Goal: Information Seeking & Learning: Learn about a topic

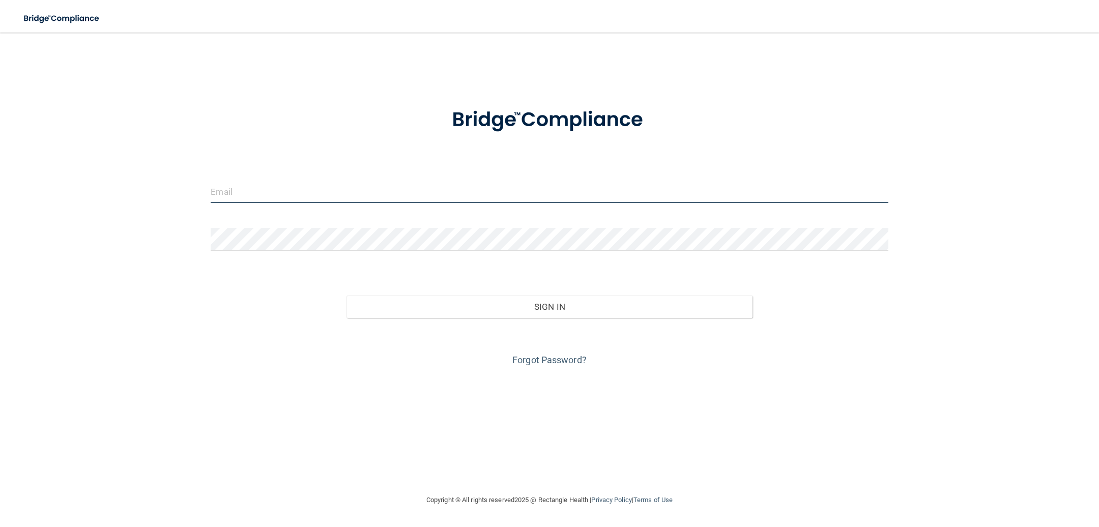
click at [356, 196] on input "email" at bounding box center [549, 191] width 677 height 23
click at [240, 189] on input "email" at bounding box center [549, 191] width 677 height 23
type input "[EMAIL_ADDRESS][DOMAIN_NAME]"
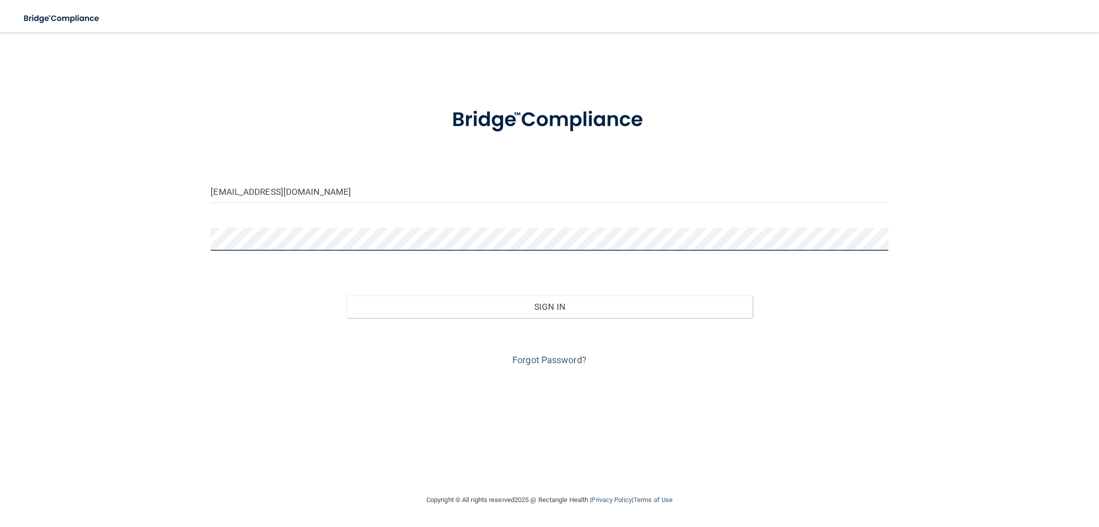
click at [209, 237] on div at bounding box center [549, 243] width 692 height 31
click at [346, 295] on button "Sign In" at bounding box center [549, 306] width 406 height 22
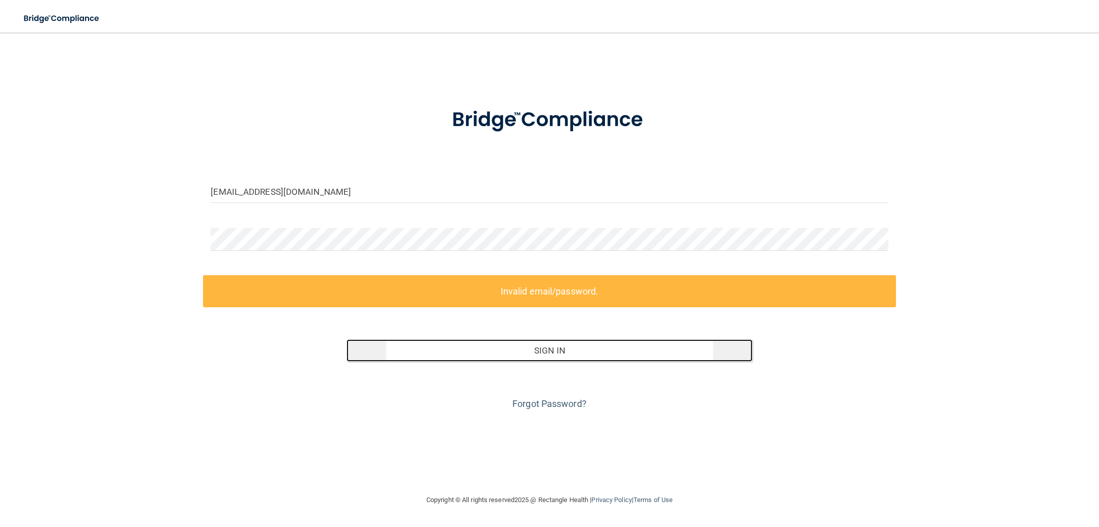
click at [559, 348] on button "Sign In" at bounding box center [549, 350] width 406 height 22
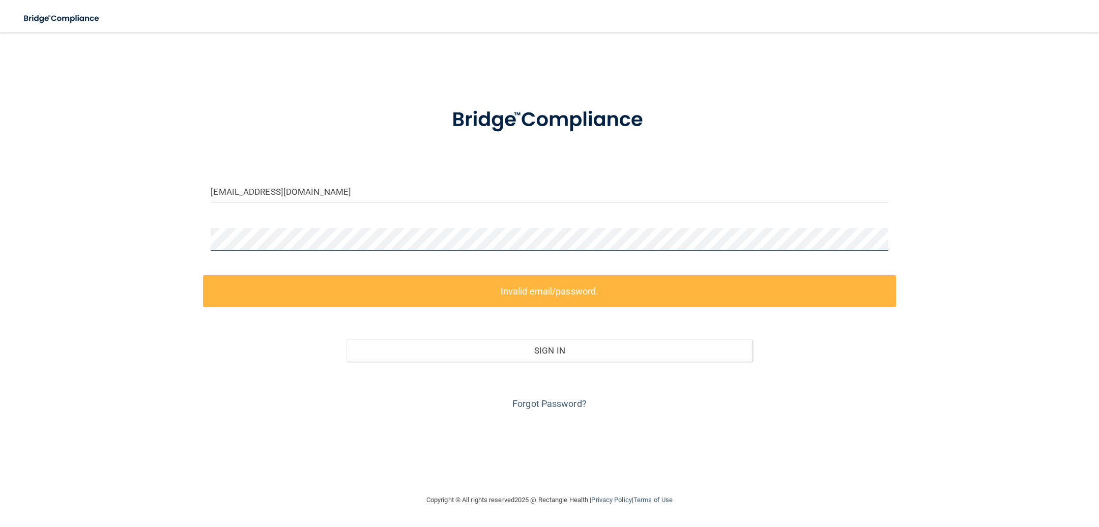
click at [173, 232] on div "montemlunsford@gmail.com Invalid email/password. You don't have permission to a…" at bounding box center [549, 263] width 1058 height 441
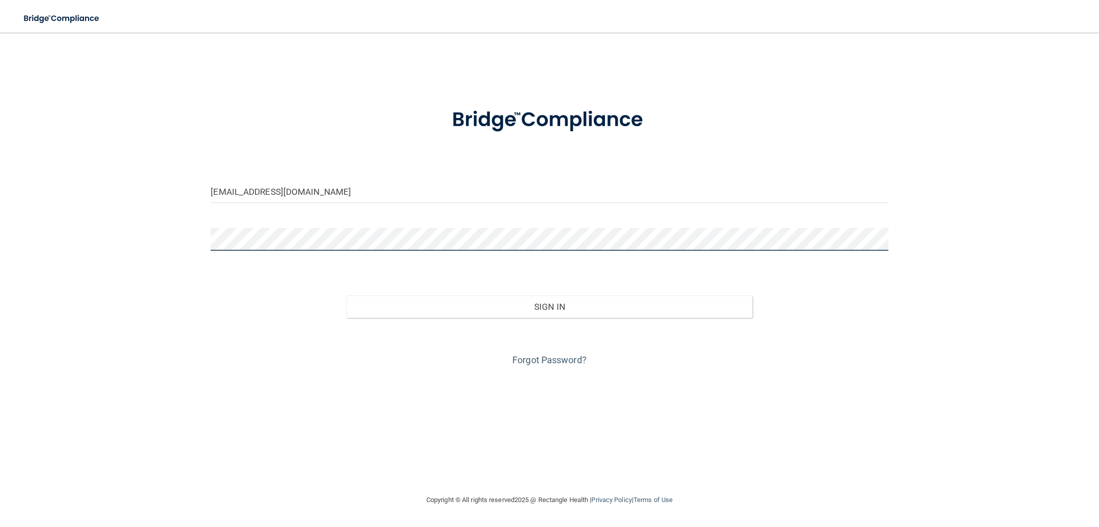
click at [346, 295] on button "Sign In" at bounding box center [549, 306] width 406 height 22
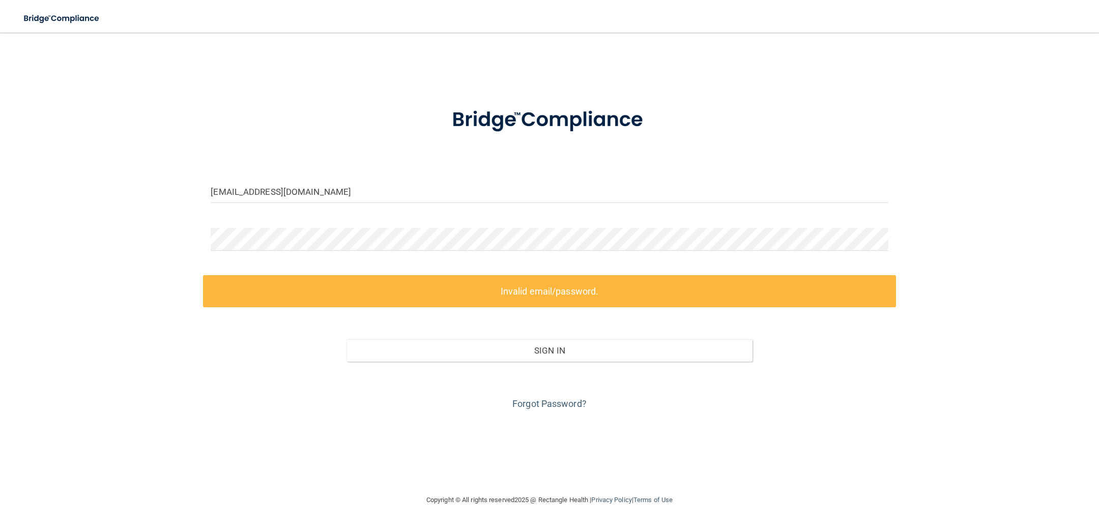
click at [808, 397] on div "Forgot Password?" at bounding box center [549, 387] width 692 height 51
click at [550, 401] on link "Forgot Password?" at bounding box center [549, 403] width 74 height 11
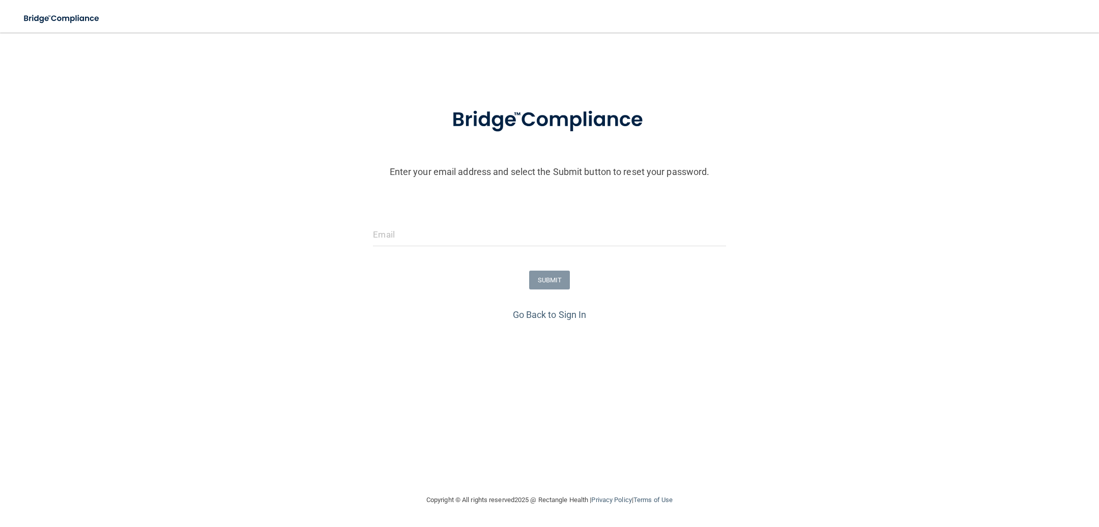
click at [400, 221] on form "Enter your email address and select the Submit button to reset your password. S…" at bounding box center [549, 200] width 1088 height 213
click at [410, 237] on input "email" at bounding box center [549, 234] width 352 height 23
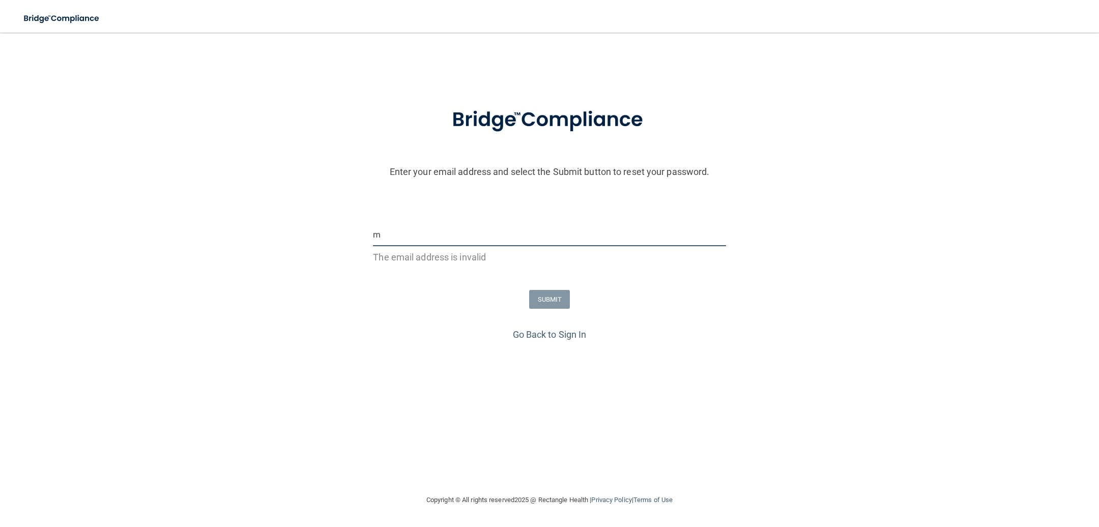
type input "[EMAIL_ADDRESS][DOMAIN_NAME]"
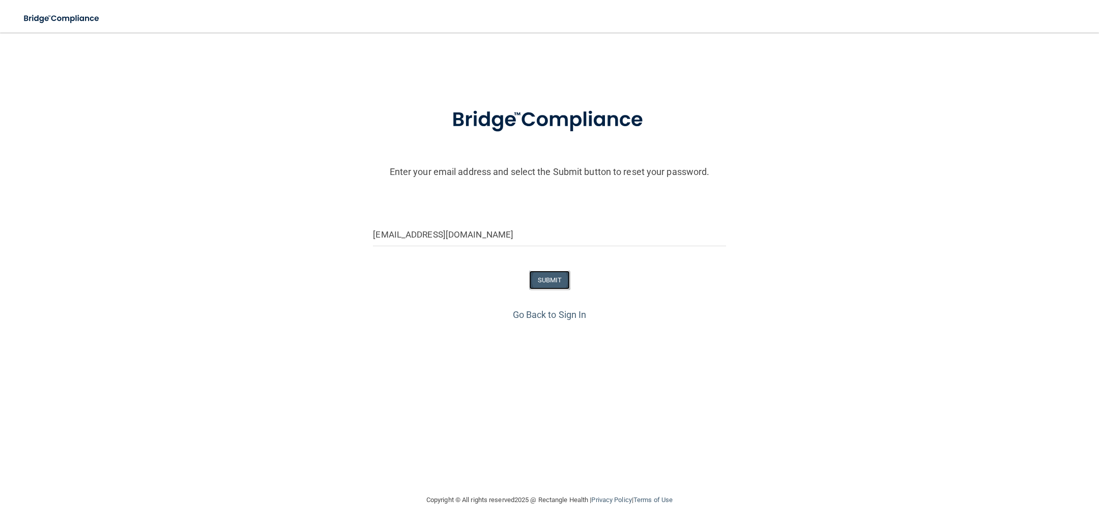
click at [556, 287] on button "SUBMIT" at bounding box center [549, 280] width 41 height 19
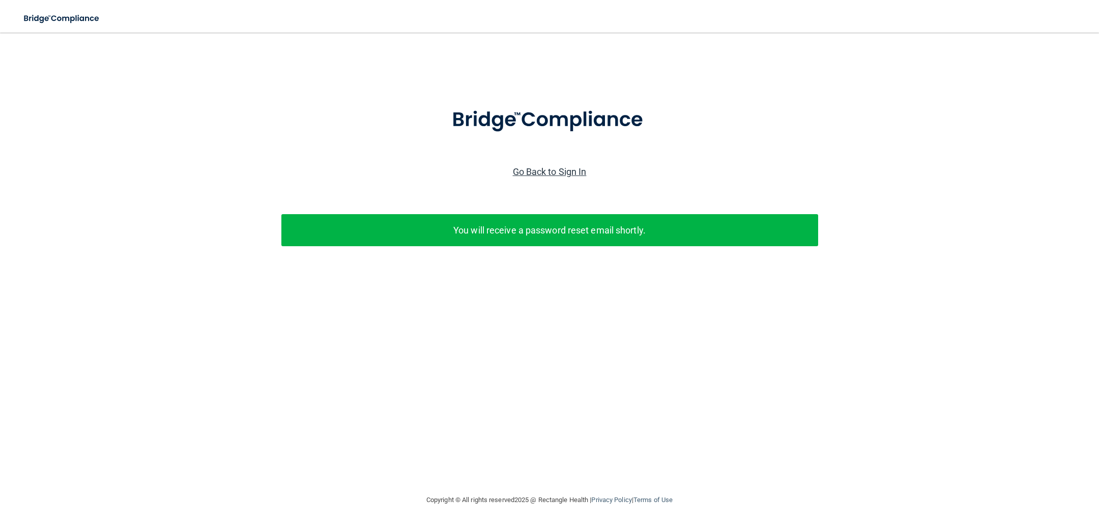
click at [529, 168] on link "Go Back to Sign In" at bounding box center [550, 171] width 74 height 11
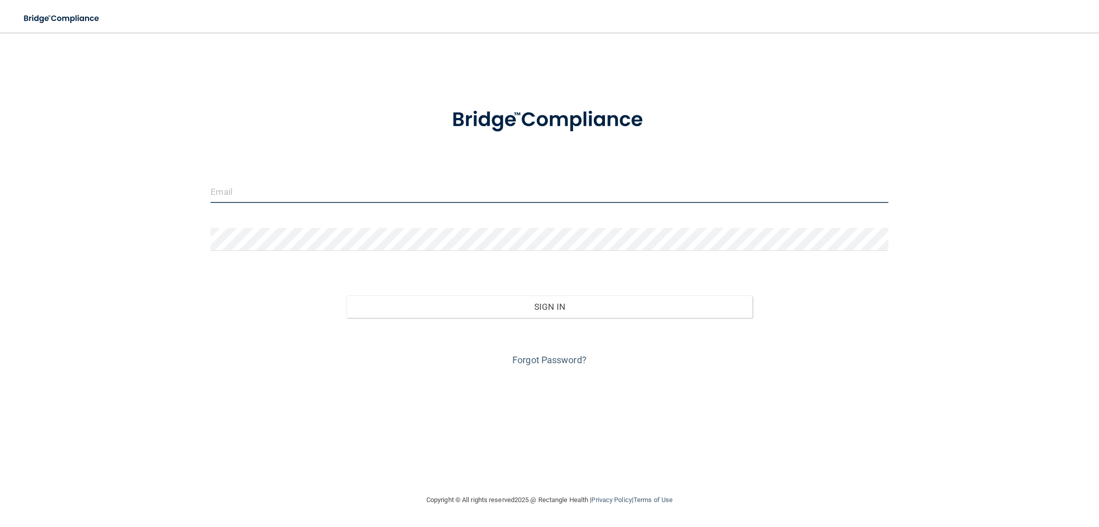
click at [261, 188] on input "email" at bounding box center [549, 191] width 677 height 23
type input "[EMAIL_ADDRESS][DOMAIN_NAME]"
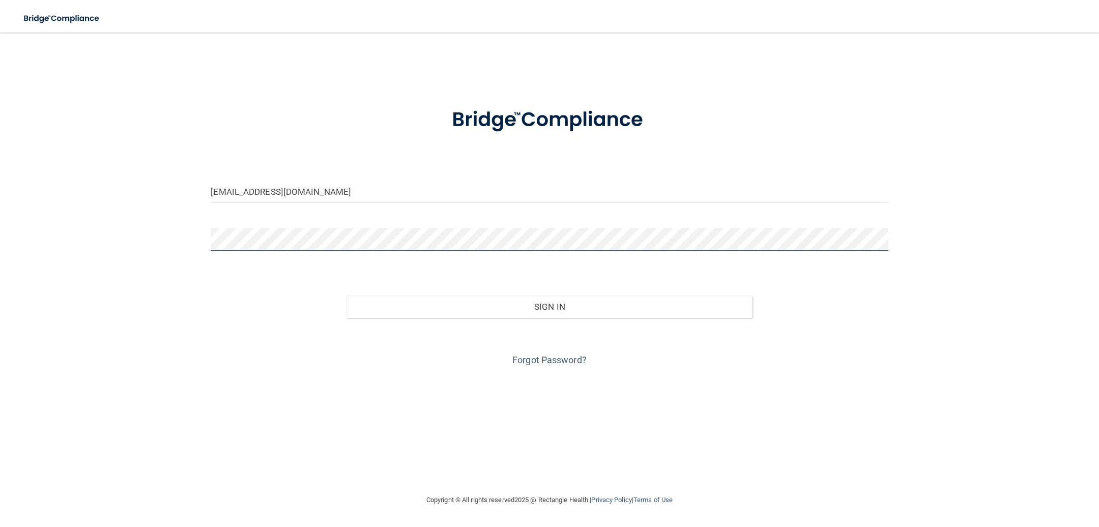
click at [190, 234] on div "montemlunsford@gmail.com Invalid email/password. You don't have permission to a…" at bounding box center [549, 263] width 1058 height 441
click at [346, 295] on button "Sign In" at bounding box center [549, 306] width 406 height 22
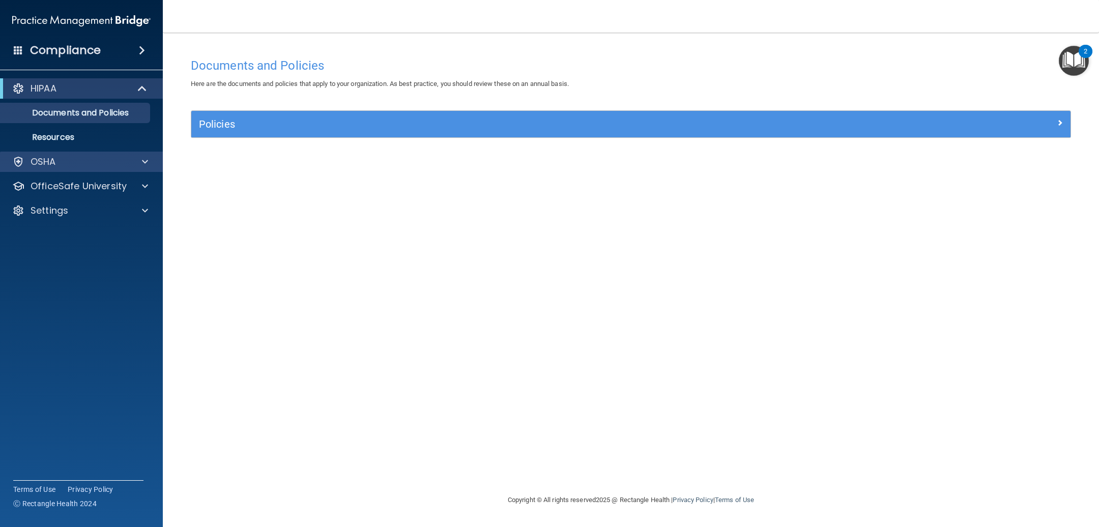
click at [39, 169] on div "OSHA" at bounding box center [81, 162] width 163 height 20
click at [150, 159] on div at bounding box center [143, 162] width 25 height 12
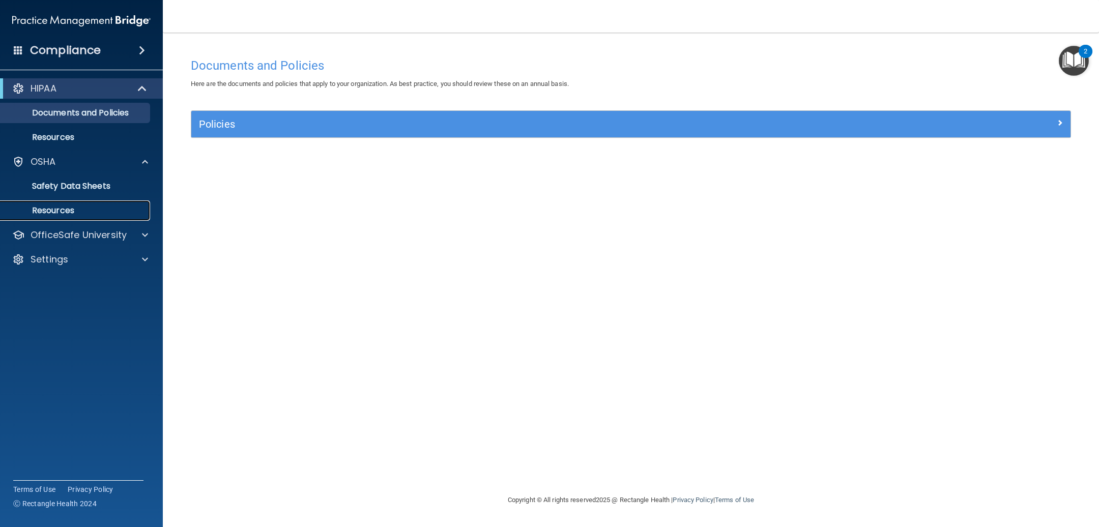
click at [61, 209] on p "Resources" at bounding box center [76, 210] width 139 height 10
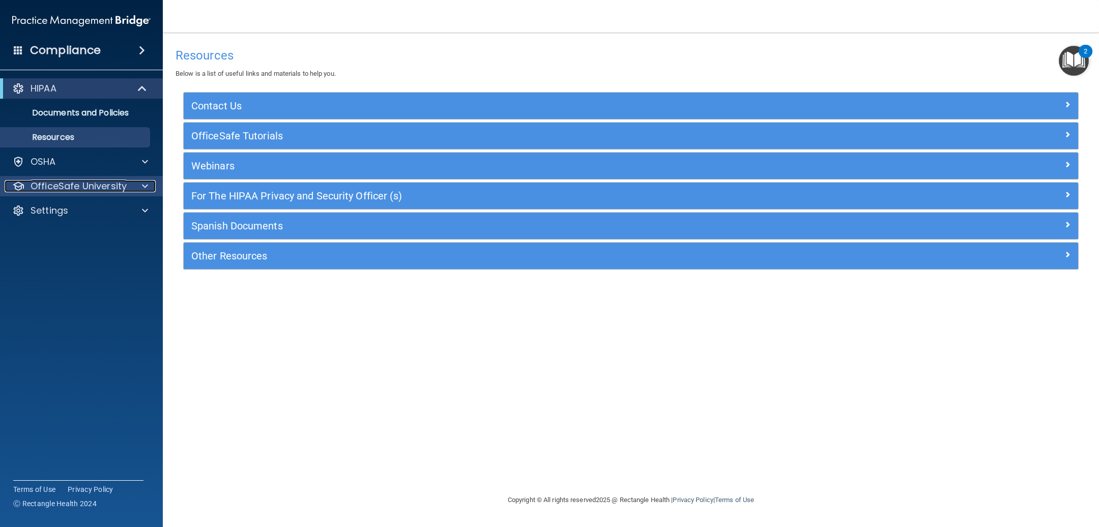
click at [139, 183] on div at bounding box center [143, 186] width 25 height 12
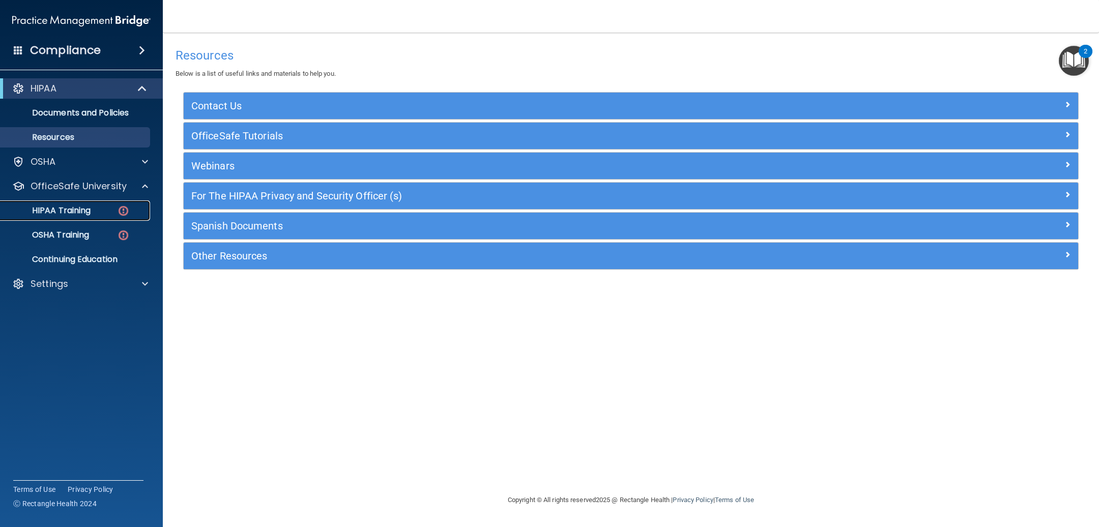
click at [37, 205] on p "HIPAA Training" at bounding box center [49, 210] width 84 height 10
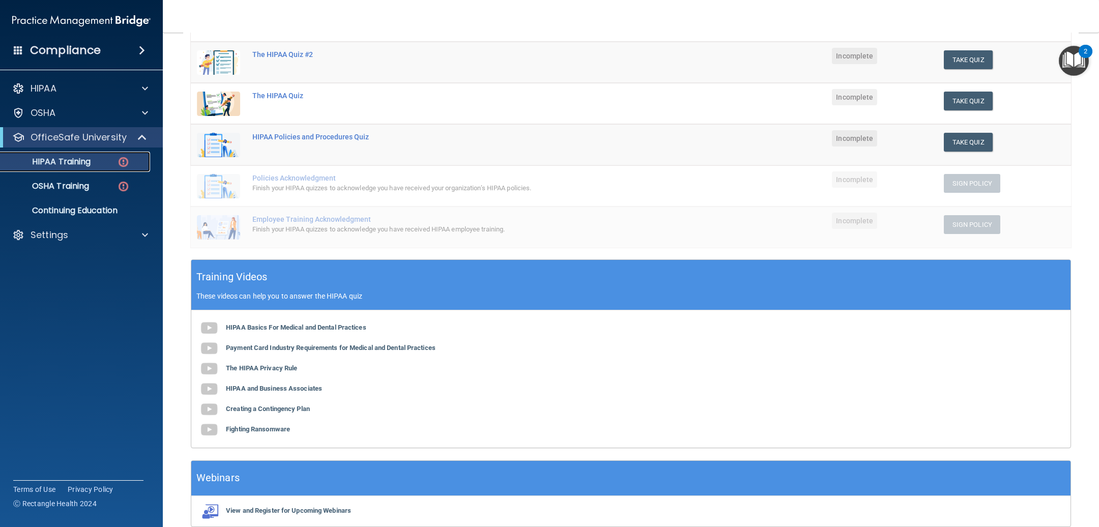
scroll to position [110, 0]
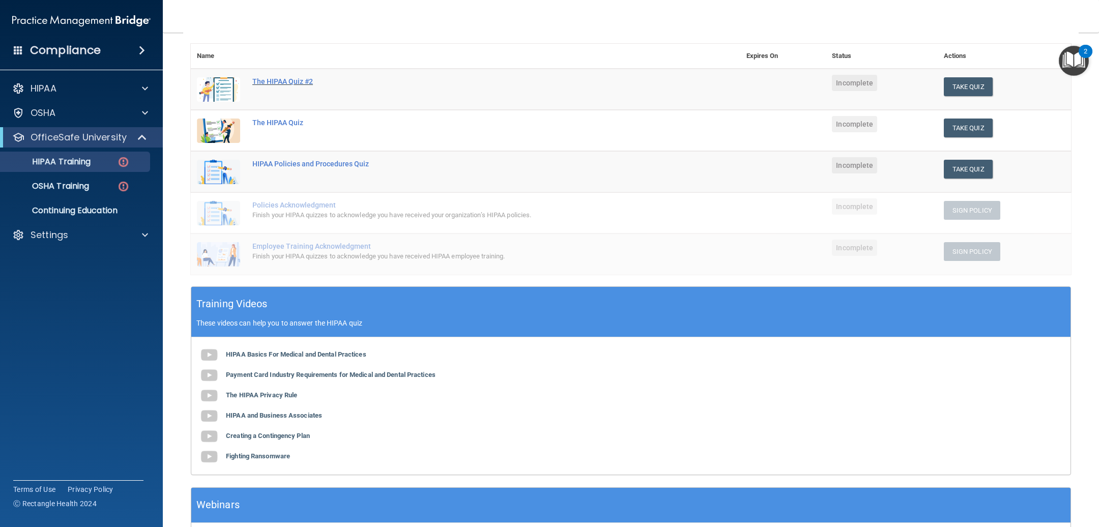
click at [258, 77] on div "The HIPAA Quiz #2" at bounding box center [470, 81] width 437 height 8
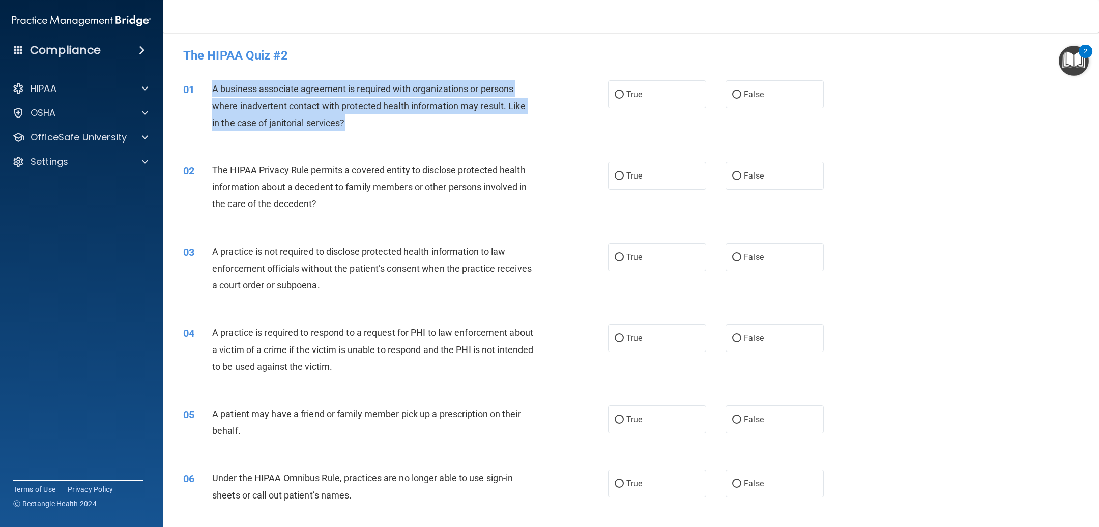
drag, startPoint x: 211, startPoint y: 84, endPoint x: 492, endPoint y: 124, distance: 284.0
click at [492, 124] on div "01 A business associate agreement is required with organizations or persons whe…" at bounding box center [395, 108] width 455 height 56
copy div "A business associate agreement is required with organizations or persons where …"
click at [614, 93] on input "True" at bounding box center [618, 95] width 9 height 8
radio input "true"
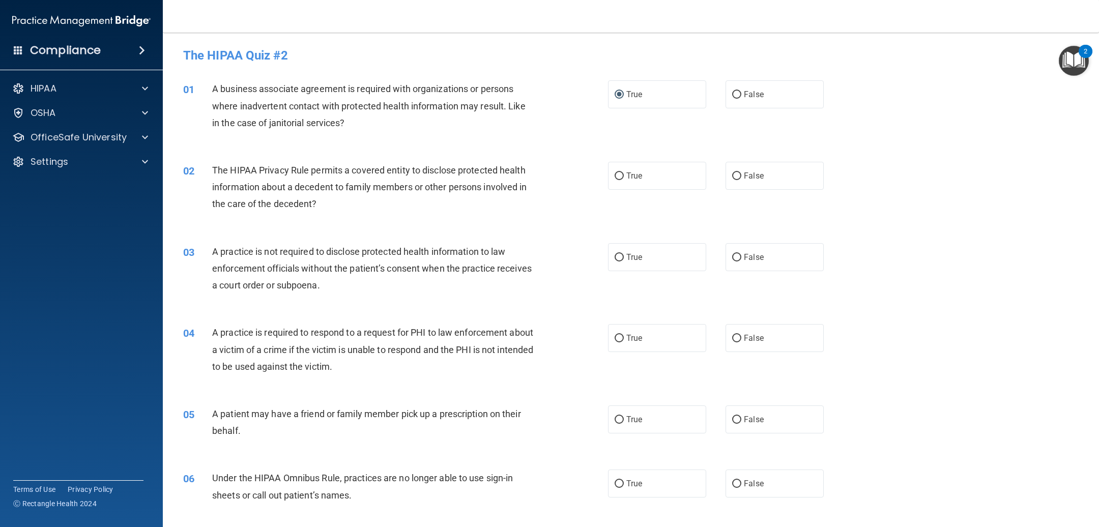
click at [213, 171] on span "The HIPAA Privacy Rule permits a covered entity to disclose protected health in…" at bounding box center [369, 187] width 315 height 44
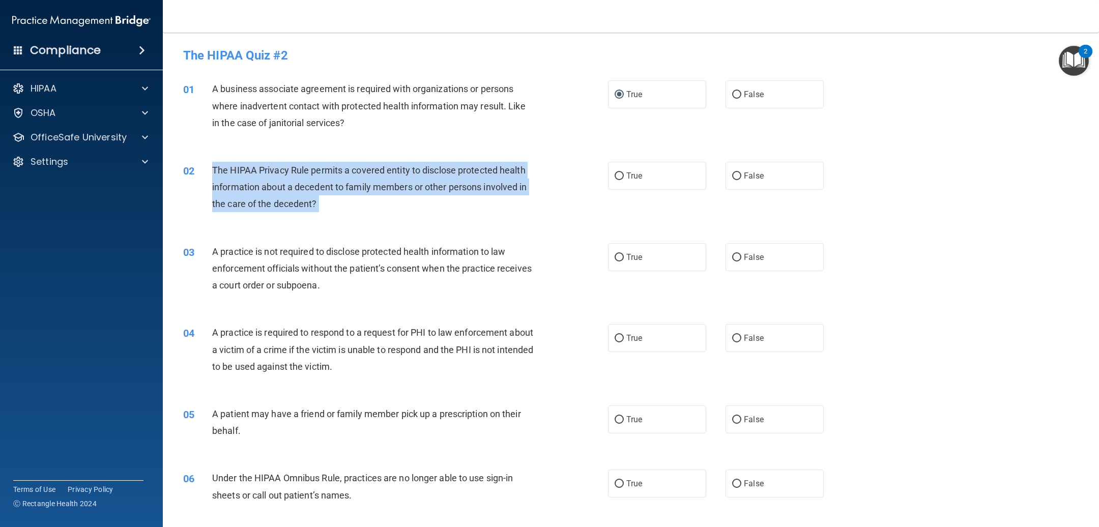
drag, startPoint x: 213, startPoint y: 171, endPoint x: 534, endPoint y: 206, distance: 323.3
click at [534, 206] on div "The HIPAA Privacy Rule permits a covered entity to disclose protected health in…" at bounding box center [377, 187] width 330 height 51
copy ng-form "The HIPAA Privacy Rule permits a covered entity to disclose protected health in…"
click at [614, 175] on input "True" at bounding box center [618, 176] width 9 height 8
radio input "true"
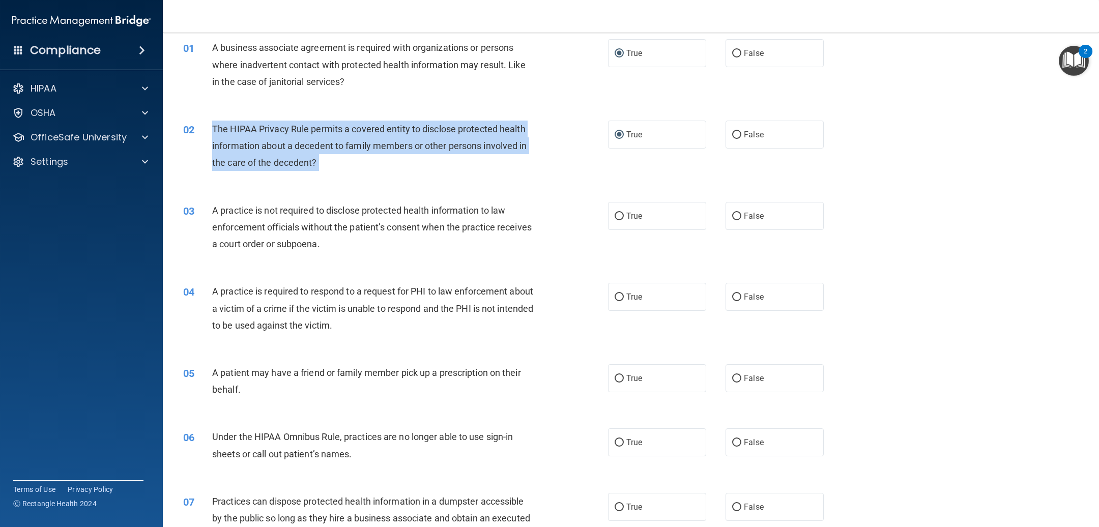
scroll to position [76, 0]
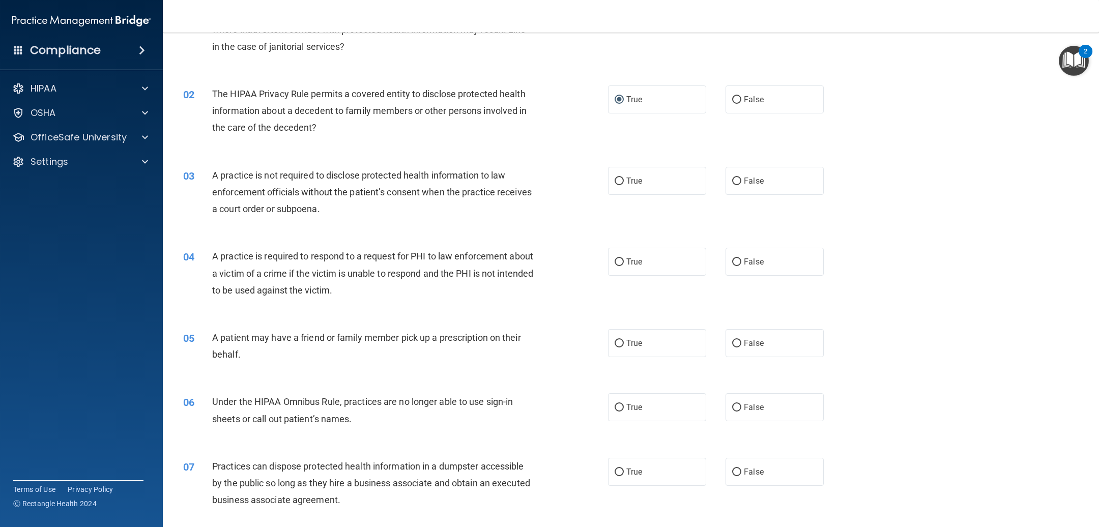
click at [210, 176] on div "03" at bounding box center [193, 176] width 37 height 19
click at [211, 174] on div "03" at bounding box center [193, 176] width 37 height 19
click at [212, 171] on span "A practice is not required to disclose protected health information to law enfo…" at bounding box center [371, 192] width 319 height 44
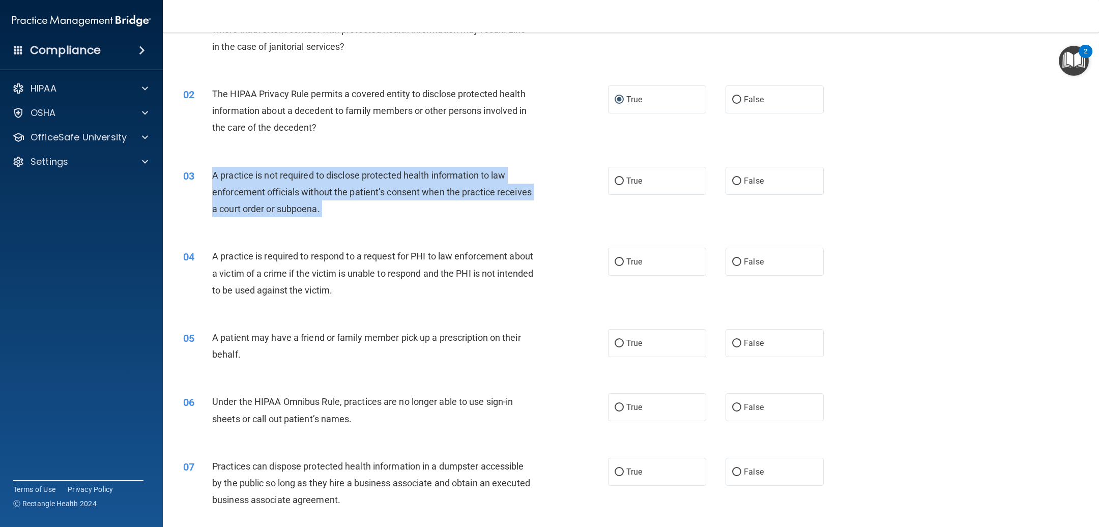
drag, startPoint x: 211, startPoint y: 171, endPoint x: 457, endPoint y: 206, distance: 248.1
click at [457, 206] on div "A practice is not required to disclose protected health information to law enfo…" at bounding box center [377, 192] width 330 height 51
copy ng-form "A practice is not required to disclose protected health information to law enfo…"
click at [732, 183] on input "False" at bounding box center [736, 182] width 9 height 8
radio input "true"
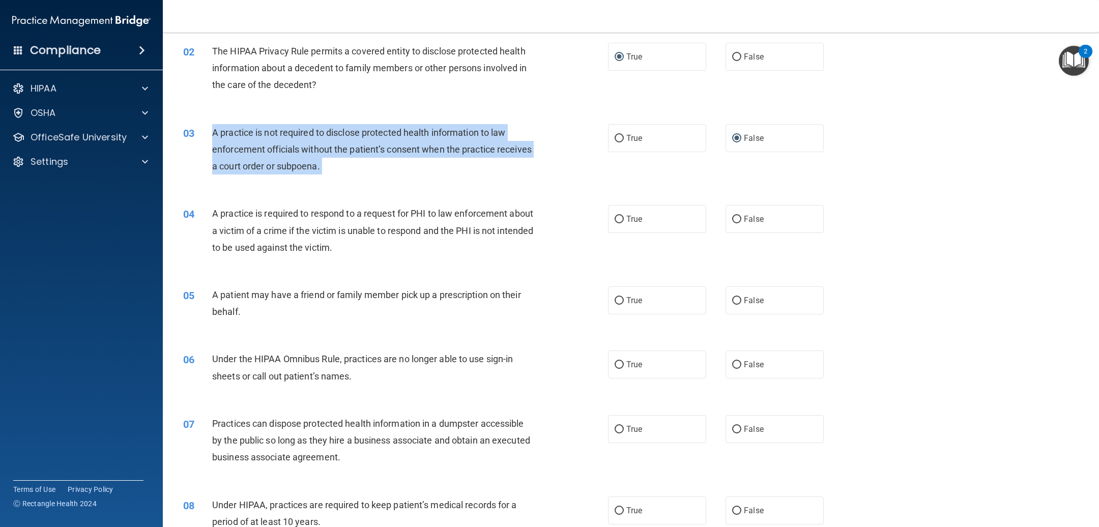
scroll to position [153, 0]
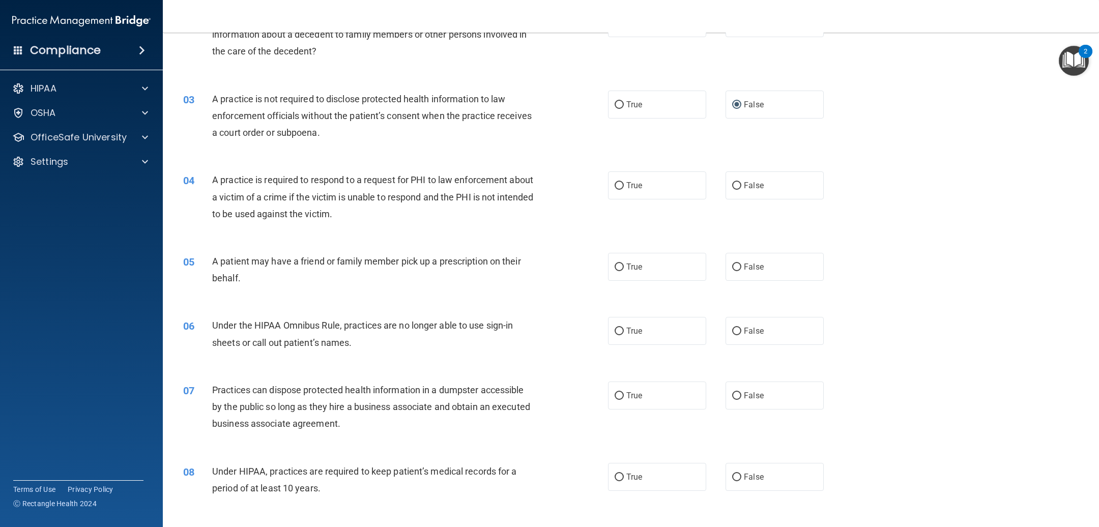
click at [213, 183] on span "A practice is required to respond to a request for PHI to law enforcement about…" at bounding box center [372, 196] width 321 height 44
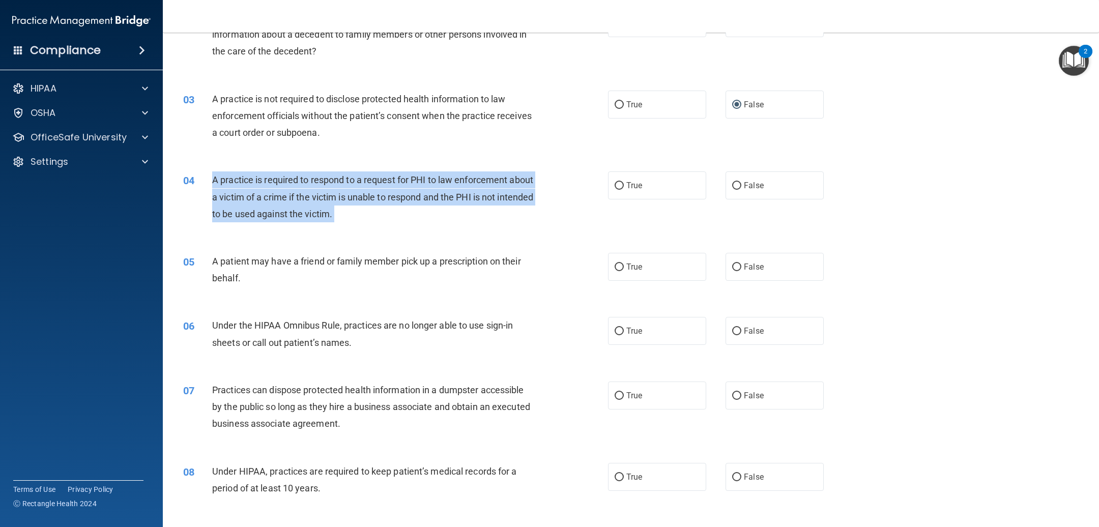
drag, startPoint x: 213, startPoint y: 183, endPoint x: 522, endPoint y: 209, distance: 310.8
click at [522, 209] on div "A practice is required to respond to a request for PHI to law enforcement about…" at bounding box center [377, 196] width 330 height 51
copy ng-form "A practice is required to respond to a request for PHI to law enforcement about…"
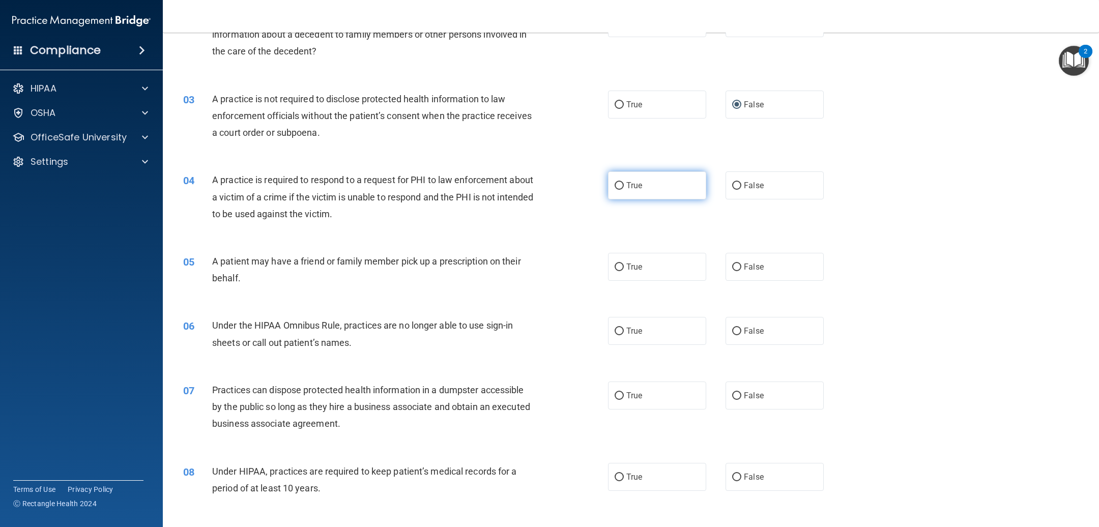
click at [618, 179] on label "True" at bounding box center [657, 185] width 98 height 28
click at [618, 182] on input "True" at bounding box center [618, 186] width 9 height 8
radio input "true"
click at [608, 262] on label "True" at bounding box center [657, 267] width 98 height 28
click at [614, 263] on input "True" at bounding box center [618, 267] width 9 height 8
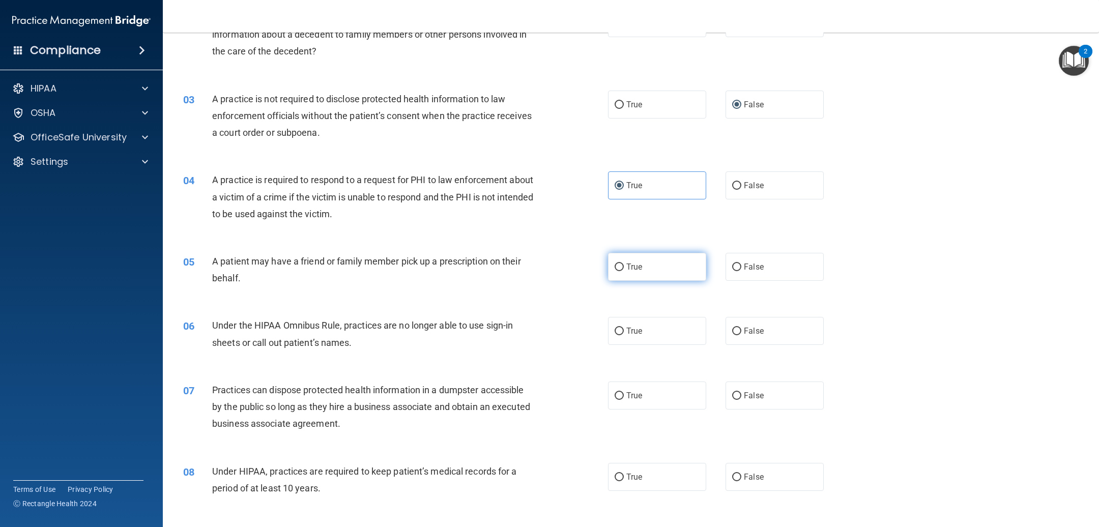
radio input "true"
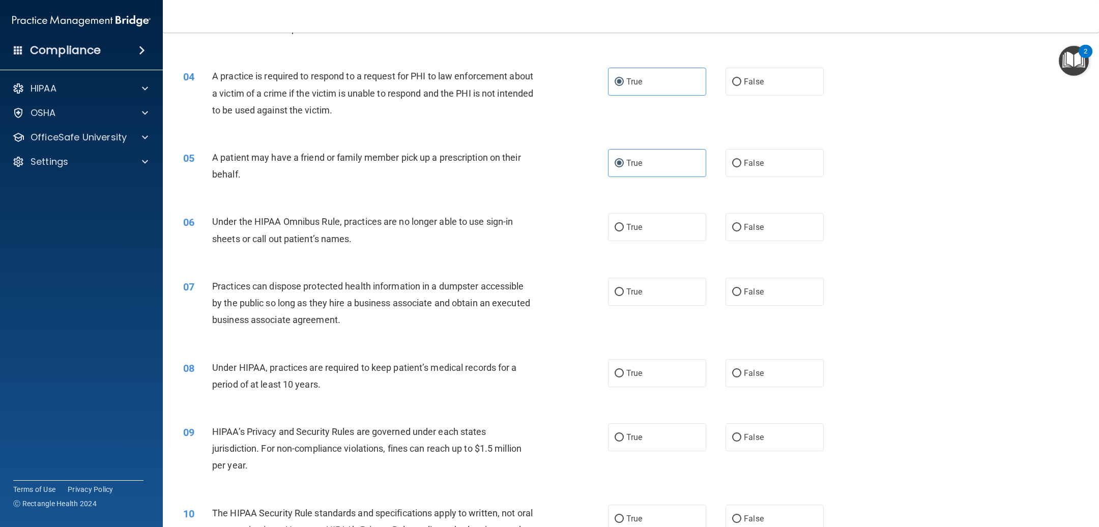
scroll to position [305, 0]
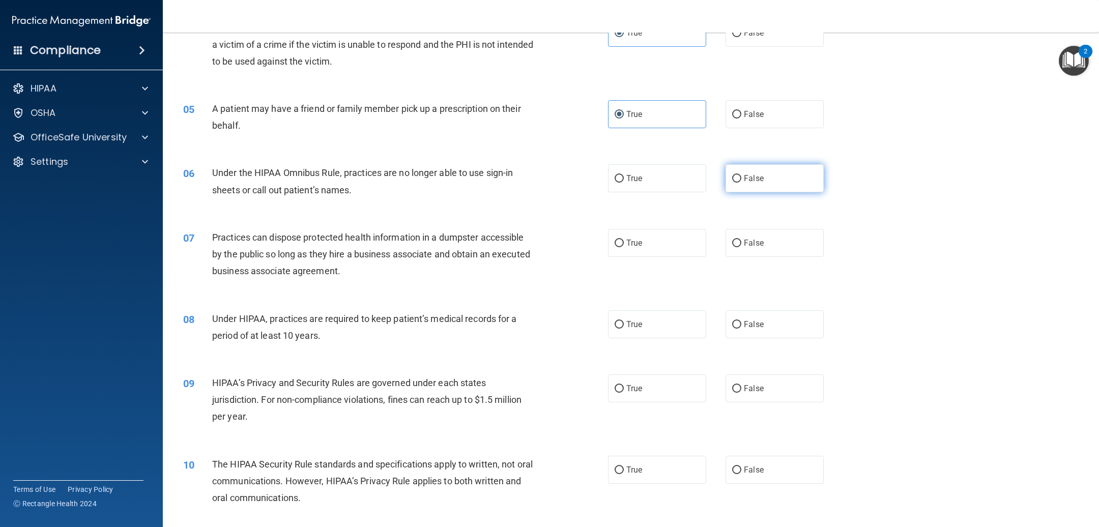
click at [732, 180] on input "False" at bounding box center [736, 179] width 9 height 8
radio input "true"
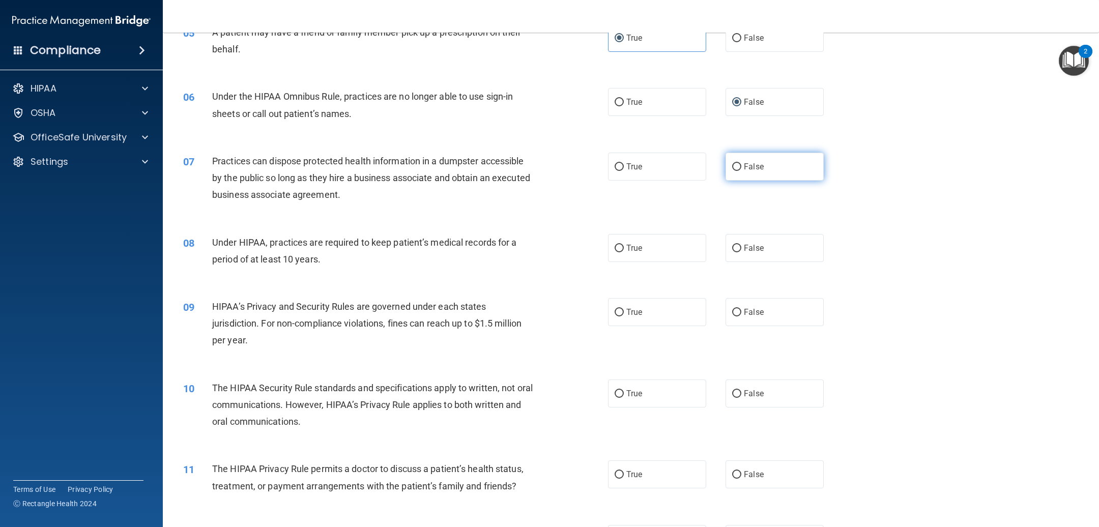
click at [732, 164] on input "False" at bounding box center [736, 167] width 9 height 8
radio input "true"
click at [613, 252] on label "True" at bounding box center [657, 248] width 98 height 28
click at [614, 252] on input "True" at bounding box center [618, 249] width 9 height 8
radio input "true"
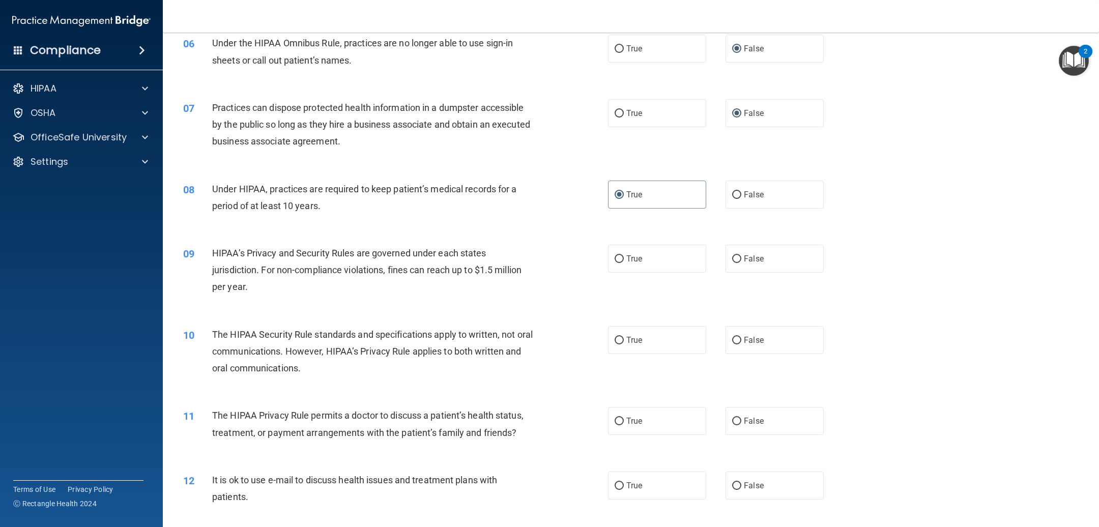
scroll to position [458, 0]
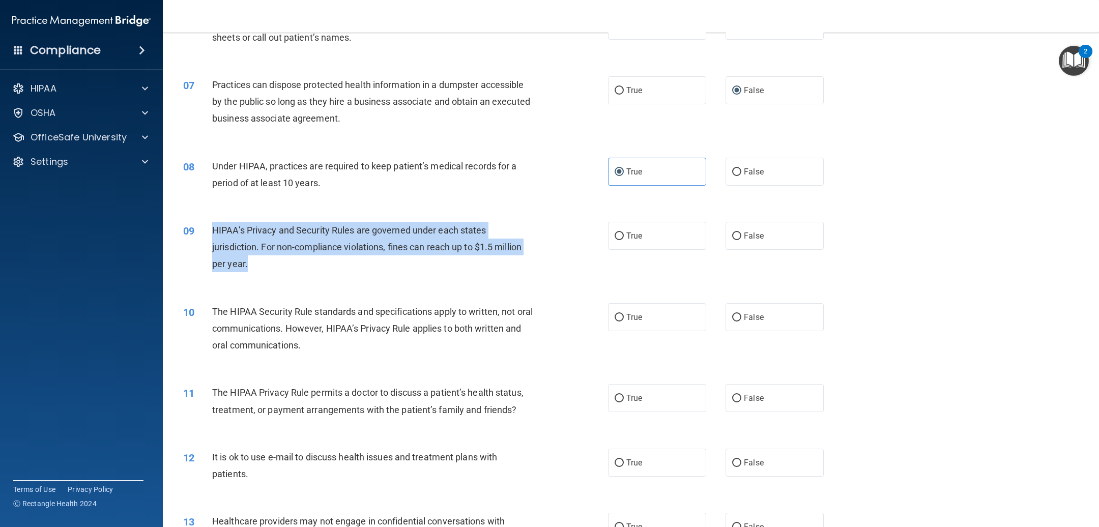
drag, startPoint x: 247, startPoint y: 265, endPoint x: 209, endPoint y: 238, distance: 47.0
click at [209, 238] on div "09 HIPAA’s Privacy and Security Rules are governed under each states jurisdicti…" at bounding box center [395, 250] width 455 height 56
copy div "HIPAA’s Privacy and Security Rules are governed under each states jurisdiction.…"
click at [614, 234] on input "True" at bounding box center [618, 236] width 9 height 8
radio input "true"
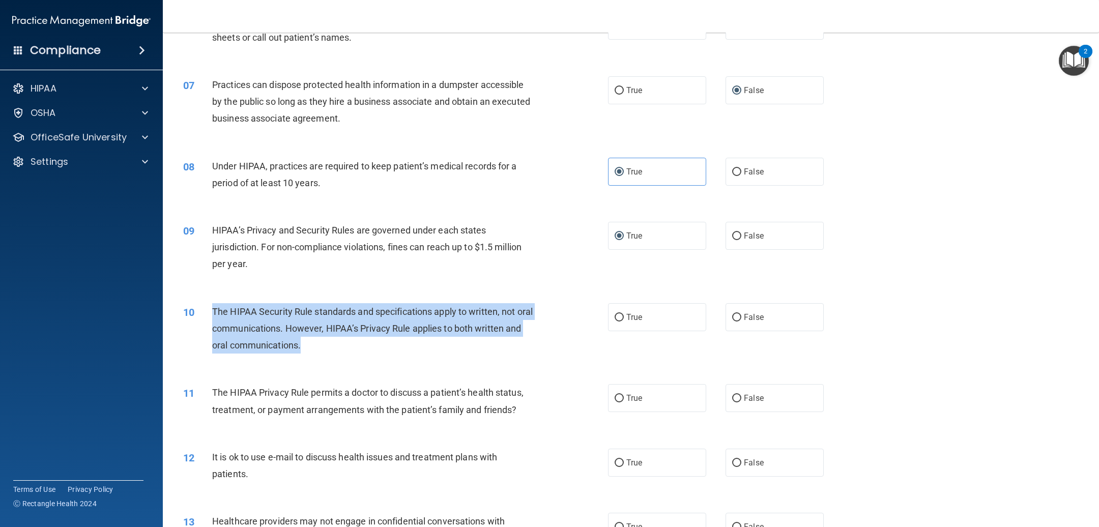
drag, startPoint x: 321, startPoint y: 348, endPoint x: 206, endPoint y: 304, distance: 122.7
click at [206, 304] on div "10 The HIPAA Security Rule standards and specifications apply to written, not o…" at bounding box center [395, 331] width 455 height 56
copy div "The HIPAA Security Rule standards and specifications apply to written, not oral…"
click at [614, 314] on input "True" at bounding box center [618, 318] width 9 height 8
radio input "true"
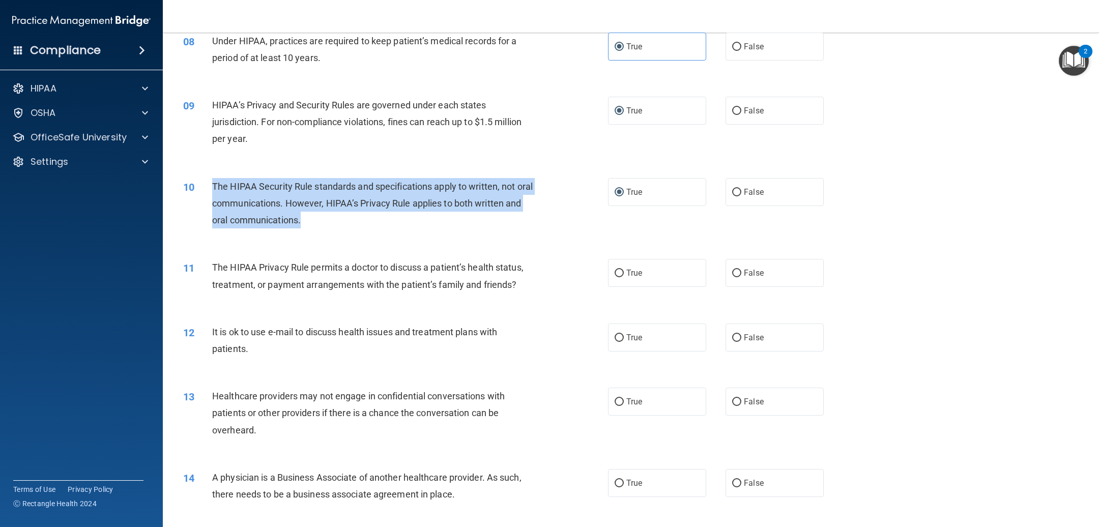
scroll to position [610, 0]
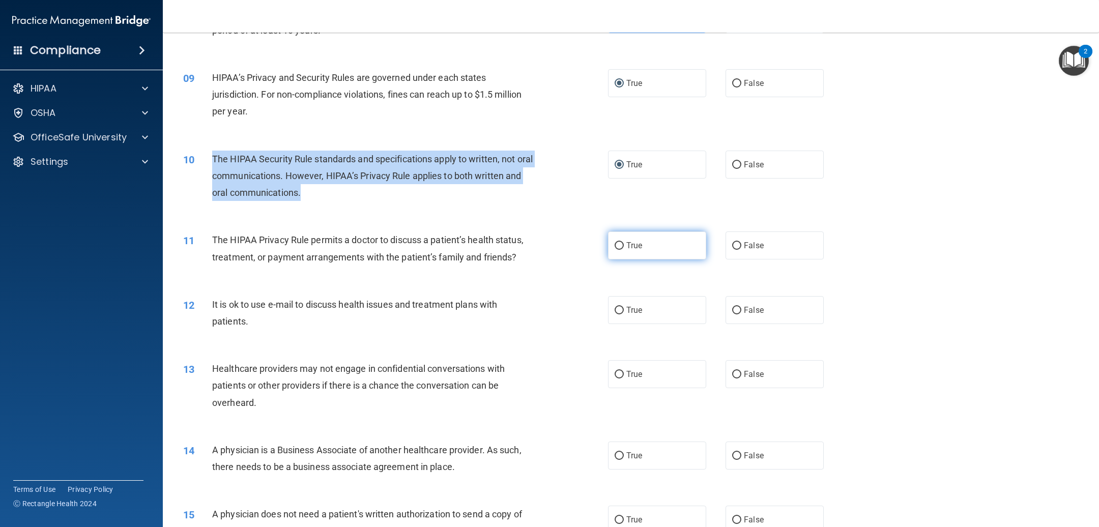
click at [614, 249] on input "True" at bounding box center [618, 246] width 9 height 8
radio input "true"
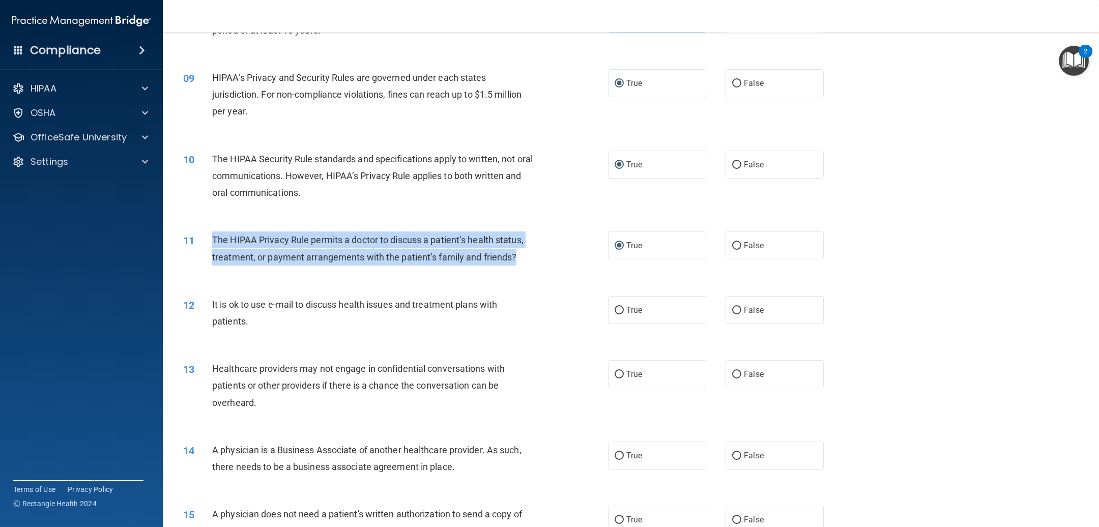
drag, startPoint x: 520, startPoint y: 259, endPoint x: 208, endPoint y: 237, distance: 313.1
click at [208, 237] on div "11 The HIPAA Privacy Rule permits a doctor to discuss a patient’s health status…" at bounding box center [395, 250] width 455 height 39
copy div "The HIPAA Privacy Rule permits a doctor to discuss a patient’s health status, t…"
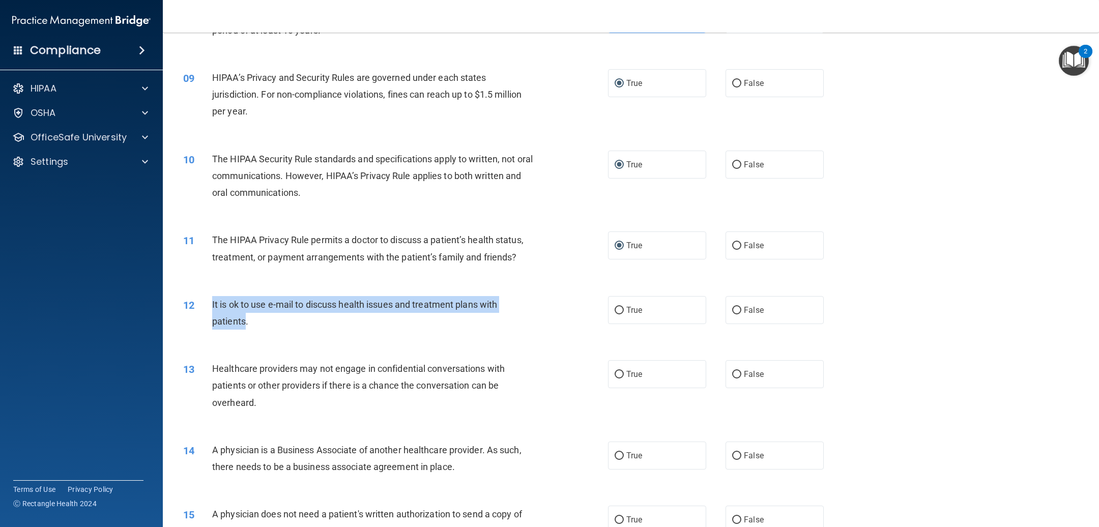
drag, startPoint x: 244, startPoint y: 321, endPoint x: 208, endPoint y: 298, distance: 43.0
click at [208, 298] on div "12 It is ok to use e-mail to discuss health issues and treatment plans with pat…" at bounding box center [395, 315] width 455 height 39
copy div "It is ok to use e-mail to discuss health issues and treatment plans with patien…"
click at [615, 310] on input "True" at bounding box center [618, 311] width 9 height 8
radio input "true"
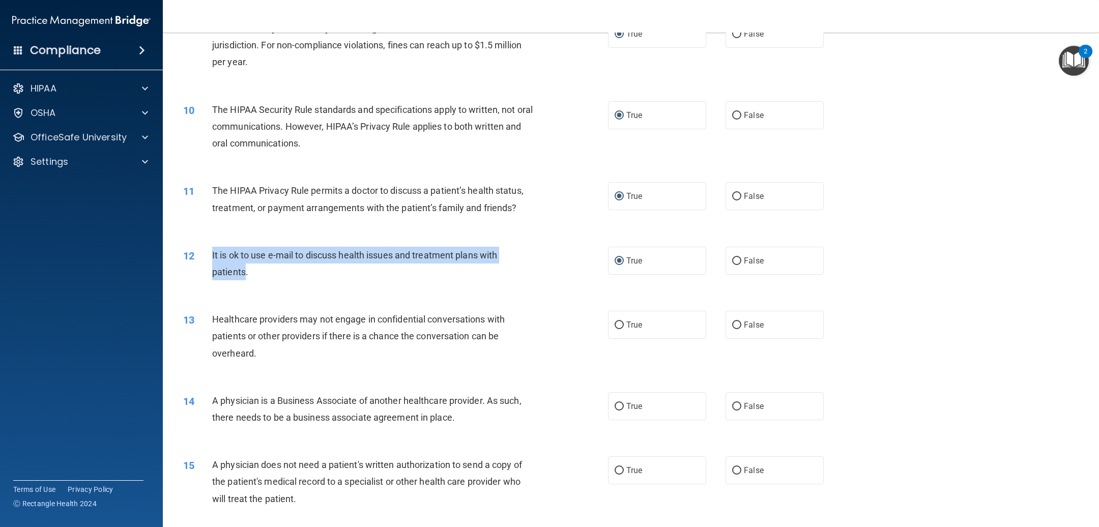
scroll to position [687, 0]
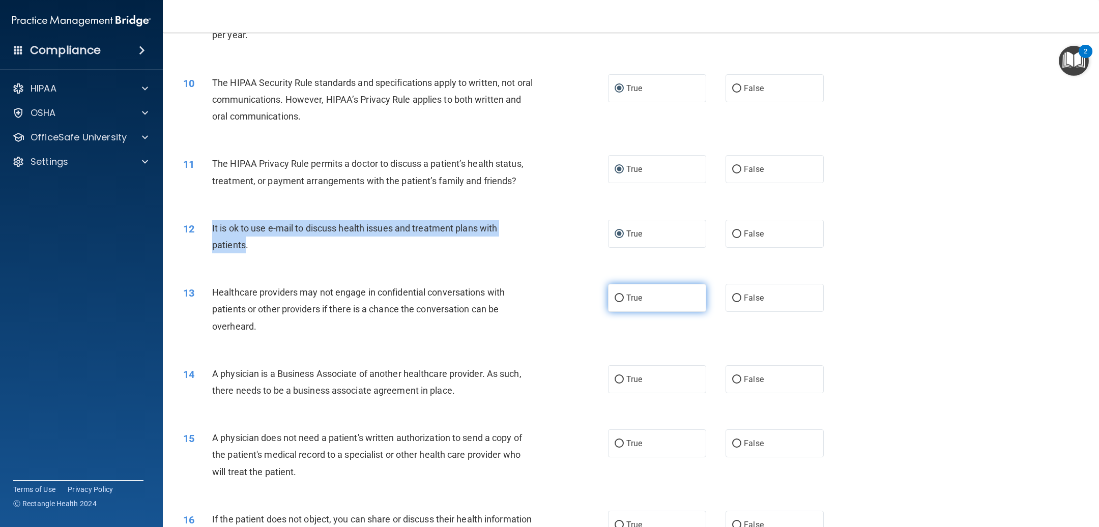
click at [616, 301] on input "True" at bounding box center [618, 298] width 9 height 8
radio input "true"
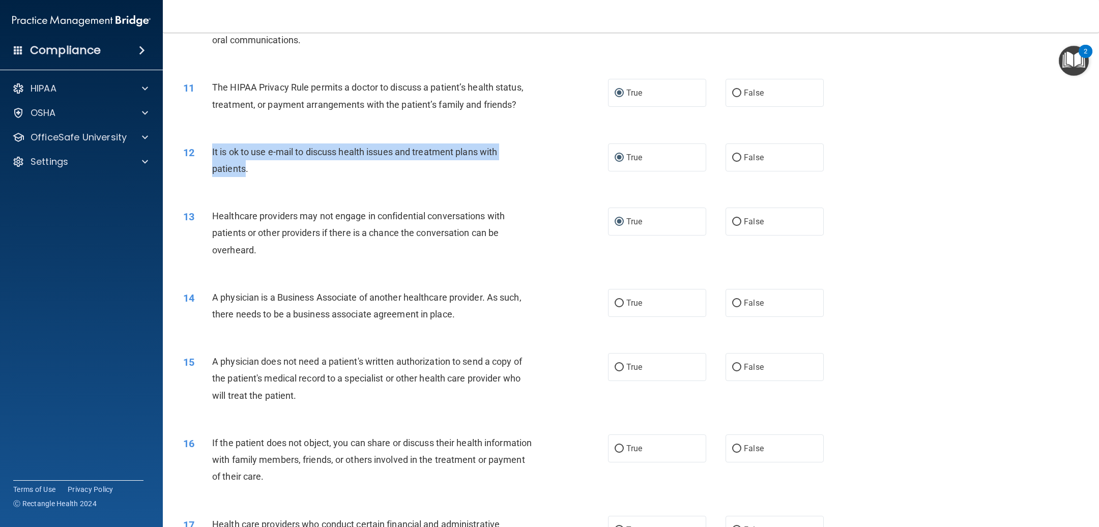
drag, startPoint x: 455, startPoint y: 316, endPoint x: 212, endPoint y: 298, distance: 243.3
click at [212, 298] on span "A physician is a Business Associate of another healthcare provider. As such, th…" at bounding box center [366, 305] width 309 height 27
copy span "A physician is a Business Associate of another healthcare provider. As such, th…"
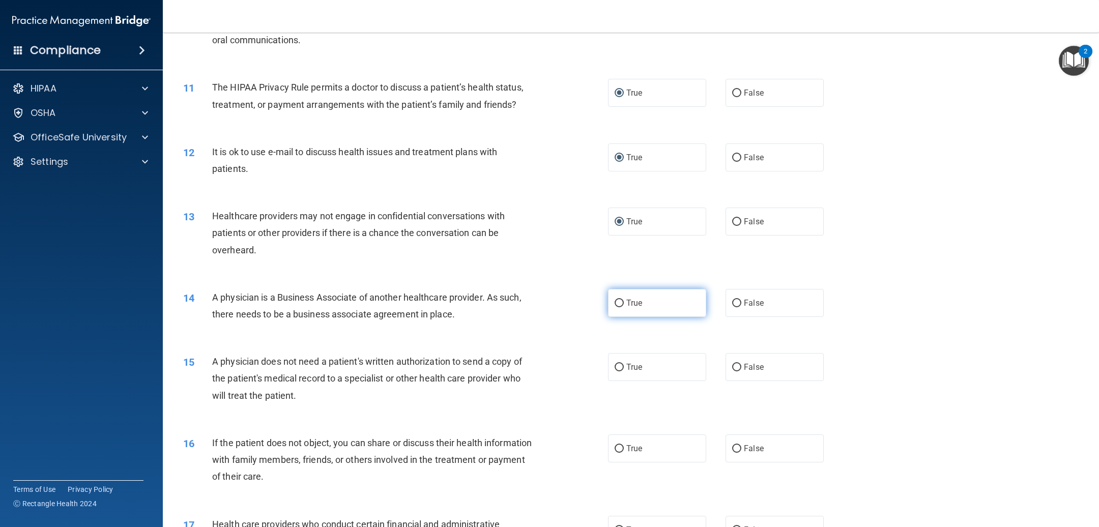
click at [618, 300] on label "True" at bounding box center [657, 303] width 98 height 28
click at [618, 300] on input "True" at bounding box center [618, 304] width 9 height 8
radio input "true"
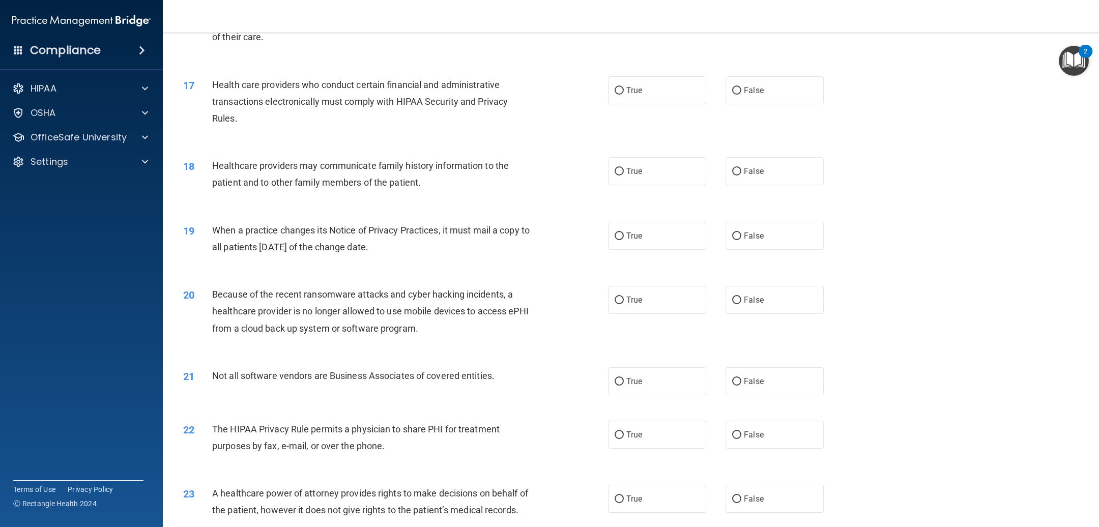
scroll to position [998, 0]
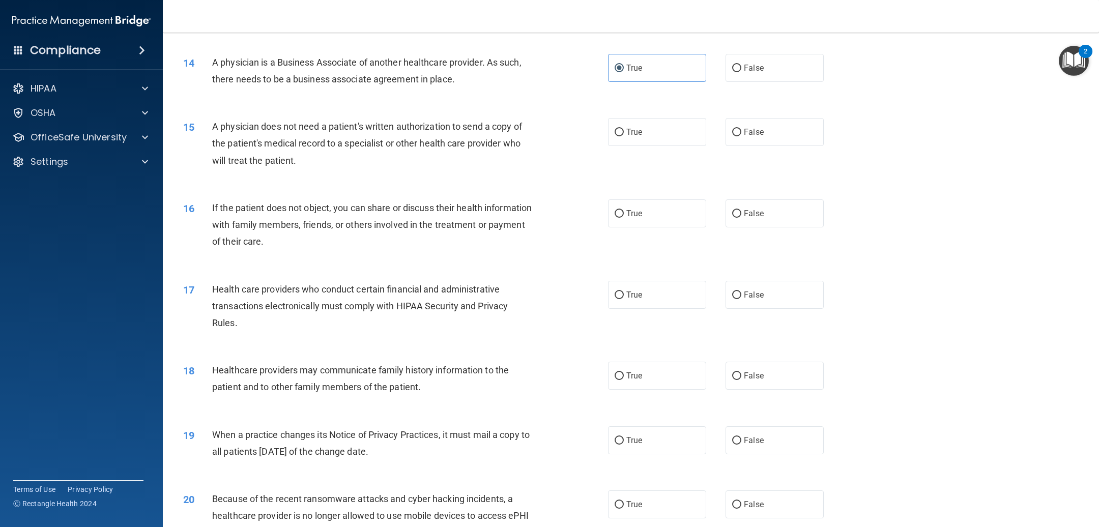
click at [301, 159] on div "A physician does not need a patient's written authorization to send a copy of t…" at bounding box center [377, 143] width 330 height 51
click at [300, 159] on div "A physician does not need a patient's written authorization to send a copy of t…" at bounding box center [377, 143] width 330 height 51
click at [212, 121] on span "A physician does not need a patient's written authorization to send a copy of t…" at bounding box center [367, 143] width 310 height 44
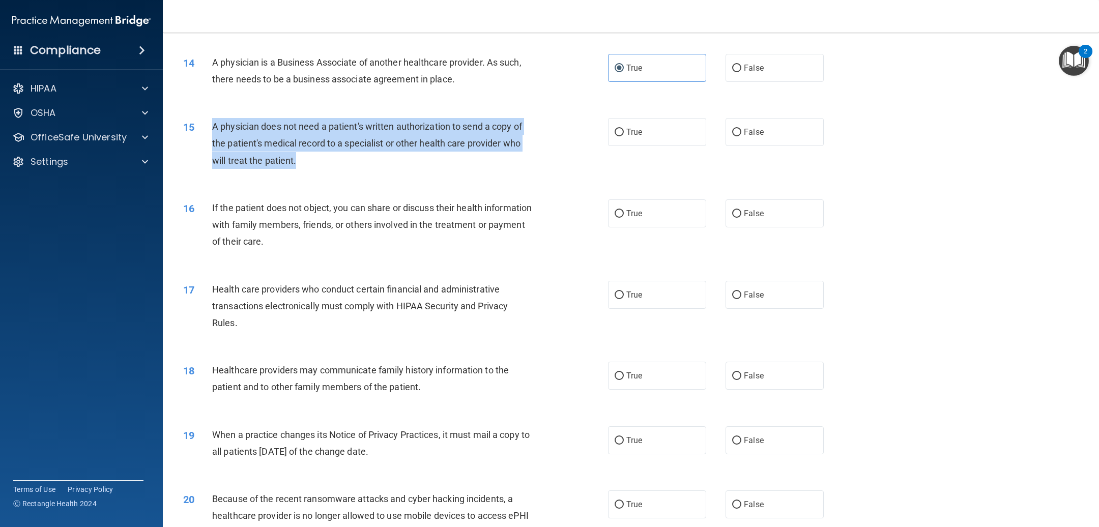
drag, startPoint x: 212, startPoint y: 126, endPoint x: 528, endPoint y: 157, distance: 317.9
click at [528, 157] on div "A physician does not need a patient's written authorization to send a copy of t…" at bounding box center [377, 143] width 330 height 51
copy span "A physician does not need a patient's written authorization to send a copy of t…"
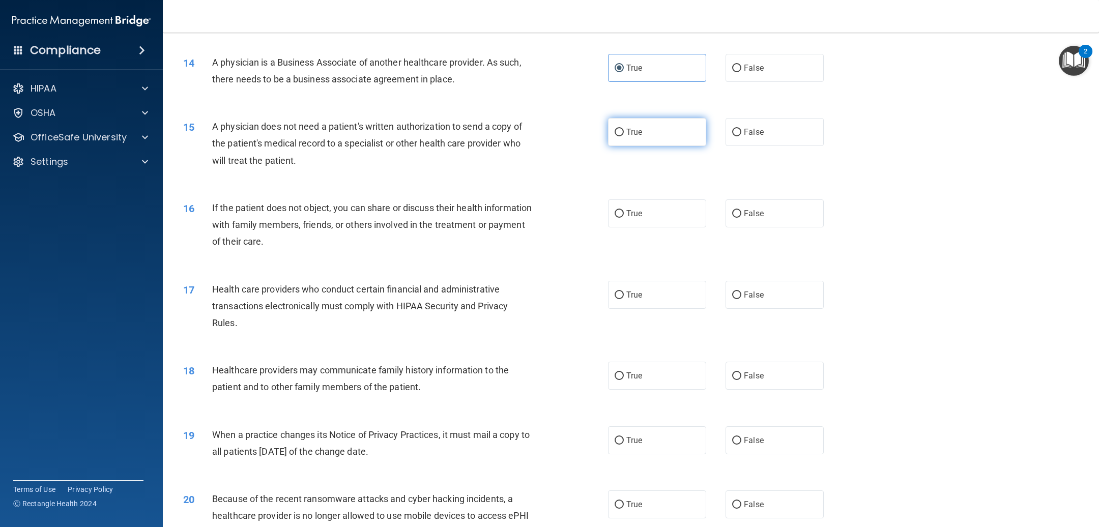
click at [615, 138] on label "True" at bounding box center [657, 132] width 98 height 28
click at [615, 136] on input "True" at bounding box center [618, 133] width 9 height 8
radio input "true"
click at [314, 235] on div "If the patient does not object, you can share or discuss their health informati…" at bounding box center [377, 224] width 330 height 51
click at [313, 239] on div "If the patient does not object, you can share or discuss their health informati…" at bounding box center [377, 224] width 330 height 51
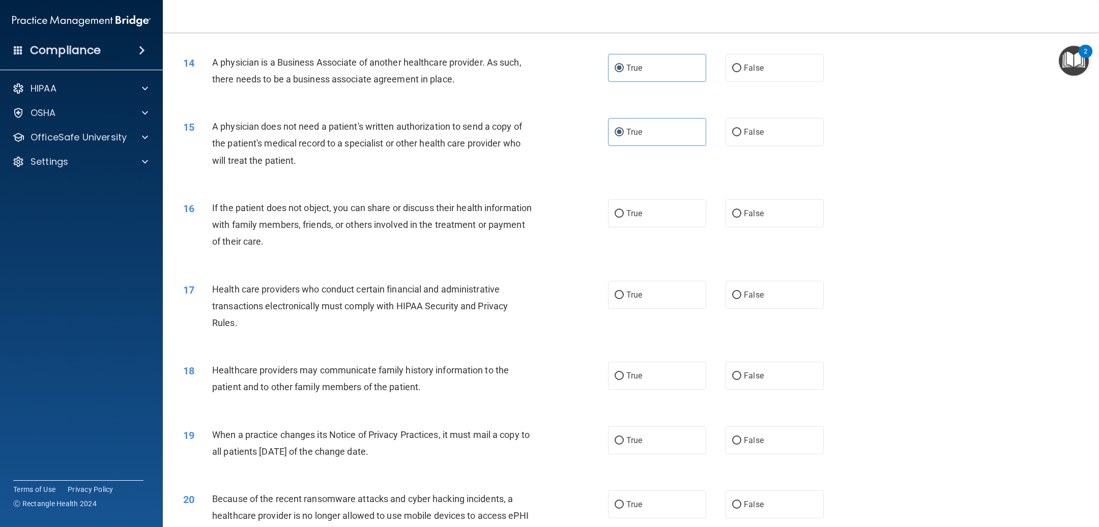
click at [313, 239] on div "If the patient does not object, you can share or discuss their health informati…" at bounding box center [377, 224] width 330 height 51
click at [209, 200] on div "16" at bounding box center [193, 208] width 37 height 19
click at [211, 202] on div "16 If the patient does not object, you can share or discuss their health inform…" at bounding box center [395, 227] width 455 height 56
click at [366, 243] on div "If the patient does not object, you can share or discuss their health informati…" at bounding box center [377, 224] width 330 height 51
click at [214, 208] on span "If the patient does not object, you can share or discuss their health informati…" at bounding box center [371, 224] width 319 height 44
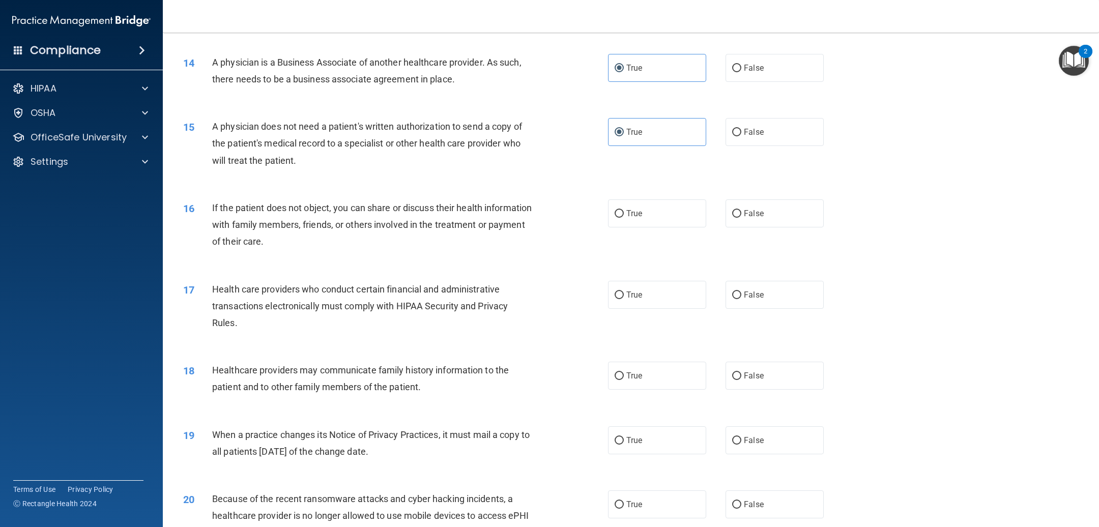
click at [212, 204] on span "If the patient does not object, you can share or discuss their health informati…" at bounding box center [371, 224] width 319 height 44
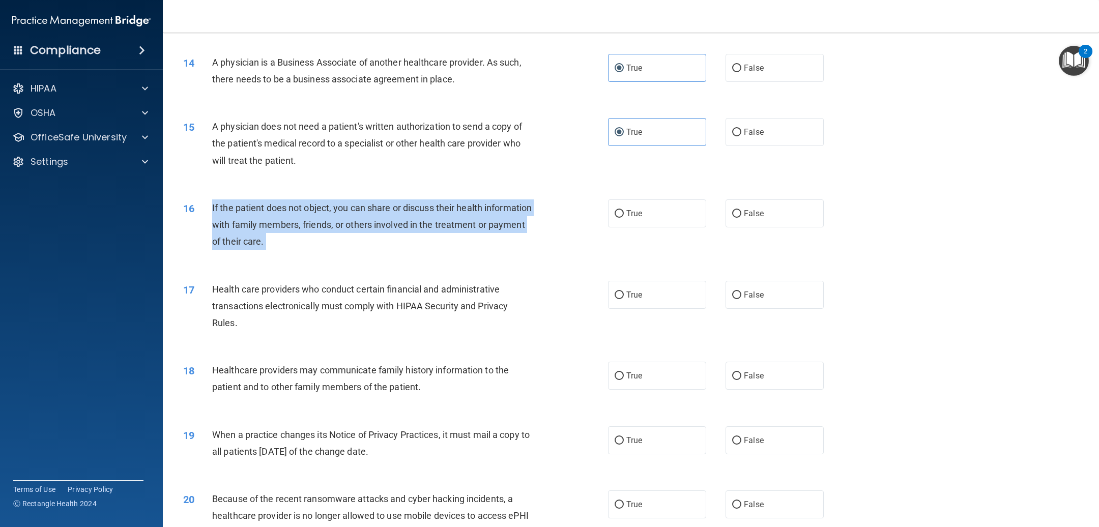
drag, startPoint x: 211, startPoint y: 204, endPoint x: 468, endPoint y: 241, distance: 259.9
click at [468, 241] on div "If the patient does not object, you can share or discuss their health informati…" at bounding box center [377, 224] width 330 height 51
click at [617, 217] on input "True" at bounding box center [618, 214] width 9 height 8
radio input "true"
click at [615, 295] on input "True" at bounding box center [618, 295] width 9 height 8
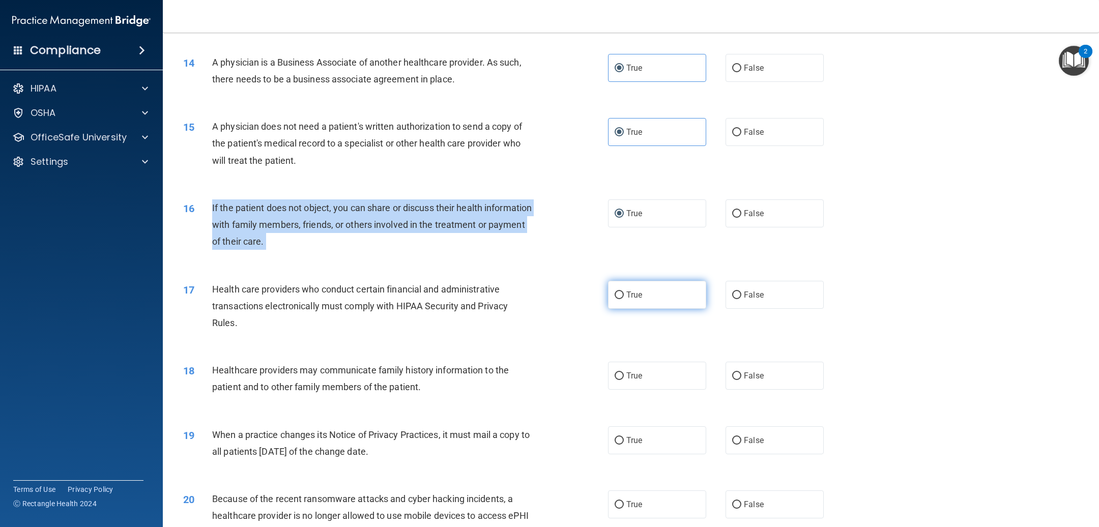
radio input "true"
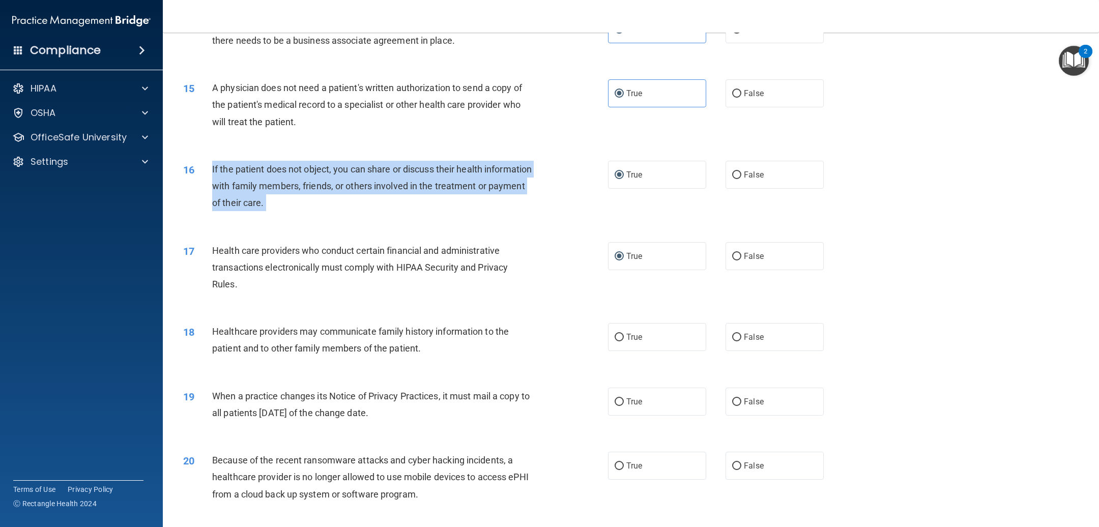
scroll to position [1074, 0]
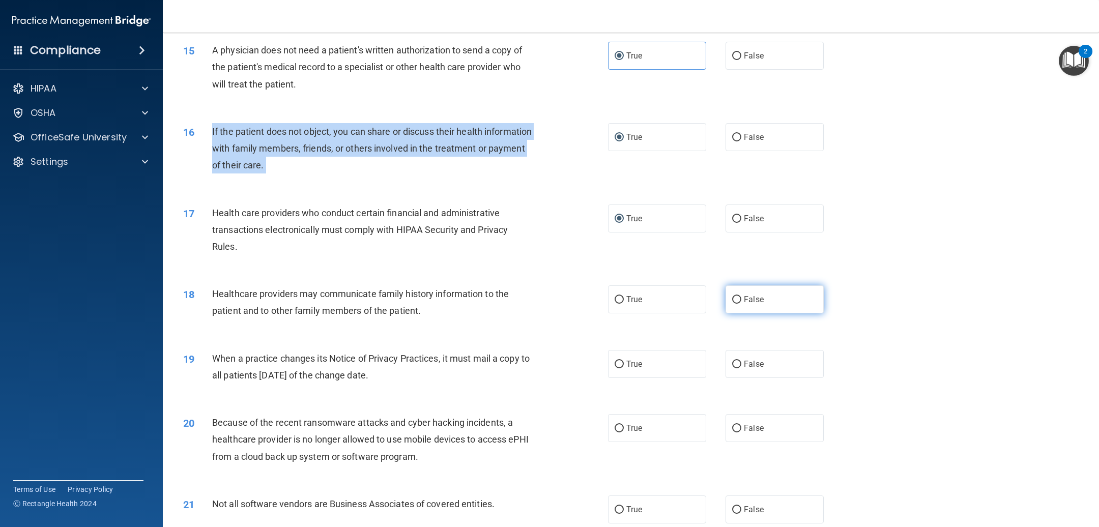
click at [732, 298] on input "False" at bounding box center [736, 300] width 9 height 8
radio input "true"
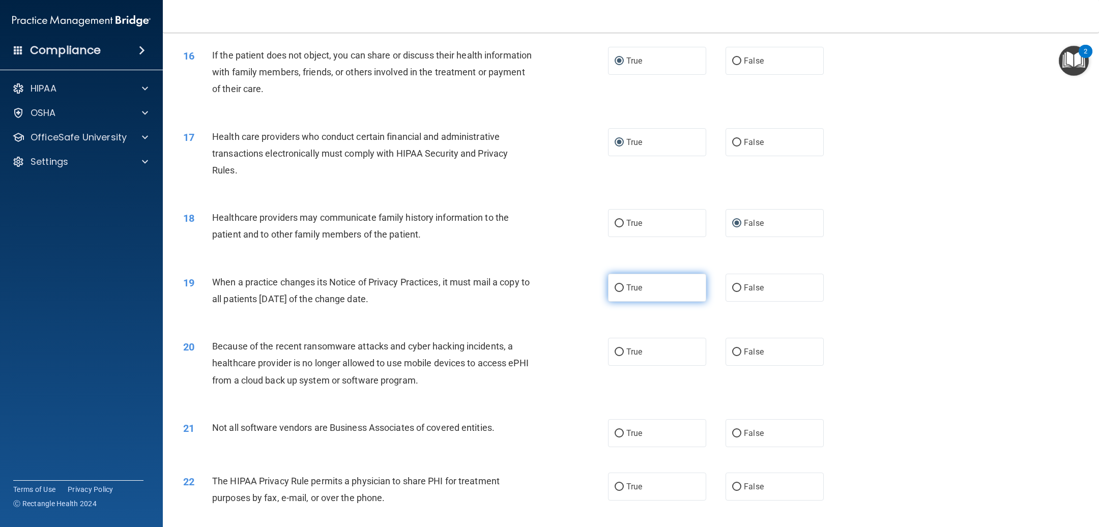
click at [615, 295] on label "True" at bounding box center [657, 288] width 98 height 28
click at [615, 292] on input "True" at bounding box center [618, 288] width 9 height 8
radio input "true"
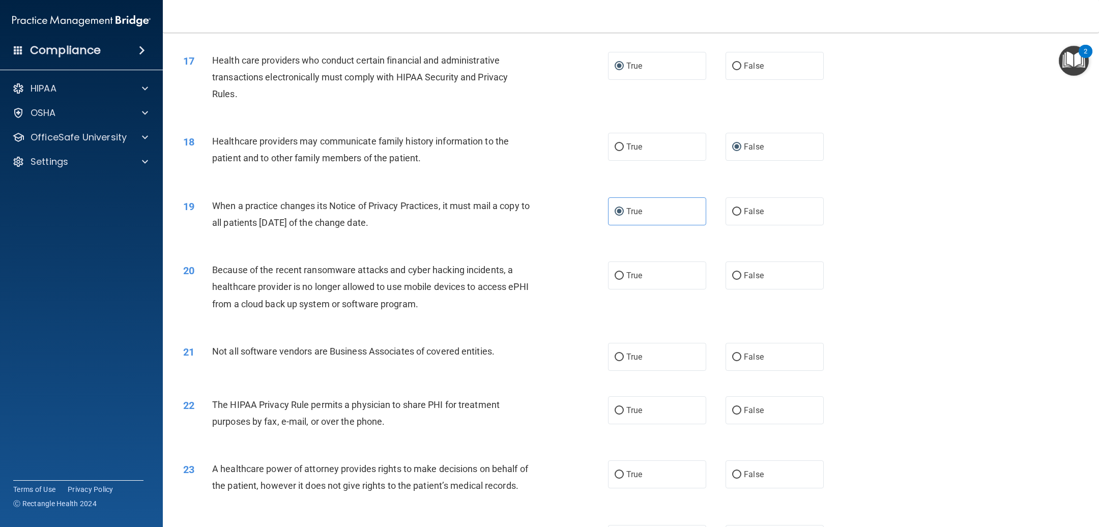
scroll to position [1303, 0]
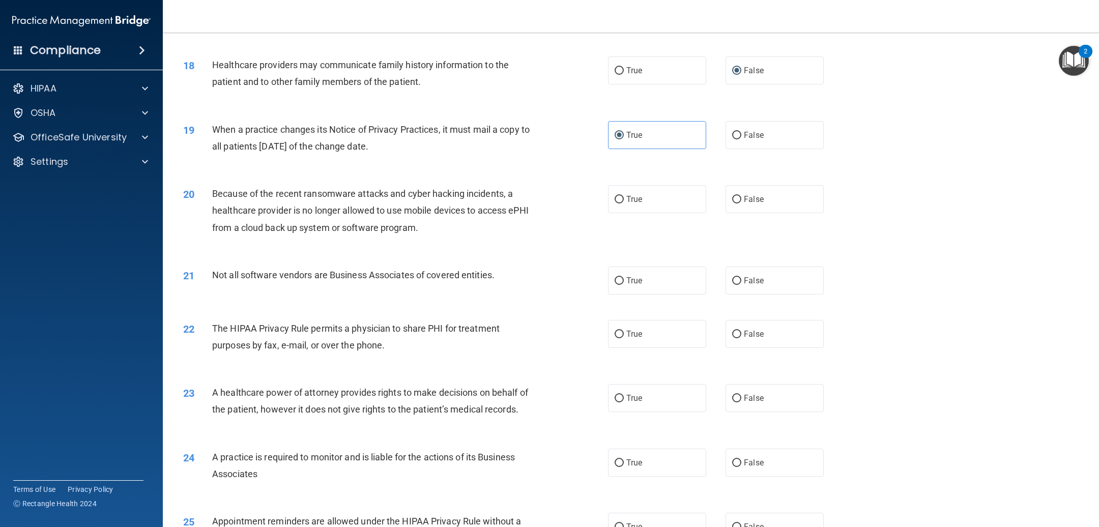
click at [208, 189] on div "20" at bounding box center [193, 194] width 37 height 19
click at [212, 194] on span "Because of the recent ransomware attacks and cyber hacking incidents, a healthc…" at bounding box center [370, 210] width 316 height 44
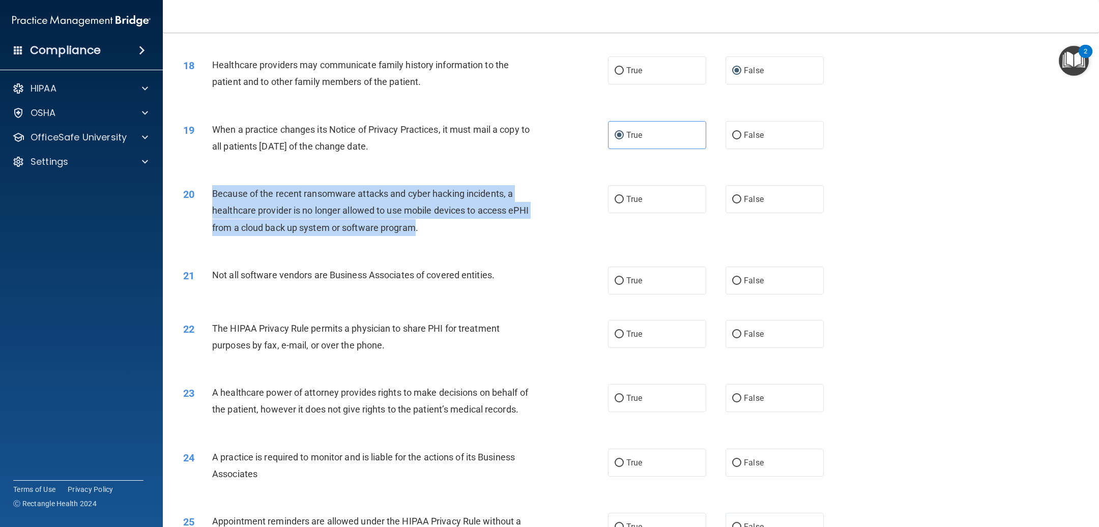
drag, startPoint x: 214, startPoint y: 194, endPoint x: 440, endPoint y: 226, distance: 228.1
click at [440, 226] on span "Because of the recent ransomware attacks and cyber hacking incidents, a healthc…" at bounding box center [370, 210] width 316 height 44
click at [732, 199] on input "False" at bounding box center [736, 200] width 9 height 8
radio input "true"
click at [614, 282] on input "True" at bounding box center [618, 281] width 9 height 8
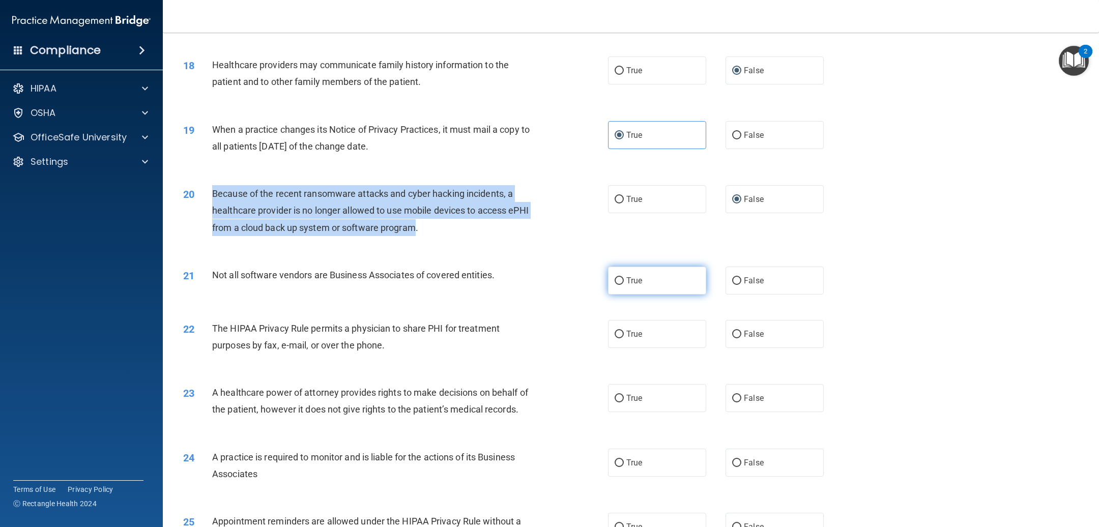
radio input "true"
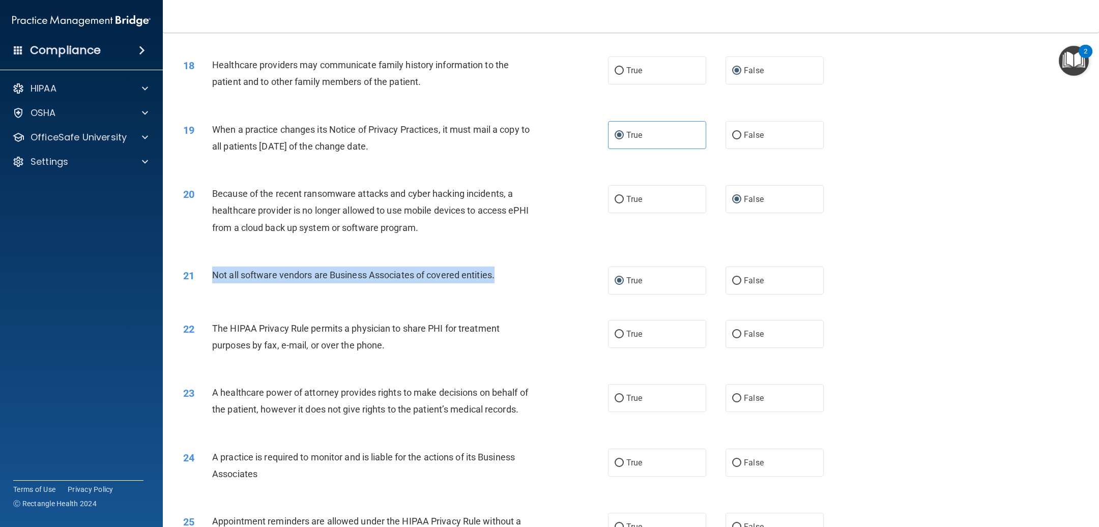
drag, startPoint x: 214, startPoint y: 275, endPoint x: 513, endPoint y: 265, distance: 299.7
click at [513, 267] on div "Not all software vendors are Business Associates of covered entities." at bounding box center [377, 275] width 330 height 17
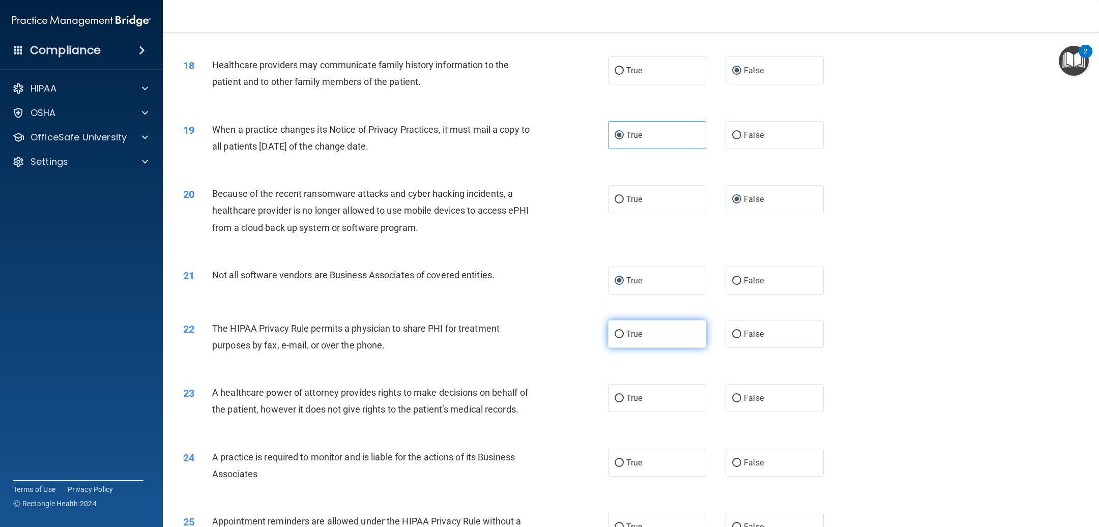
click at [617, 338] on label "True" at bounding box center [657, 334] width 98 height 28
click at [617, 338] on input "True" at bounding box center [618, 335] width 9 height 8
radio input "true"
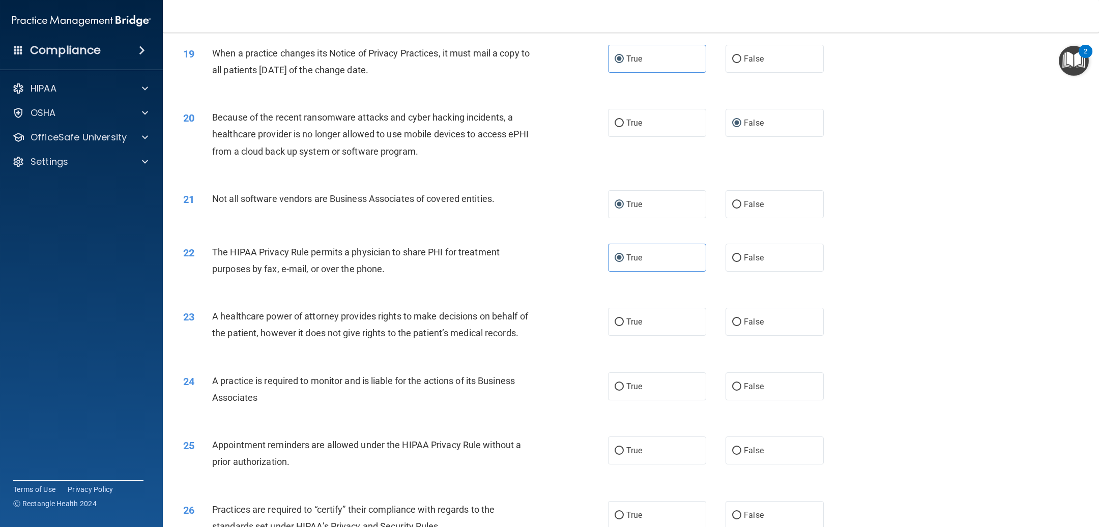
click at [213, 319] on span "A healthcare power of attorney provides rights to make decisions on behalf of t…" at bounding box center [370, 324] width 316 height 27
click at [725, 322] on label "False" at bounding box center [774, 322] width 98 height 28
click at [732, 322] on input "False" at bounding box center [736, 322] width 9 height 8
radio input "true"
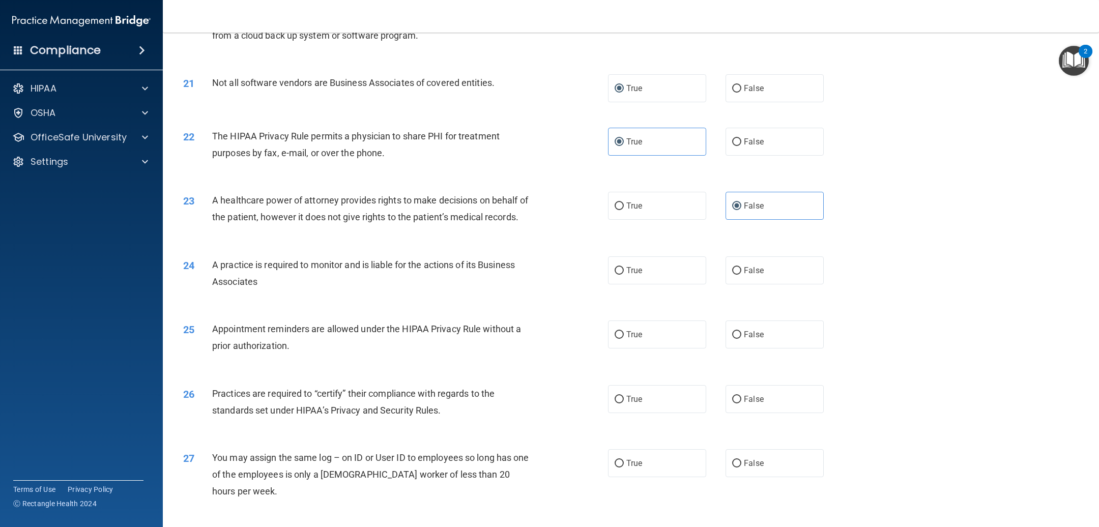
scroll to position [1532, 0]
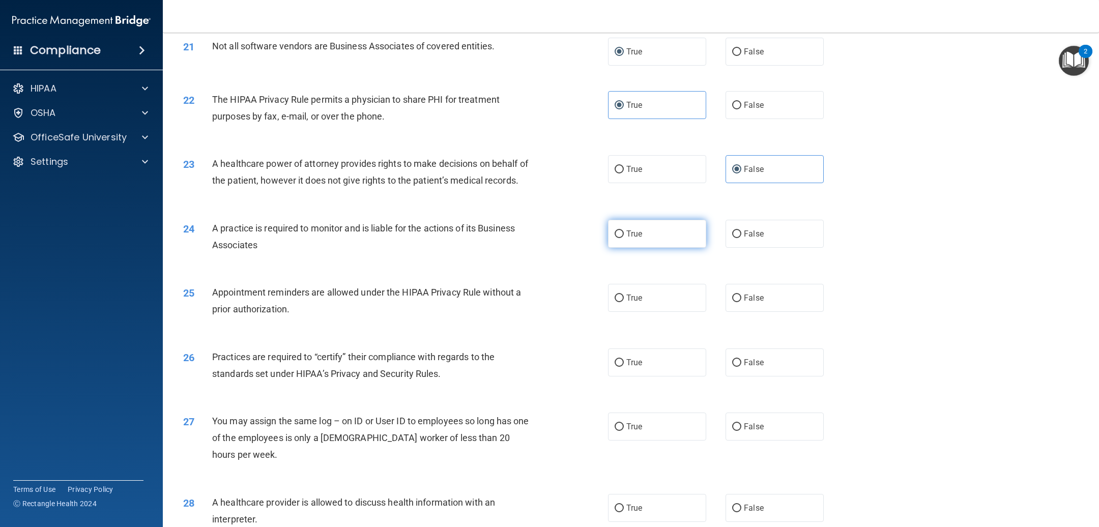
click at [614, 238] on input "True" at bounding box center [618, 234] width 9 height 8
radio input "true"
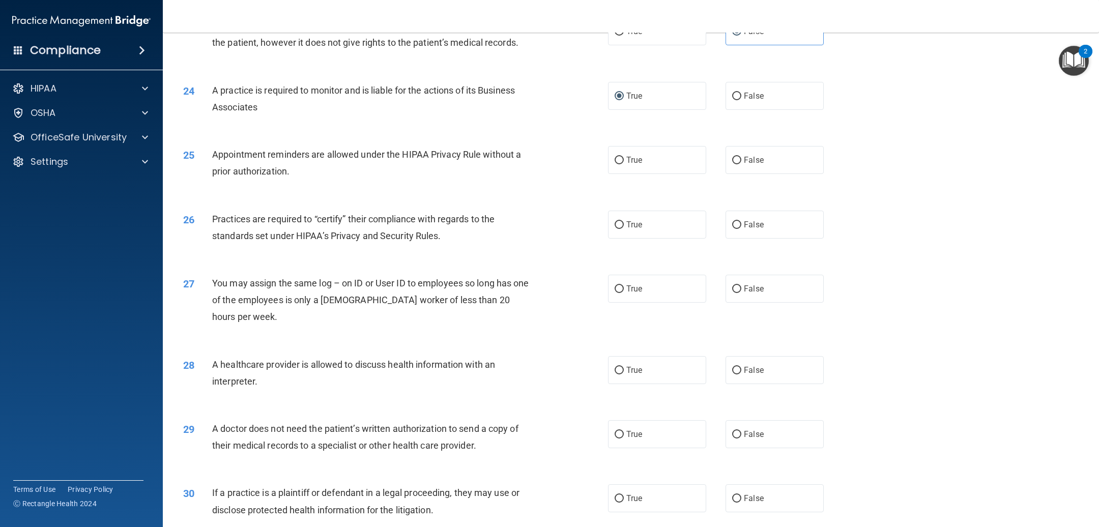
scroll to position [1684, 0]
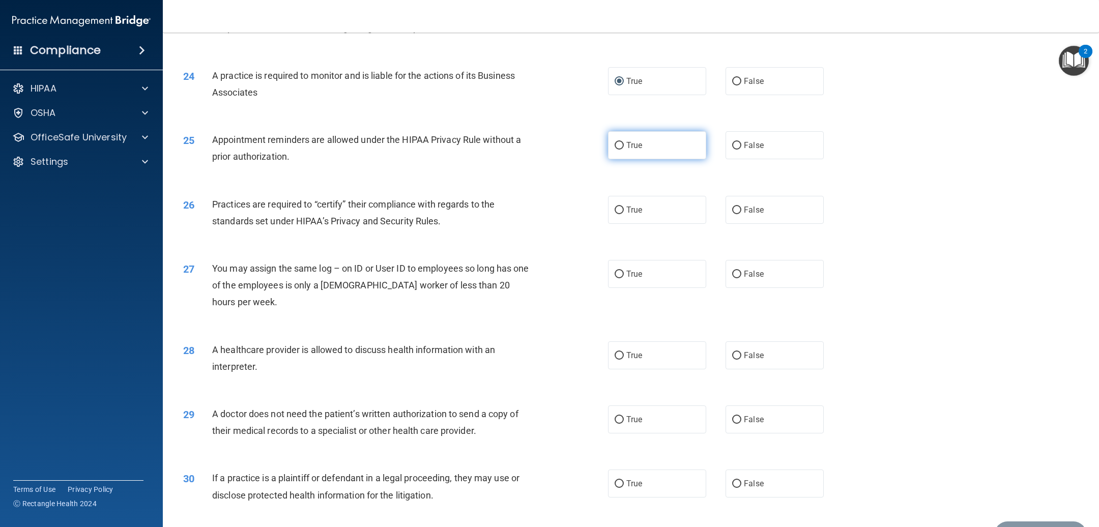
click at [614, 150] on input "True" at bounding box center [618, 146] width 9 height 8
radio input "true"
click at [212, 220] on span "Practices are required to “certify” their compliance with regards to the standa…" at bounding box center [353, 212] width 282 height 27
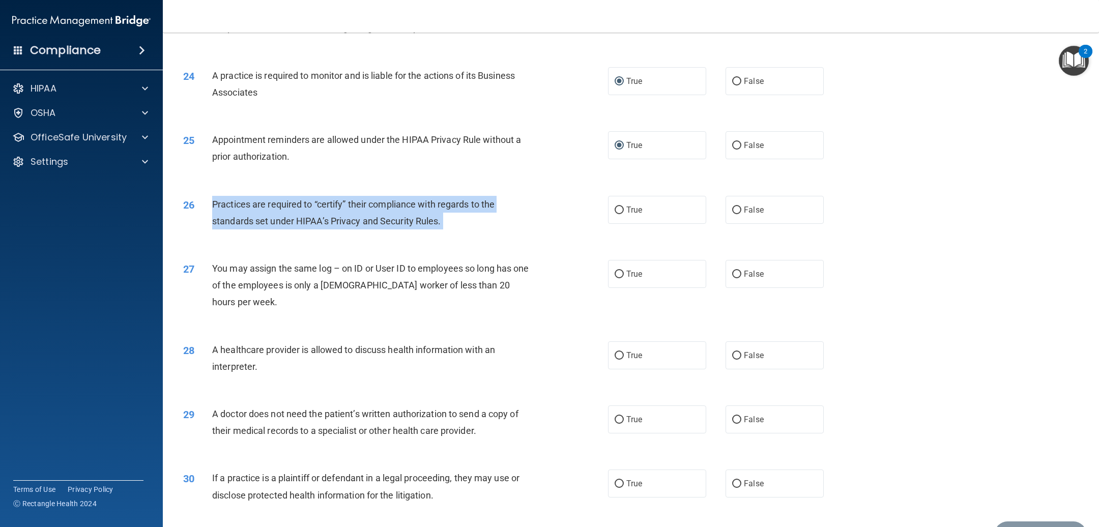
drag, startPoint x: 212, startPoint y: 220, endPoint x: 495, endPoint y: 231, distance: 283.0
click at [495, 229] on div "Practices are required to “certify” their compliance with regards to the standa…" at bounding box center [377, 213] width 330 height 34
click at [732, 214] on input "False" at bounding box center [736, 210] width 9 height 8
radio input "true"
click at [732, 278] on input "False" at bounding box center [736, 275] width 9 height 8
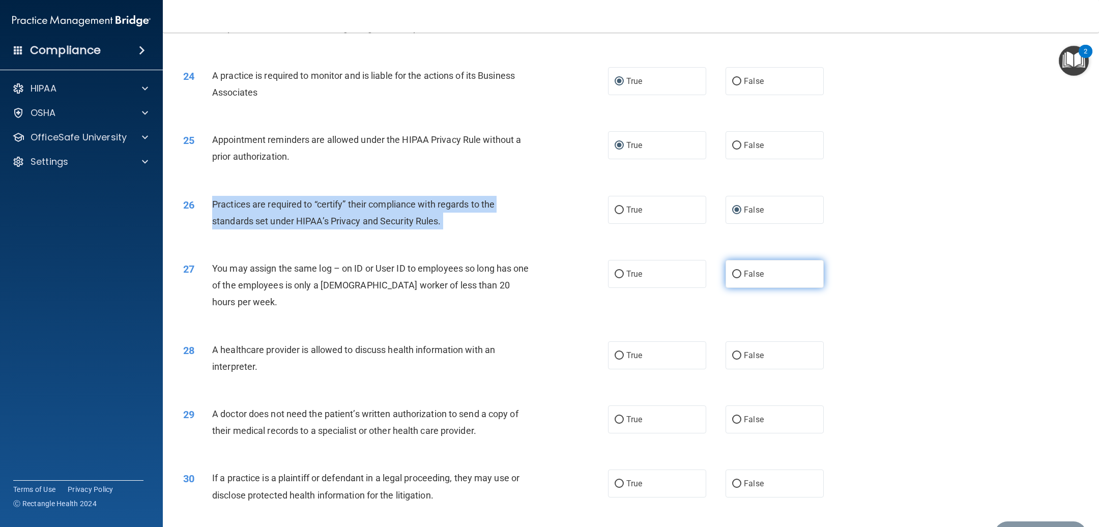
radio input "true"
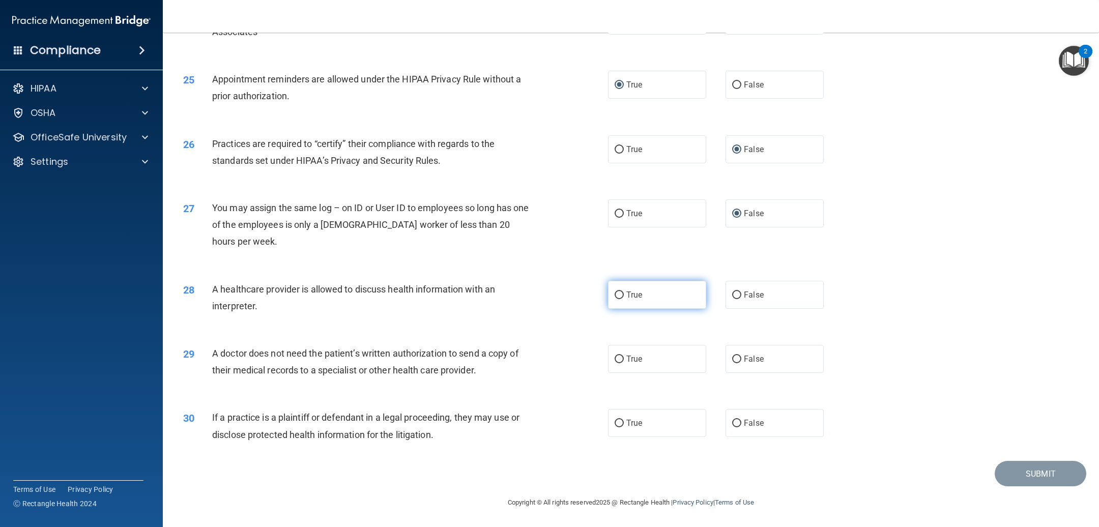
click at [608, 293] on label "True" at bounding box center [657, 295] width 98 height 28
click at [614, 293] on input "True" at bounding box center [618, 295] width 9 height 8
radio input "true"
click at [617, 357] on input "True" at bounding box center [618, 360] width 9 height 8
radio input "true"
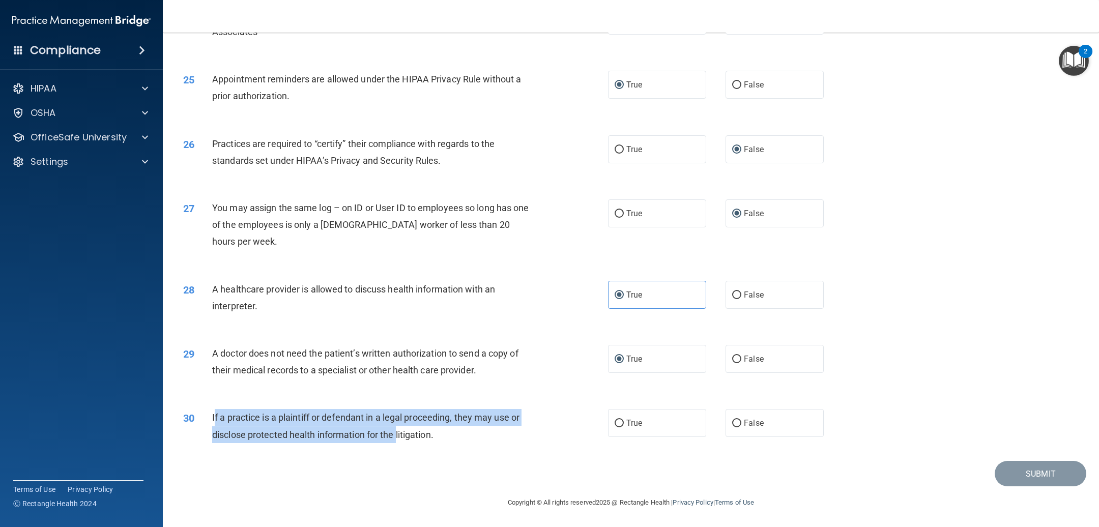
drag, startPoint x: 214, startPoint y: 412, endPoint x: 398, endPoint y: 436, distance: 185.7
click at [398, 436] on span "If a practice is a plaintiff or defendant in a legal proceeding, they may use o…" at bounding box center [365, 425] width 307 height 27
click at [386, 446] on div "30 If a practice is a plaintiff or defendant in a legal proceeding, they may us…" at bounding box center [395, 428] width 455 height 39
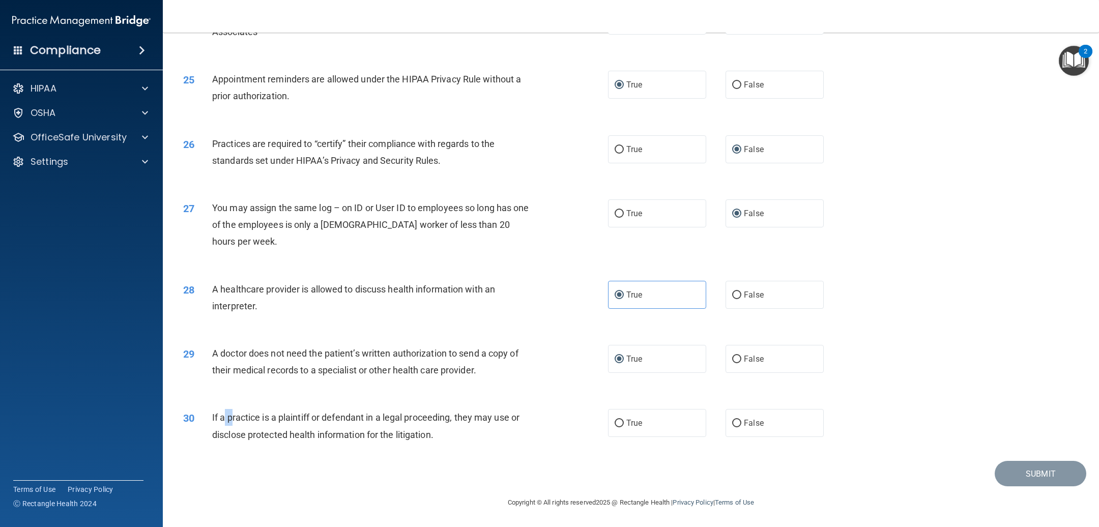
click at [224, 420] on span "If a practice is a plaintiff or defendant in a legal proceeding, they may use o…" at bounding box center [365, 425] width 307 height 27
click at [211, 417] on div "30" at bounding box center [193, 418] width 37 height 19
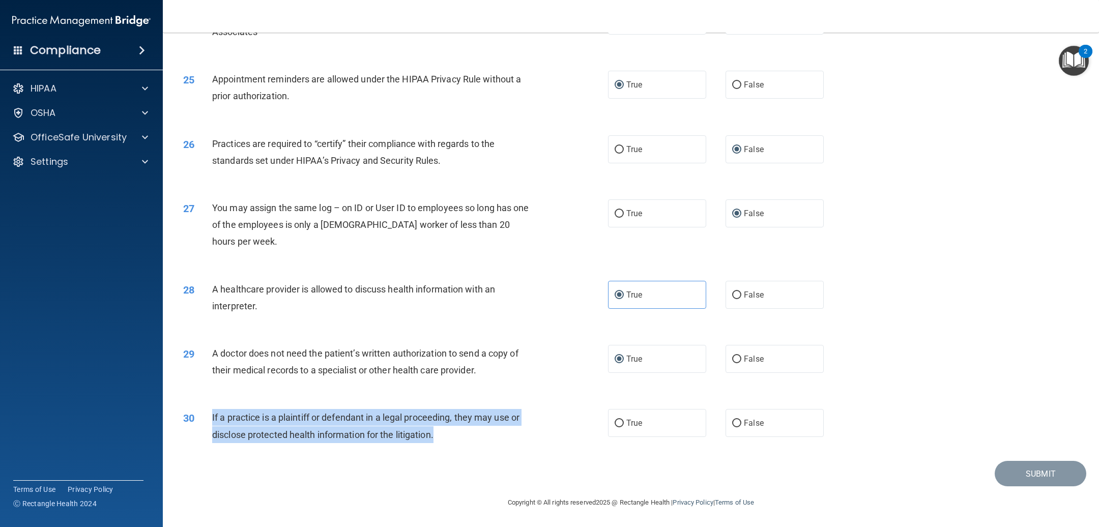
drag, startPoint x: 211, startPoint y: 414, endPoint x: 438, endPoint y: 441, distance: 228.5
click at [438, 441] on div "If a practice is a plaintiff or defendant in a legal proceeding, they may use o…" at bounding box center [377, 426] width 330 height 34
click at [618, 421] on input "True" at bounding box center [618, 424] width 9 height 8
radio input "true"
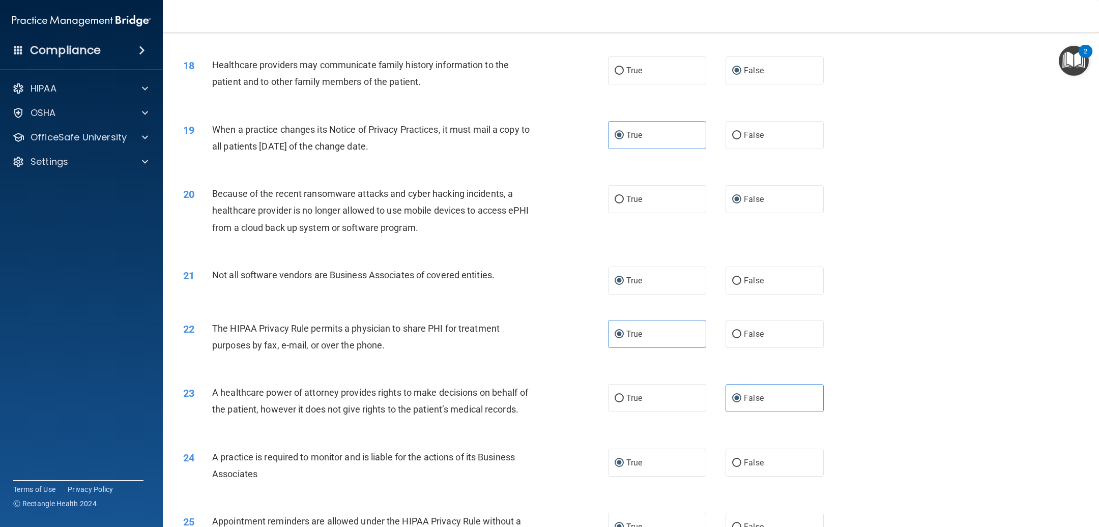
scroll to position [1227, 0]
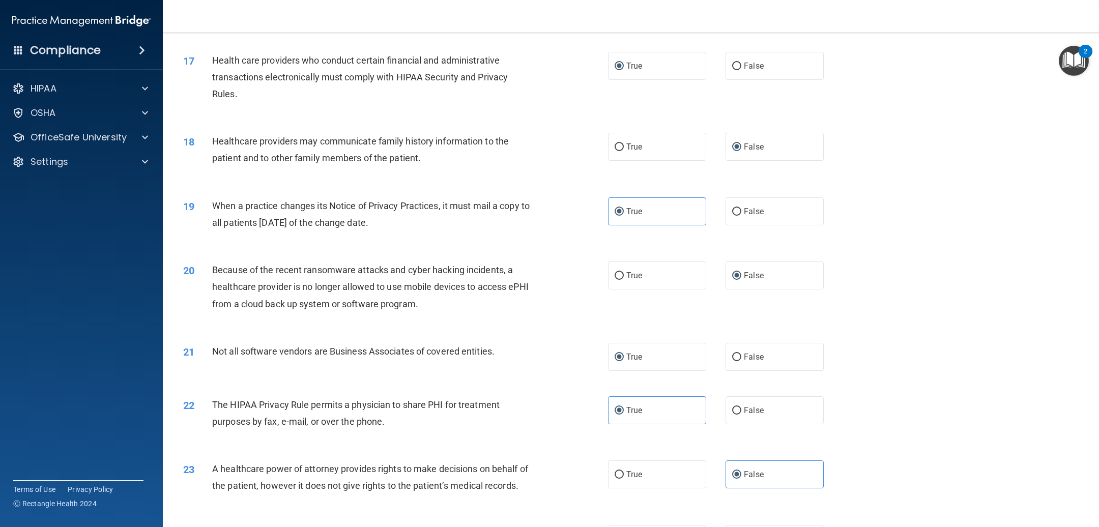
click at [872, 200] on div "19 When a practice changes its Notice of Privacy Practices, it must mail a copy…" at bounding box center [630, 217] width 910 height 64
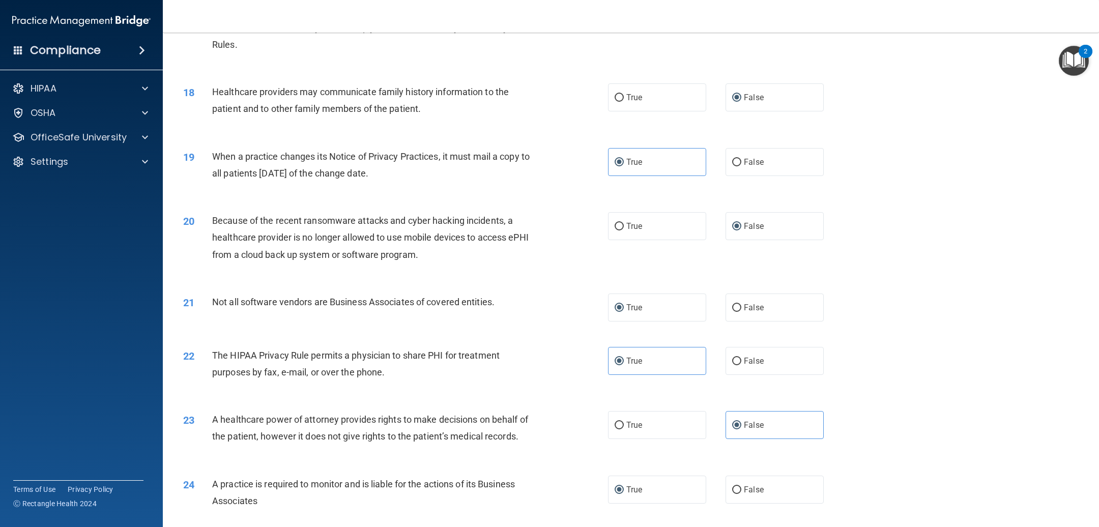
scroll to position [1761, 0]
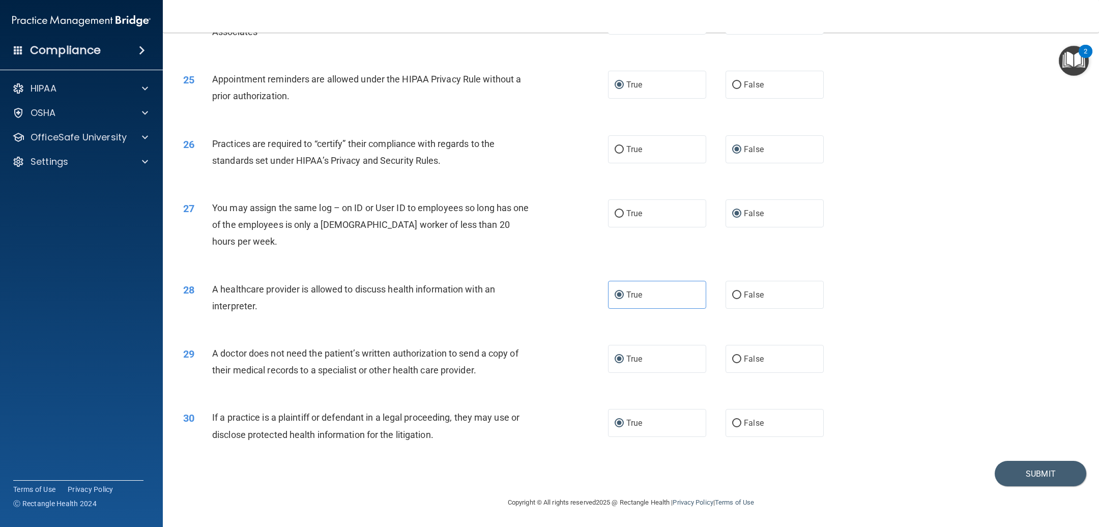
drag, startPoint x: 865, startPoint y: 156, endPoint x: 861, endPoint y: 146, distance: 10.2
drag, startPoint x: 861, startPoint y: 146, endPoint x: 906, endPoint y: 89, distance: 73.5
click at [906, 87] on div "25 Appointment reminders are allowed under the HIPAA Privacy Rule without a pri…" at bounding box center [630, 90] width 910 height 64
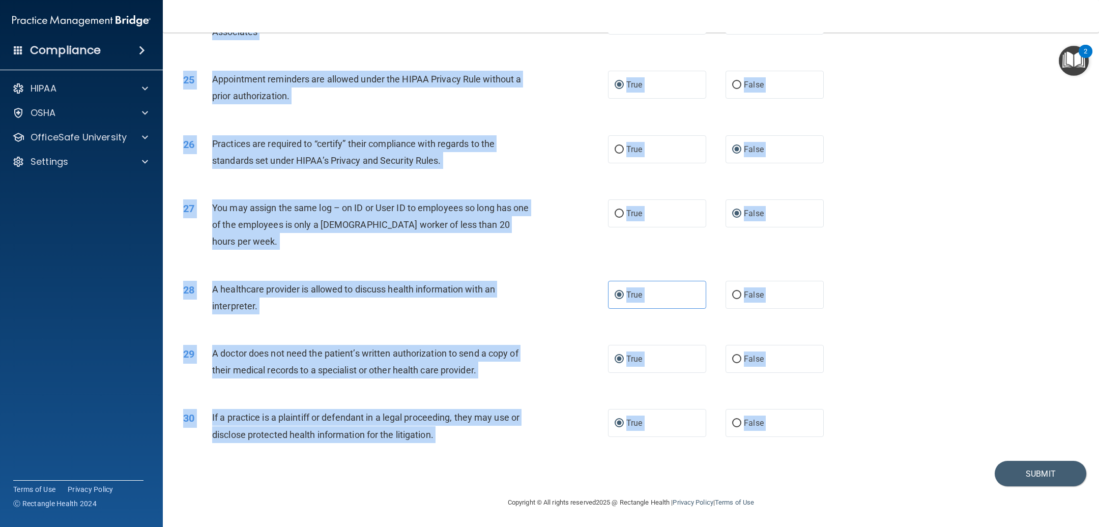
drag, startPoint x: 185, startPoint y: 52, endPoint x: 916, endPoint y: 480, distance: 846.8
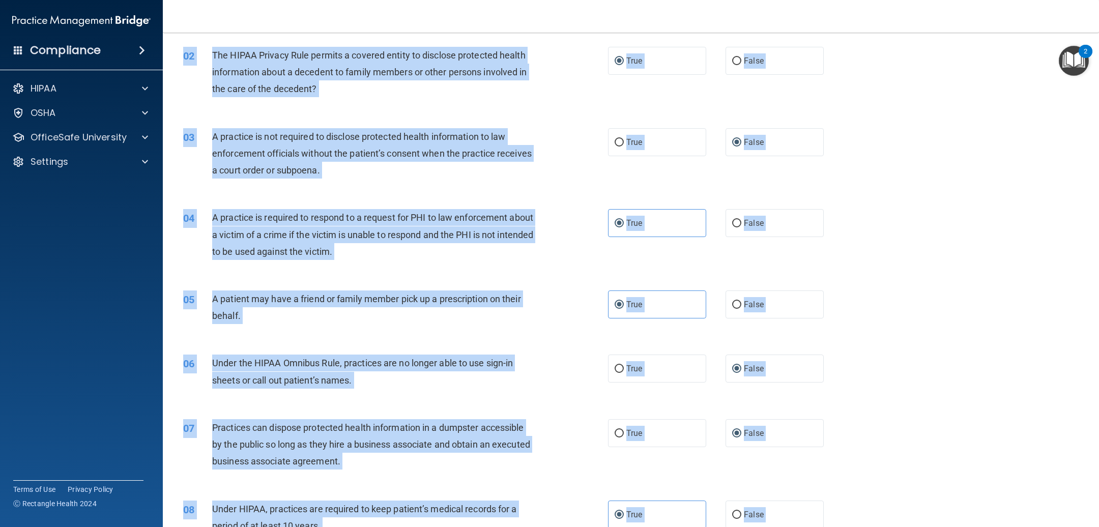
scroll to position [0, 0]
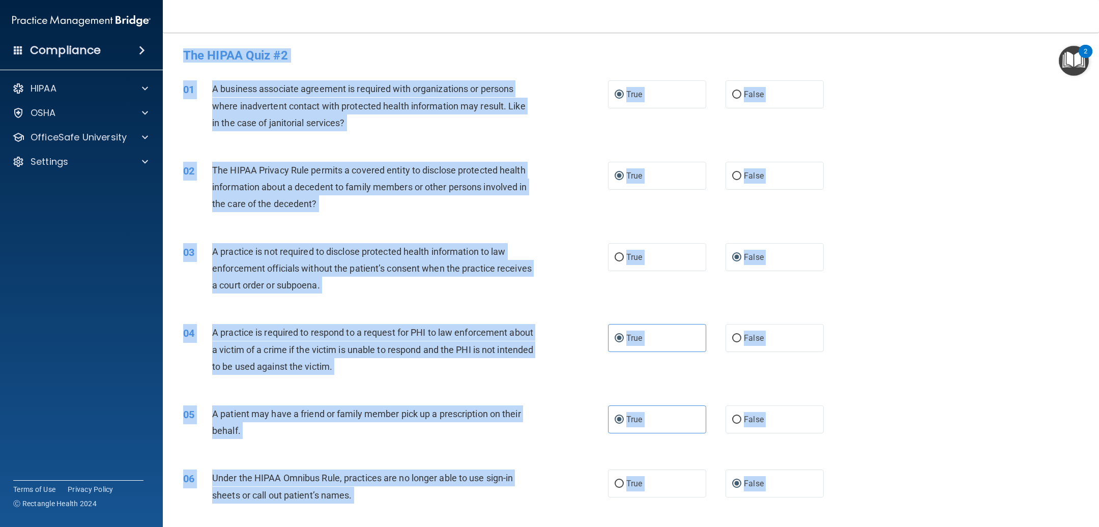
click at [295, 398] on div "05 A patient may have a friend or family member pick up a prescription on their…" at bounding box center [630, 425] width 910 height 64
click at [953, 158] on div "02 The HIPAA Privacy Rule permits a covered entity to disclose protected health…" at bounding box center [630, 189] width 910 height 81
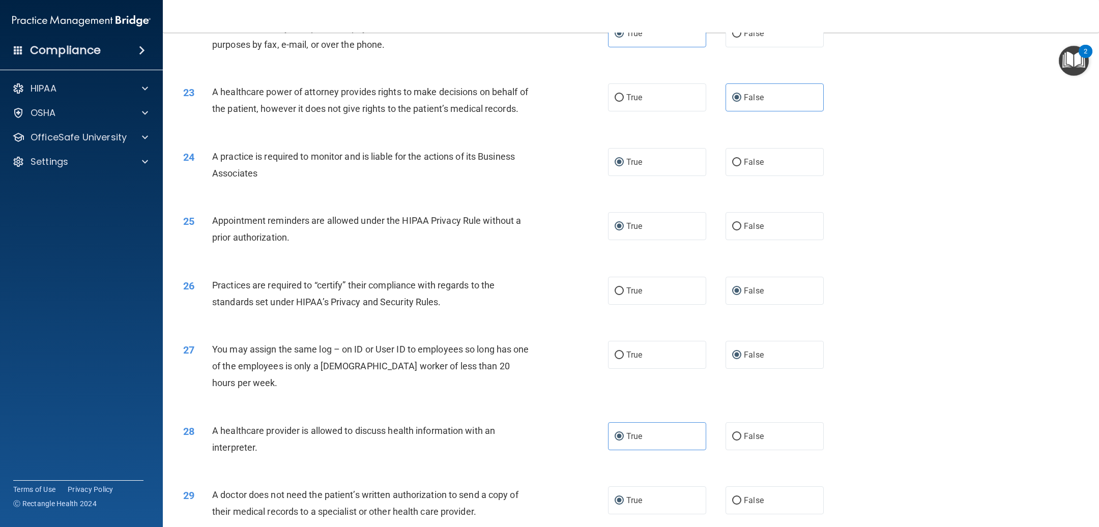
scroll to position [1761, 0]
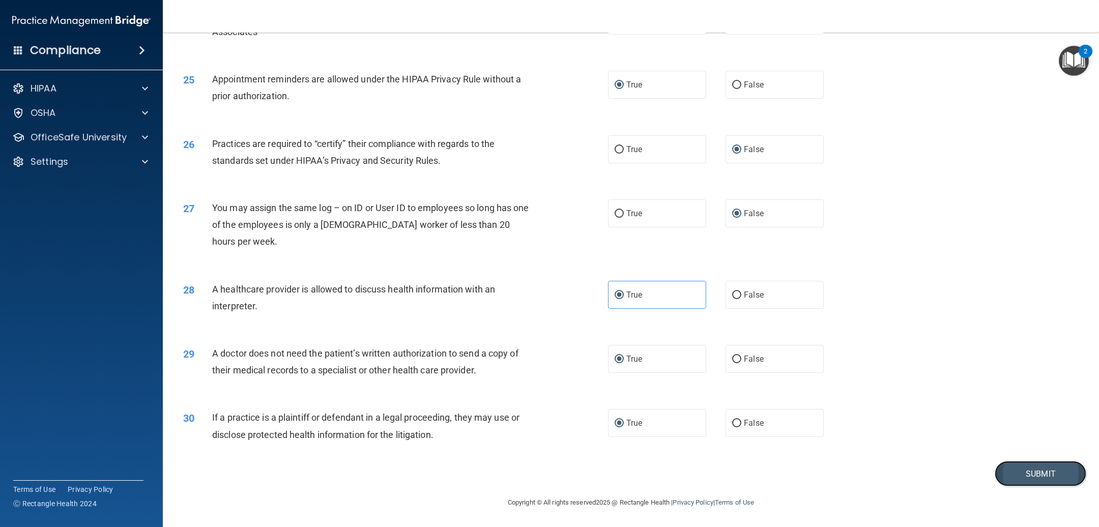
click at [1013, 470] on button "Submit" at bounding box center [1040, 474] width 92 height 26
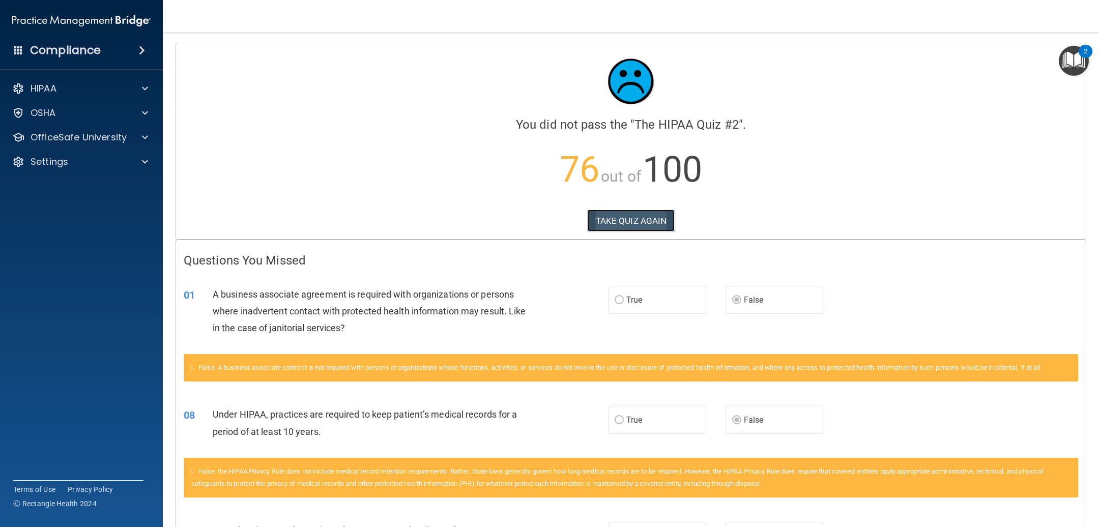
click at [606, 217] on button "TAKE QUIZ AGAIN" at bounding box center [631, 221] width 88 height 22
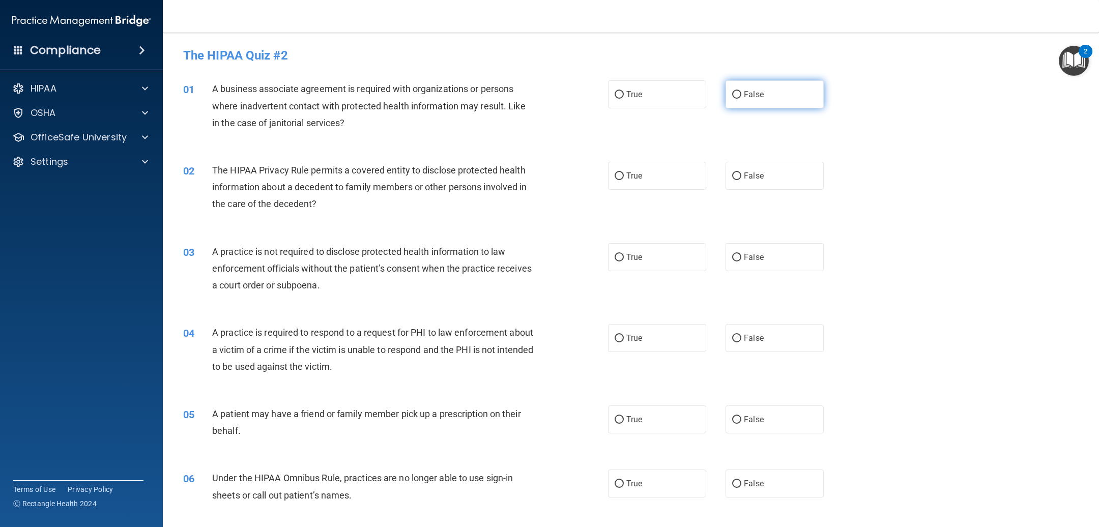
click at [725, 92] on label "False" at bounding box center [774, 94] width 98 height 28
click at [732, 92] on input "False" at bounding box center [736, 95] width 9 height 8
radio input "true"
click at [614, 178] on input "True" at bounding box center [618, 176] width 9 height 8
radio input "true"
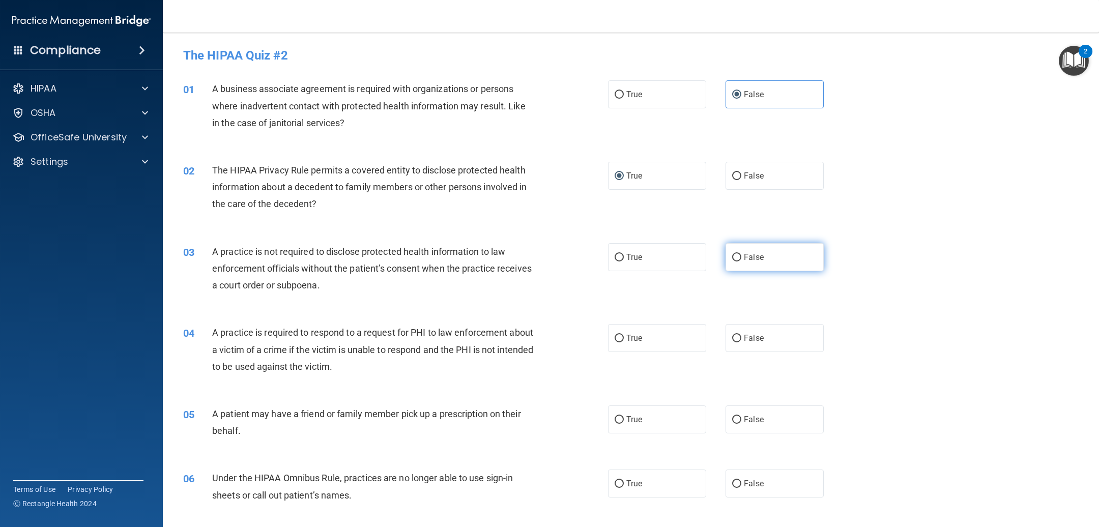
click at [732, 256] on input "False" at bounding box center [736, 258] width 9 height 8
radio input "true"
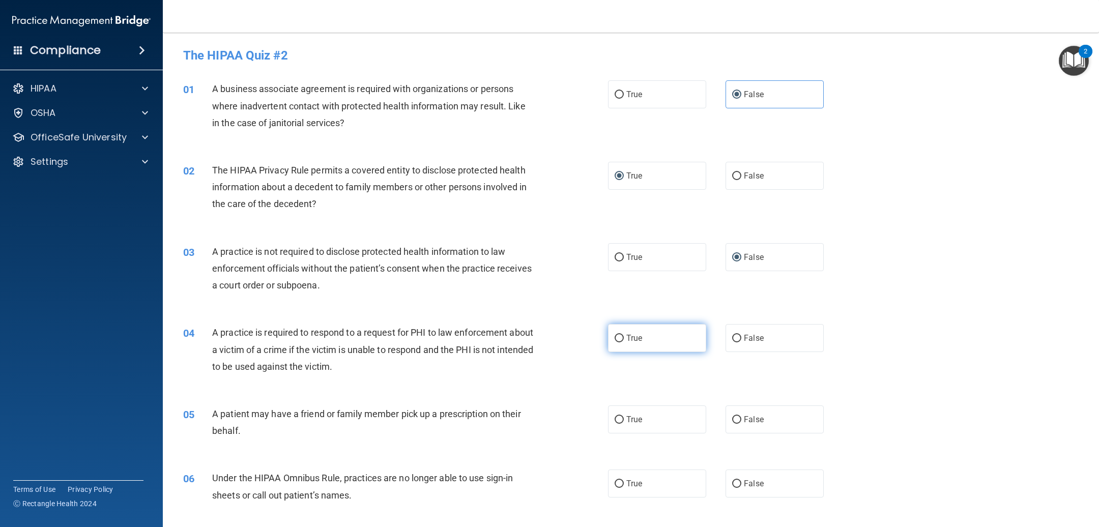
click at [614, 338] on input "True" at bounding box center [618, 339] width 9 height 8
radio input "true"
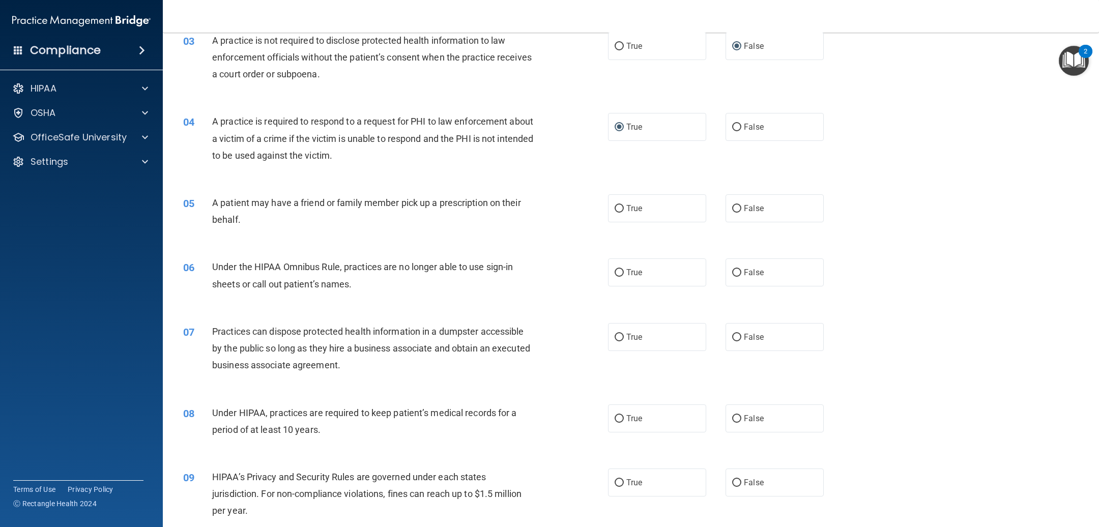
scroll to position [229, 0]
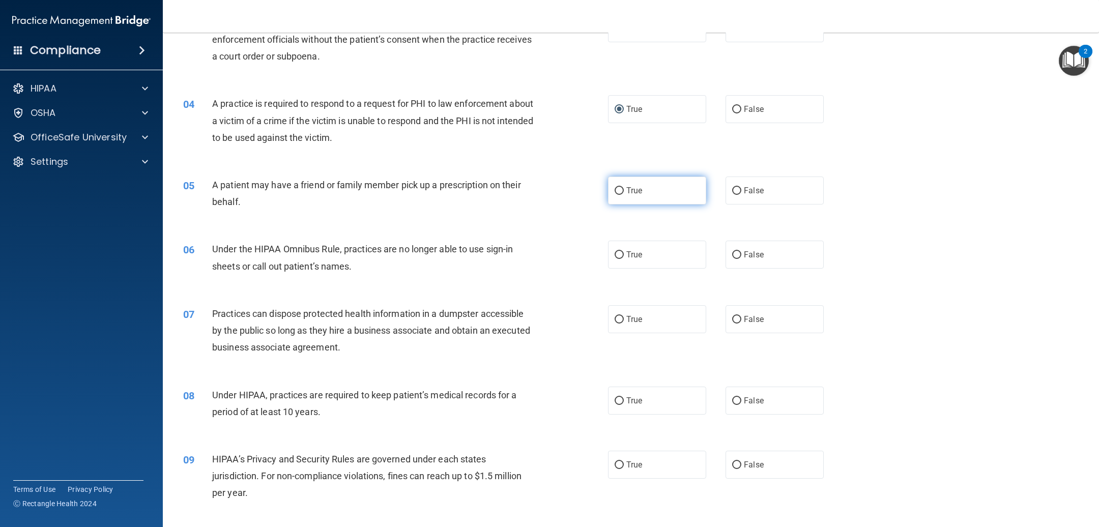
click at [626, 188] on span "True" at bounding box center [634, 191] width 16 height 10
click at [621, 188] on input "True" at bounding box center [618, 191] width 9 height 8
radio input "true"
click at [725, 255] on label "False" at bounding box center [774, 255] width 98 height 28
click at [732, 255] on input "False" at bounding box center [736, 255] width 9 height 8
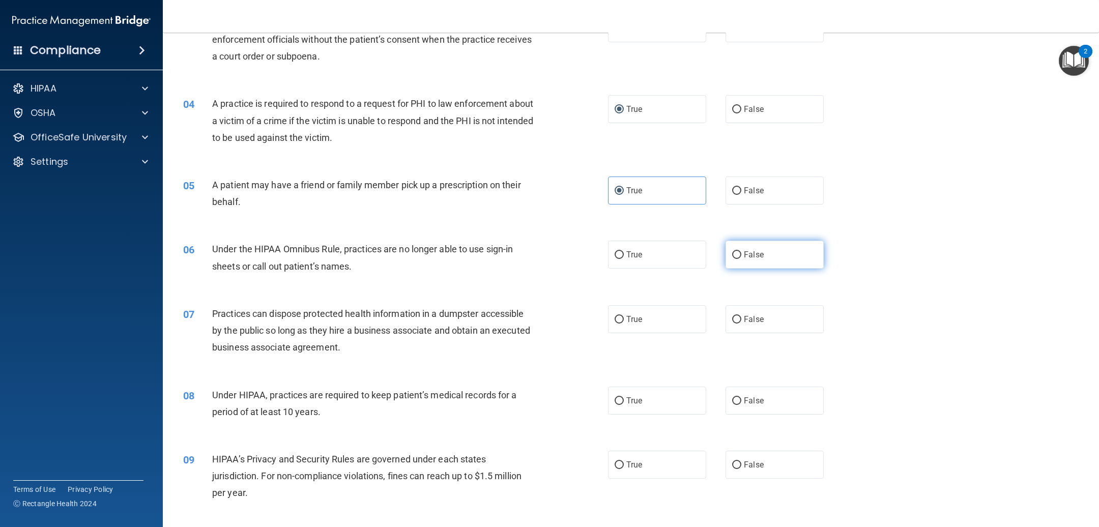
radio input "true"
click at [725, 316] on label "False" at bounding box center [774, 319] width 98 height 28
click at [732, 316] on input "False" at bounding box center [736, 320] width 9 height 8
radio input "true"
click at [732, 400] on input "False" at bounding box center [736, 401] width 9 height 8
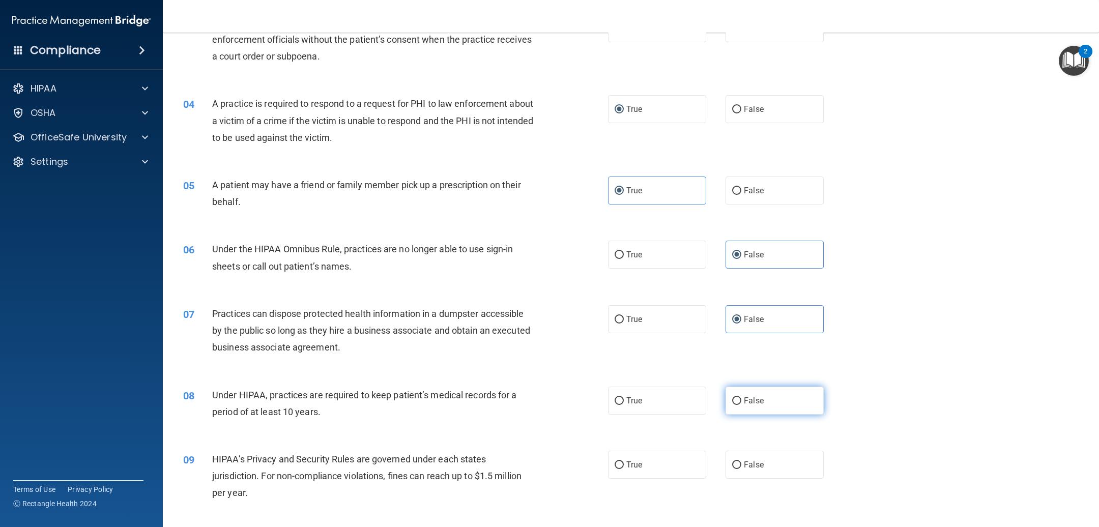
radio input "true"
click at [732, 464] on input "False" at bounding box center [736, 465] width 9 height 8
radio input "true"
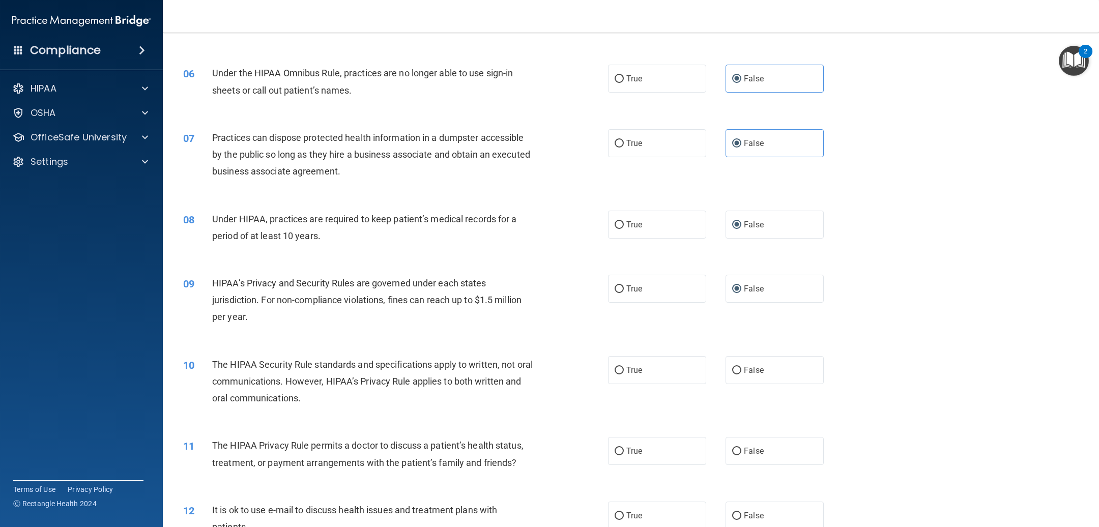
scroll to position [458, 0]
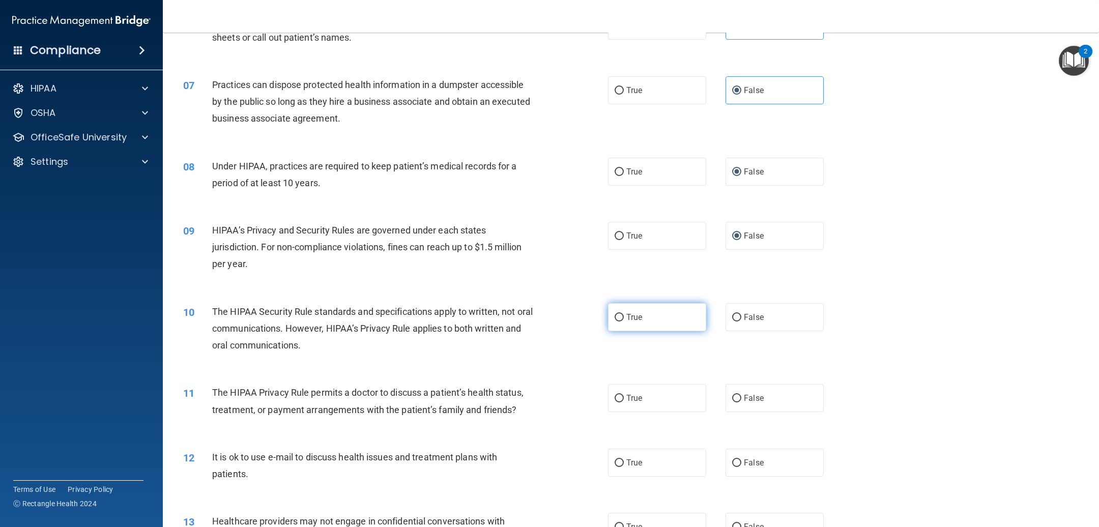
click at [614, 320] on input "True" at bounding box center [618, 318] width 9 height 8
radio input "true"
click at [614, 401] on input "True" at bounding box center [618, 399] width 9 height 8
radio input "true"
click at [615, 459] on input "True" at bounding box center [618, 463] width 9 height 8
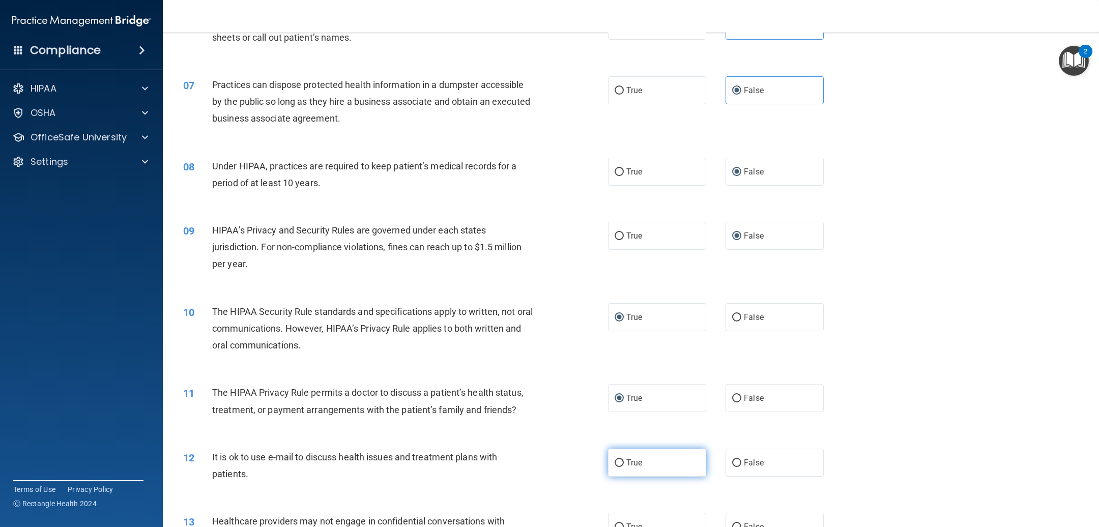
radio input "true"
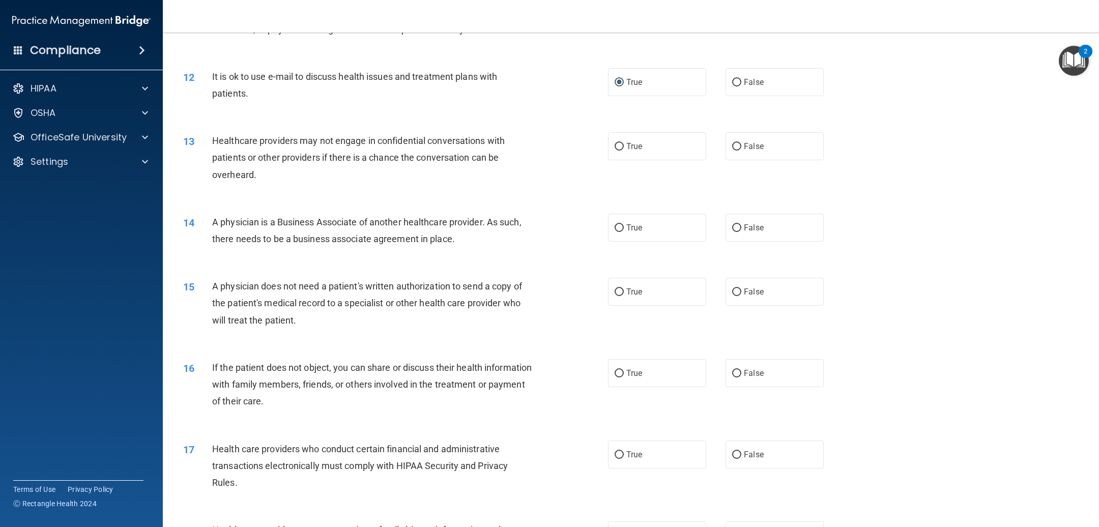
scroll to position [839, 0]
click at [732, 142] on input "False" at bounding box center [736, 146] width 9 height 8
radio input "true"
click at [732, 223] on input "False" at bounding box center [736, 227] width 9 height 8
radio input "true"
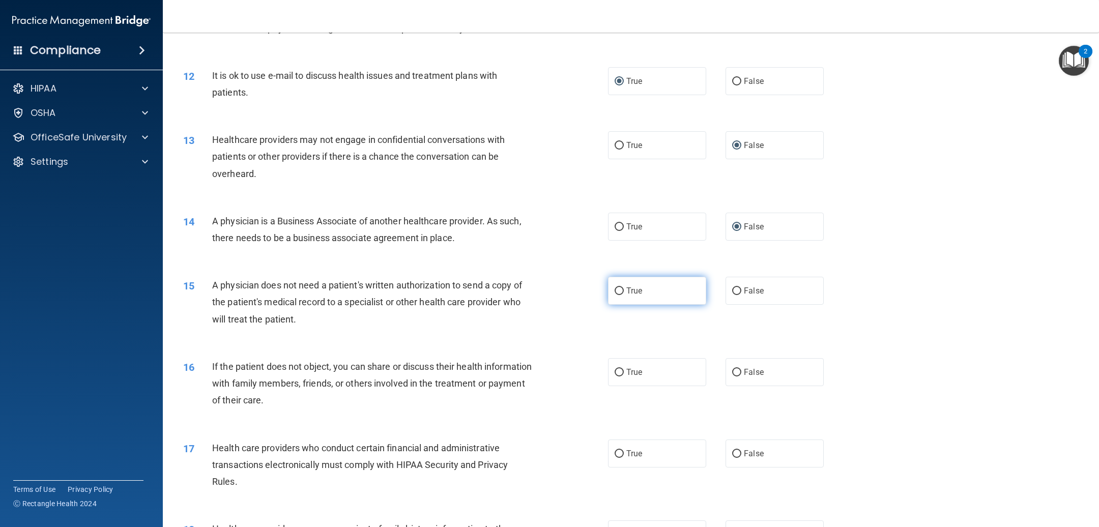
click at [614, 287] on input "True" at bounding box center [618, 291] width 9 height 8
radio input "true"
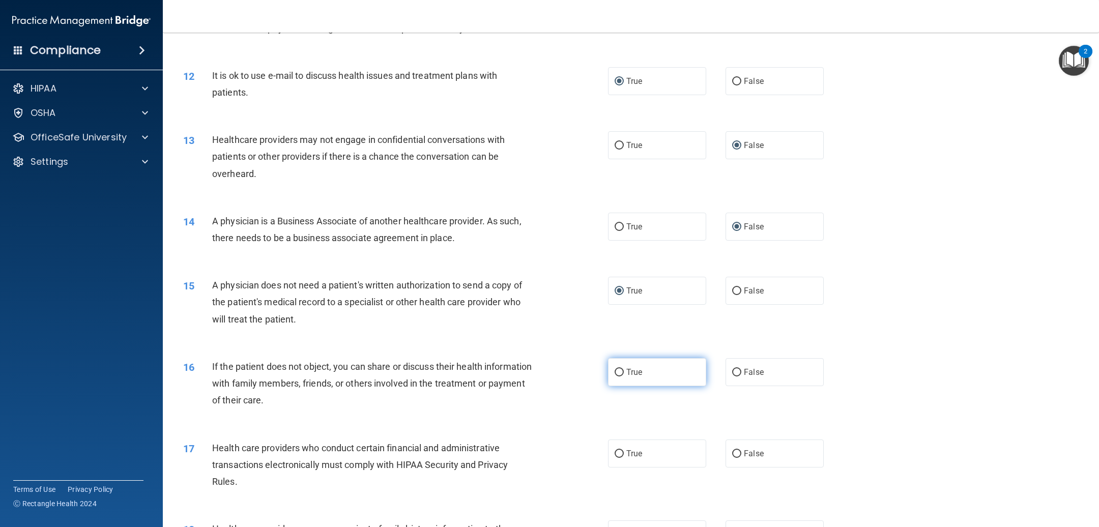
click at [614, 371] on input "True" at bounding box center [618, 373] width 9 height 8
radio input "true"
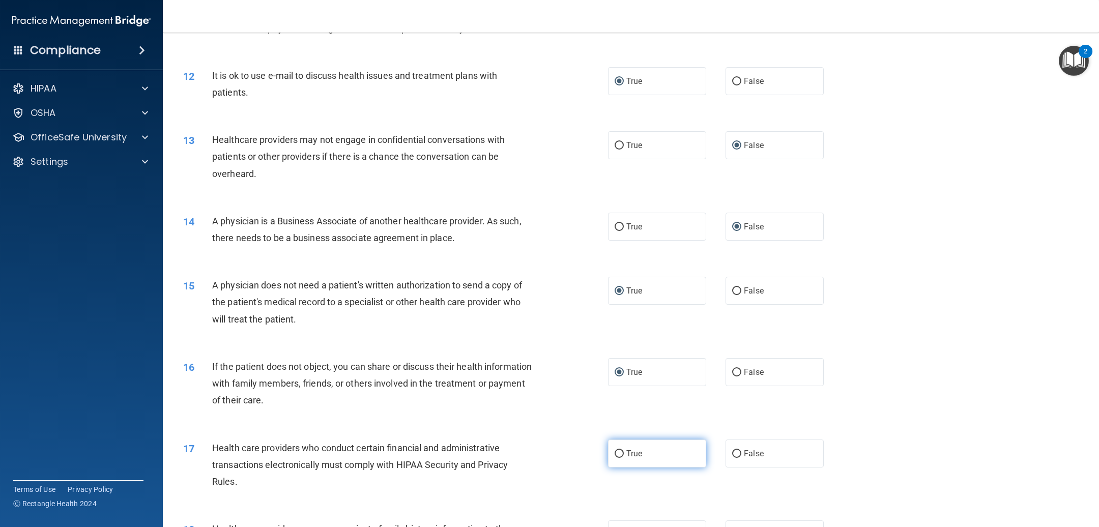
click at [614, 451] on input "True" at bounding box center [618, 454] width 9 height 8
radio input "true"
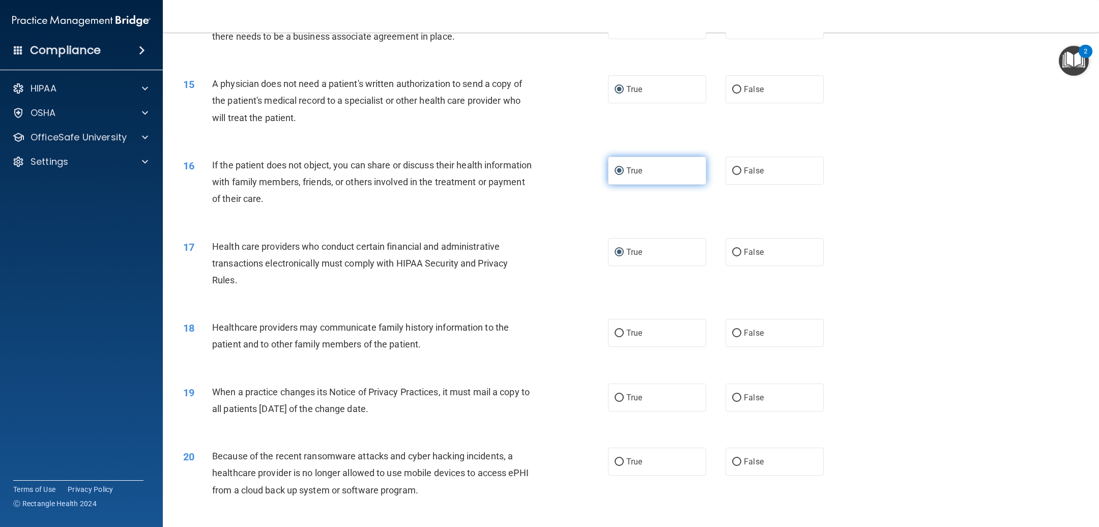
scroll to position [1068, 0]
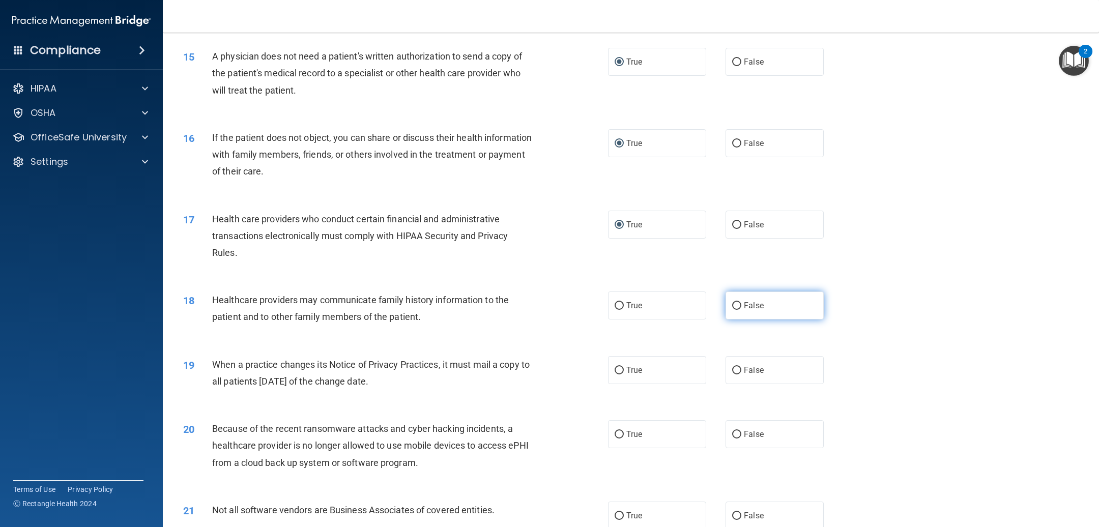
click at [732, 304] on input "False" at bounding box center [736, 306] width 9 height 8
radio input "true"
click at [732, 368] on input "False" at bounding box center [736, 371] width 9 height 8
radio input "true"
click at [732, 434] on input "False" at bounding box center [736, 435] width 9 height 8
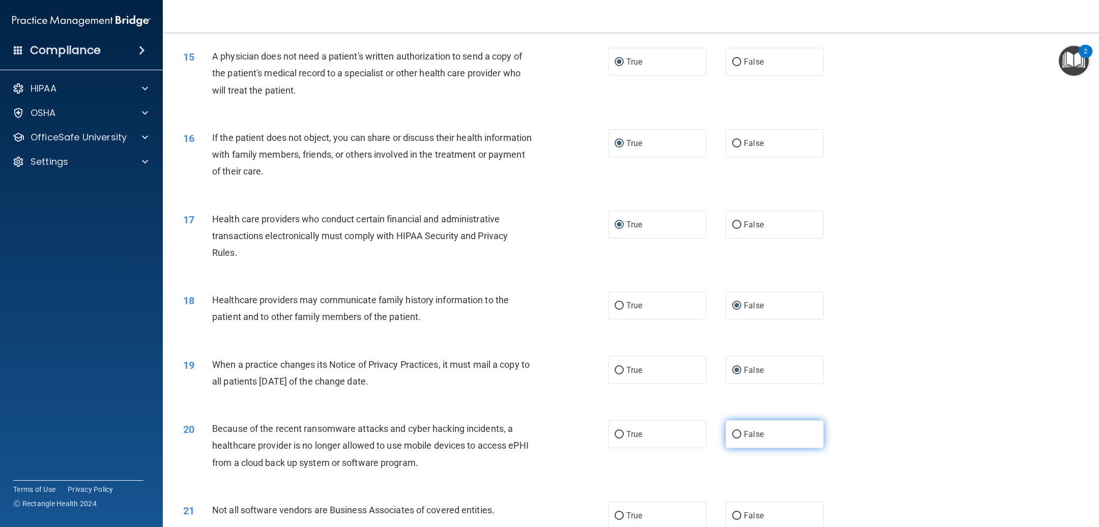
radio input "true"
click at [614, 512] on input "True" at bounding box center [618, 516] width 9 height 8
radio input "true"
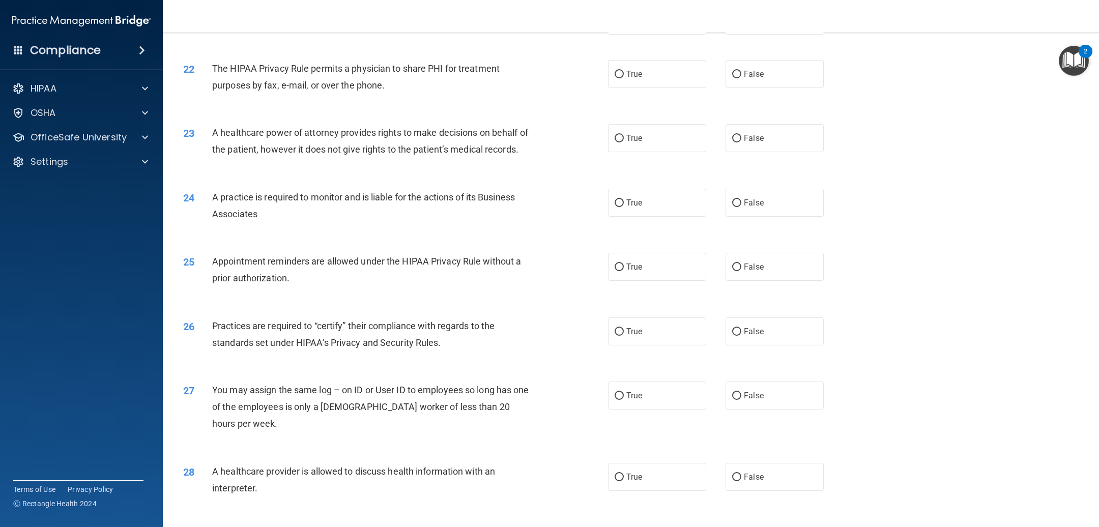
scroll to position [1526, 0]
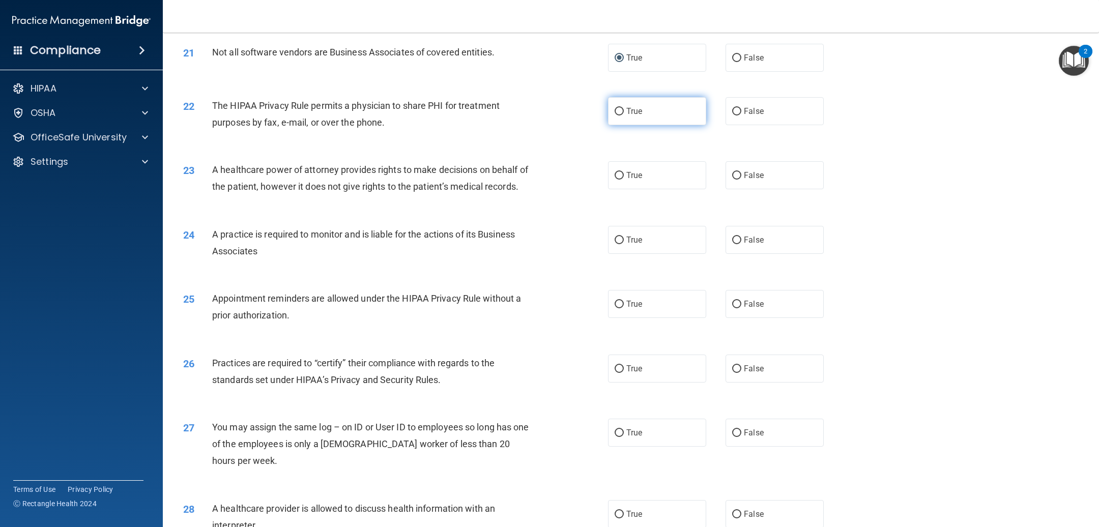
click at [614, 108] on input "True" at bounding box center [618, 112] width 9 height 8
radio input "true"
click at [725, 170] on label "False" at bounding box center [774, 175] width 98 height 28
click at [732, 172] on input "False" at bounding box center [736, 176] width 9 height 8
radio input "true"
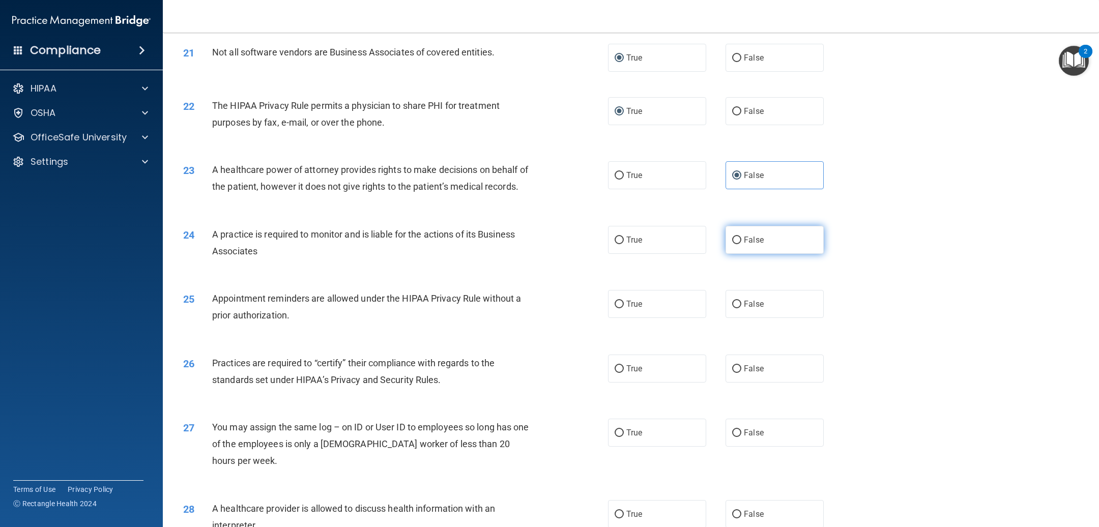
click at [732, 244] on input "False" at bounding box center [736, 240] width 9 height 8
radio input "true"
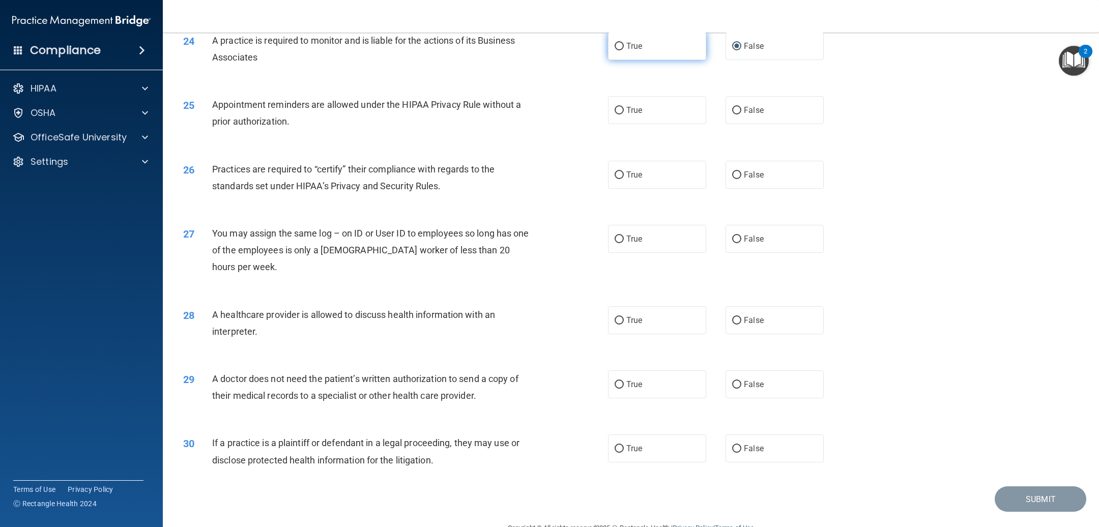
scroll to position [1755, 0]
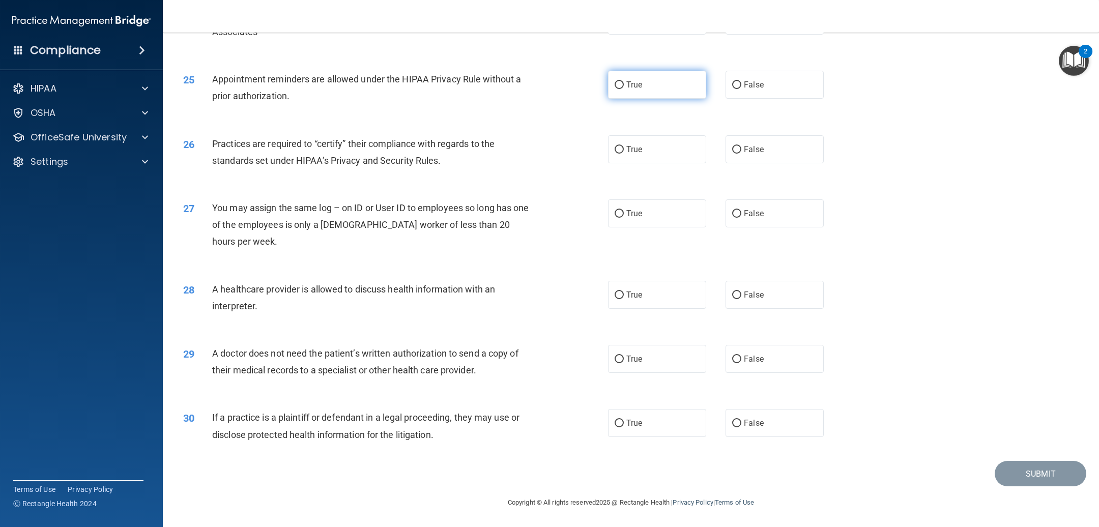
click at [614, 89] on input "True" at bounding box center [618, 85] width 9 height 8
radio input "true"
click at [725, 153] on label "False" at bounding box center [774, 149] width 98 height 28
click at [732, 153] on input "False" at bounding box center [736, 150] width 9 height 8
radio input "true"
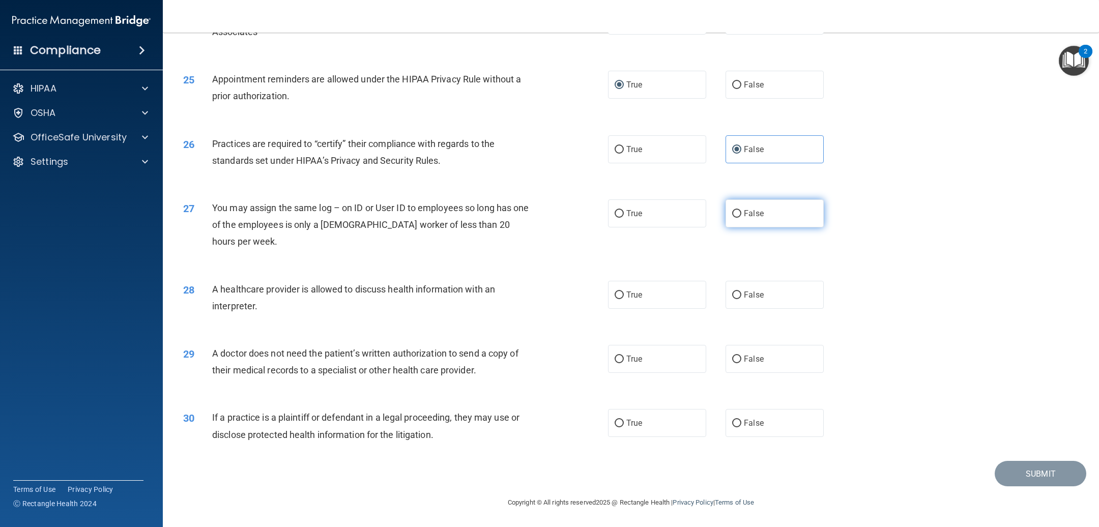
click at [732, 218] on input "False" at bounding box center [736, 214] width 9 height 8
radio input "true"
click at [614, 296] on input "True" at bounding box center [618, 295] width 9 height 8
radio input "true"
click at [609, 361] on label "True" at bounding box center [657, 359] width 98 height 28
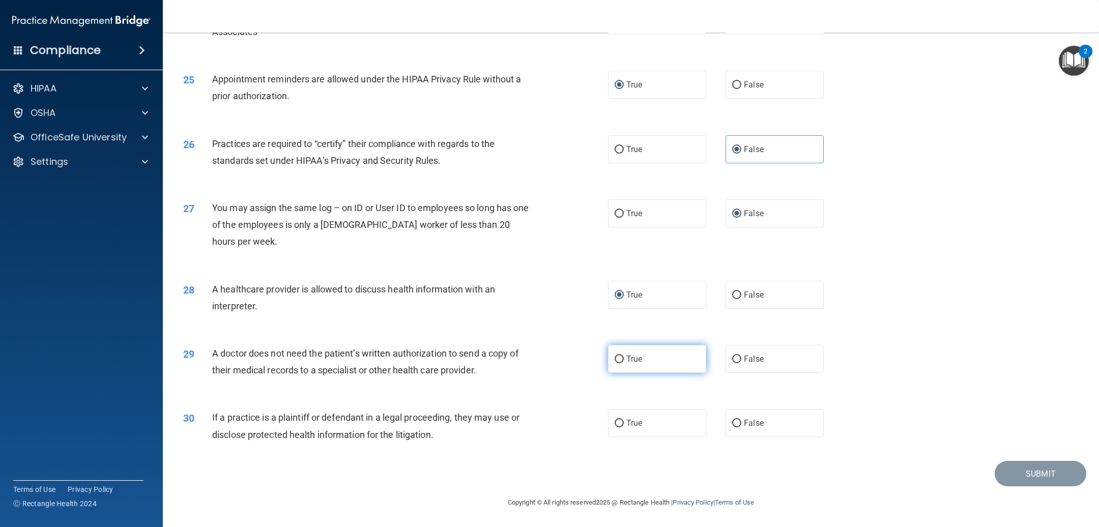
click at [614, 361] on input "True" at bounding box center [618, 360] width 9 height 8
radio input "true"
click at [614, 427] on input "True" at bounding box center [618, 424] width 9 height 8
radio input "true"
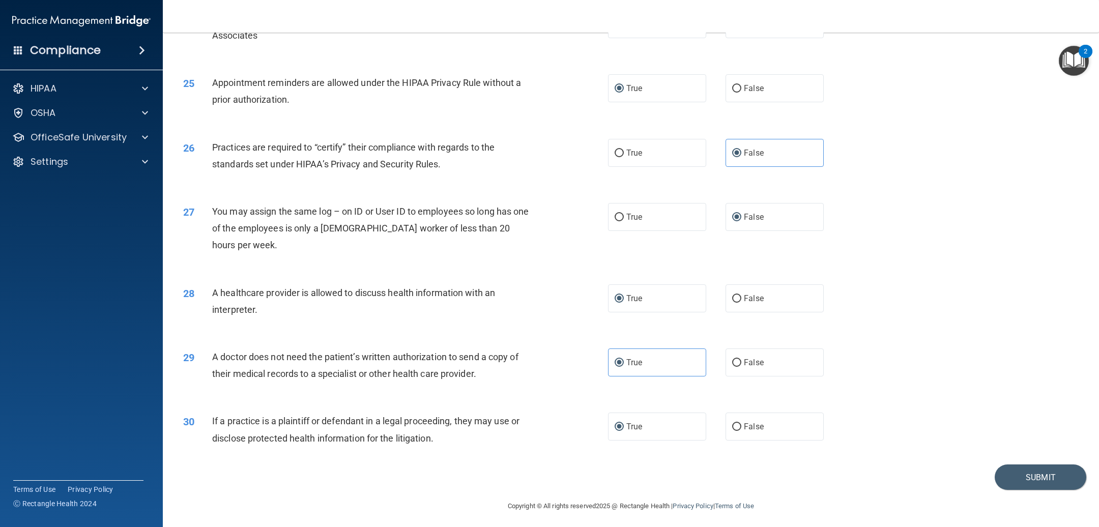
scroll to position [1761, 0]
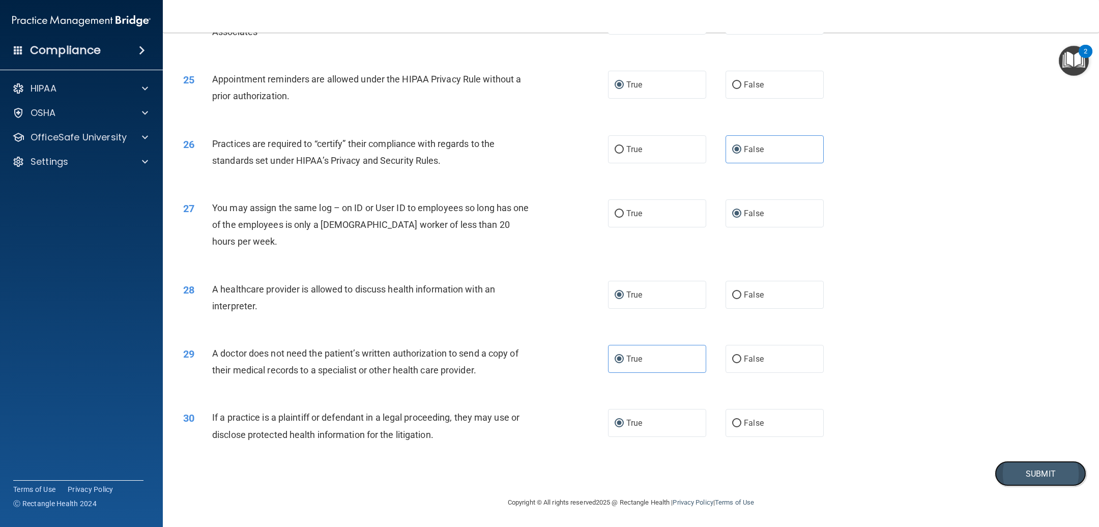
click at [1036, 480] on button "Submit" at bounding box center [1040, 474] width 92 height 26
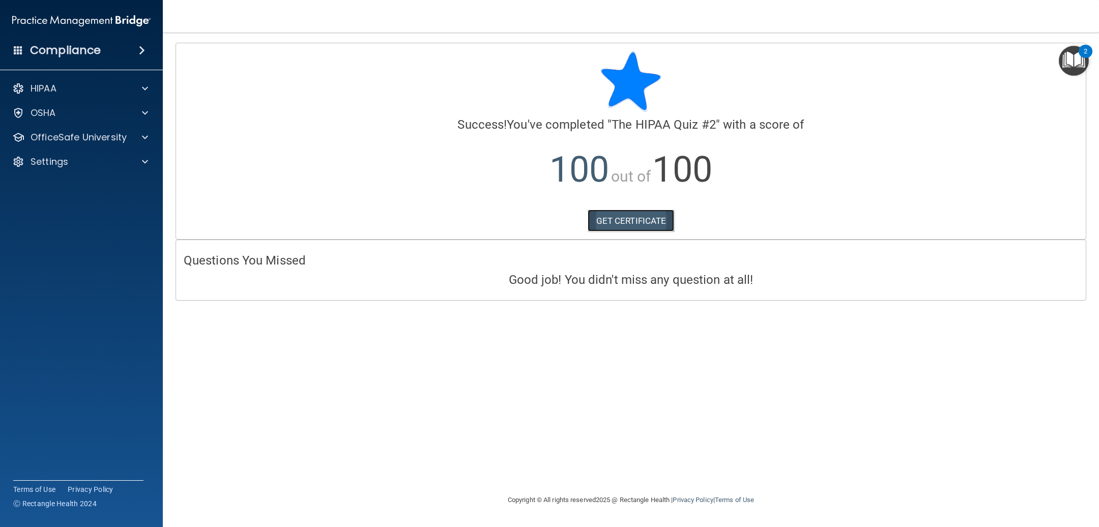
click at [629, 220] on link "GET CERTIFICATE" at bounding box center [630, 221] width 87 height 22
click at [48, 89] on p "HIPAA" at bounding box center [44, 88] width 26 height 12
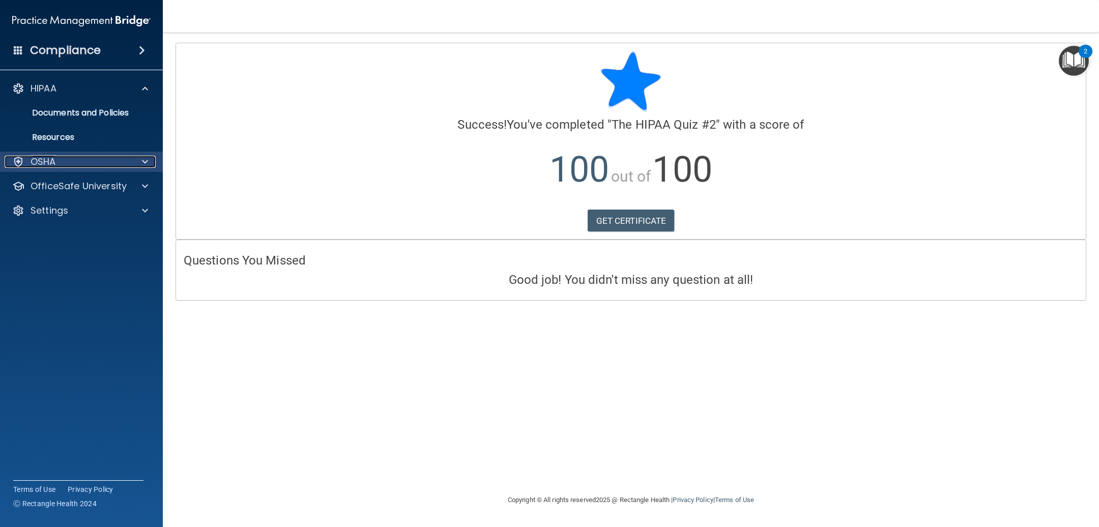
click at [40, 165] on p "OSHA" at bounding box center [43, 162] width 25 height 12
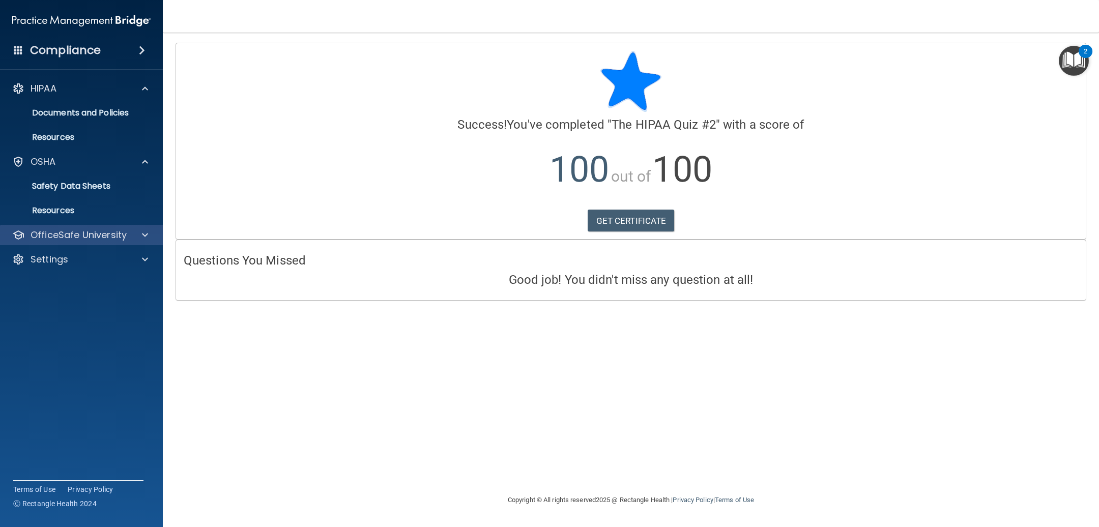
click at [92, 241] on div "OfficeSafe University" at bounding box center [81, 235] width 163 height 20
click at [66, 51] on h4 "Compliance" at bounding box center [65, 50] width 71 height 14
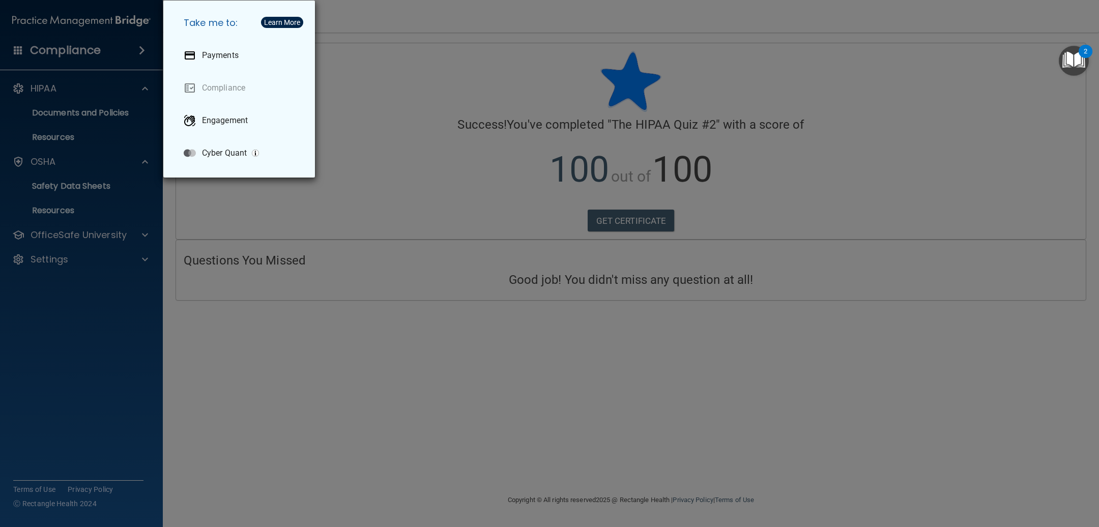
click at [66, 51] on div "Take me to: Payments Compliance Engagement Cyber Quant" at bounding box center [549, 263] width 1099 height 527
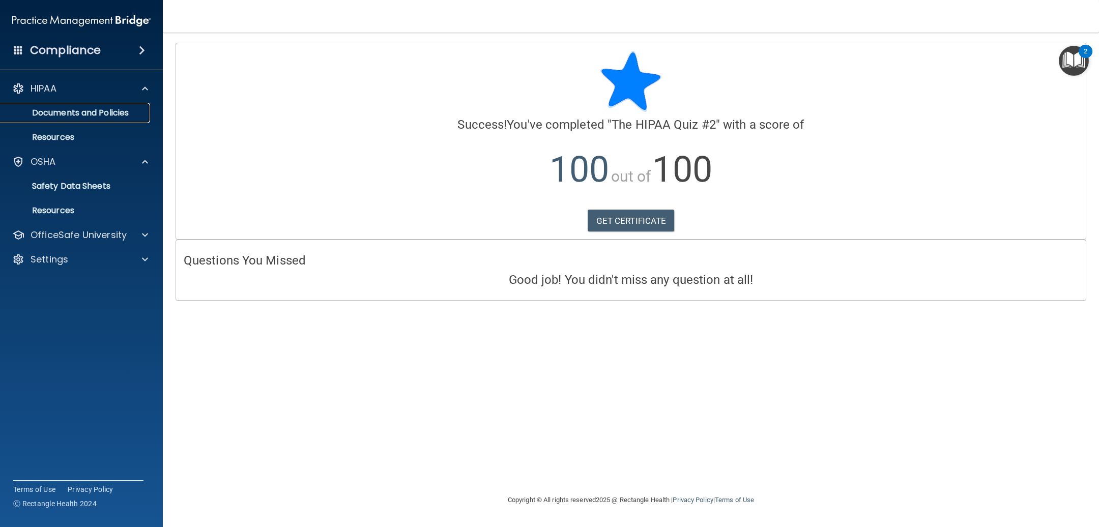
click at [71, 113] on p "Documents and Policies" at bounding box center [76, 113] width 139 height 10
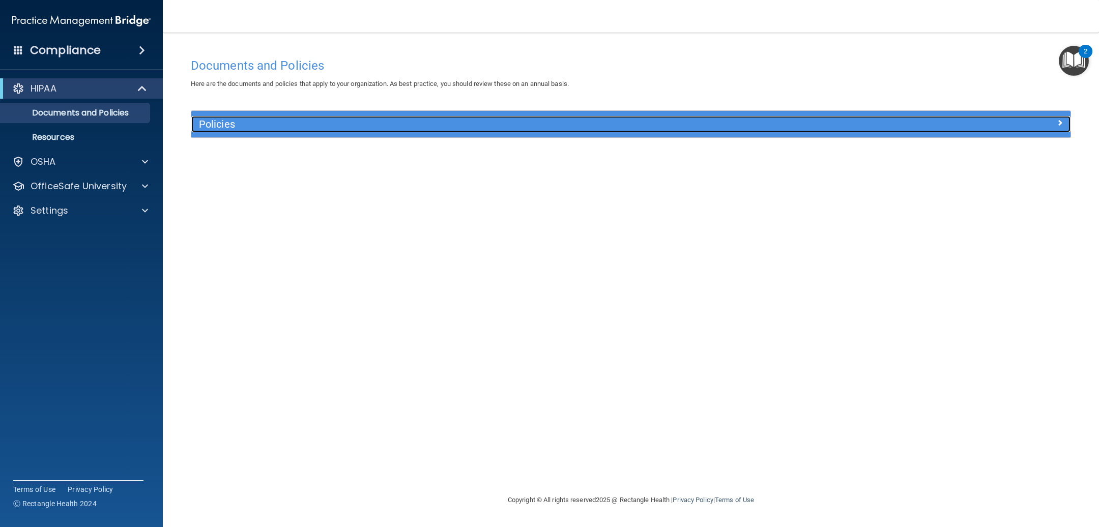
click at [1056, 124] on span at bounding box center [1059, 122] width 6 height 12
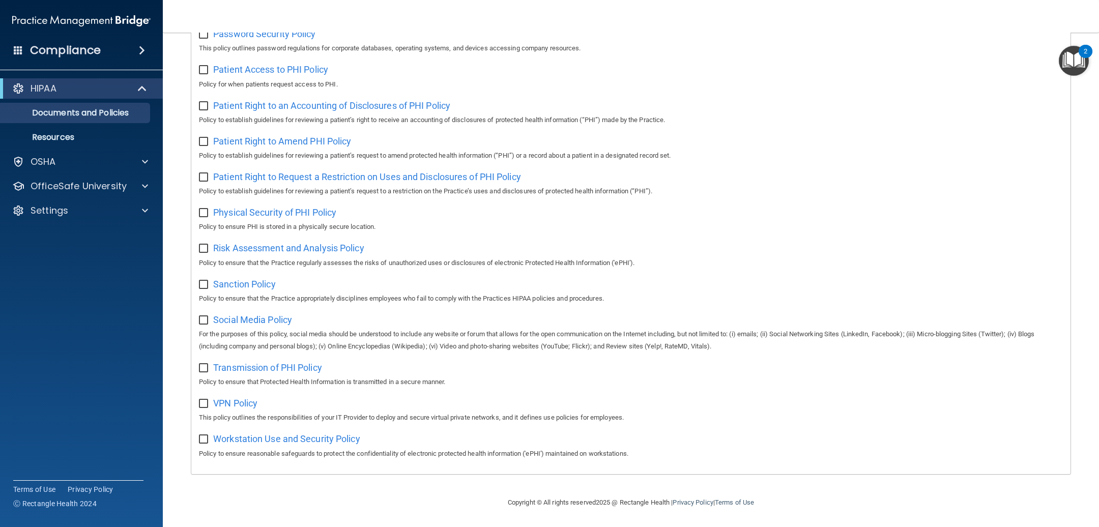
scroll to position [476, 0]
click at [250, 65] on span "Patient Access to PHI Policy" at bounding box center [270, 69] width 115 height 11
click at [139, 211] on div at bounding box center [143, 210] width 25 height 12
click at [51, 191] on p "OfficeSafe University" at bounding box center [79, 186] width 96 height 12
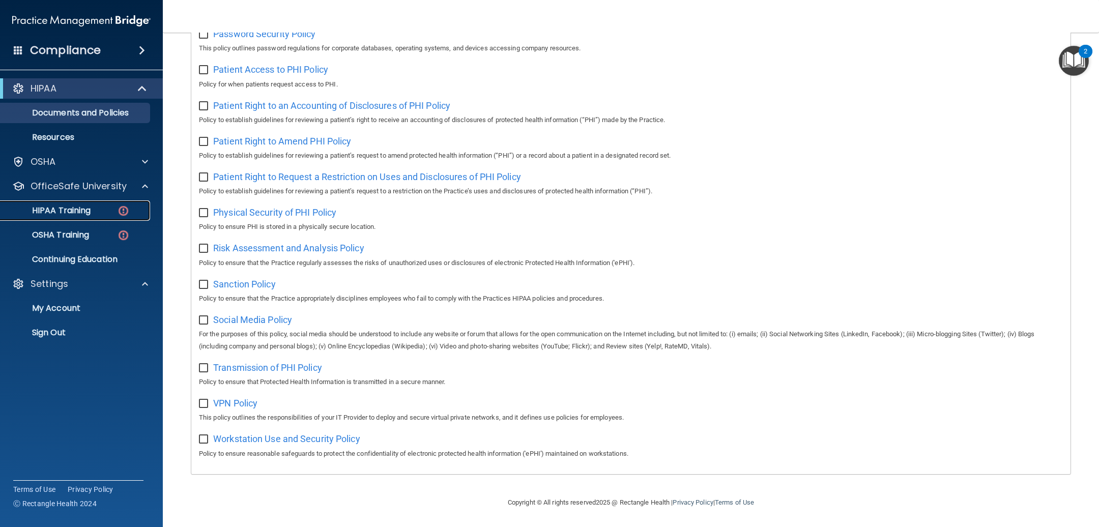
click at [60, 217] on link "HIPAA Training" at bounding box center [70, 210] width 160 height 20
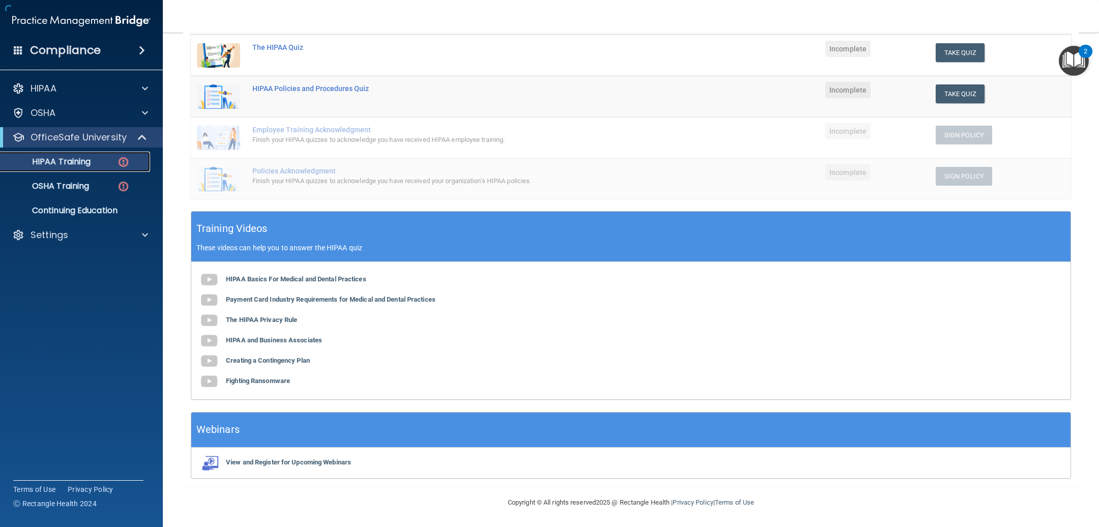
scroll to position [197, 0]
click at [942, 49] on button "Take Quiz" at bounding box center [959, 52] width 49 height 19
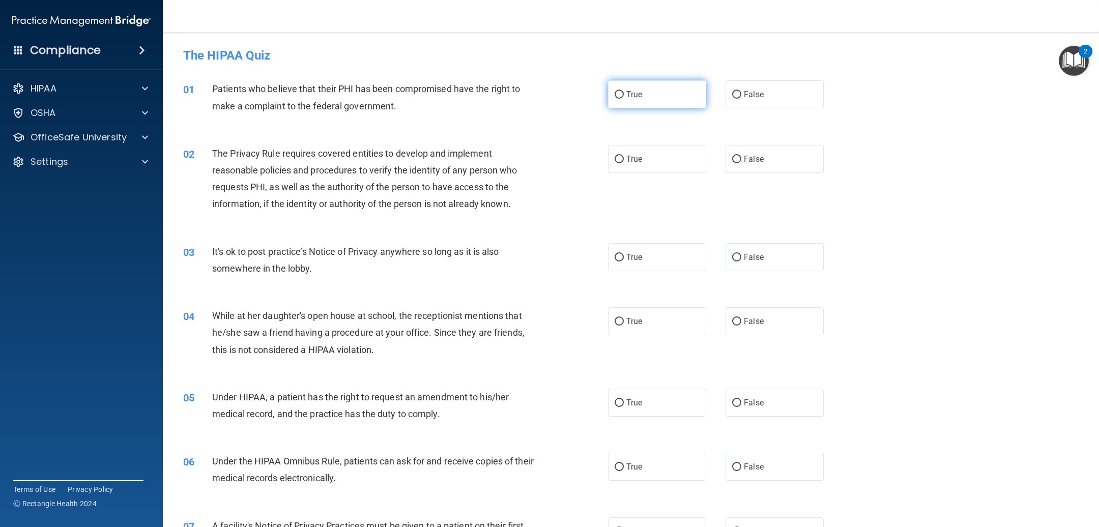
click at [618, 97] on label "True" at bounding box center [657, 94] width 98 height 28
click at [616, 95] on input "True" at bounding box center [618, 95] width 9 height 8
radio input "true"
click at [614, 159] on input "True" at bounding box center [618, 160] width 9 height 8
radio input "true"
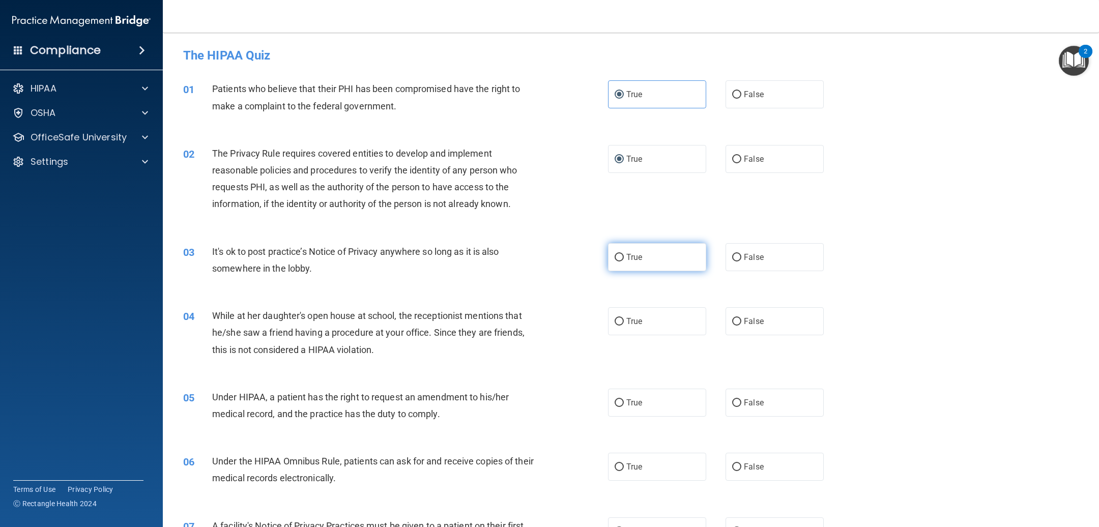
click at [609, 261] on label "True" at bounding box center [657, 257] width 98 height 28
click at [614, 261] on input "True" at bounding box center [618, 258] width 9 height 8
radio input "true"
click at [733, 325] on input "False" at bounding box center [736, 322] width 9 height 8
radio input "true"
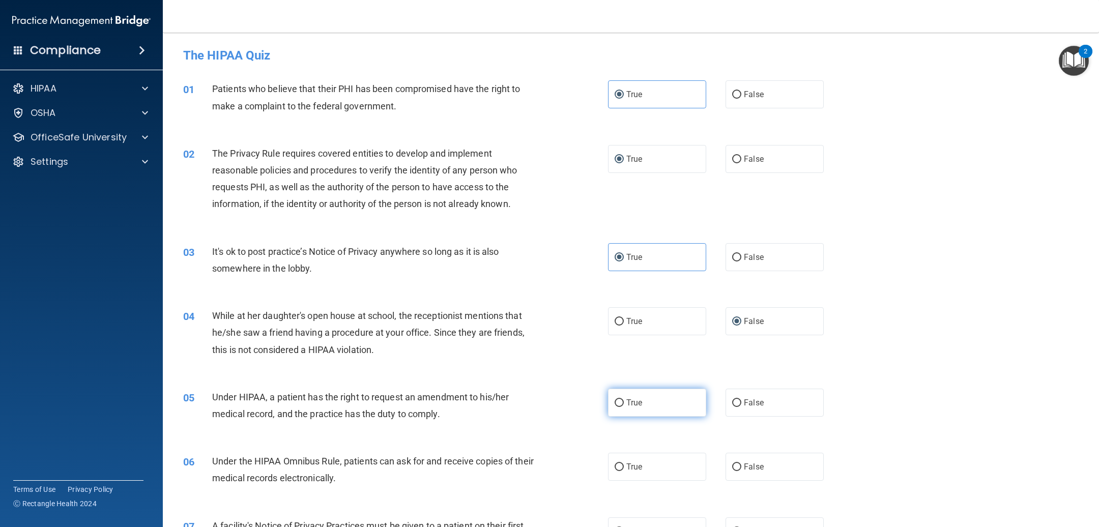
click at [614, 403] on input "True" at bounding box center [618, 403] width 9 height 8
radio input "true"
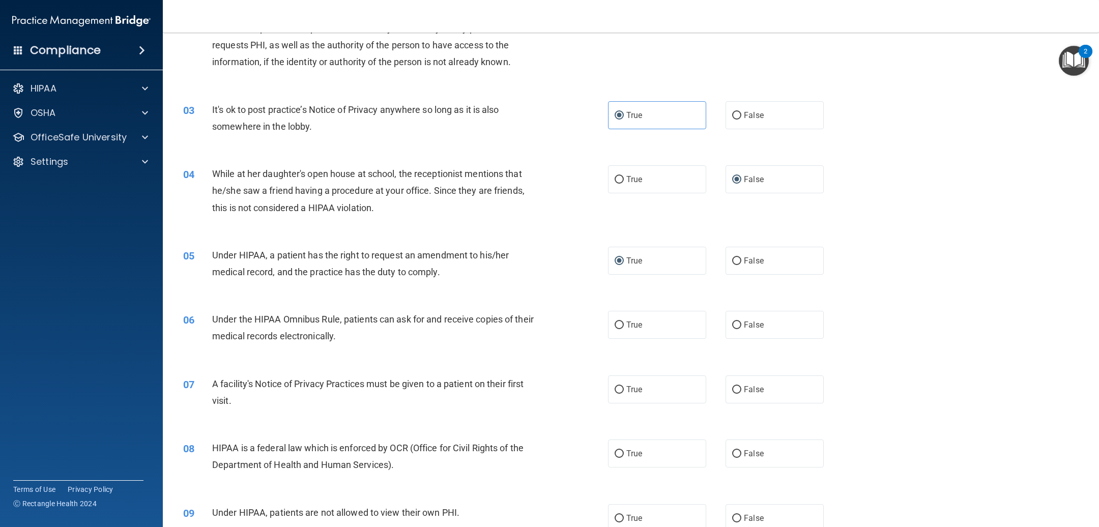
scroll to position [153, 0]
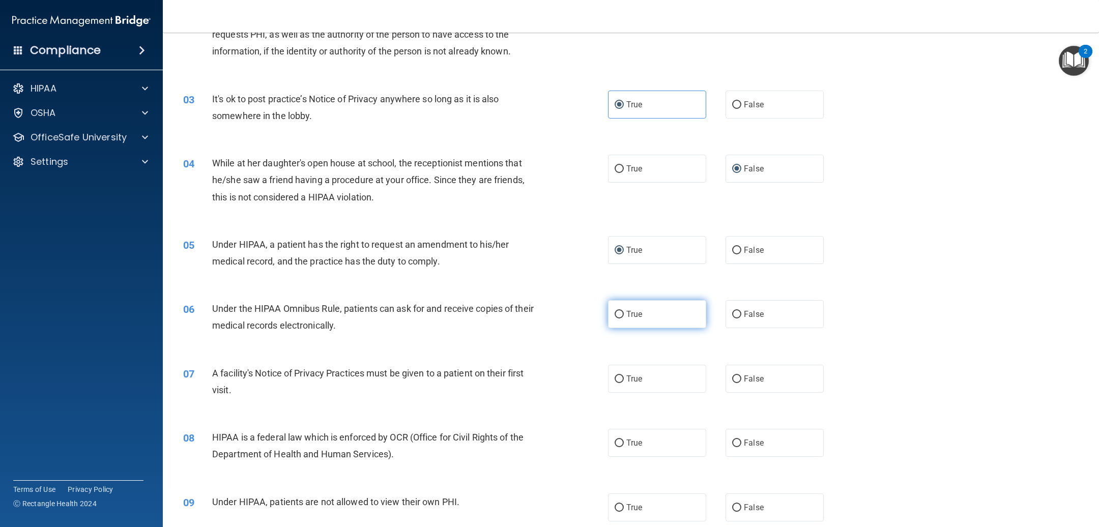
click at [614, 313] on input "True" at bounding box center [618, 315] width 9 height 8
radio input "true"
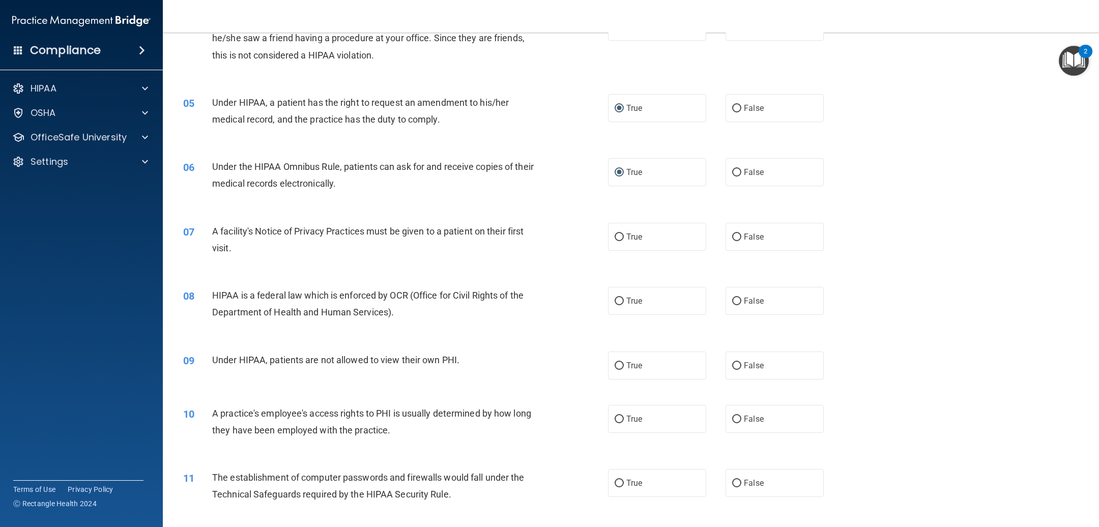
scroll to position [305, 0]
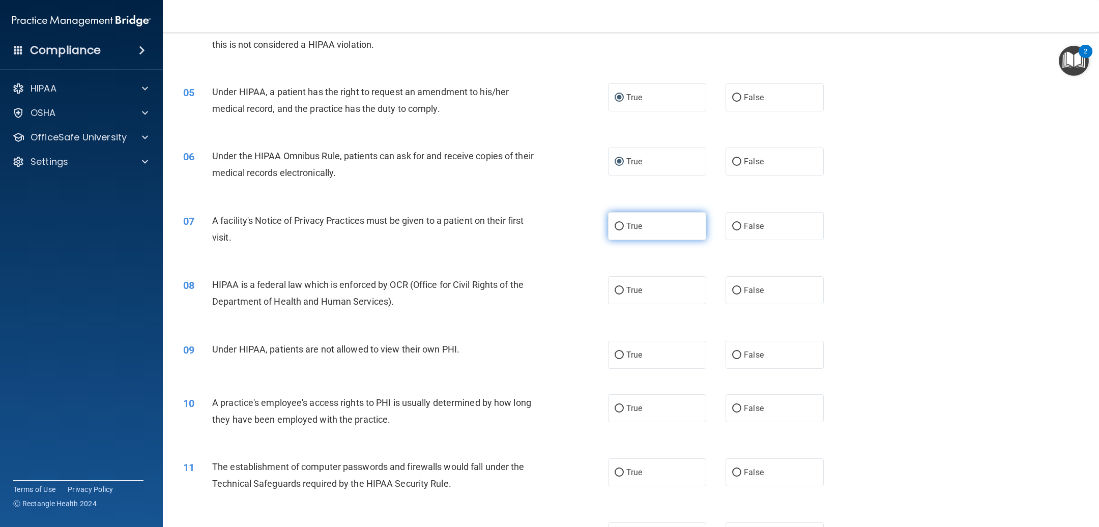
click at [614, 226] on input "True" at bounding box center [618, 227] width 9 height 8
radio input "true"
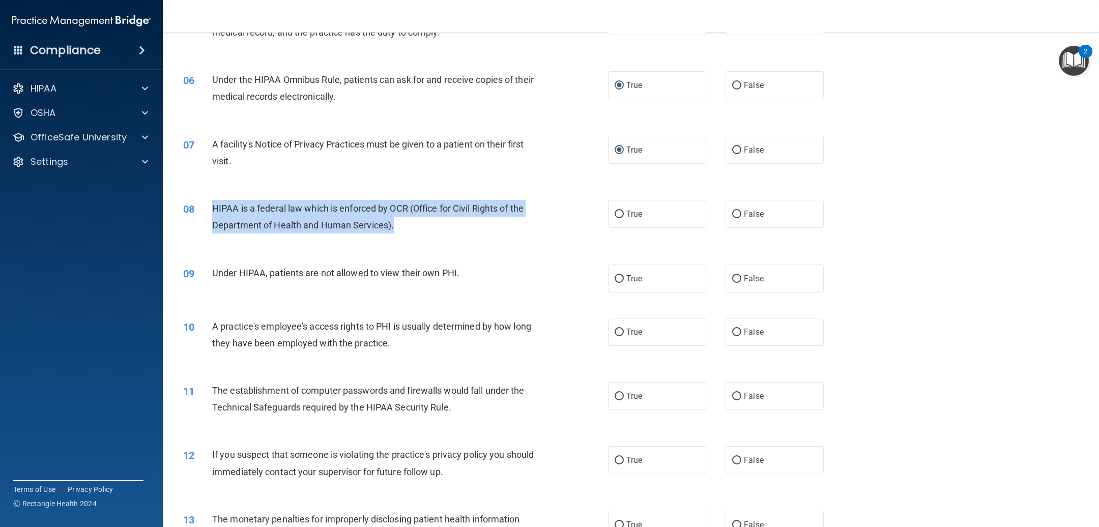
drag, startPoint x: 212, startPoint y: 210, endPoint x: 415, endPoint y: 222, distance: 203.3
click at [415, 222] on div "HIPAA is a federal law which is enforced by OCR (Office for Civil Rights of the…" at bounding box center [377, 217] width 330 height 34
click at [614, 215] on input "True" at bounding box center [618, 215] width 9 height 8
radio input "true"
click at [732, 280] on input "False" at bounding box center [736, 279] width 9 height 8
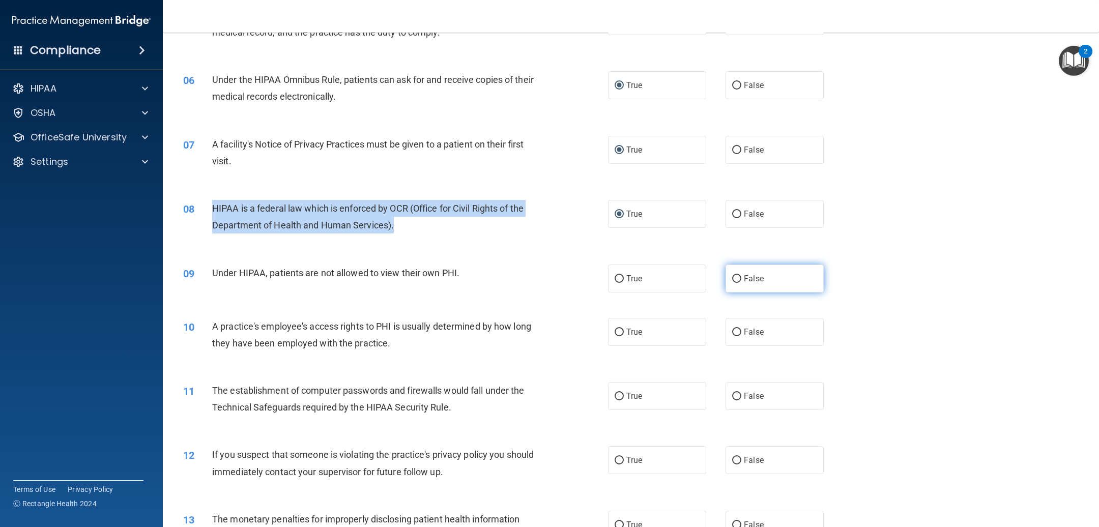
radio input "true"
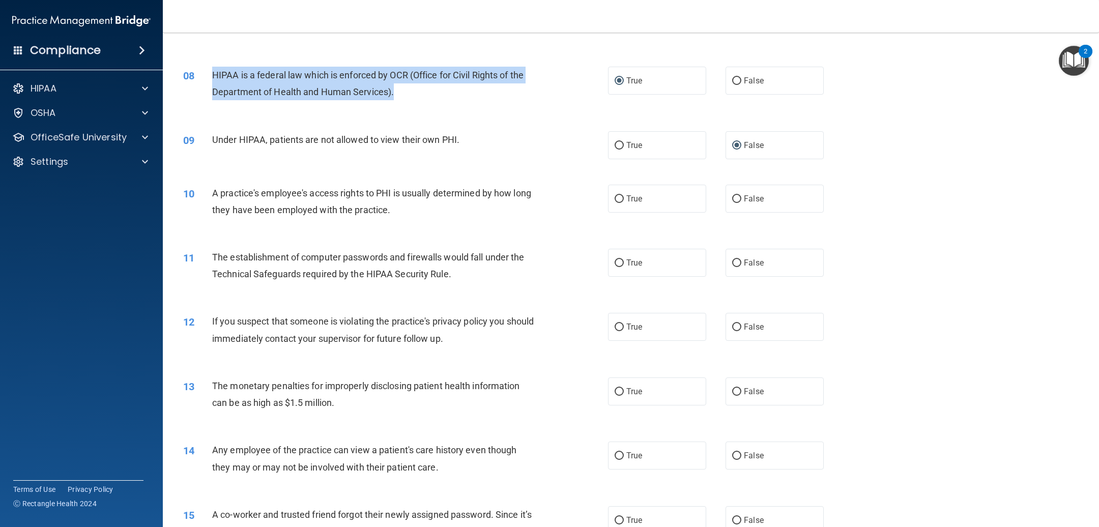
scroll to position [534, 0]
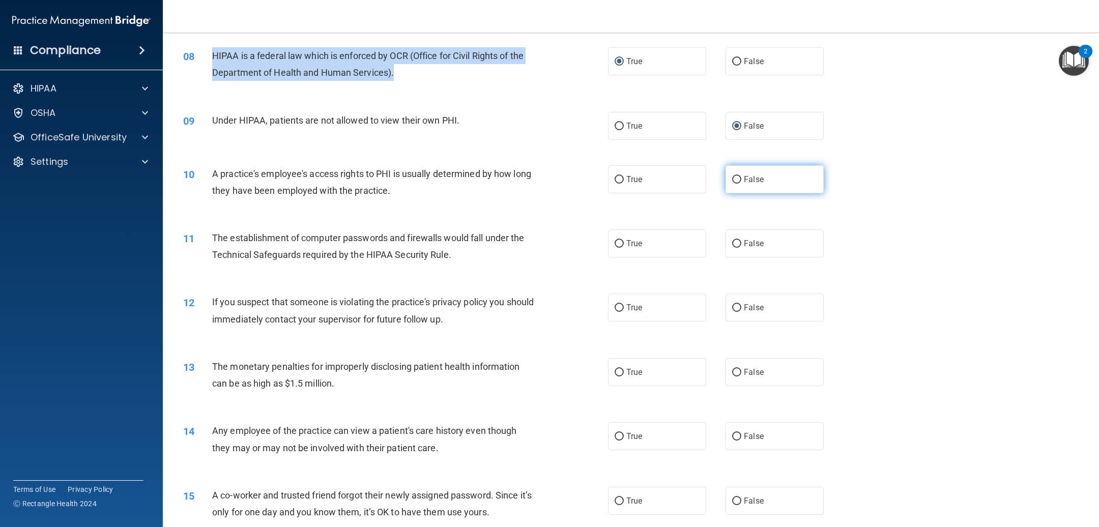
click at [732, 182] on input "False" at bounding box center [736, 180] width 9 height 8
radio input "true"
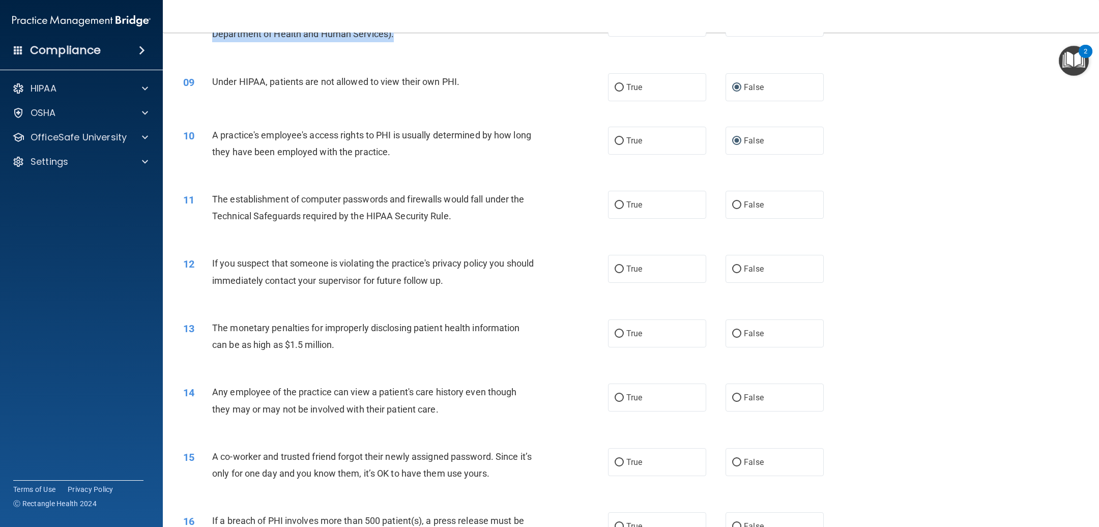
scroll to position [610, 0]
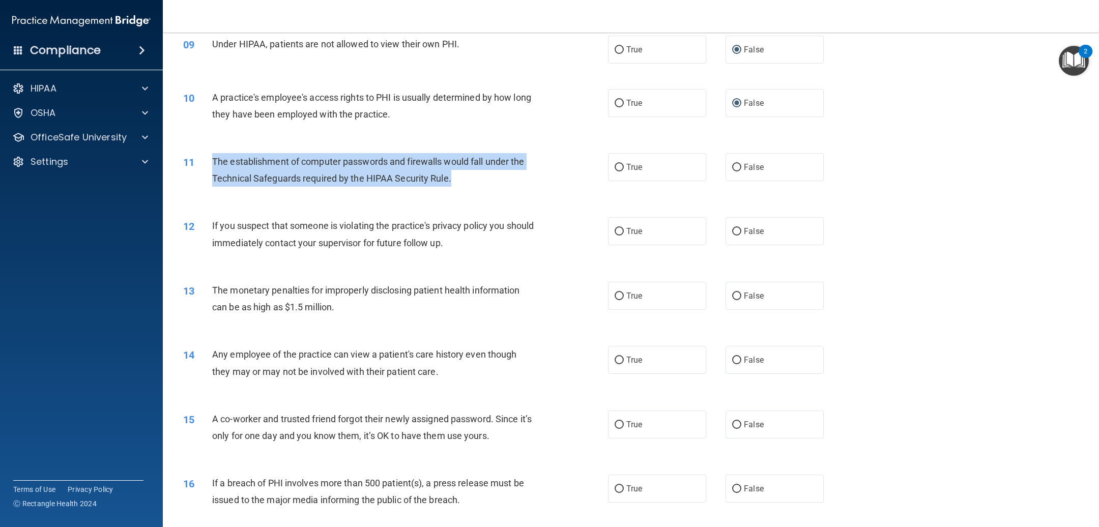
drag, startPoint x: 214, startPoint y: 158, endPoint x: 475, endPoint y: 183, distance: 261.6
click at [475, 183] on div "The establishment of computer passwords and firewalls would fall under the Tech…" at bounding box center [377, 170] width 330 height 34
click at [614, 167] on input "True" at bounding box center [618, 168] width 9 height 8
radio input "true"
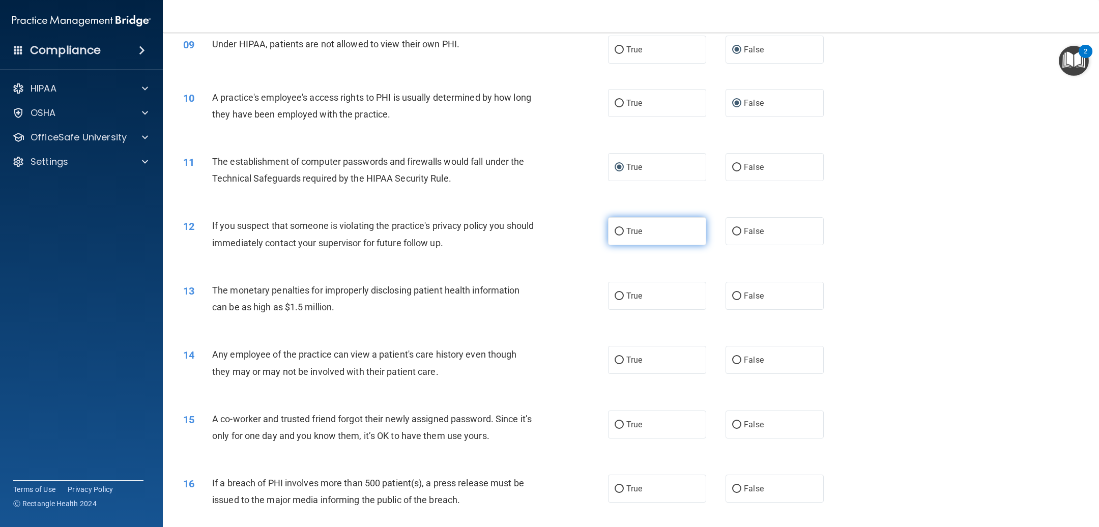
click at [612, 236] on label "True" at bounding box center [657, 231] width 98 height 28
click at [614, 235] on input "True" at bounding box center [618, 232] width 9 height 8
radio input "true"
click at [614, 298] on input "True" at bounding box center [618, 296] width 9 height 8
radio input "true"
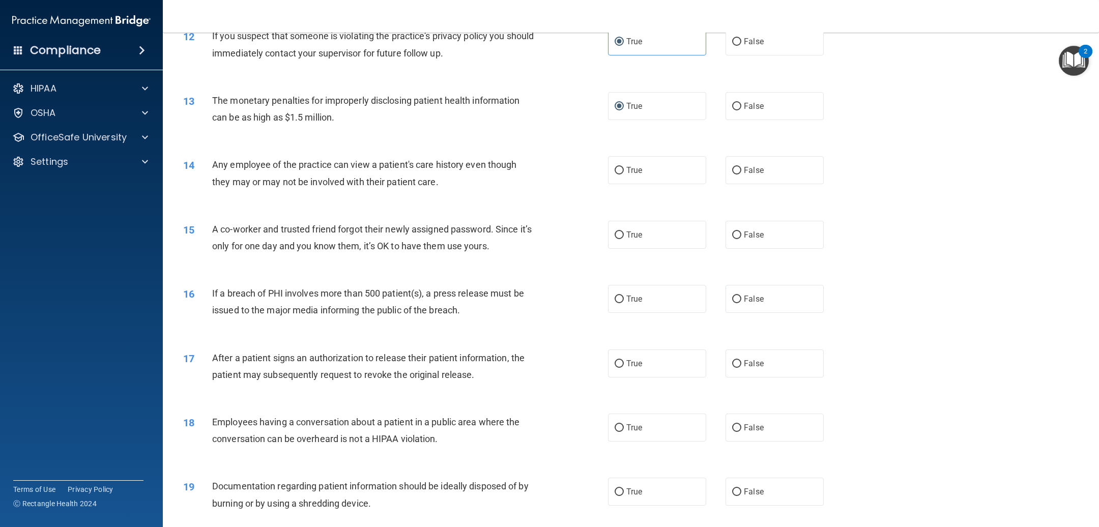
scroll to position [839, 0]
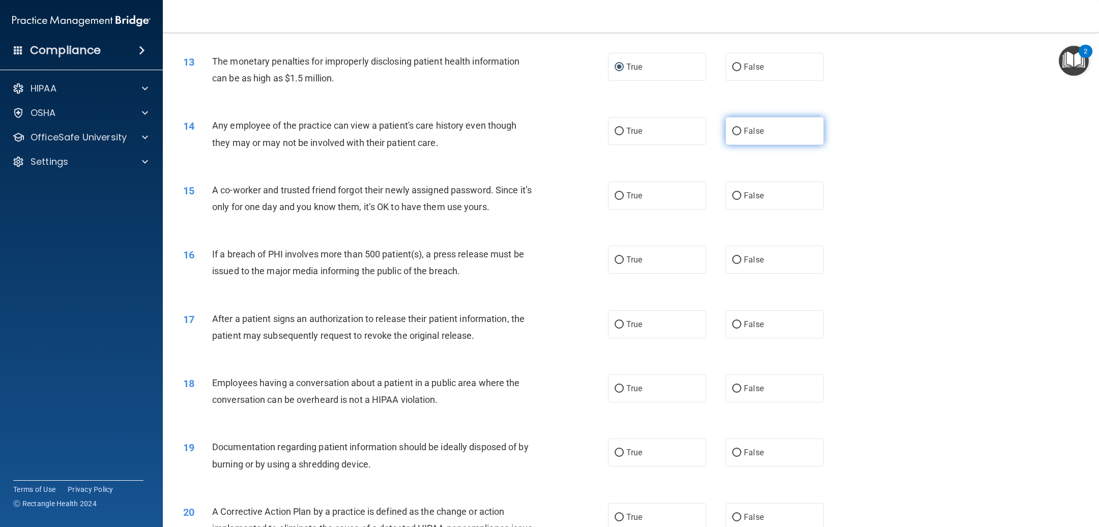
click at [732, 129] on input "False" at bounding box center [736, 132] width 9 height 8
radio input "true"
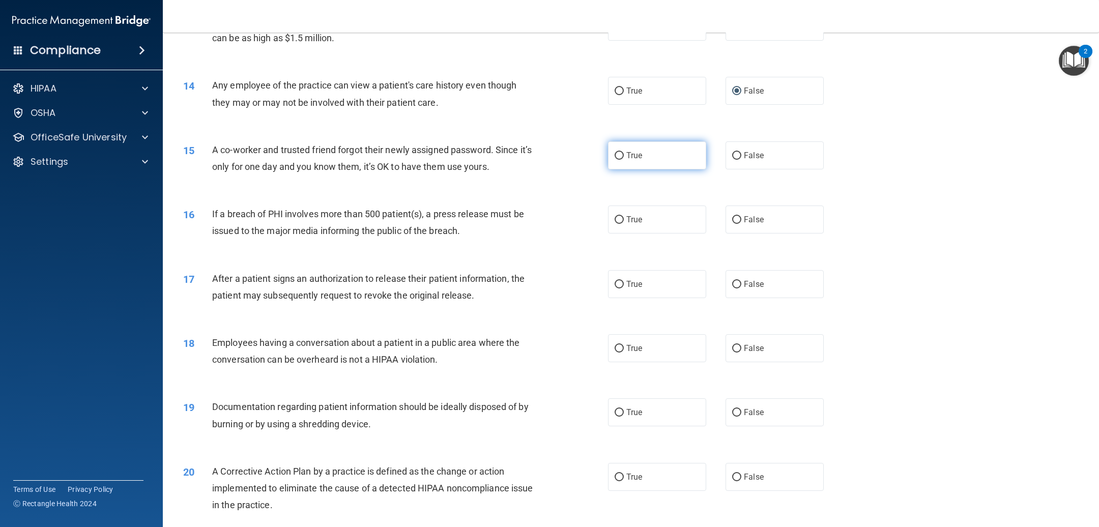
scroll to position [915, 0]
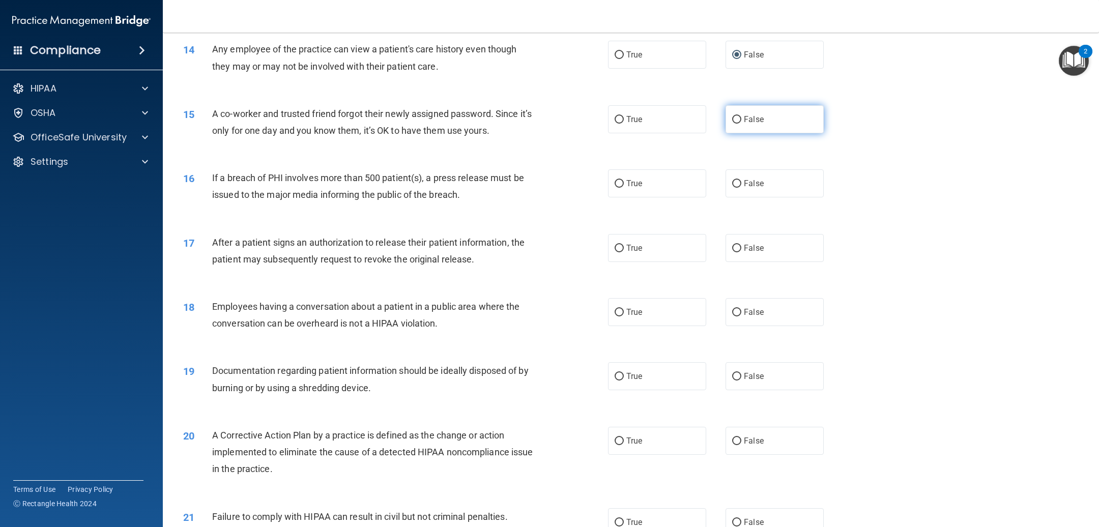
click at [725, 125] on label "False" at bounding box center [774, 119] width 98 height 28
click at [732, 124] on input "False" at bounding box center [736, 120] width 9 height 8
radio input "true"
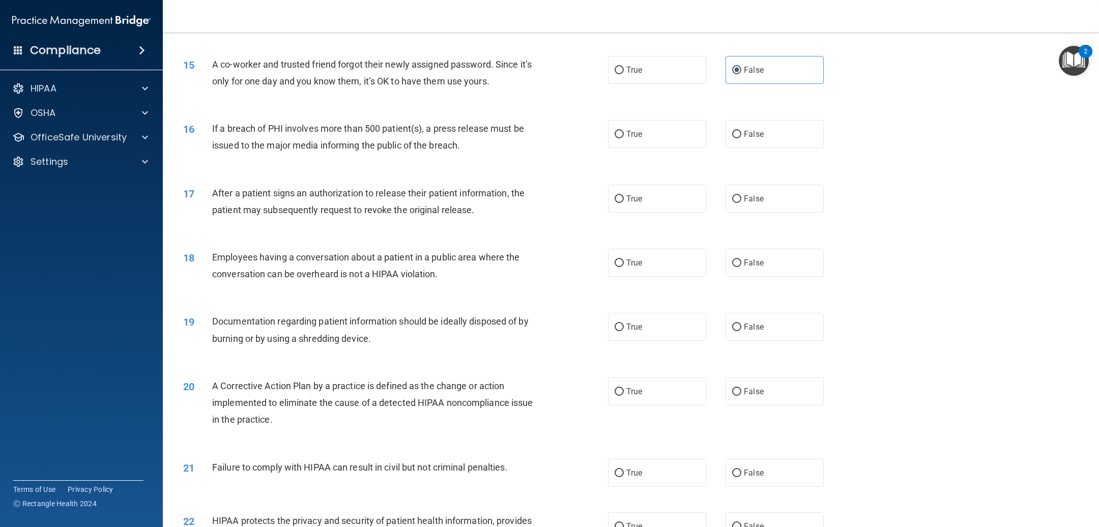
scroll to position [992, 0]
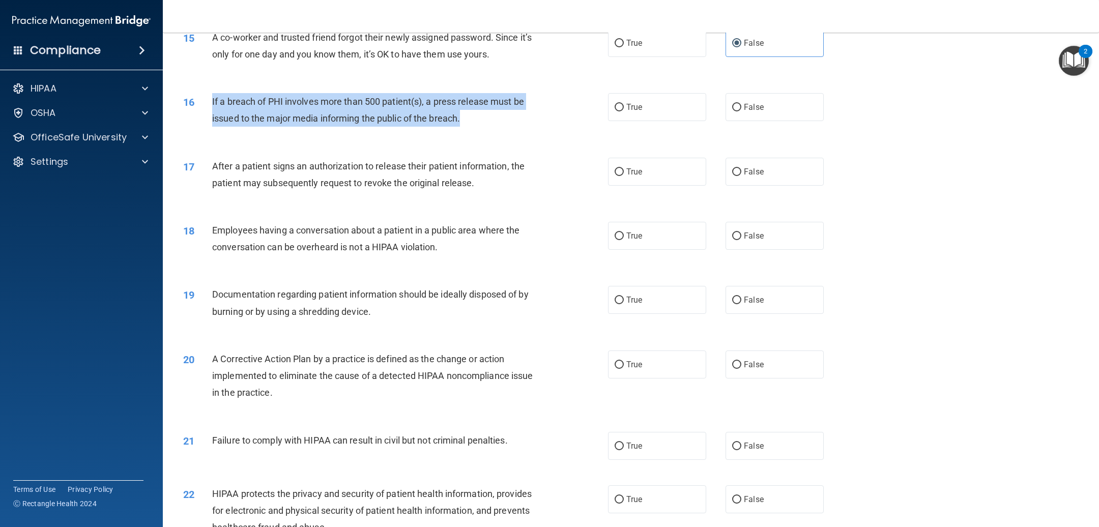
drag, startPoint x: 464, startPoint y: 118, endPoint x: 211, endPoint y: 107, distance: 254.0
click at [211, 107] on div "16 If a breach of PHI involves more than 500 patient(s), a press release must b…" at bounding box center [395, 112] width 455 height 39
click at [614, 110] on input "True" at bounding box center [618, 108] width 9 height 8
radio input "true"
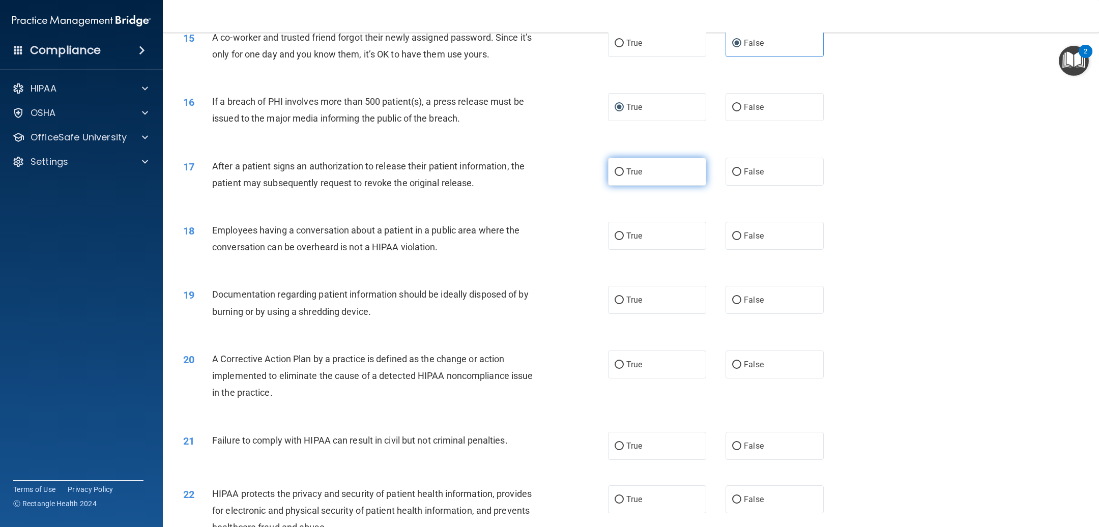
click at [608, 174] on label "True" at bounding box center [657, 172] width 98 height 28
click at [614, 174] on input "True" at bounding box center [618, 172] width 9 height 8
radio input "true"
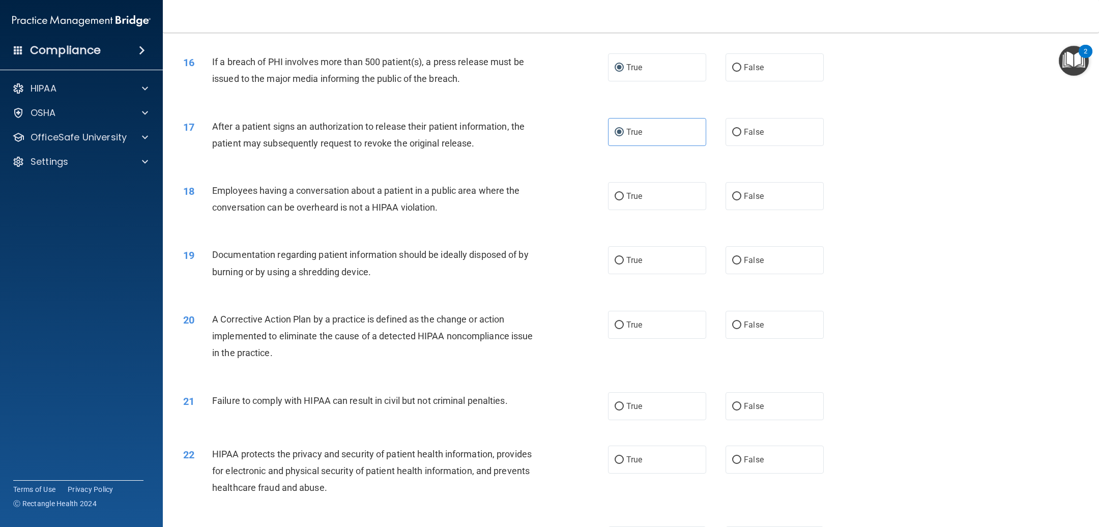
scroll to position [1068, 0]
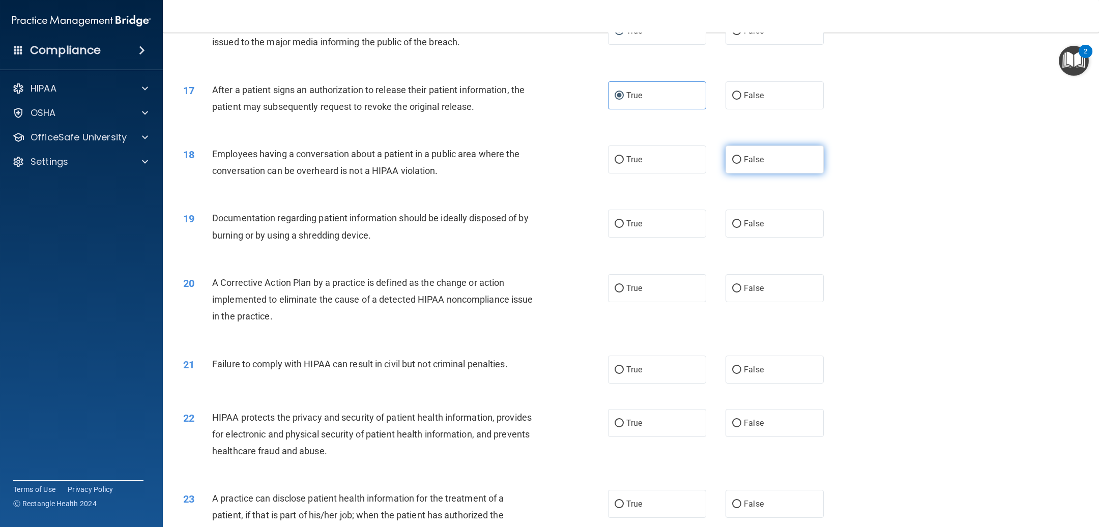
click at [728, 152] on label "False" at bounding box center [774, 159] width 98 height 28
click at [732, 156] on input "False" at bounding box center [736, 160] width 9 height 8
radio input "true"
click at [614, 224] on input "True" at bounding box center [618, 224] width 9 height 8
radio input "true"
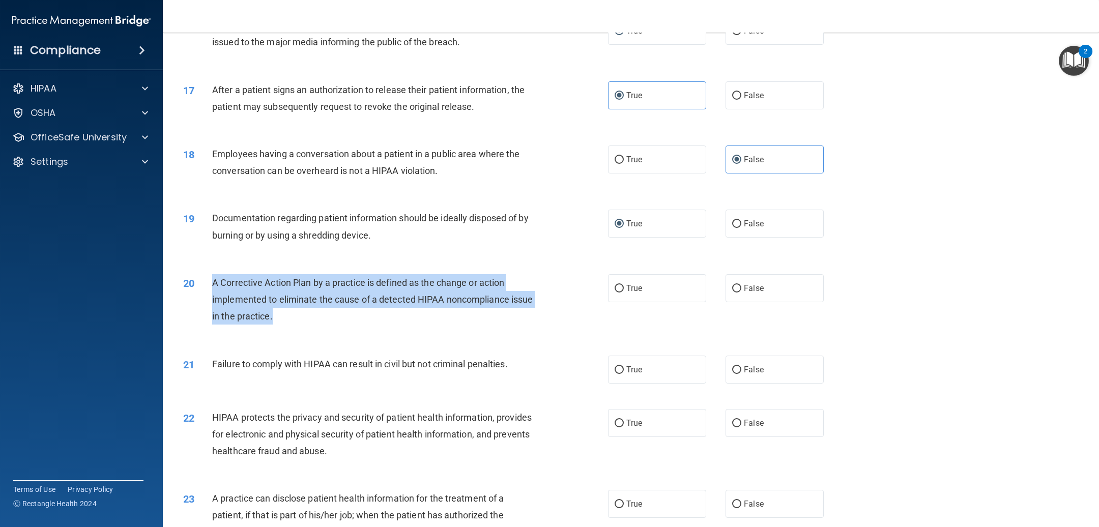
drag, startPoint x: 214, startPoint y: 279, endPoint x: 502, endPoint y: 310, distance: 289.5
click at [502, 310] on div "A Corrective Action Plan by a practice is defined as the change or action imple…" at bounding box center [377, 299] width 330 height 51
click at [614, 286] on input "True" at bounding box center [618, 289] width 9 height 8
radio input "true"
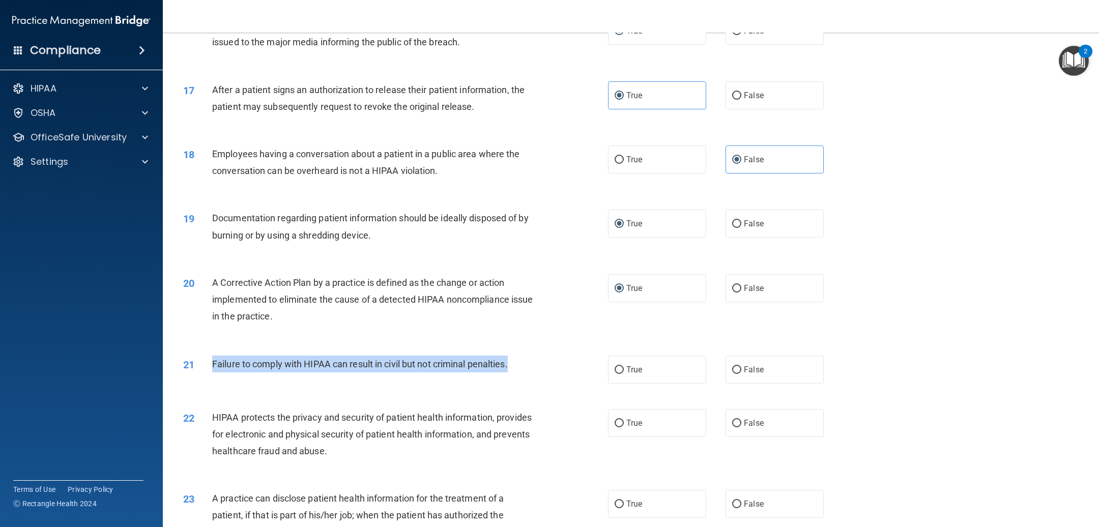
drag, startPoint x: 212, startPoint y: 361, endPoint x: 513, endPoint y: 358, distance: 301.1
click at [513, 358] on div "Failure to comply with HIPAA can result in civil but not criminal penalties." at bounding box center [377, 364] width 330 height 17
click at [732, 368] on input "False" at bounding box center [736, 370] width 9 height 8
radio input "true"
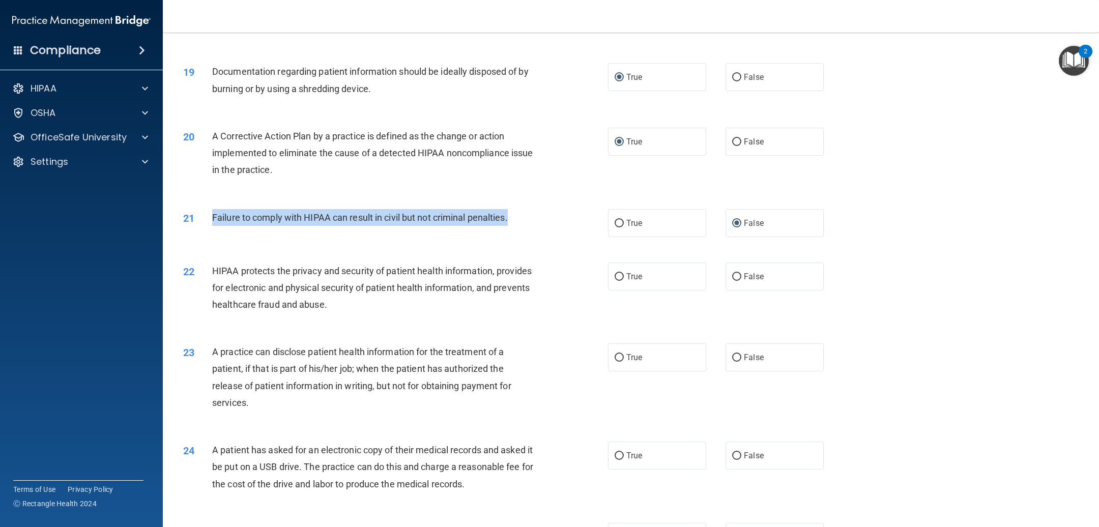
scroll to position [1221, 0]
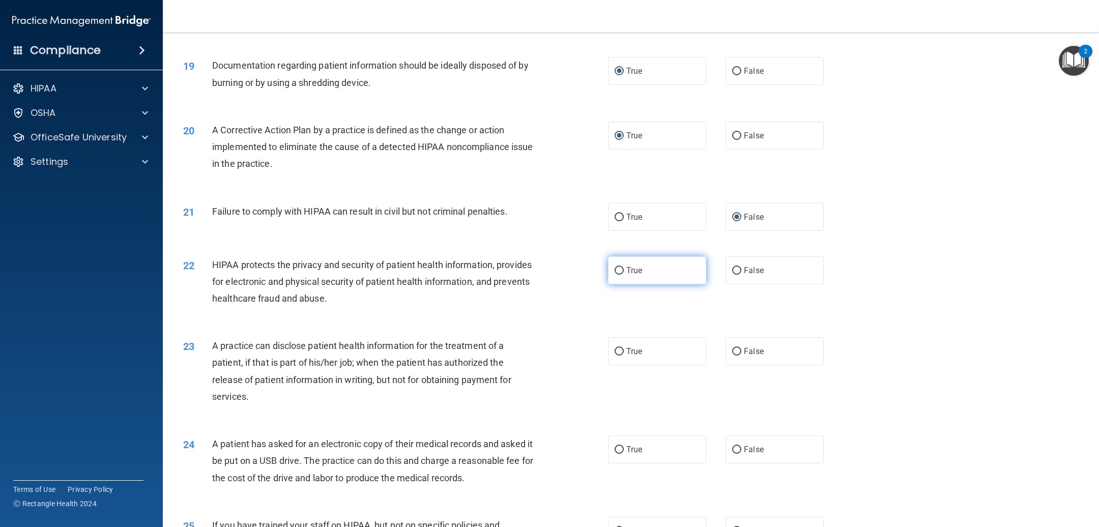
click at [610, 264] on label "True" at bounding box center [657, 270] width 98 height 28
click at [614, 267] on input "True" at bounding box center [618, 271] width 9 height 8
radio input "true"
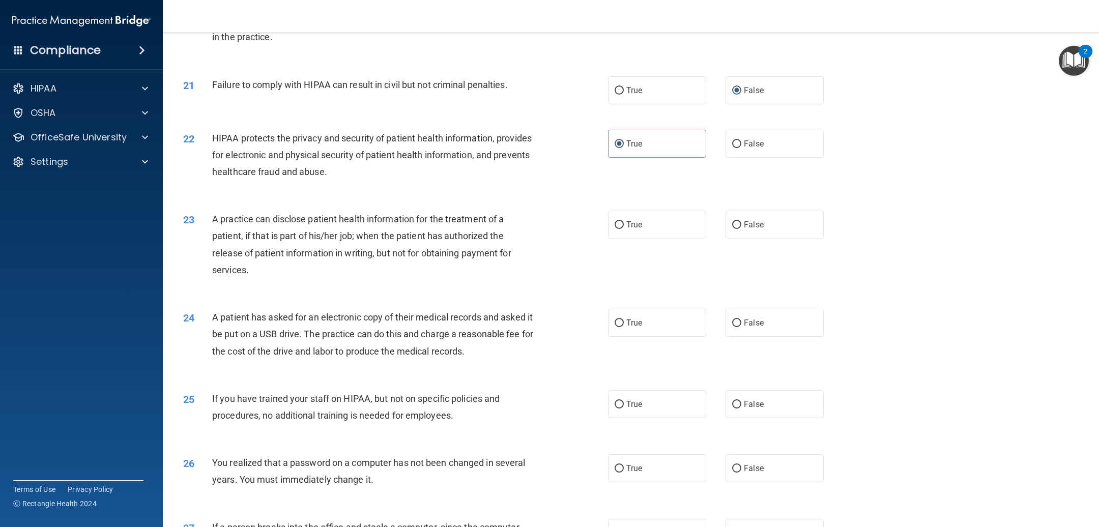
scroll to position [1373, 0]
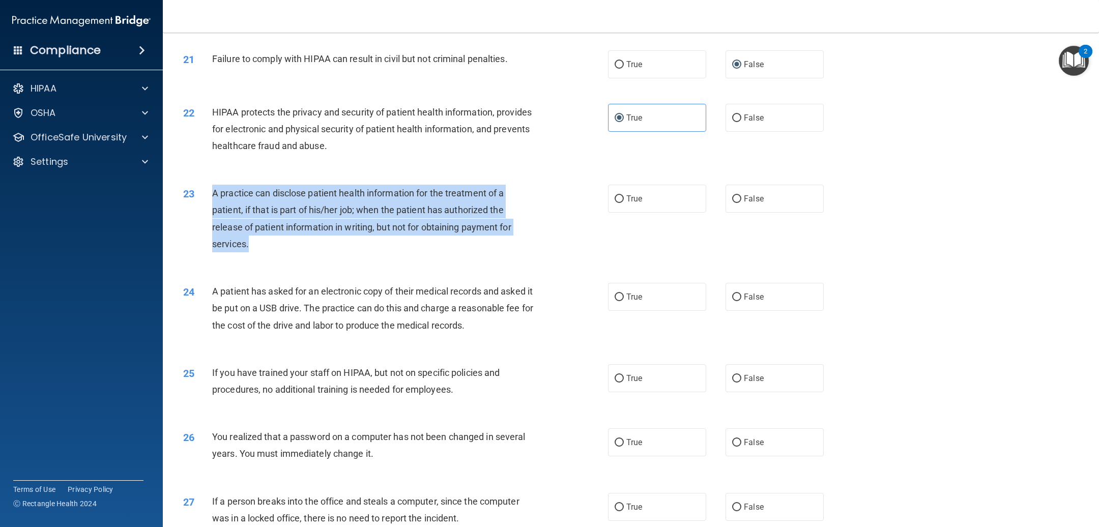
drag, startPoint x: 261, startPoint y: 244, endPoint x: 206, endPoint y: 201, distance: 69.6
click at [206, 201] on div "23 A practice can disclose patient health information for the treatment of a pa…" at bounding box center [395, 221] width 455 height 73
click at [725, 200] on label "False" at bounding box center [774, 199] width 98 height 28
click at [732, 200] on input "False" at bounding box center [736, 199] width 9 height 8
radio input "true"
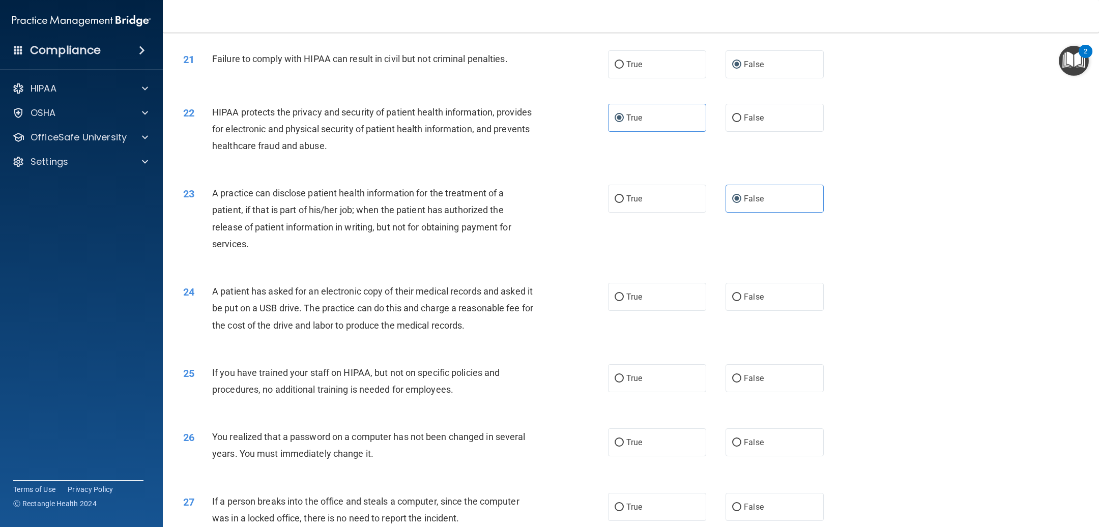
scroll to position [1450, 0]
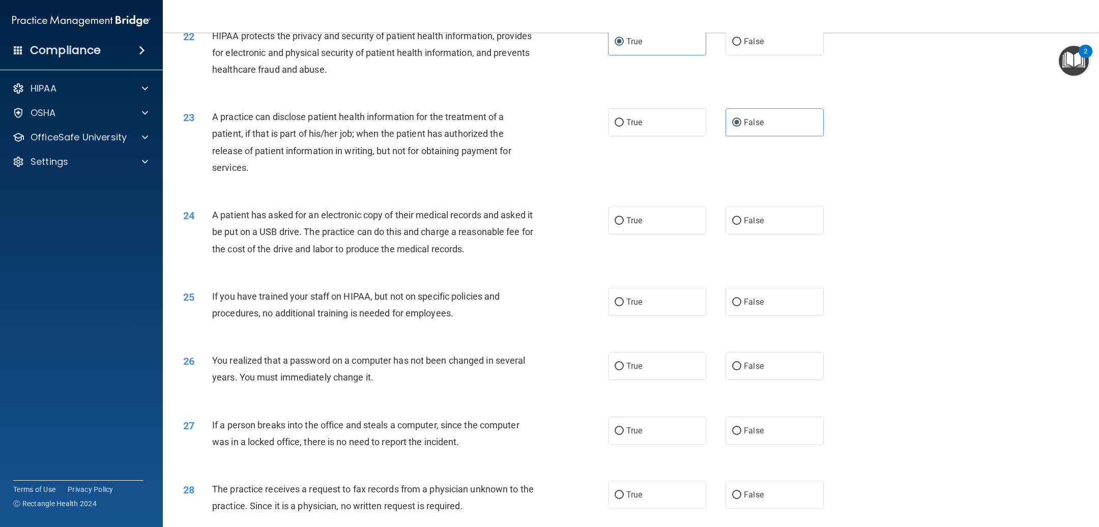
click at [211, 212] on div "24" at bounding box center [193, 215] width 37 height 19
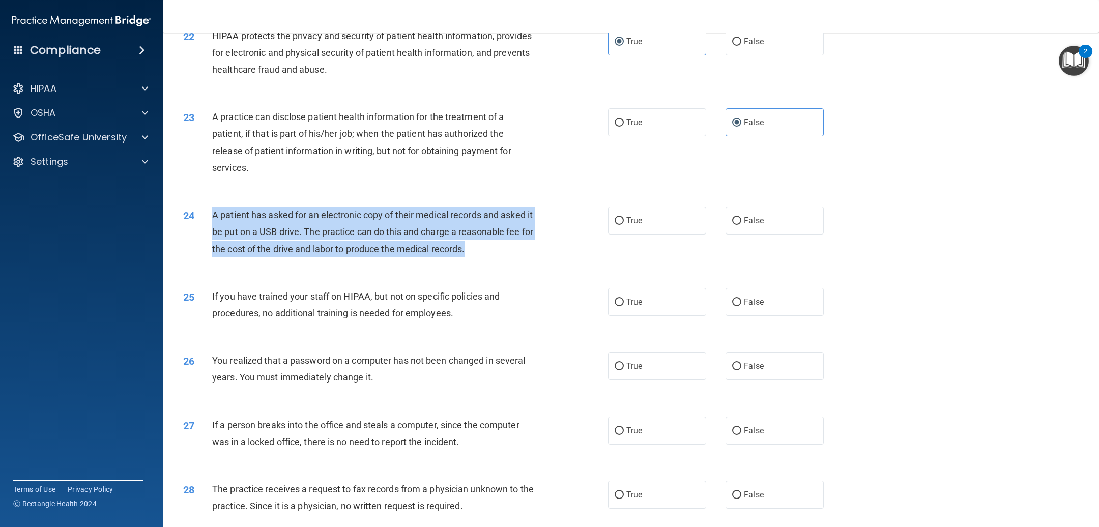
drag, startPoint x: 212, startPoint y: 214, endPoint x: 480, endPoint y: 245, distance: 269.3
click at [480, 245] on span "A patient has asked for an electronic copy of their medical records and asked i…" at bounding box center [372, 232] width 321 height 44
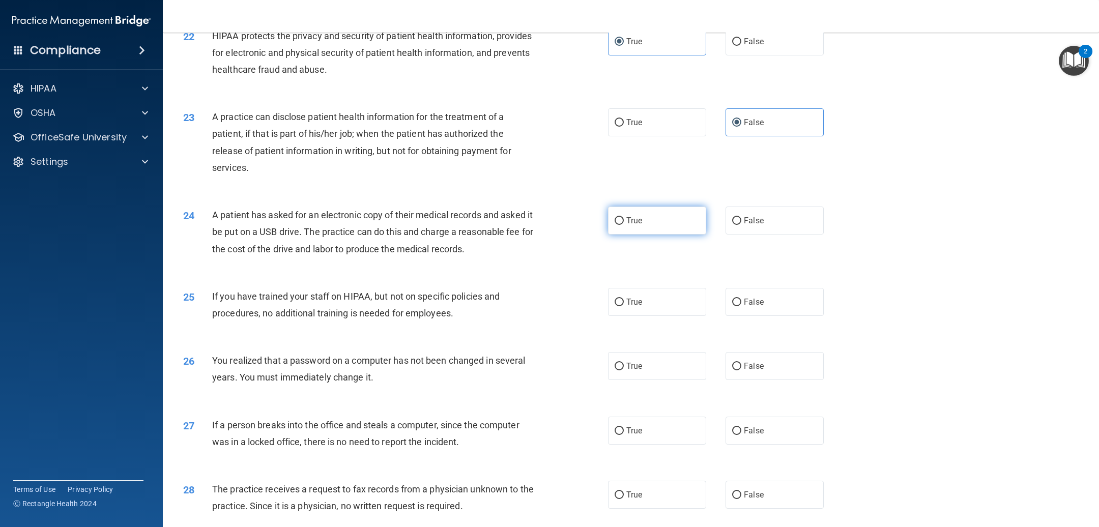
click at [612, 225] on label "True" at bounding box center [657, 220] width 98 height 28
click at [614, 225] on input "True" at bounding box center [618, 221] width 9 height 8
radio input "true"
click at [732, 300] on input "False" at bounding box center [736, 303] width 9 height 8
radio input "true"
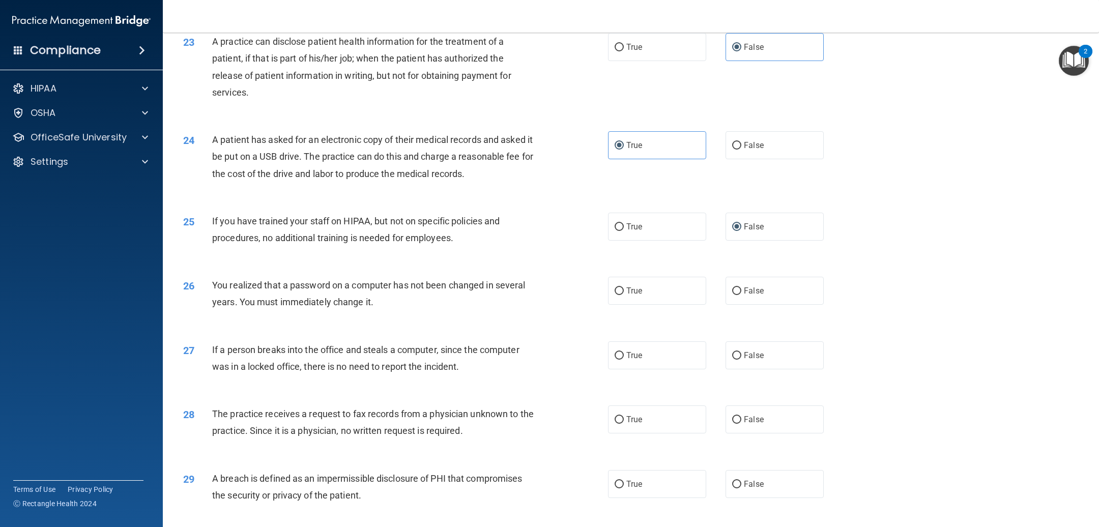
scroll to position [1526, 0]
click at [725, 290] on label "False" at bounding box center [774, 290] width 98 height 28
click at [732, 290] on input "False" at bounding box center [736, 290] width 9 height 8
radio input "true"
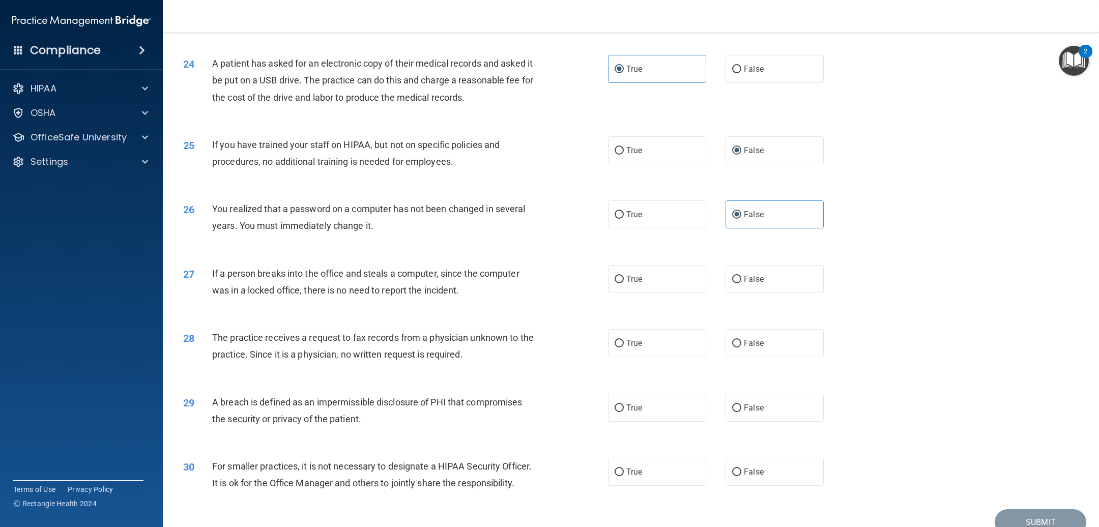
scroll to position [1602, 0]
click at [732, 279] on input "False" at bounding box center [736, 279] width 9 height 8
radio input "true"
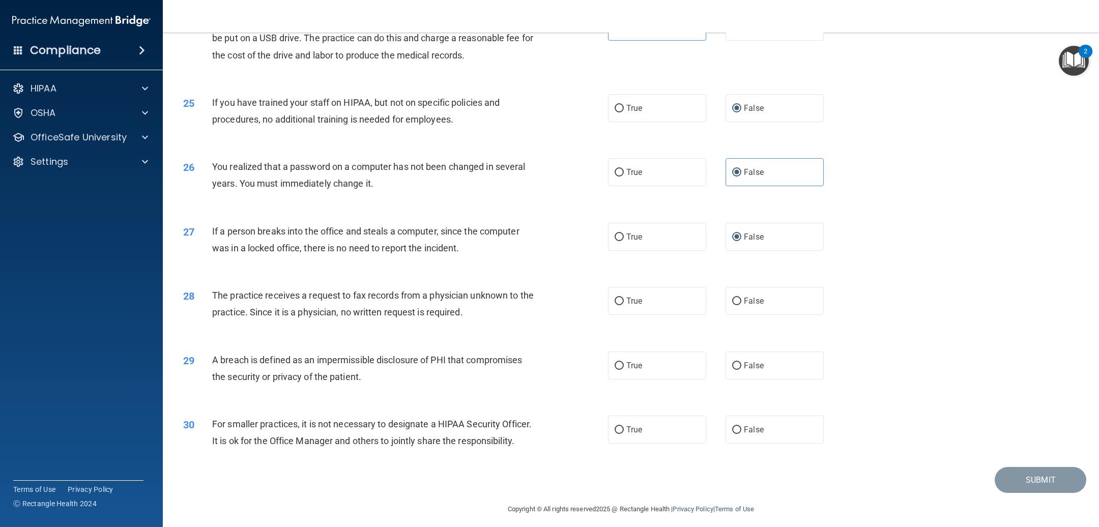
scroll to position [1665, 0]
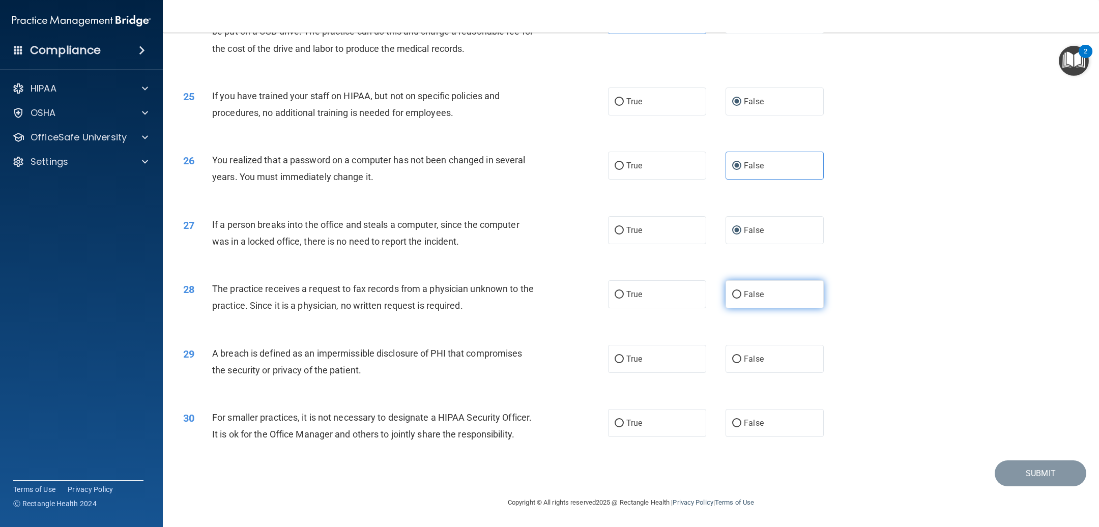
click at [732, 291] on input "False" at bounding box center [736, 295] width 9 height 8
radio input "true"
click at [614, 356] on input "True" at bounding box center [618, 360] width 9 height 8
radio input "true"
click at [732, 420] on input "False" at bounding box center [736, 424] width 9 height 8
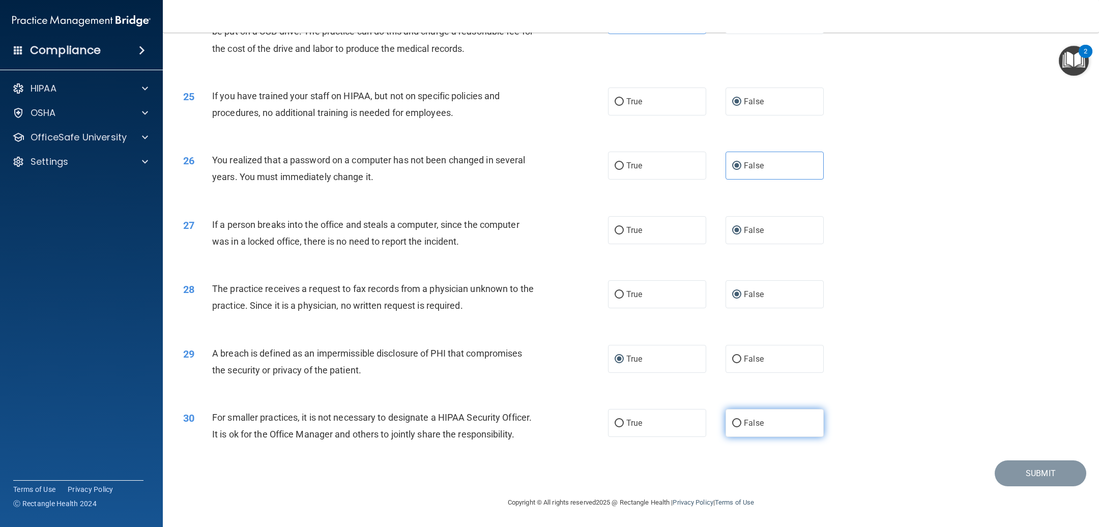
radio input "true"
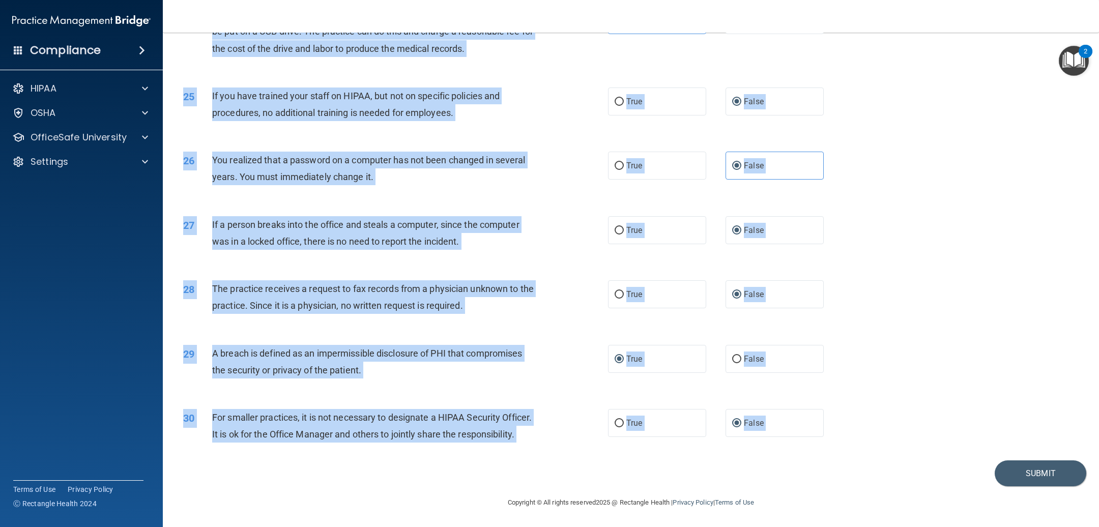
drag, startPoint x: 184, startPoint y: 53, endPoint x: 811, endPoint y: 480, distance: 758.2
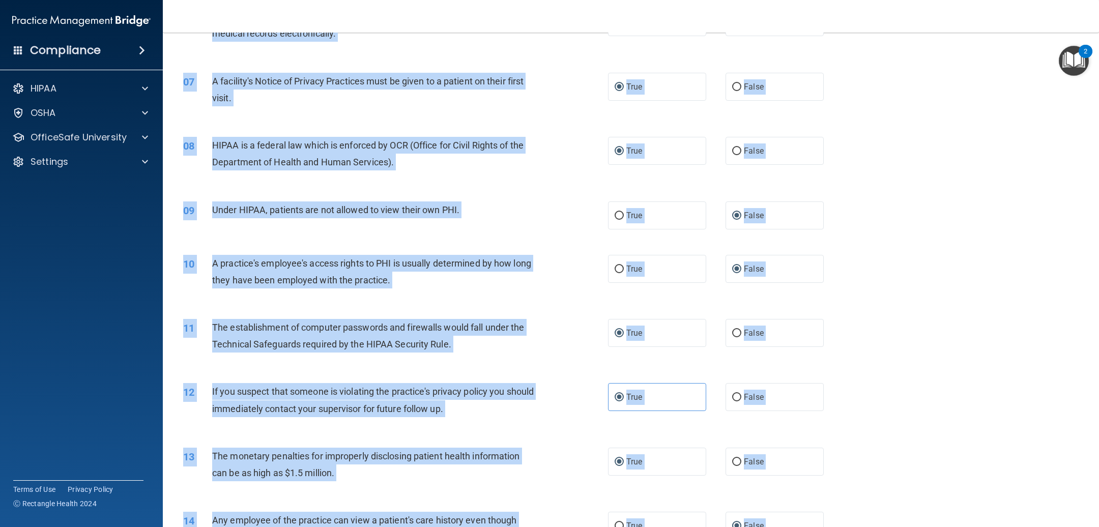
scroll to position [0, 0]
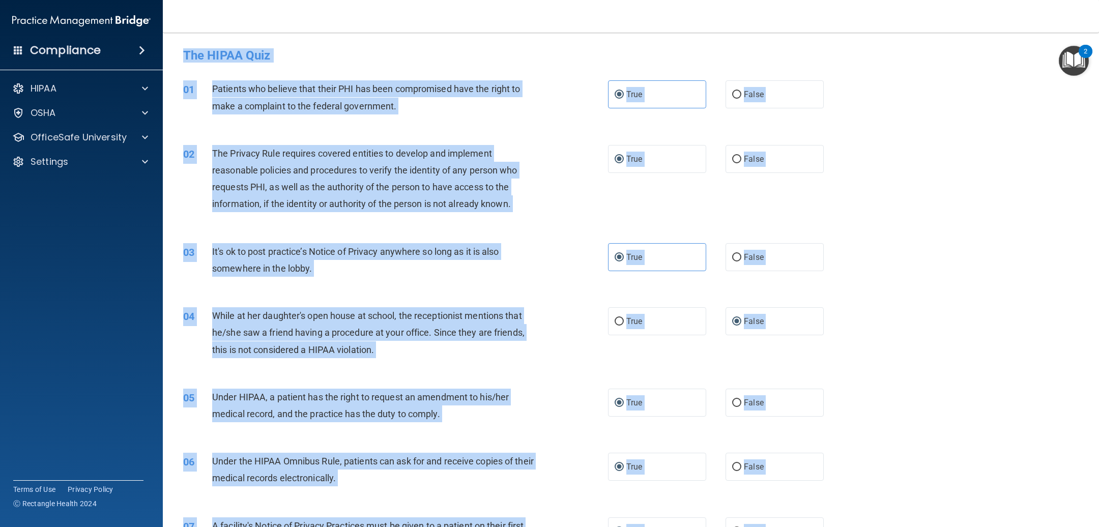
click at [933, 181] on div "02 The Privacy Rule requires covered entities to develop and implement reasonab…" at bounding box center [630, 181] width 910 height 98
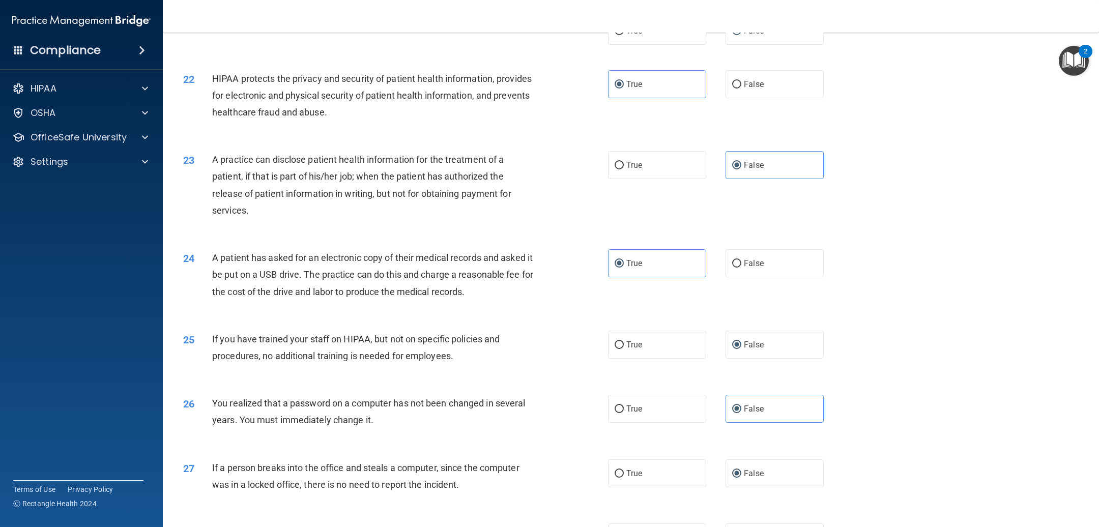
scroll to position [1665, 0]
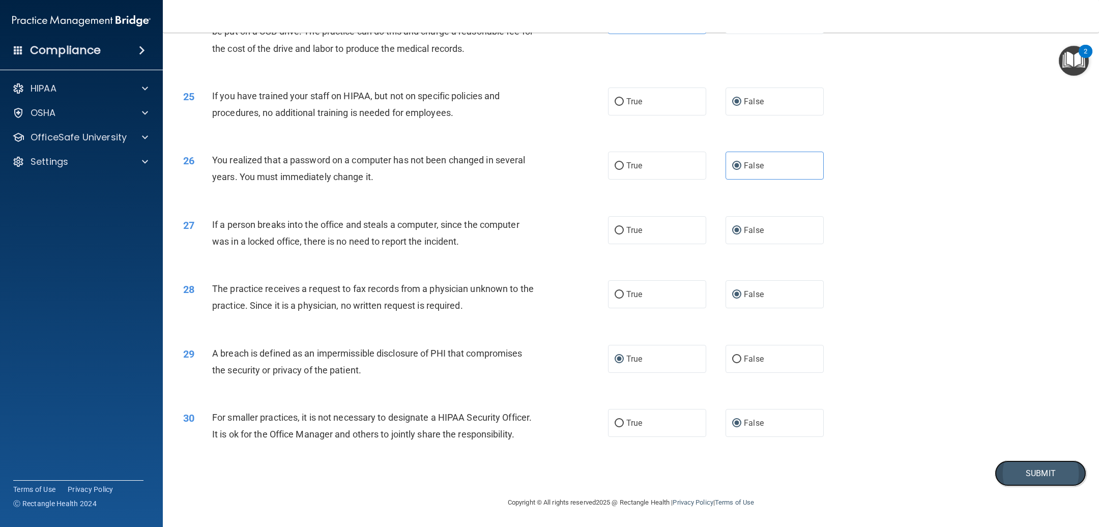
click at [1005, 473] on button "Submit" at bounding box center [1040, 473] width 92 height 26
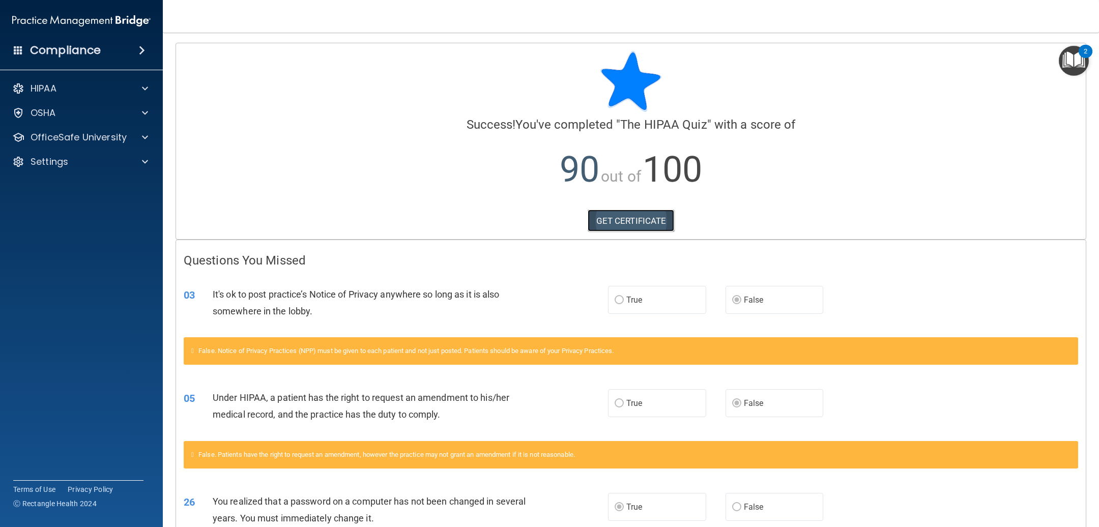
click at [617, 220] on link "GET CERTIFICATE" at bounding box center [630, 221] width 87 height 22
click at [75, 96] on div "HIPAA" at bounding box center [81, 88] width 163 height 20
click at [62, 87] on div "HIPAA" at bounding box center [68, 88] width 126 height 12
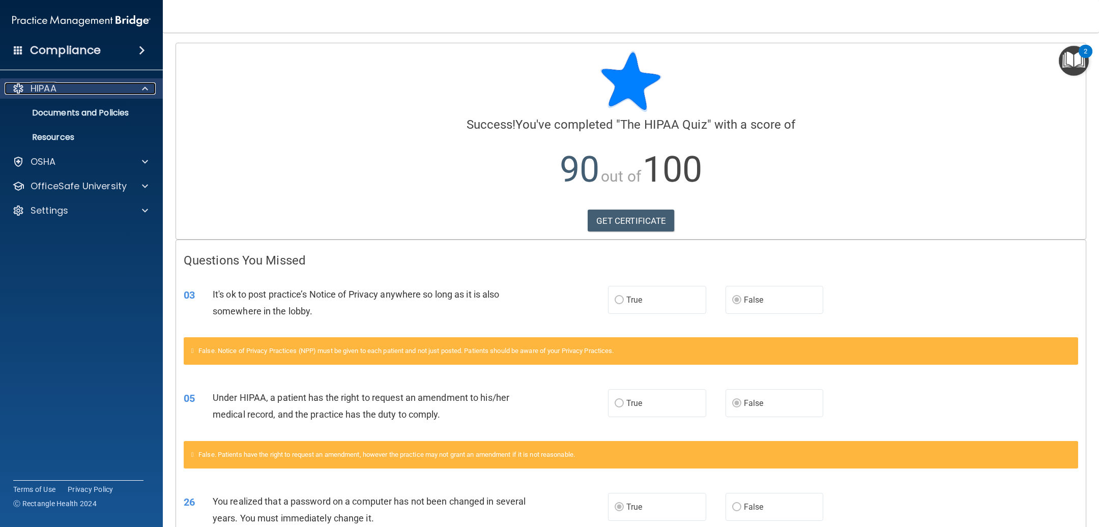
click at [62, 87] on div "HIPAA" at bounding box center [68, 88] width 126 height 12
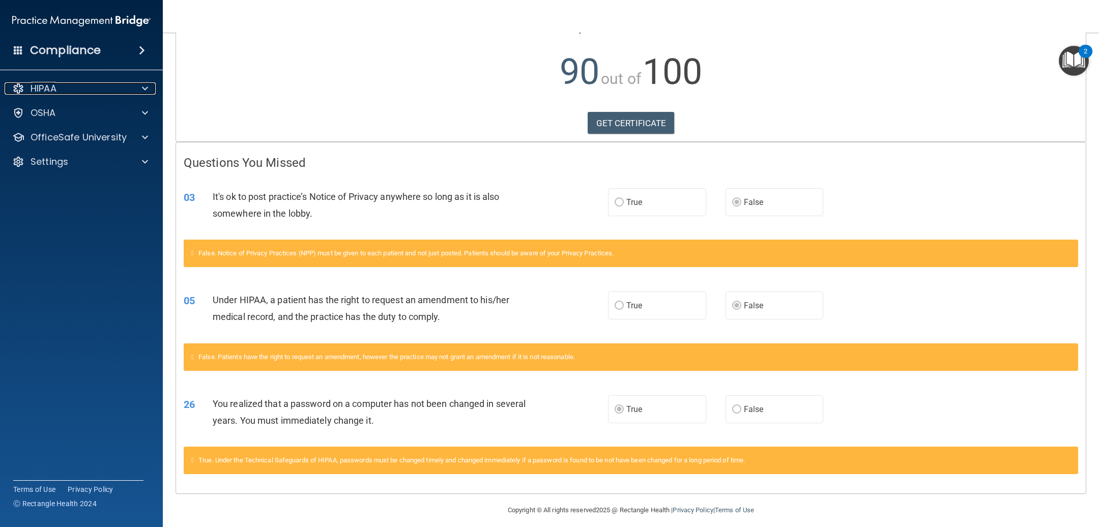
scroll to position [106, 0]
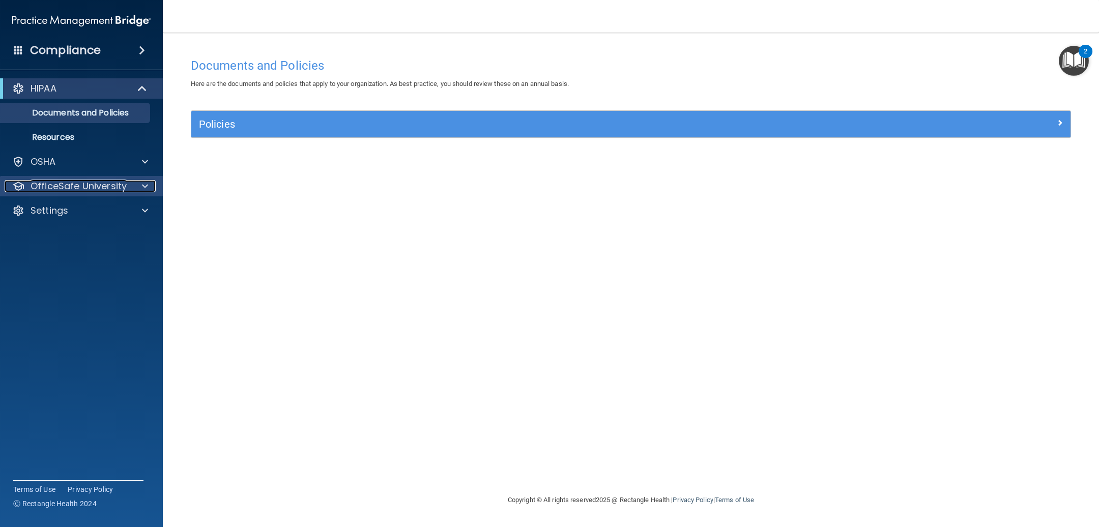
click at [66, 188] on p "OfficeSafe University" at bounding box center [79, 186] width 96 height 12
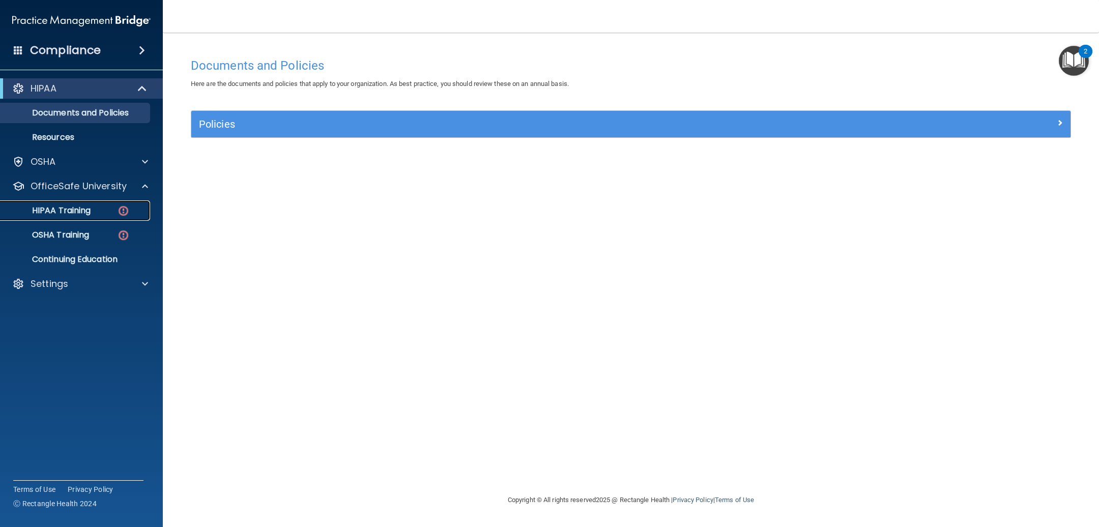
click at [54, 211] on p "HIPAA Training" at bounding box center [49, 210] width 84 height 10
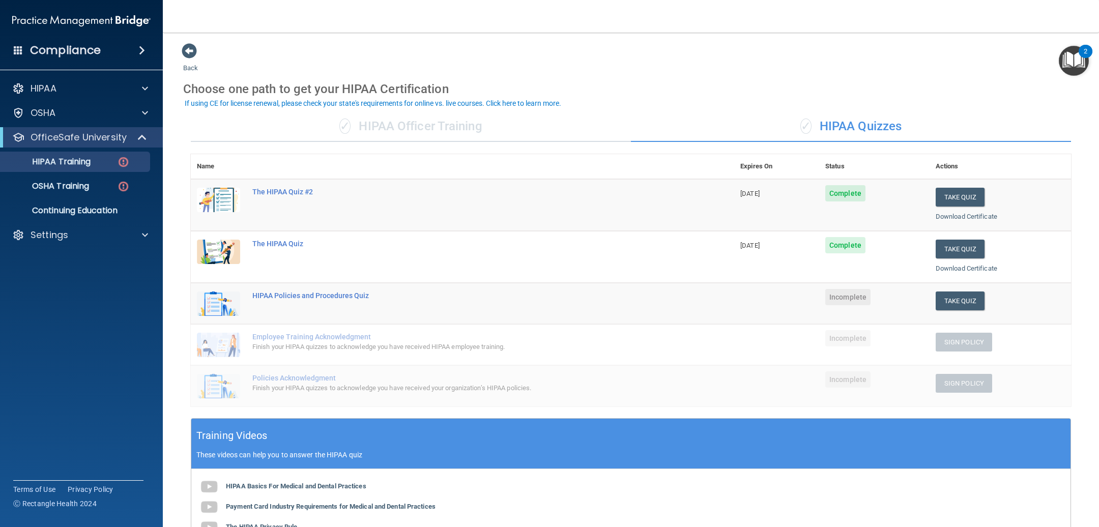
click at [292, 301] on td "HIPAA Policies and Procedures Quiz" at bounding box center [490, 303] width 488 height 41
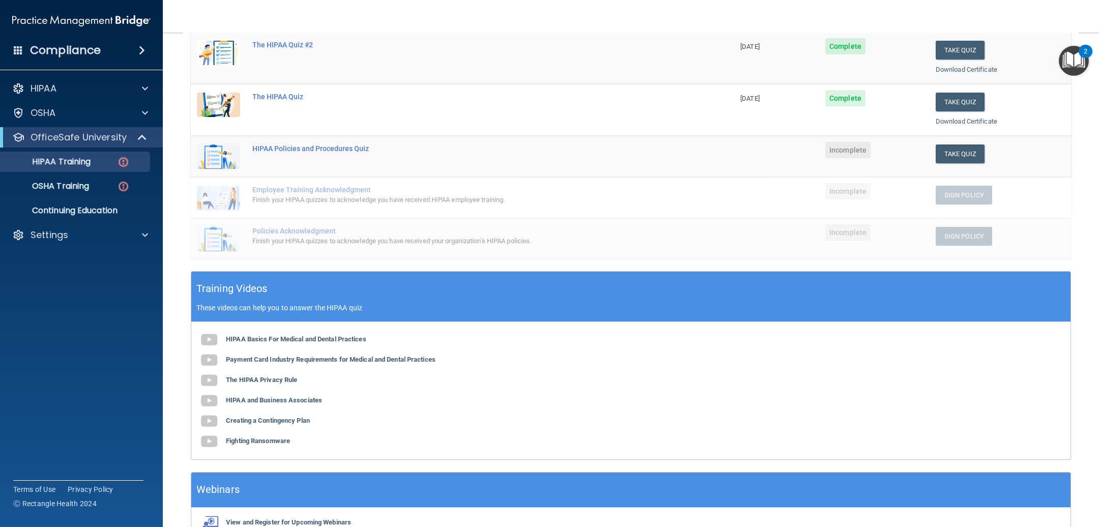
scroll to position [153, 0]
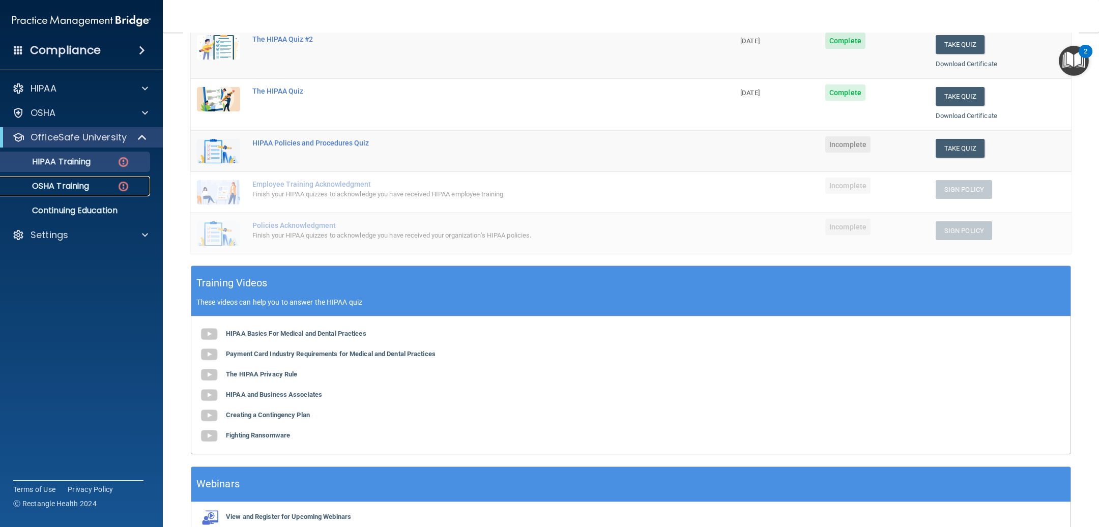
click at [69, 189] on p "OSHA Training" at bounding box center [48, 186] width 82 height 10
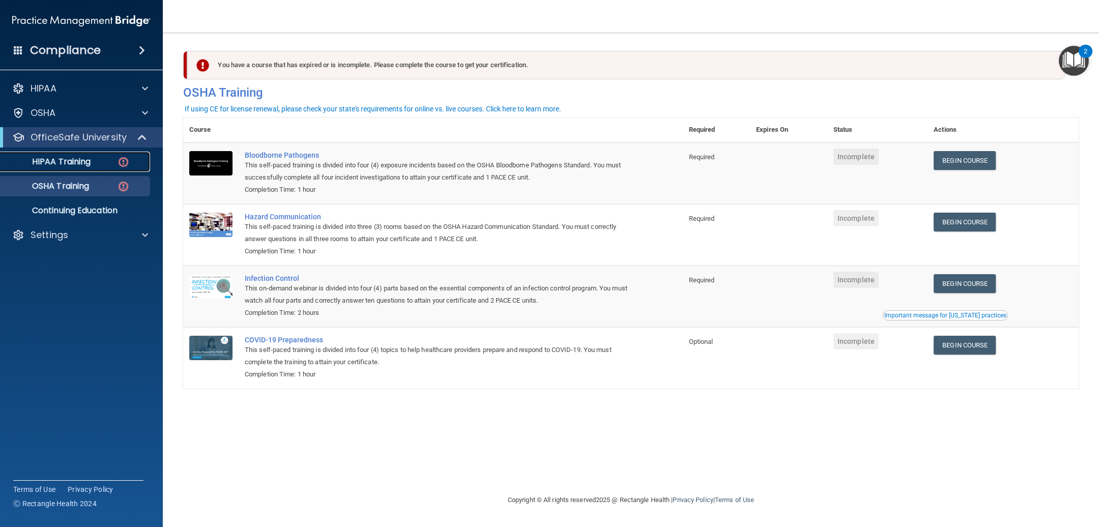
click at [66, 159] on p "HIPAA Training" at bounding box center [49, 162] width 84 height 10
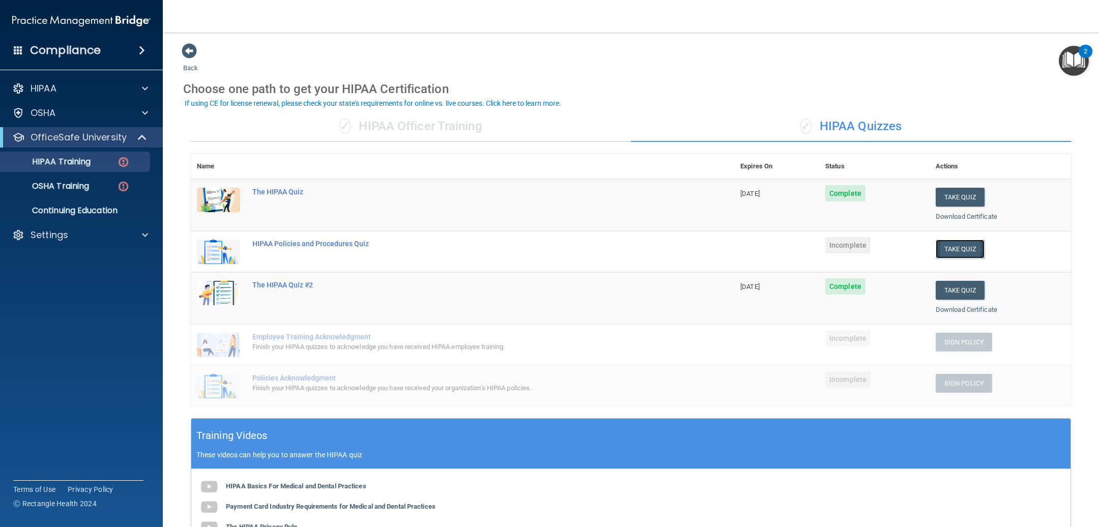
click at [940, 252] on button "Take Quiz" at bounding box center [959, 249] width 49 height 19
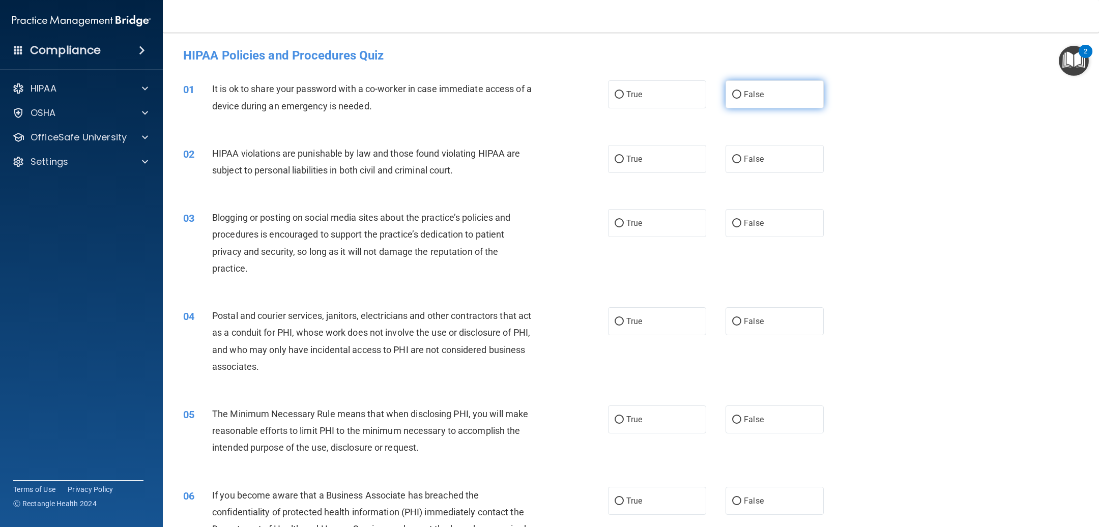
click at [732, 93] on input "False" at bounding box center [736, 95] width 9 height 8
radio input "true"
drag, startPoint x: 610, startPoint y: 157, endPoint x: 605, endPoint y: 157, distance: 5.6
click at [614, 157] on input "True" at bounding box center [618, 160] width 9 height 8
radio input "true"
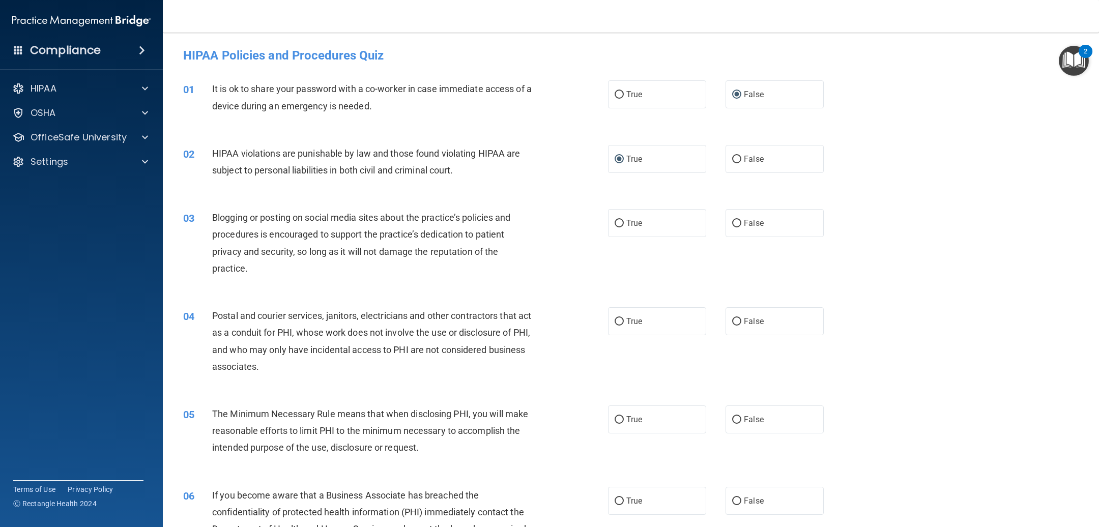
scroll to position [76, 0]
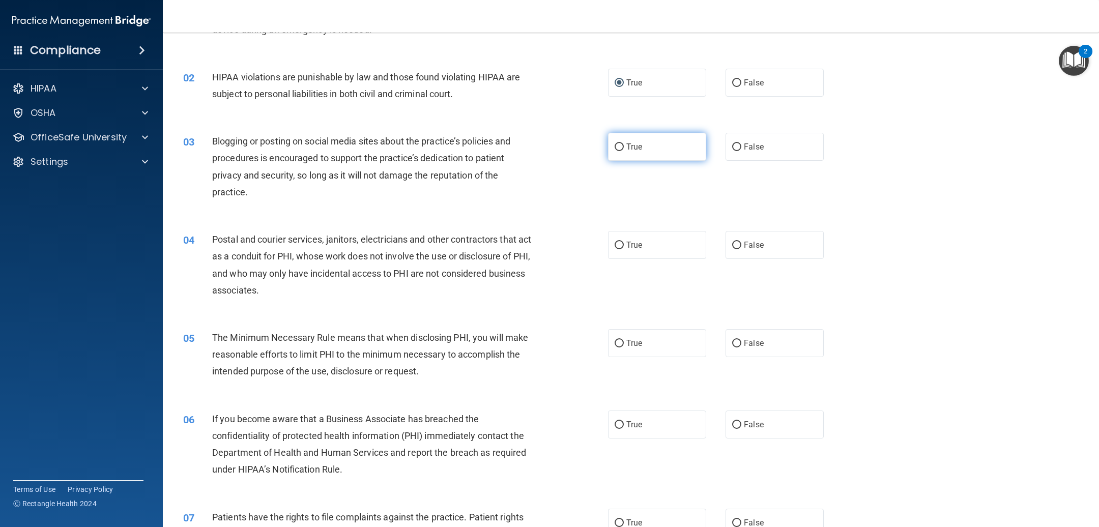
click at [614, 151] on input "True" at bounding box center [618, 147] width 9 height 8
radio input "true"
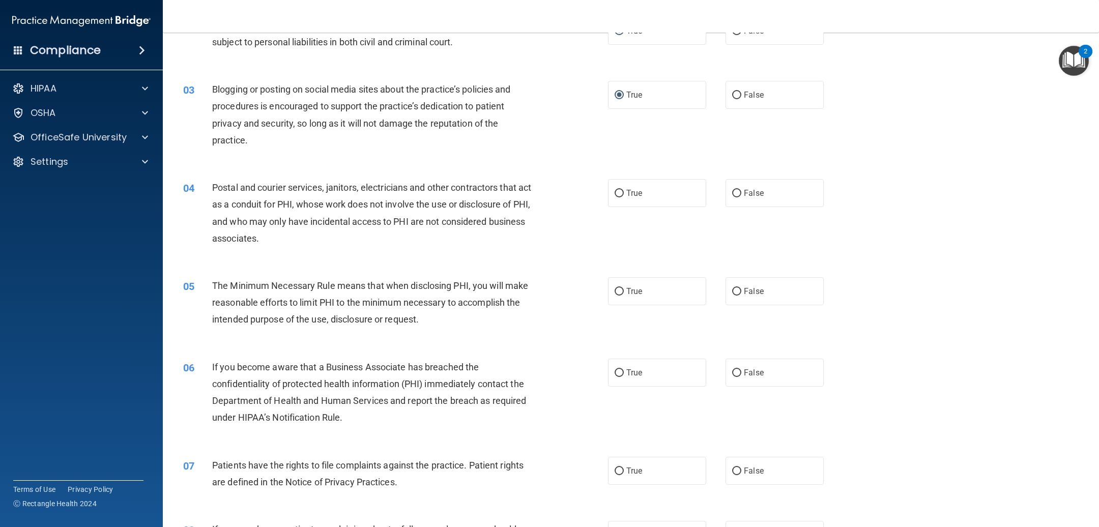
scroll to position [229, 0]
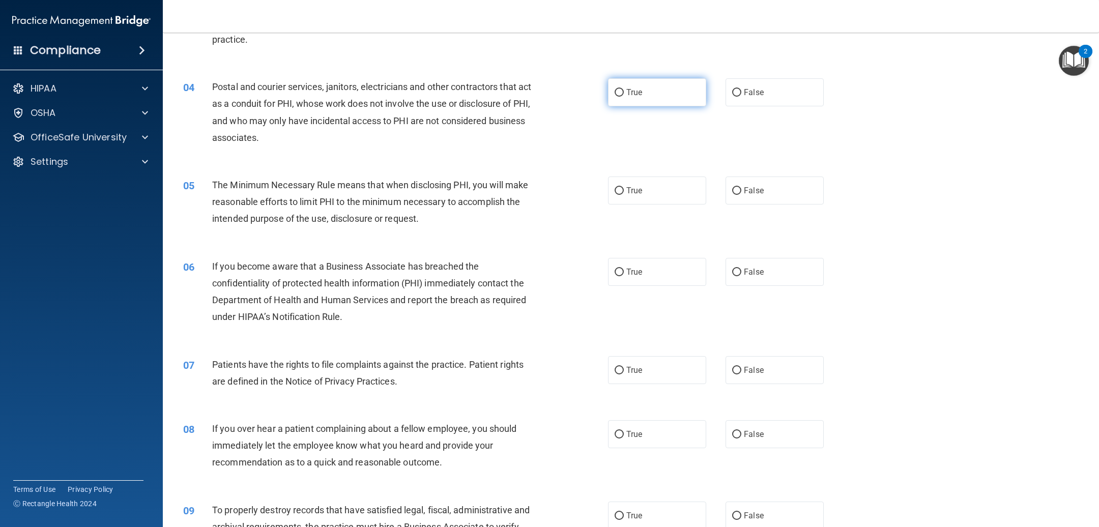
click at [614, 91] on input "True" at bounding box center [618, 93] width 9 height 8
radio input "true"
click at [614, 187] on input "True" at bounding box center [618, 191] width 9 height 8
radio input "true"
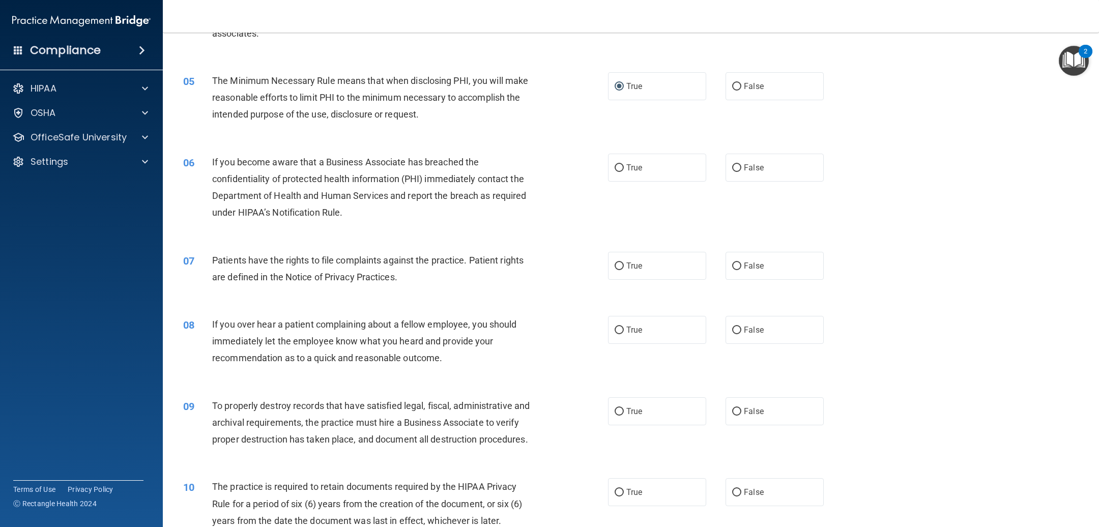
scroll to position [381, 0]
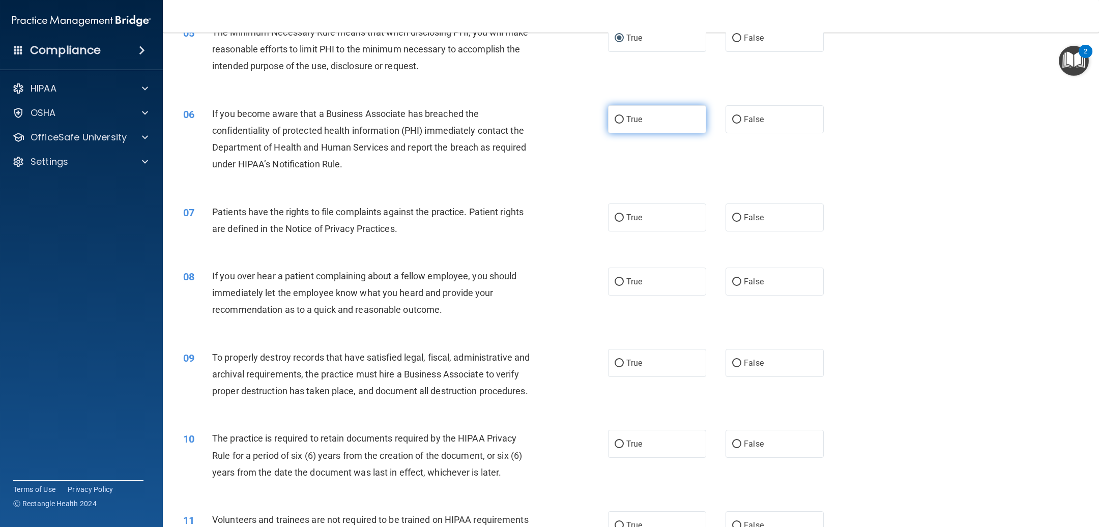
click at [615, 122] on input "True" at bounding box center [618, 120] width 9 height 8
radio input "true"
click at [614, 217] on input "True" at bounding box center [618, 218] width 9 height 8
radio input "true"
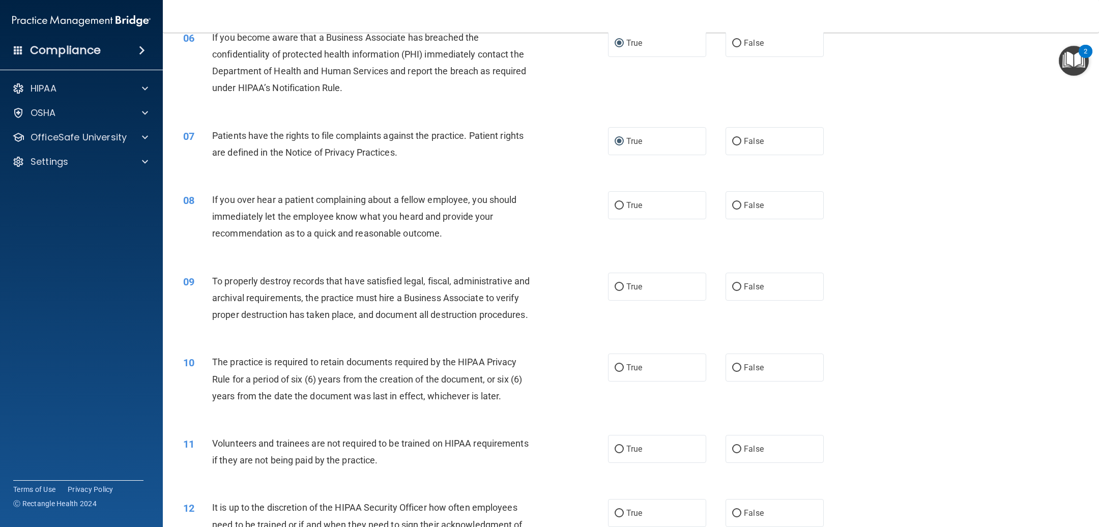
scroll to position [534, 0]
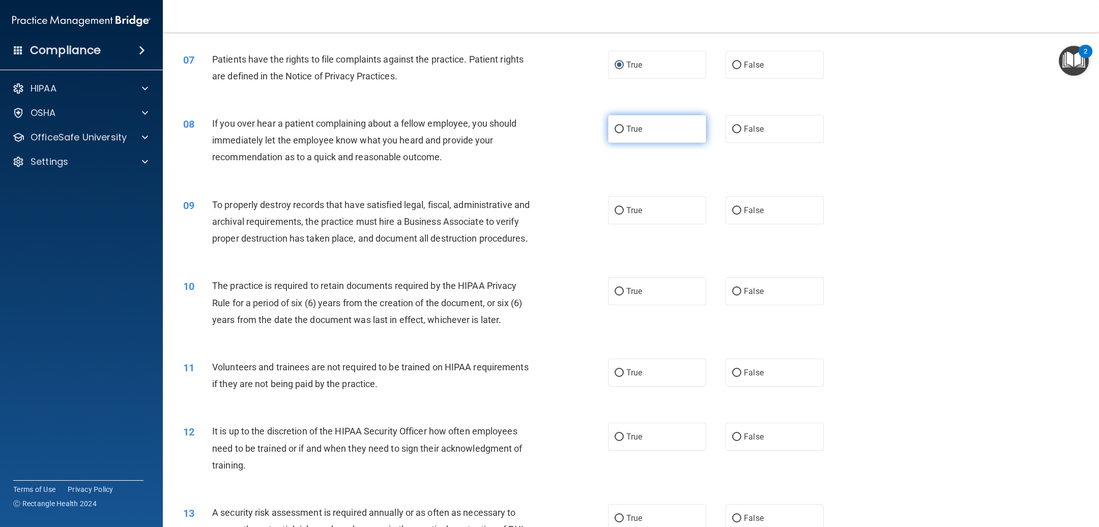
click at [618, 131] on label "True" at bounding box center [657, 129] width 98 height 28
click at [618, 131] on input "True" at bounding box center [618, 130] width 9 height 8
radio input "true"
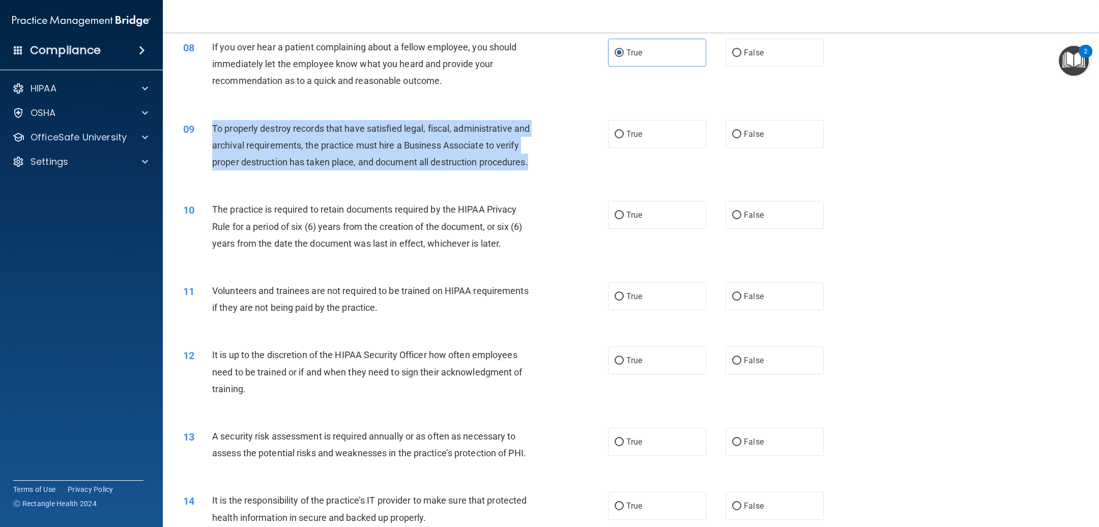
drag, startPoint x: 212, startPoint y: 127, endPoint x: 517, endPoint y: 180, distance: 309.7
click at [517, 171] on div "To properly destroy records that have satisfied legal, fiscal, administrative a…" at bounding box center [377, 145] width 330 height 51
copy span "To properly destroy records that have satisfied legal, fiscal, administrative a…"
click at [732, 131] on input "False" at bounding box center [736, 135] width 9 height 8
radio input "true"
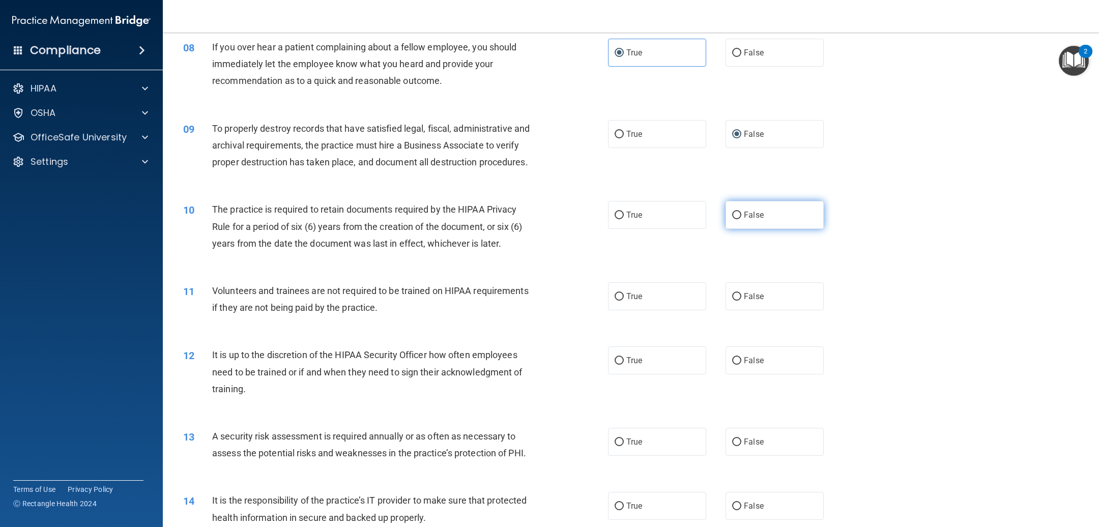
click at [725, 229] on label "False" at bounding box center [774, 215] width 98 height 28
click at [732, 219] on input "False" at bounding box center [736, 216] width 9 height 8
radio input "true"
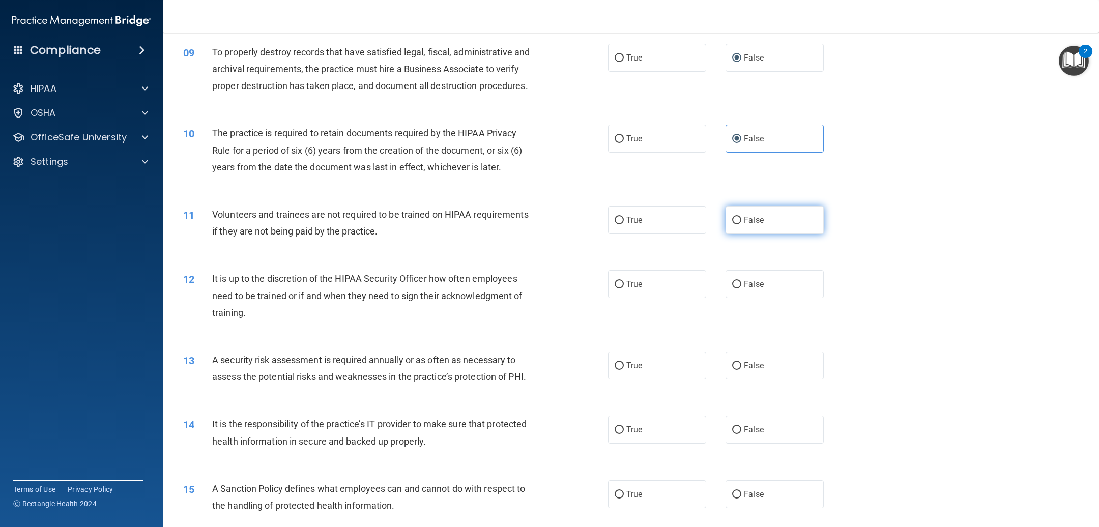
click at [732, 224] on input "False" at bounding box center [736, 221] width 9 height 8
radio input "true"
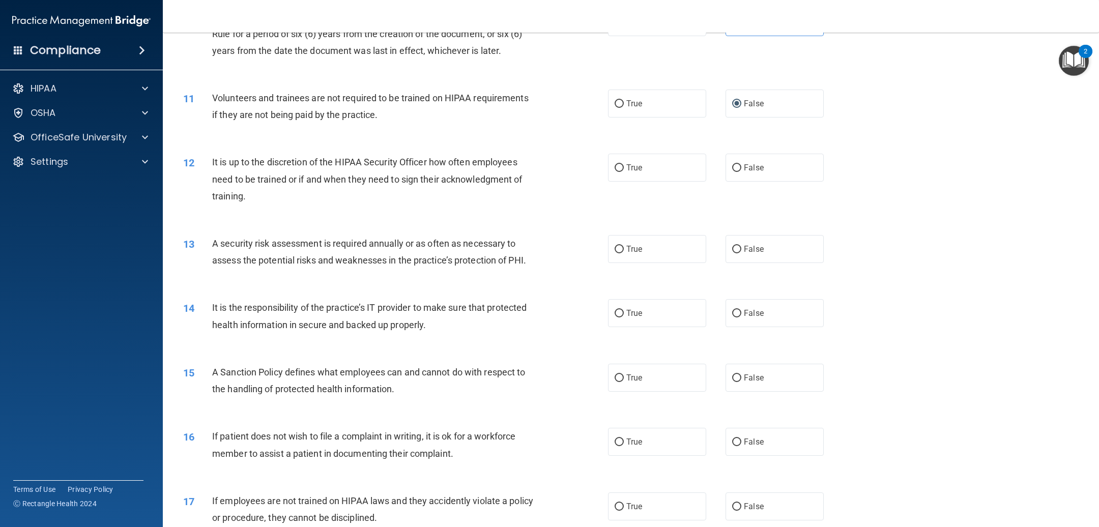
scroll to position [839, 0]
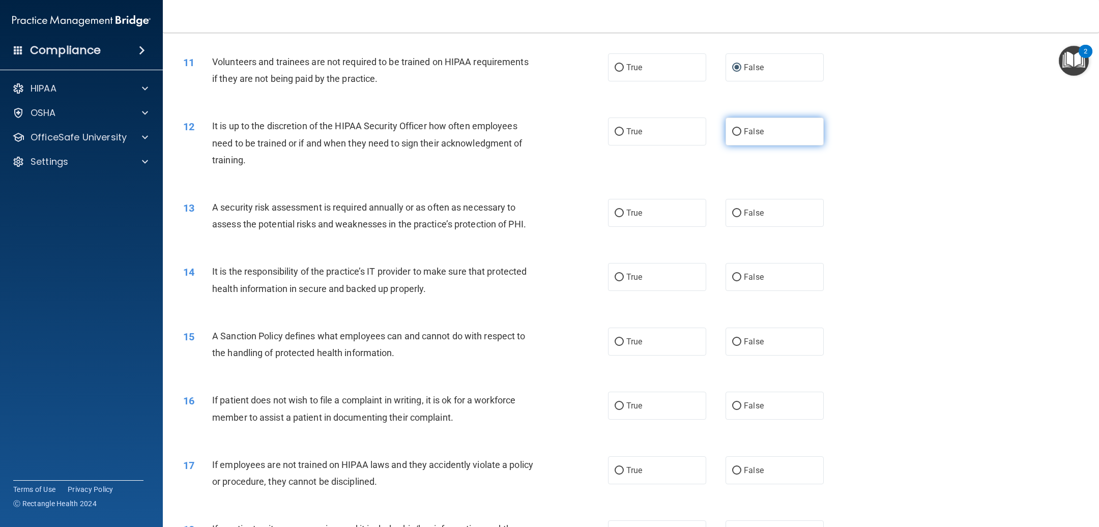
click at [732, 136] on input "False" at bounding box center [736, 132] width 9 height 8
radio input "true"
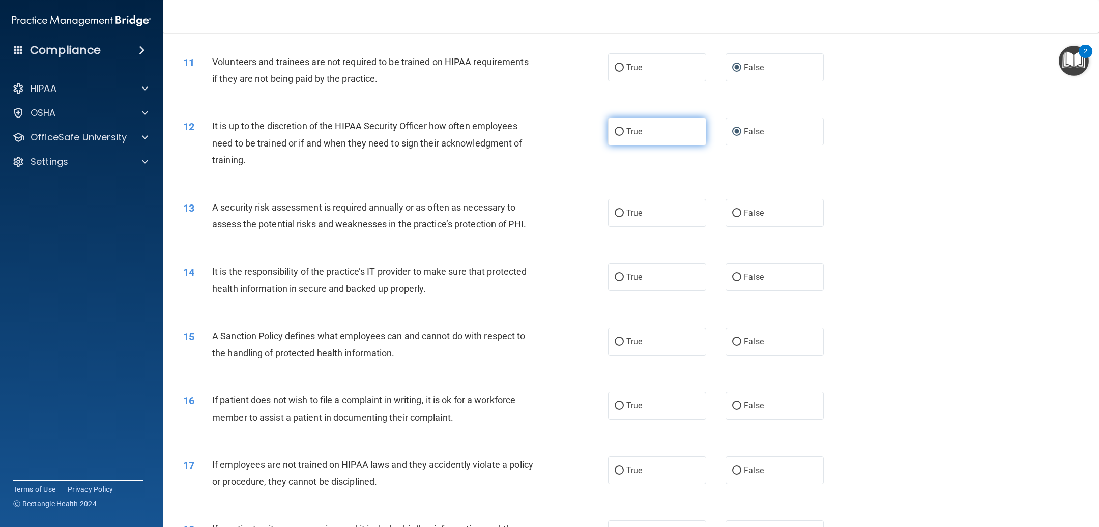
click at [616, 136] on input "True" at bounding box center [618, 132] width 9 height 8
radio input "true"
radio input "false"
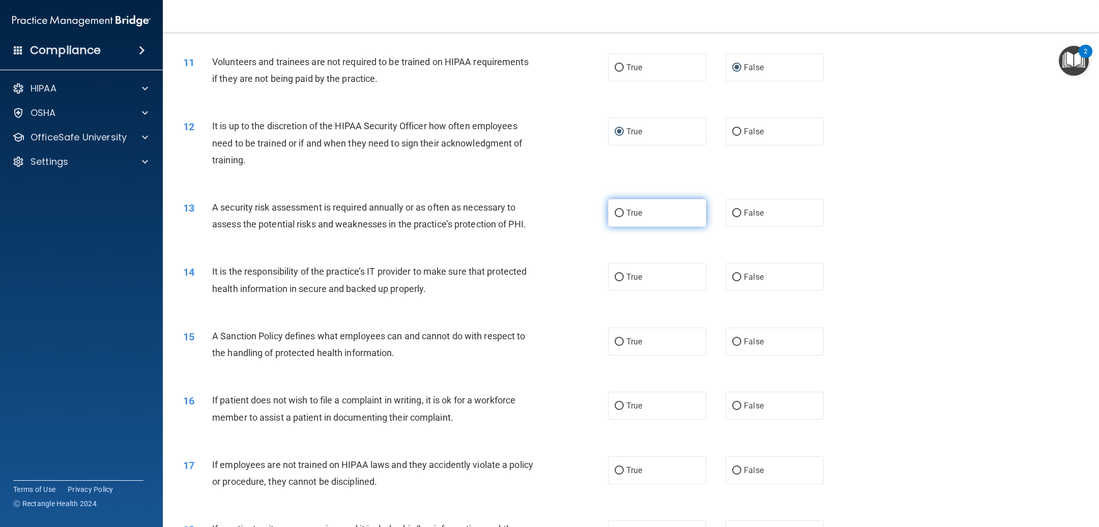
click at [614, 217] on input "True" at bounding box center [618, 214] width 9 height 8
radio input "true"
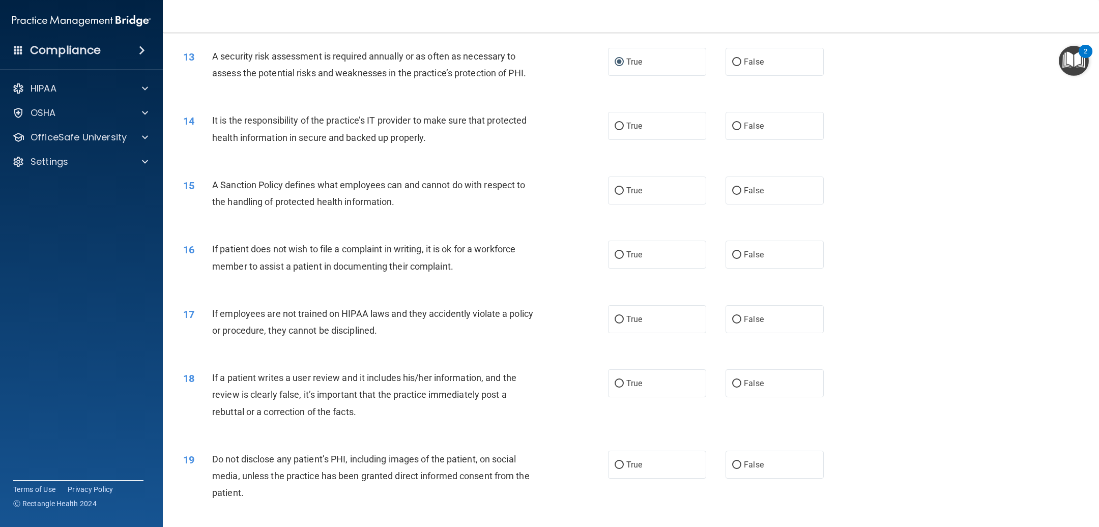
scroll to position [1000, 0]
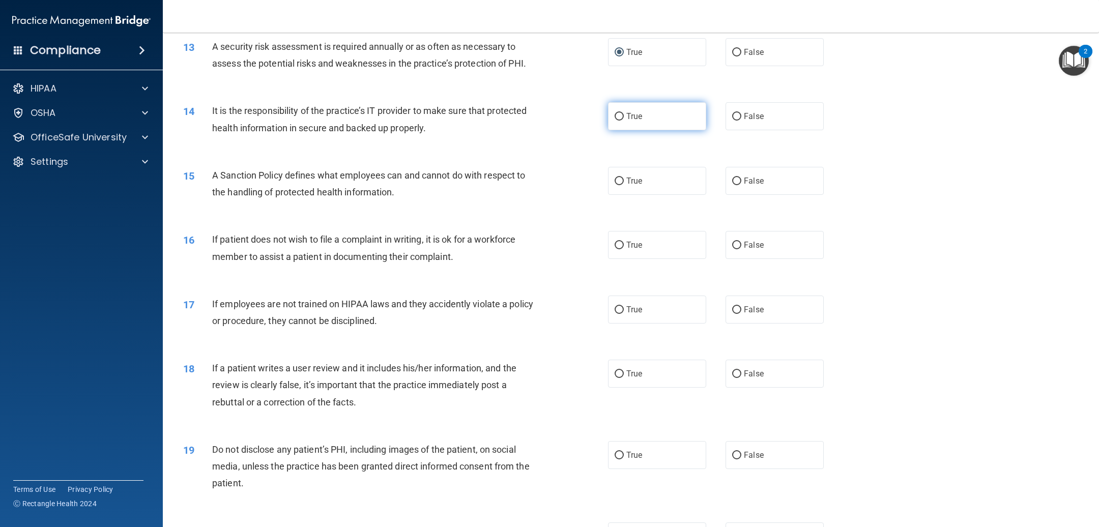
click at [614, 121] on input "True" at bounding box center [618, 117] width 9 height 8
radio input "true"
click at [209, 186] on div "15" at bounding box center [193, 176] width 37 height 19
click at [206, 186] on div "15" at bounding box center [193, 176] width 37 height 19
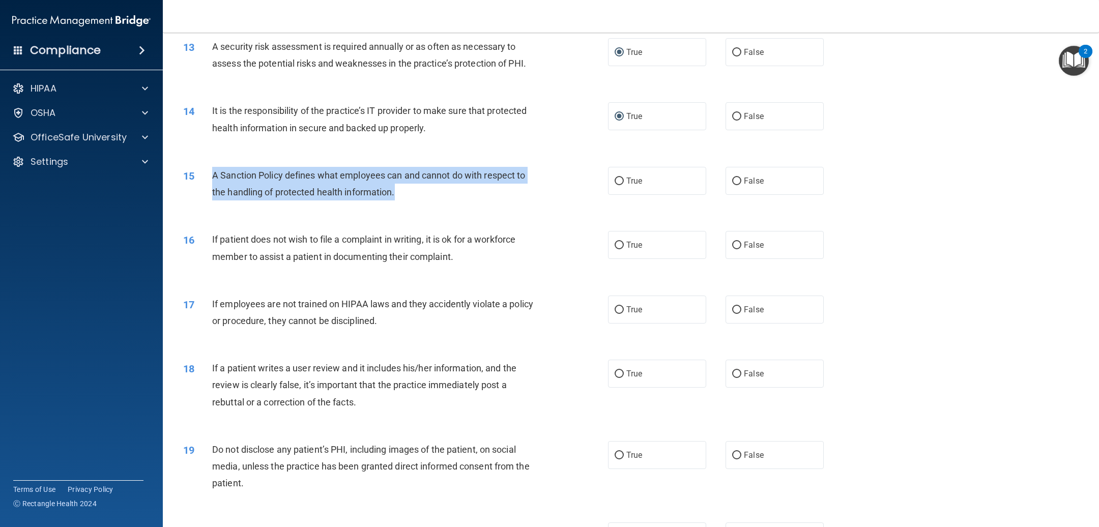
drag, startPoint x: 214, startPoint y: 189, endPoint x: 400, endPoint y: 206, distance: 187.4
click at [400, 200] on div "A Sanction Policy defines what employees can and cannot do with respect to the …" at bounding box center [377, 184] width 330 height 34
copy span "A Sanction Policy defines what employees can and cannot do with respect to the …"
click at [614, 185] on input "True" at bounding box center [618, 182] width 9 height 8
radio input "true"
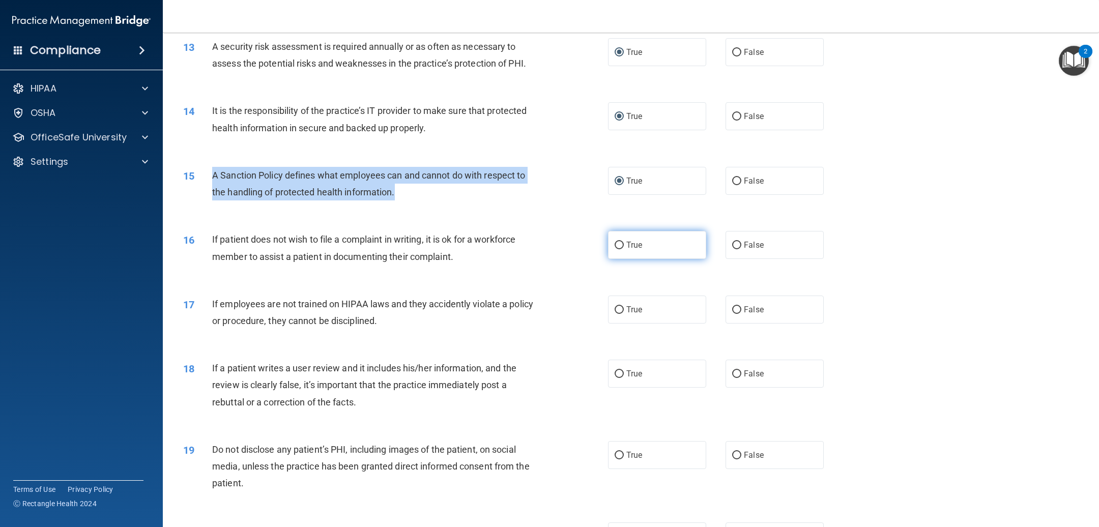
click at [614, 249] on input "True" at bounding box center [618, 246] width 9 height 8
radio input "true"
click at [732, 314] on input "False" at bounding box center [736, 310] width 9 height 8
radio input "true"
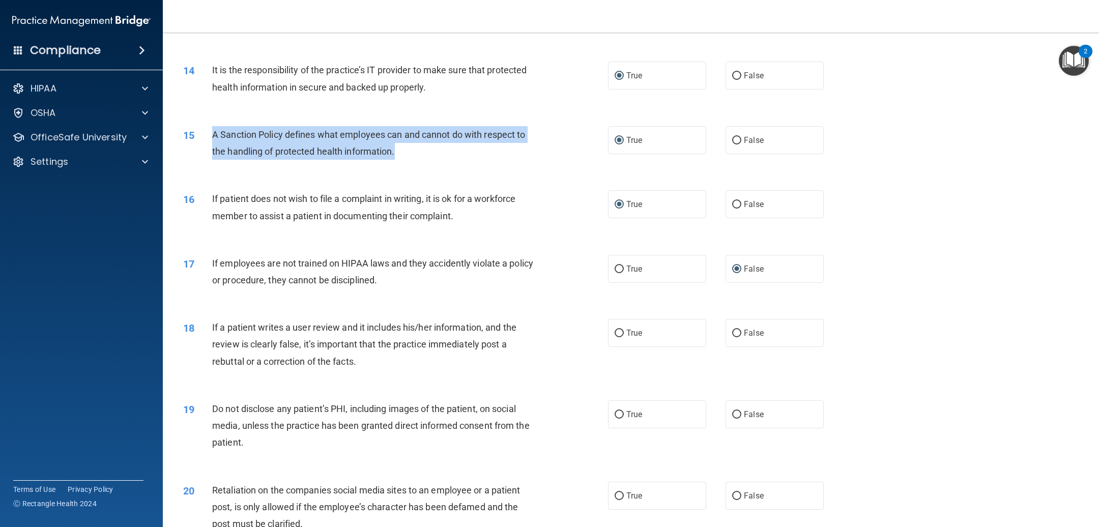
scroll to position [1076, 0]
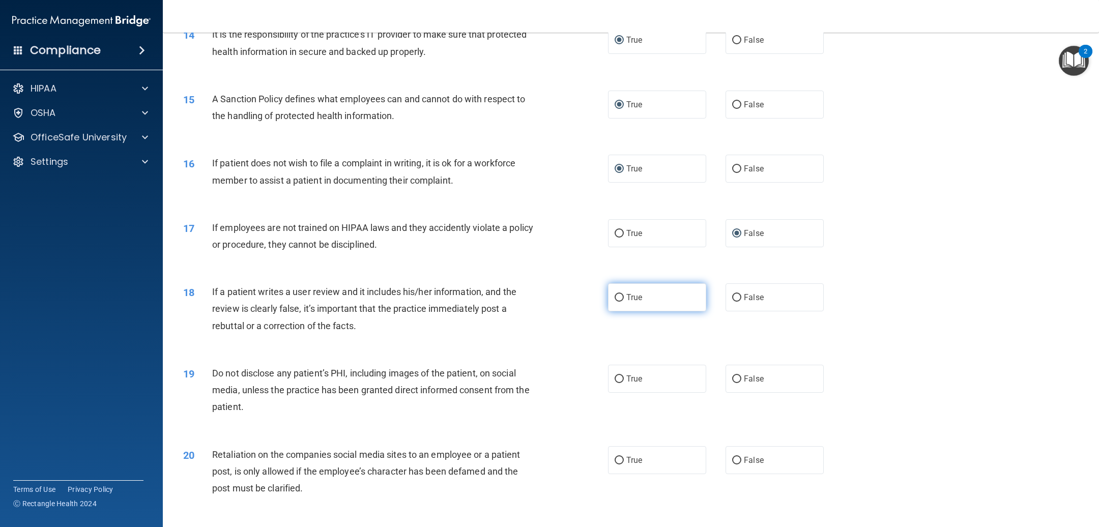
click at [626, 302] on span "True" at bounding box center [634, 297] width 16 height 10
click at [620, 302] on input "True" at bounding box center [618, 298] width 9 height 8
radio input "true"
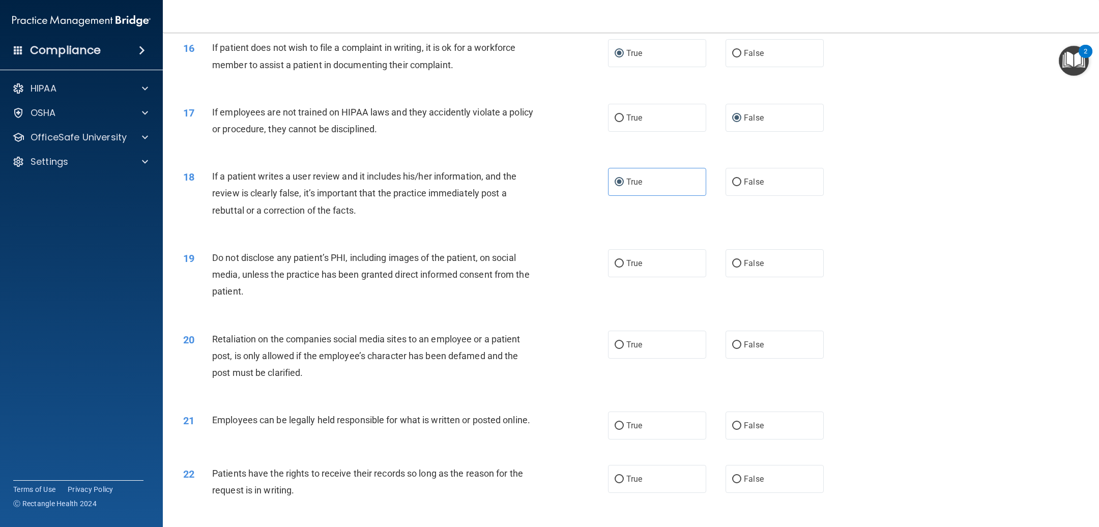
scroll to position [1229, 0]
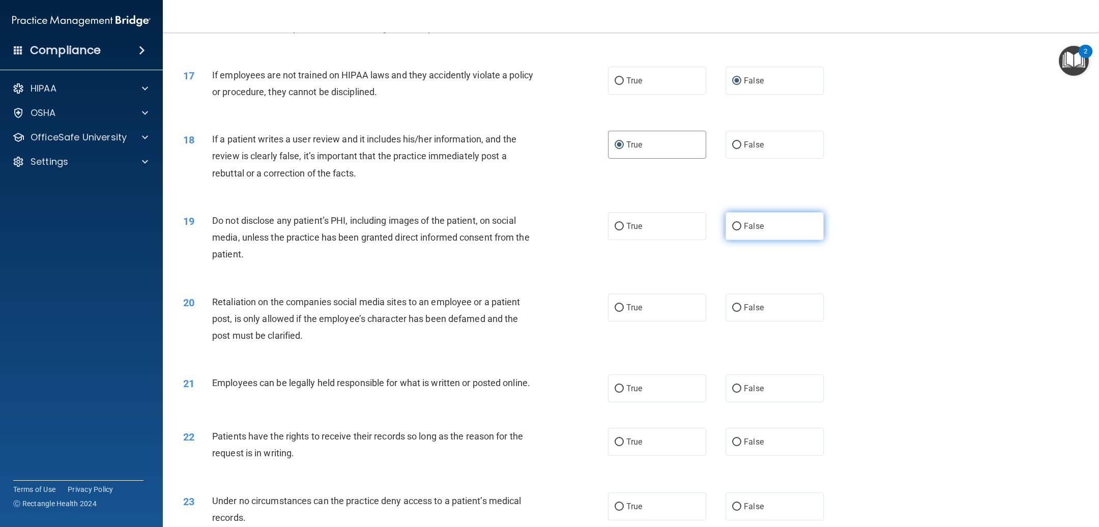
click at [732, 230] on input "False" at bounding box center [736, 227] width 9 height 8
radio input "true"
click at [614, 312] on input "True" at bounding box center [618, 308] width 9 height 8
radio input "true"
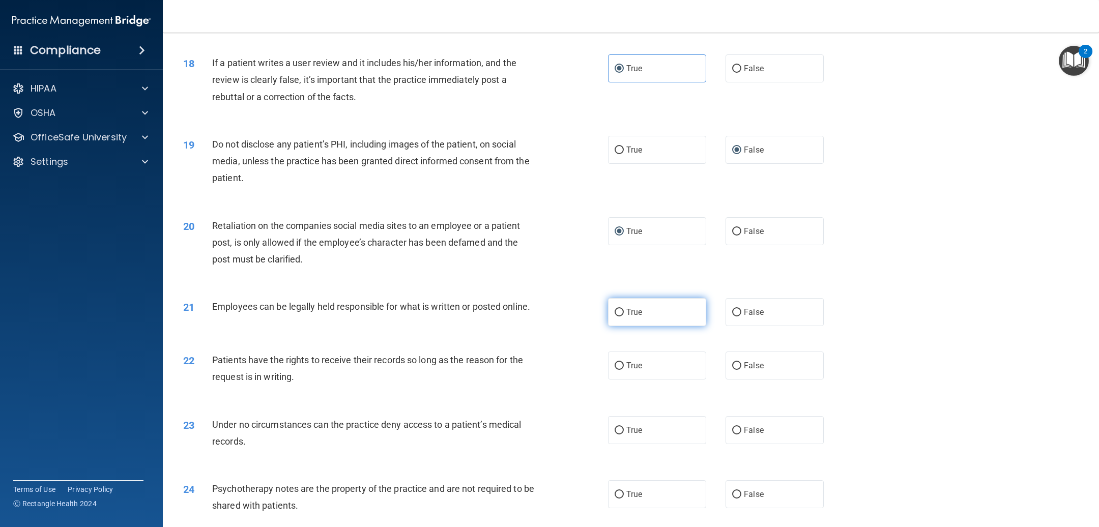
click at [608, 326] on label "True" at bounding box center [657, 312] width 98 height 28
click at [614, 316] on input "True" at bounding box center [618, 313] width 9 height 8
radio input "true"
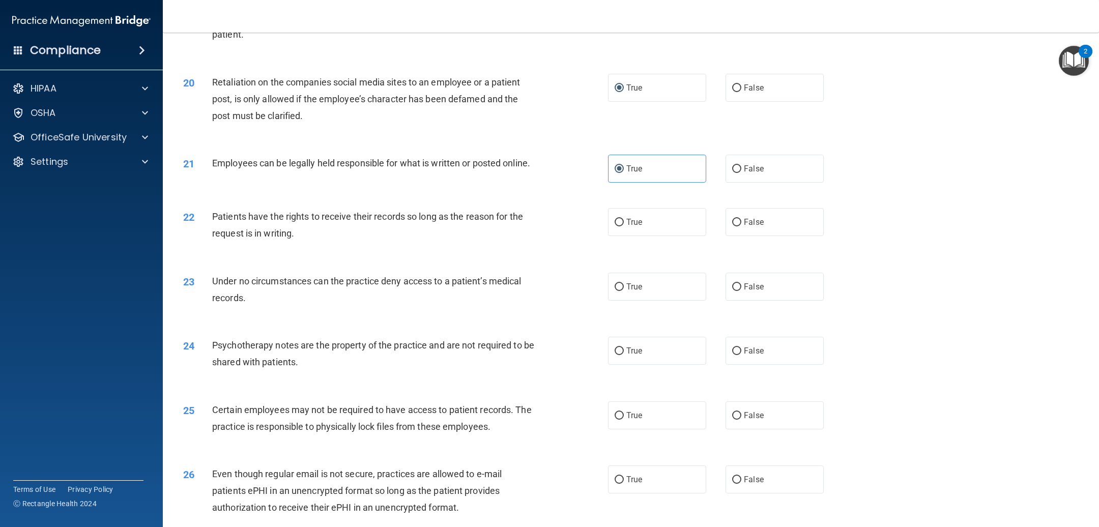
scroll to position [1458, 0]
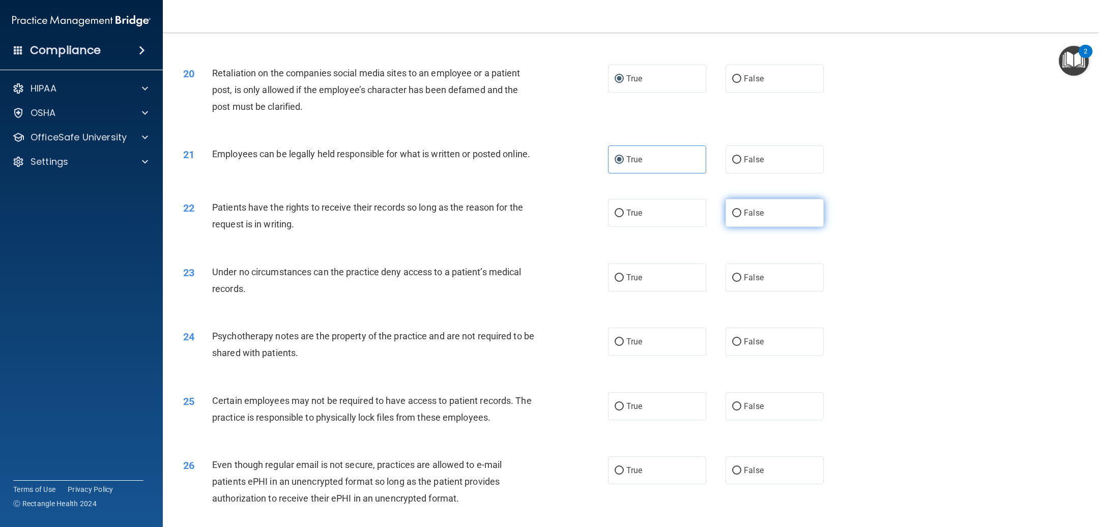
click at [732, 217] on input "False" at bounding box center [736, 214] width 9 height 8
radio input "true"
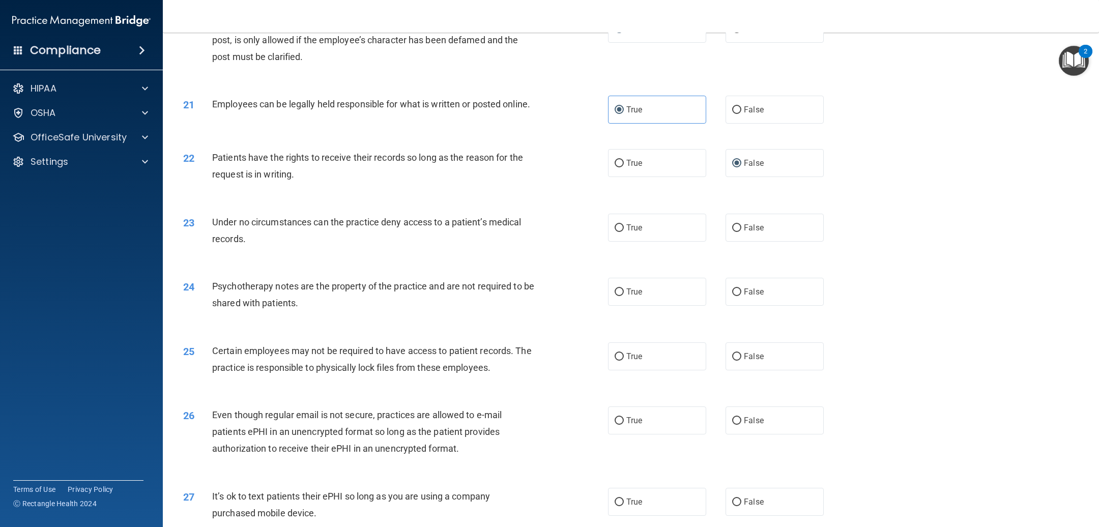
scroll to position [1534, 0]
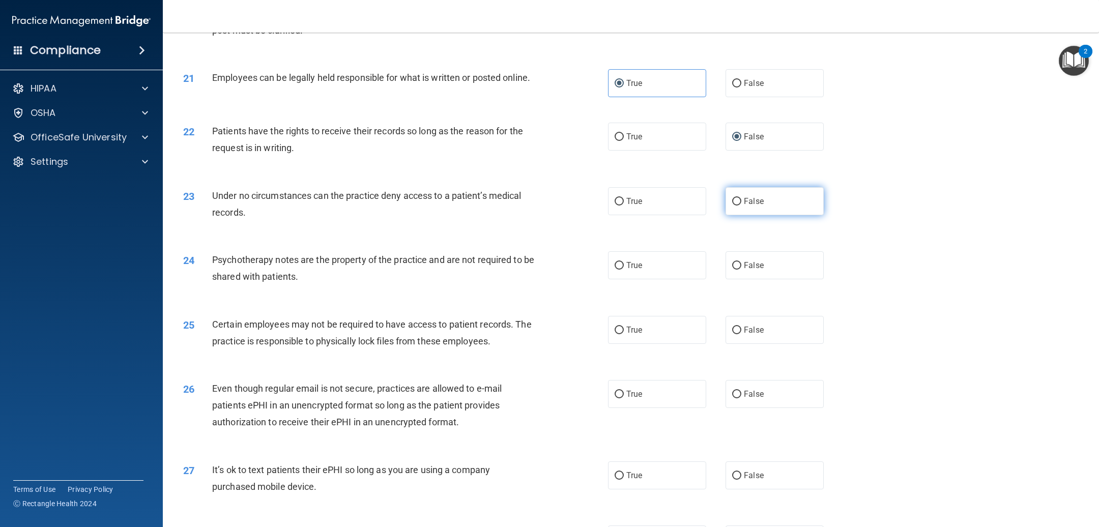
click at [725, 215] on label "False" at bounding box center [774, 201] width 98 height 28
click at [732, 205] on input "False" at bounding box center [736, 202] width 9 height 8
radio input "true"
click at [732, 270] on input "False" at bounding box center [736, 266] width 9 height 8
radio input "true"
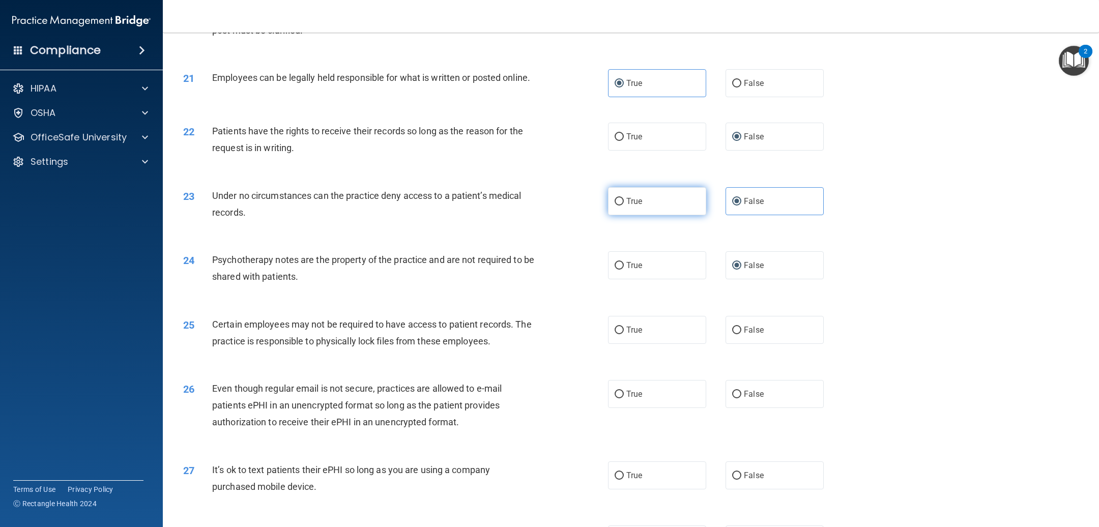
scroll to position [1610, 0]
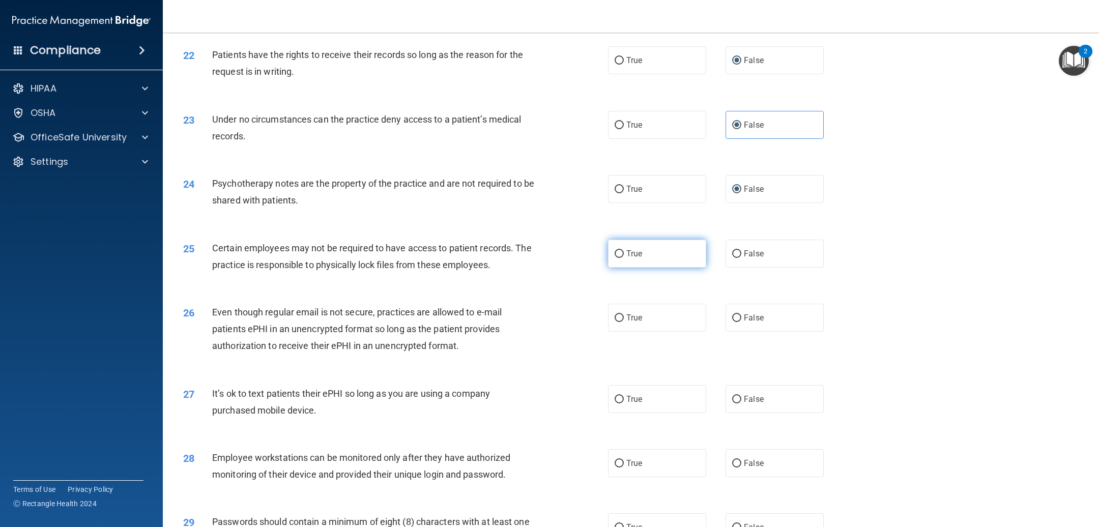
click at [626, 258] on span "True" at bounding box center [634, 254] width 16 height 10
click at [624, 258] on input "True" at bounding box center [618, 254] width 9 height 8
radio input "true"
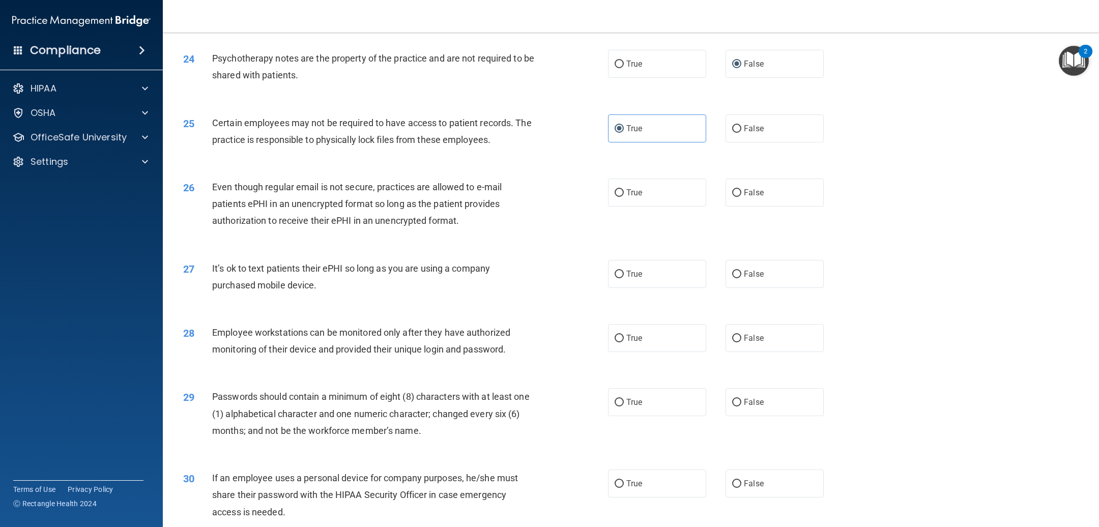
scroll to position [1763, 0]
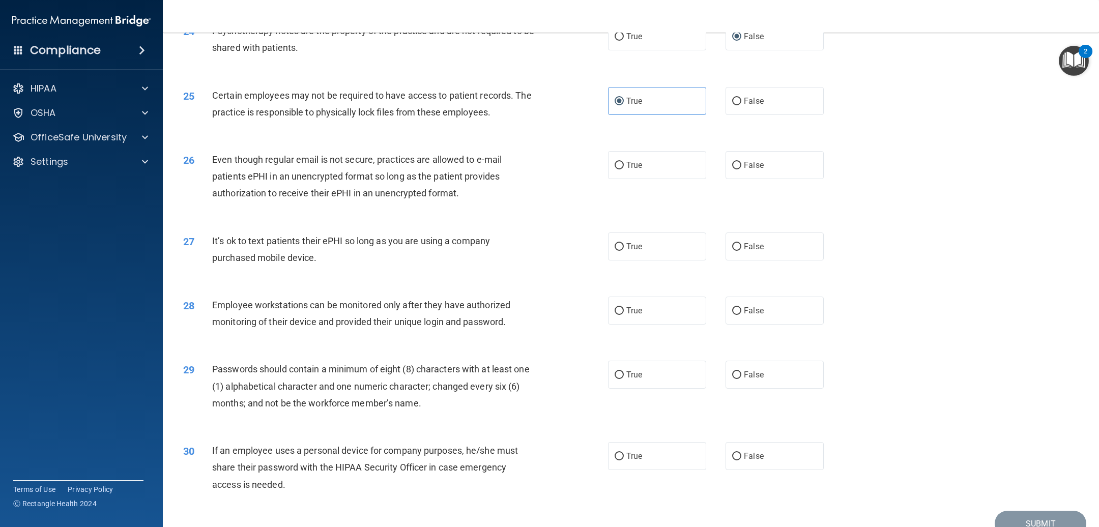
drag, startPoint x: 209, startPoint y: 182, endPoint x: 213, endPoint y: 187, distance: 6.2
click at [211, 170] on div "26" at bounding box center [193, 160] width 37 height 19
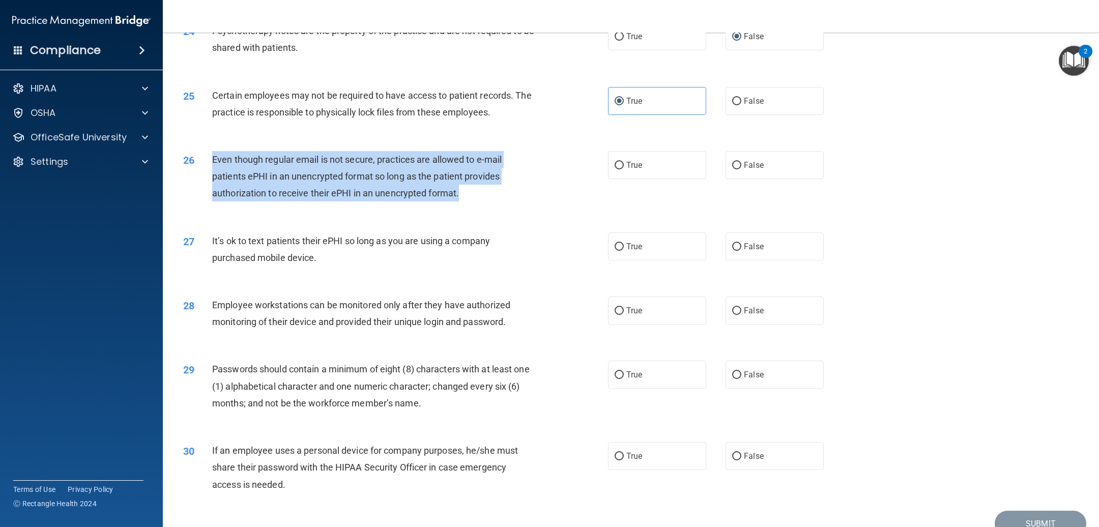
drag, startPoint x: 213, startPoint y: 187, endPoint x: 464, endPoint y: 224, distance: 254.6
click at [464, 202] on div "Even though regular email is not secure, practices are allowed to e-mail patien…" at bounding box center [377, 176] width 330 height 51
copy span "Even though regular email is not secure, practices are allowed to e-mail patien…"
click at [614, 169] on input "True" at bounding box center [618, 166] width 9 height 8
radio input "true"
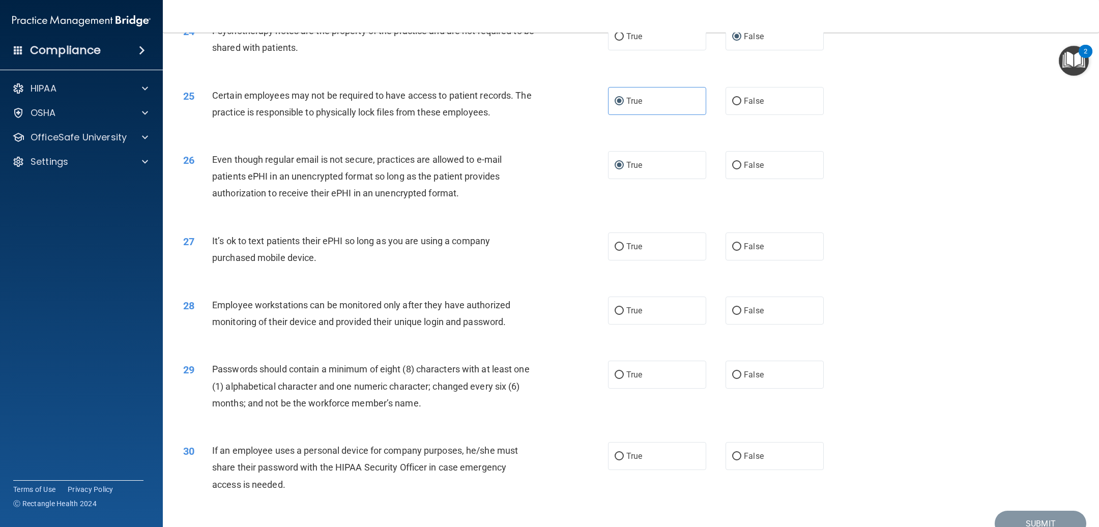
click at [211, 251] on div "27" at bounding box center [193, 241] width 37 height 19
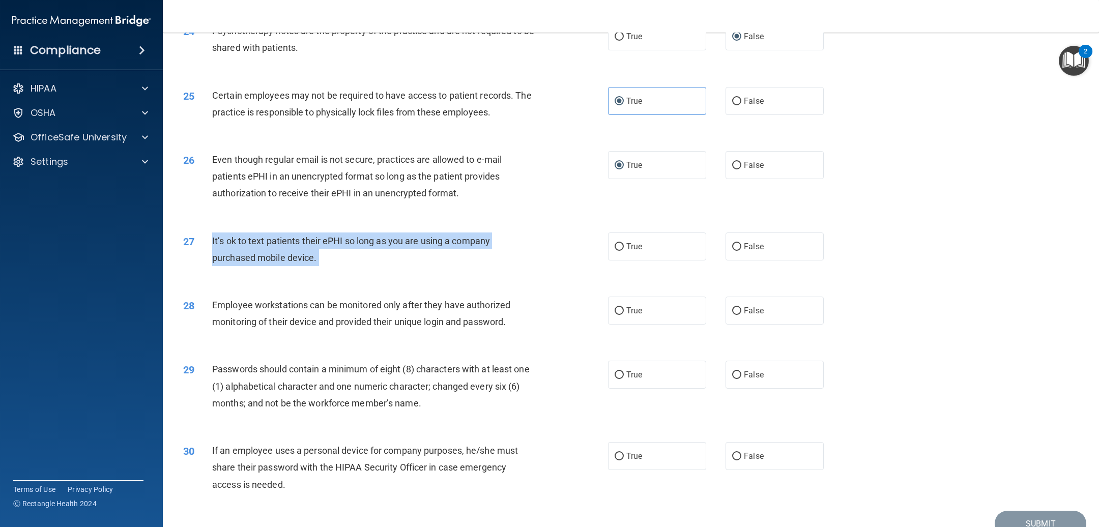
drag, startPoint x: 211, startPoint y: 266, endPoint x: 483, endPoint y: 281, distance: 272.5
click at [483, 271] on div "27 It’s ok to text patients their ePHI so long as you are using a company purch…" at bounding box center [395, 251] width 455 height 39
copy ng-form "It’s ok to text patients their ePHI so long as you are using a company purchase…"
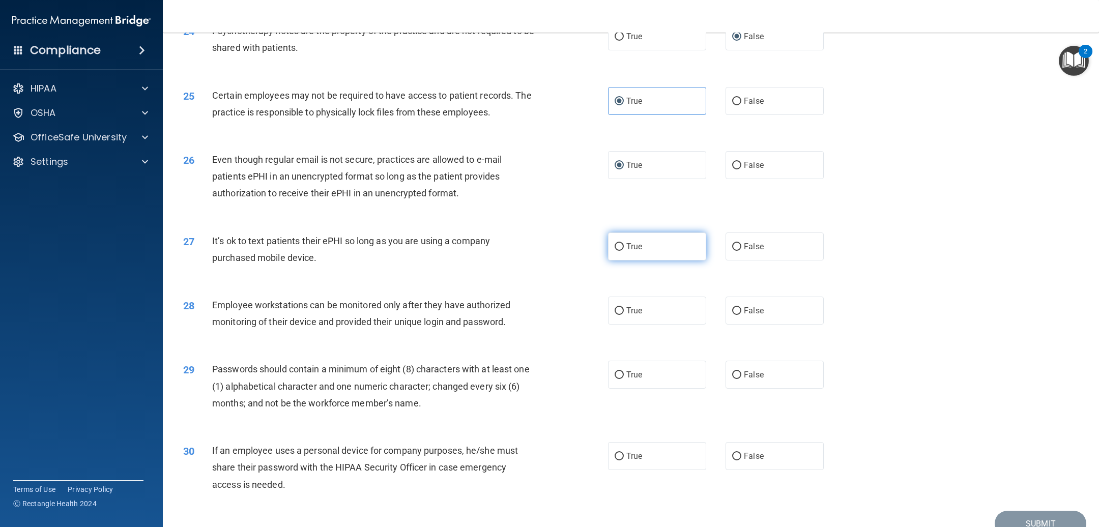
click at [611, 260] on label "True" at bounding box center [657, 246] width 98 height 28
click at [614, 251] on input "True" at bounding box center [618, 247] width 9 height 8
radio input "true"
click at [618, 379] on input "True" at bounding box center [618, 375] width 9 height 8
radio input "true"
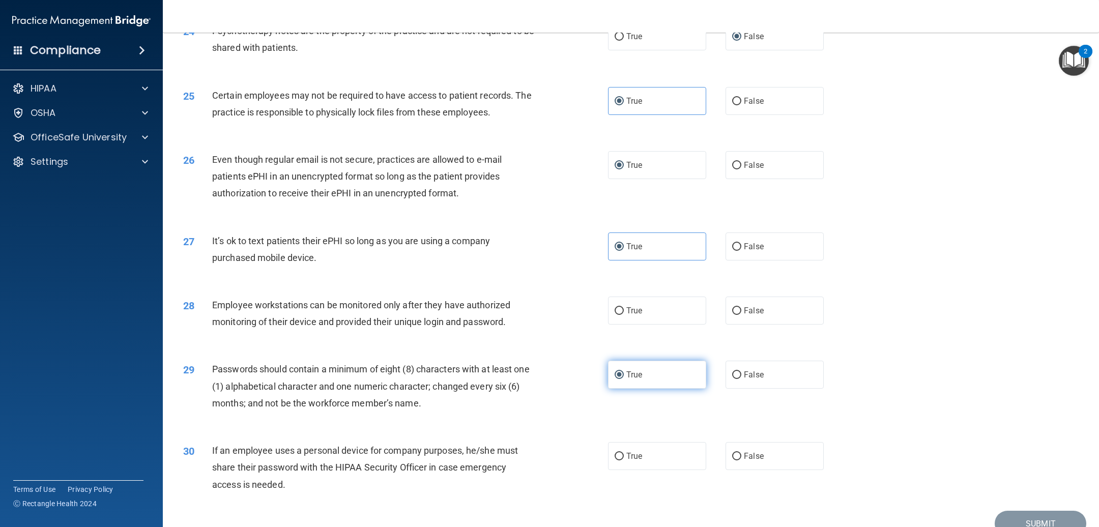
scroll to position [1839, 0]
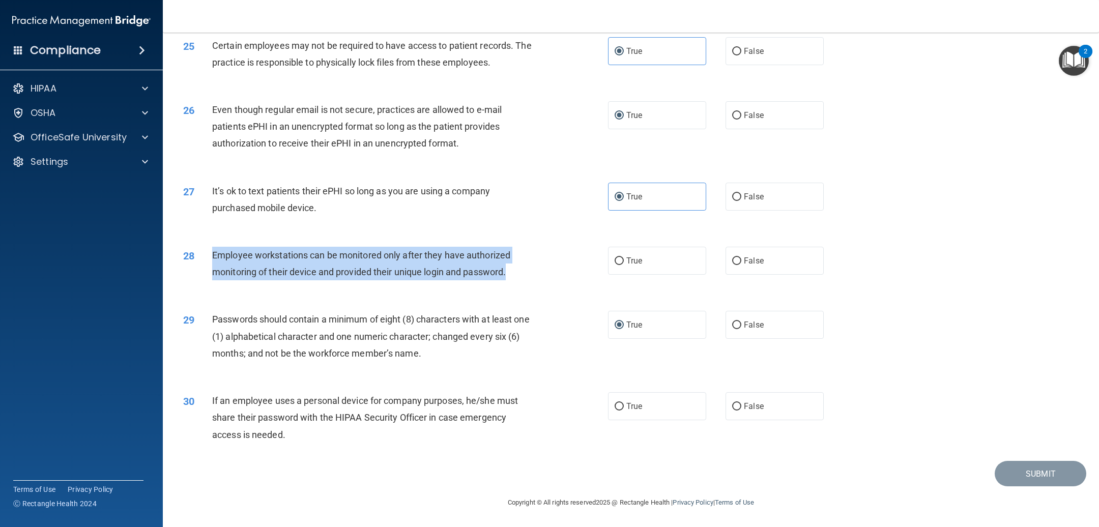
drag, startPoint x: 211, startPoint y: 253, endPoint x: 519, endPoint y: 275, distance: 309.0
click at [519, 275] on div "Employee workstations can be monitored only after they have authorized monitori…" at bounding box center [377, 264] width 330 height 34
copy span "Employee workstations can be monitored only after they have authorized monitori…"
click at [732, 260] on input "False" at bounding box center [736, 261] width 9 height 8
radio input "true"
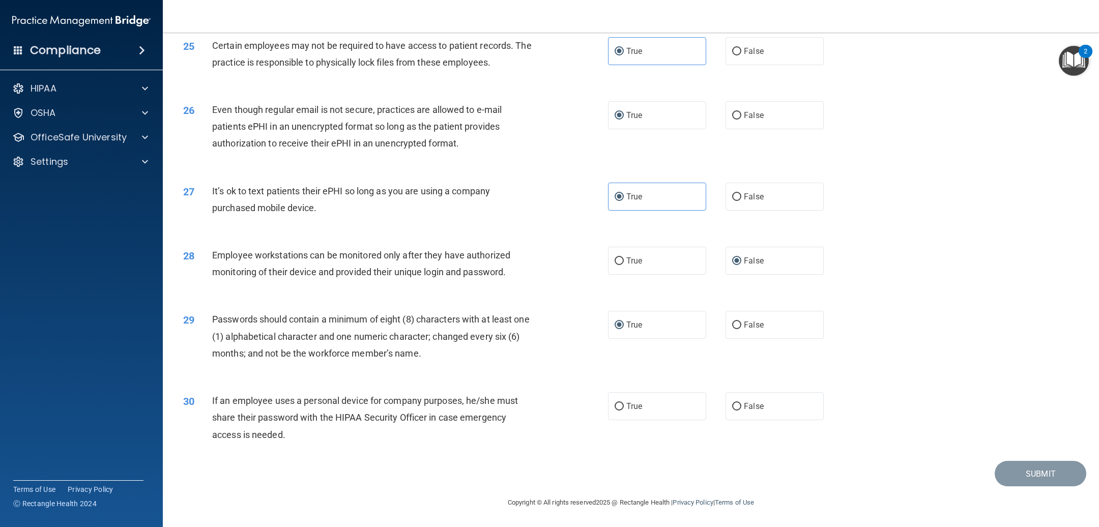
click at [211, 401] on div "30" at bounding box center [193, 401] width 37 height 19
click at [211, 395] on div "30" at bounding box center [193, 401] width 37 height 19
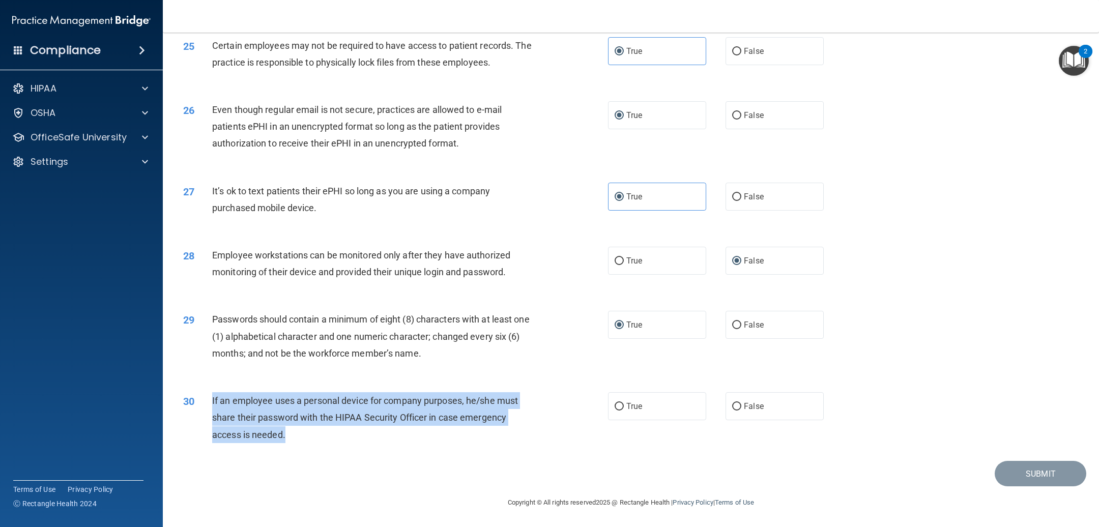
drag, startPoint x: 287, startPoint y: 435, endPoint x: 206, endPoint y: 397, distance: 89.0
click at [206, 397] on div "30 If an employee uses a personal device for company purposes, he/she must shar…" at bounding box center [395, 420] width 455 height 56
copy div "If an employee uses a personal device for company purposes, he/she must share t…"
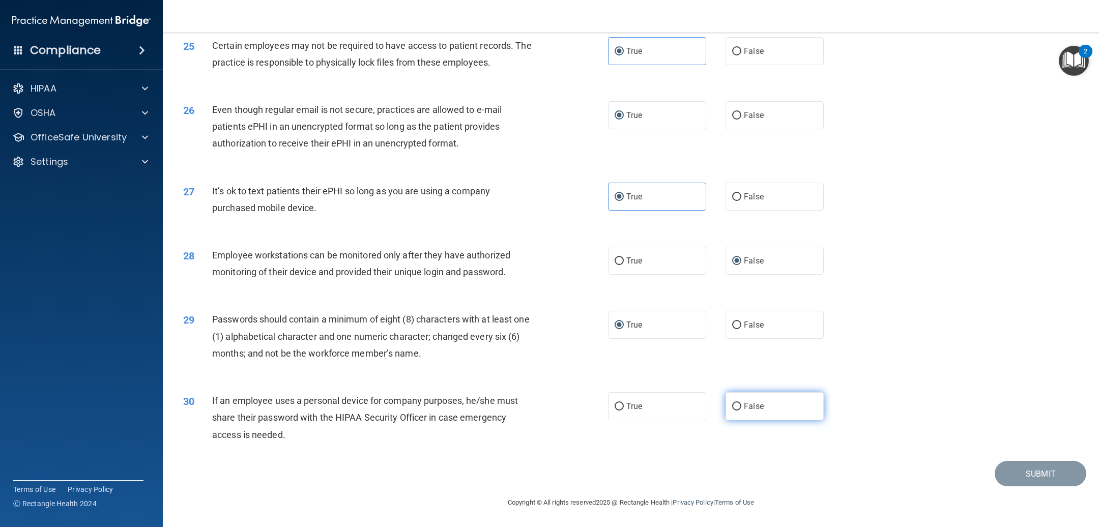
click at [725, 407] on label "False" at bounding box center [774, 406] width 98 height 28
click at [732, 407] on input "False" at bounding box center [736, 407] width 9 height 8
radio input "true"
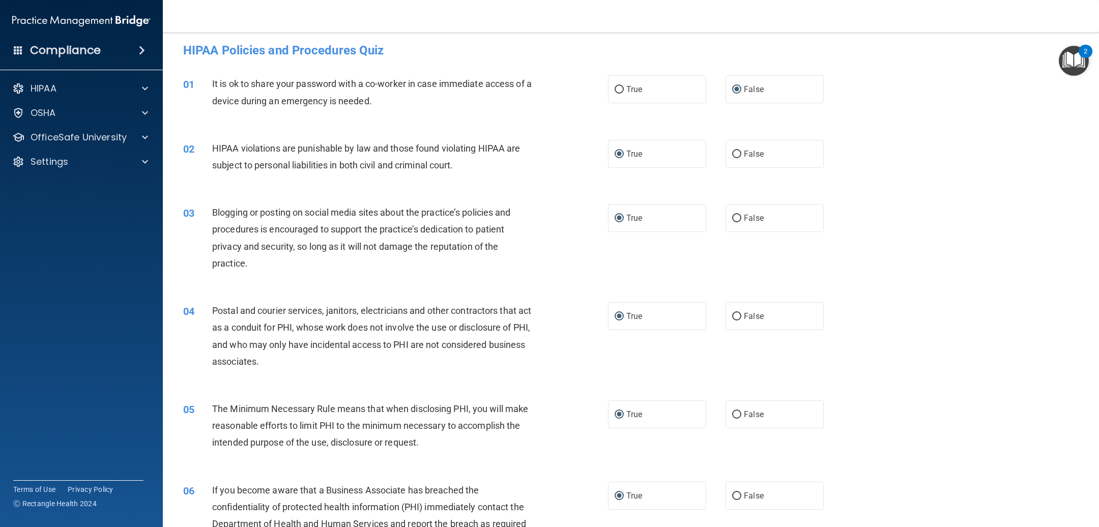
scroll to position [0, 0]
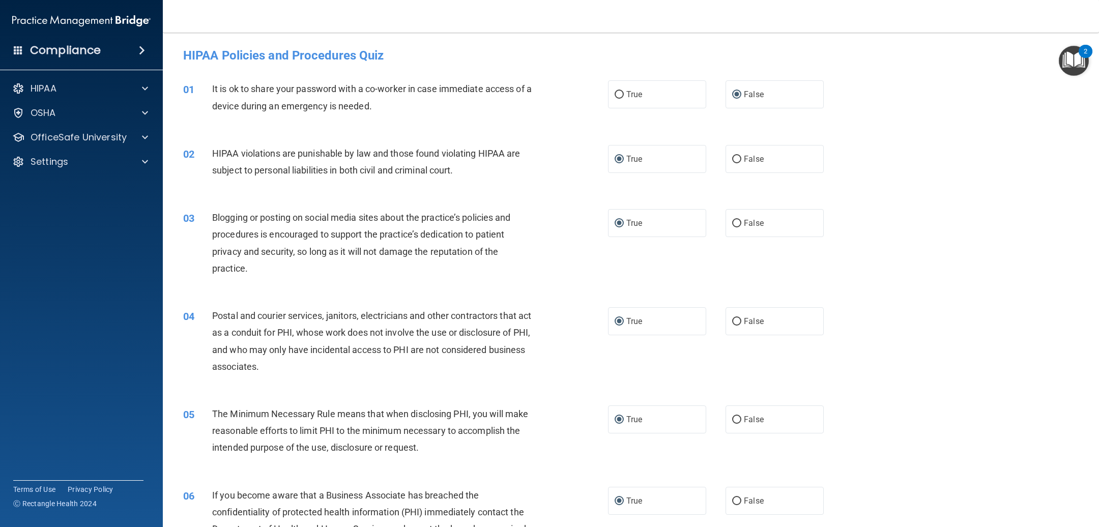
click at [183, 52] on h4 "HIPAA Policies and Procedures Quiz" at bounding box center [630, 55] width 895 height 13
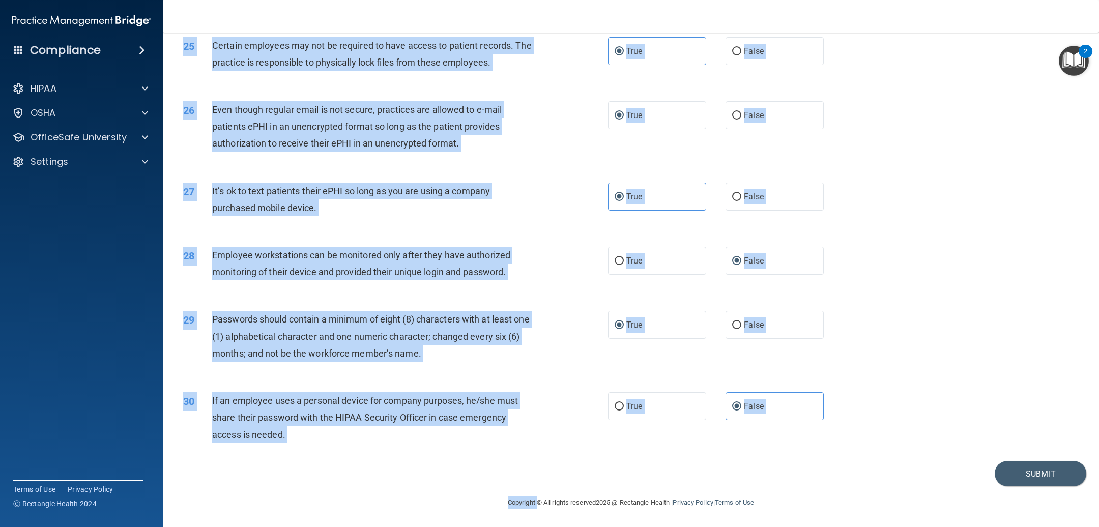
scroll to position [1839, 0]
drag, startPoint x: 183, startPoint y: 52, endPoint x: 890, endPoint y: 484, distance: 828.0
copy main "HIPAA Policies and Procedures Quiz This quiz doesn’t expire until . Are you sur…"
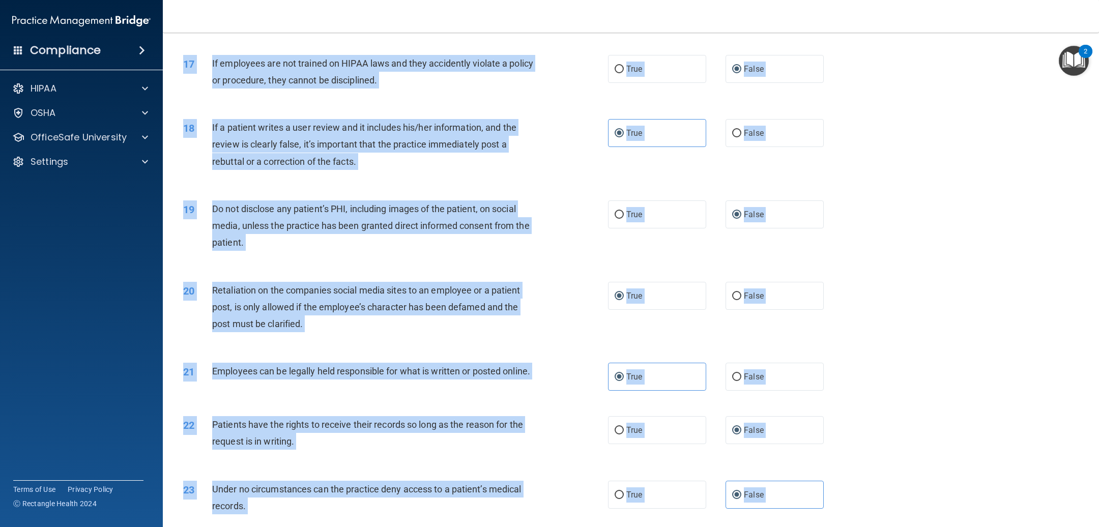
scroll to position [1229, 0]
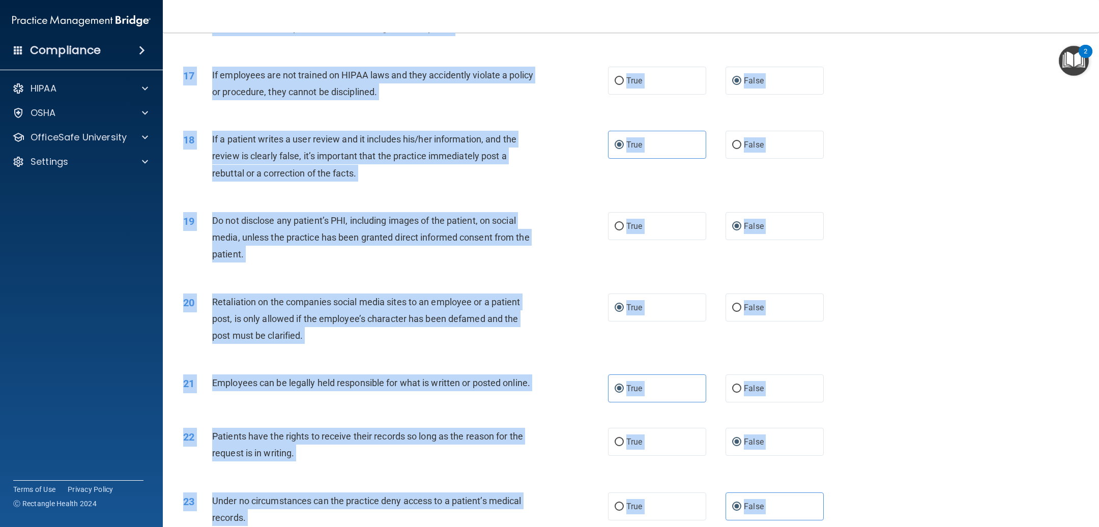
click at [1023, 226] on div "19 Do not disclose any patient’s PHI, including images of the patient, on socia…" at bounding box center [630, 239] width 910 height 81
click at [893, 249] on div "19 Do not disclose any patient’s PHI, including images of the patient, on socia…" at bounding box center [630, 239] width 910 height 81
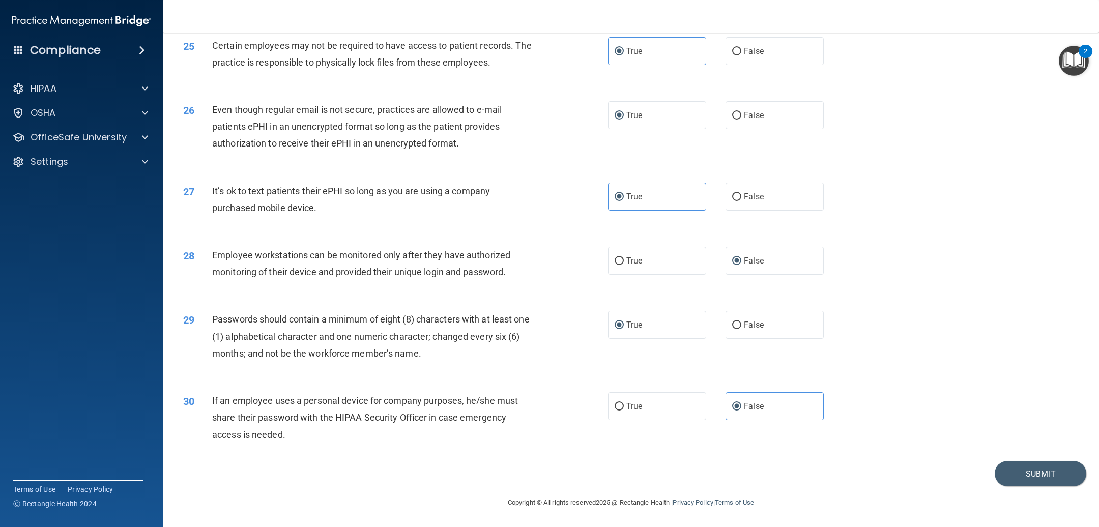
scroll to position [1839, 0]
click at [1020, 470] on button "Submit" at bounding box center [1040, 474] width 92 height 26
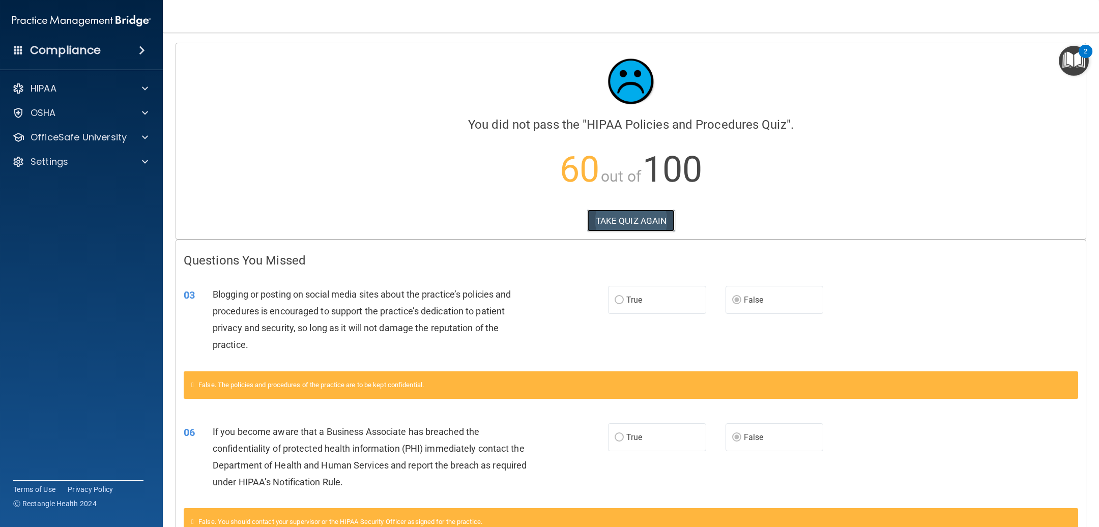
click at [613, 221] on button "TAKE QUIZ AGAIN" at bounding box center [631, 221] width 88 height 22
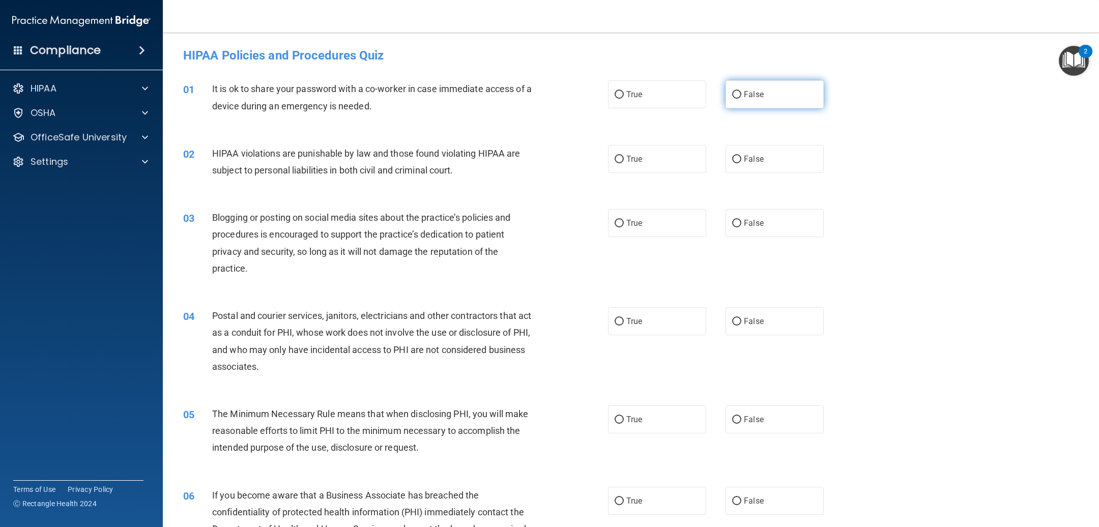
click at [732, 95] on input "False" at bounding box center [736, 95] width 9 height 8
radio input "true"
click at [614, 160] on input "True" at bounding box center [618, 160] width 9 height 8
radio input "true"
click at [732, 222] on input "False" at bounding box center [736, 224] width 9 height 8
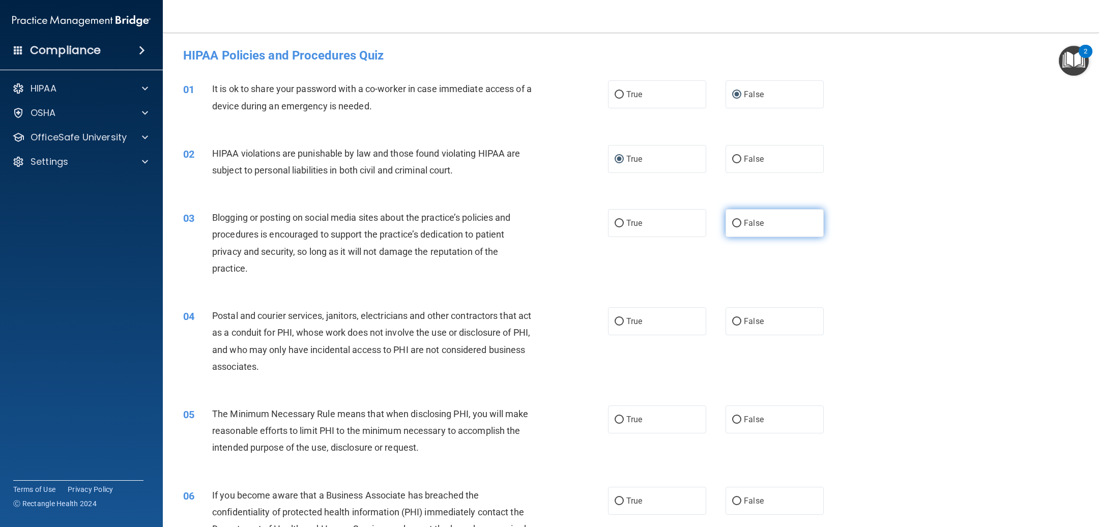
radio input "true"
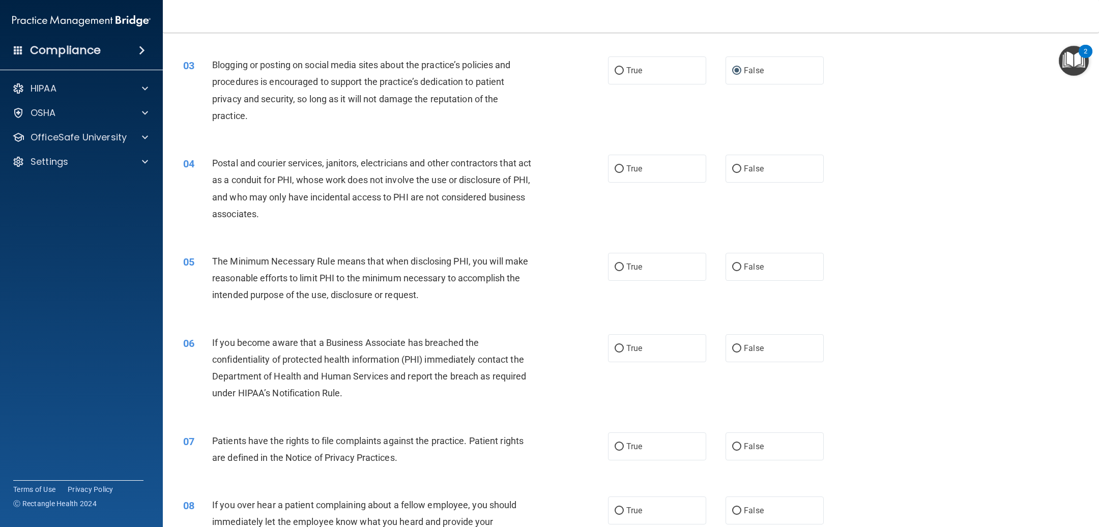
scroll to position [229, 0]
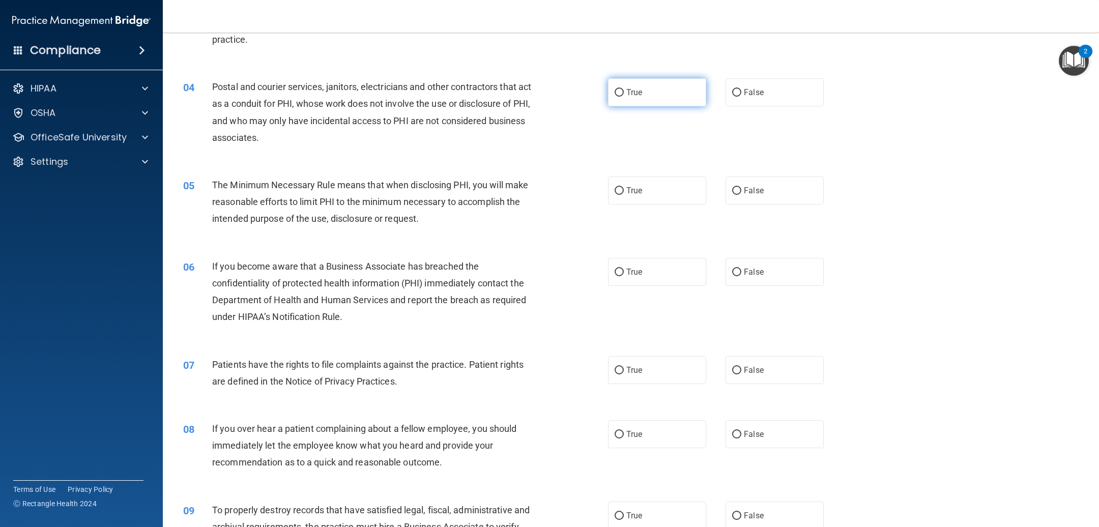
click at [615, 91] on input "True" at bounding box center [618, 93] width 9 height 8
radio input "true"
click at [614, 191] on input "True" at bounding box center [618, 191] width 9 height 8
radio input "true"
click at [732, 270] on input "False" at bounding box center [736, 273] width 9 height 8
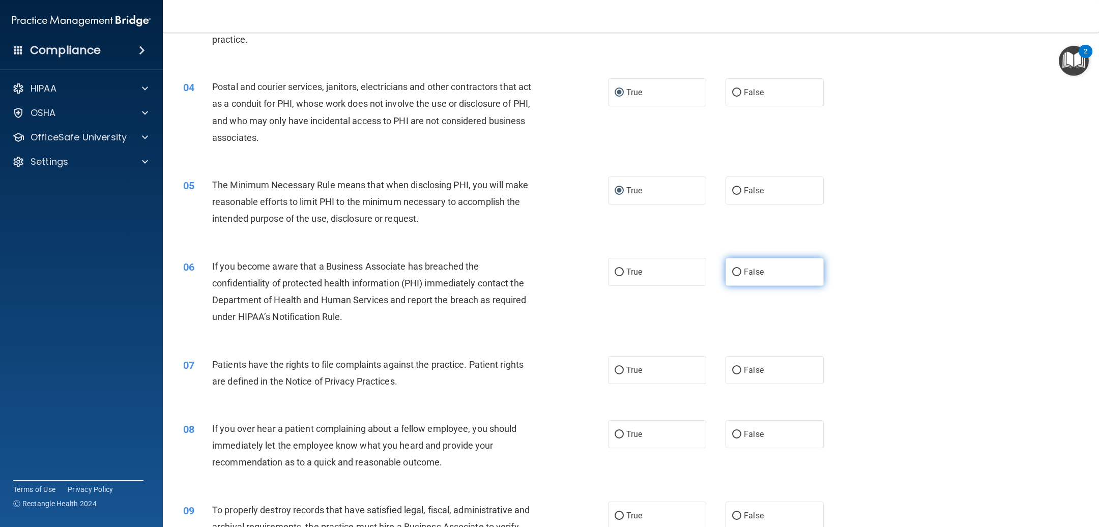
radio input "true"
click at [615, 369] on input "True" at bounding box center [618, 371] width 9 height 8
radio input "true"
click at [732, 432] on input "False" at bounding box center [736, 435] width 9 height 8
radio input "true"
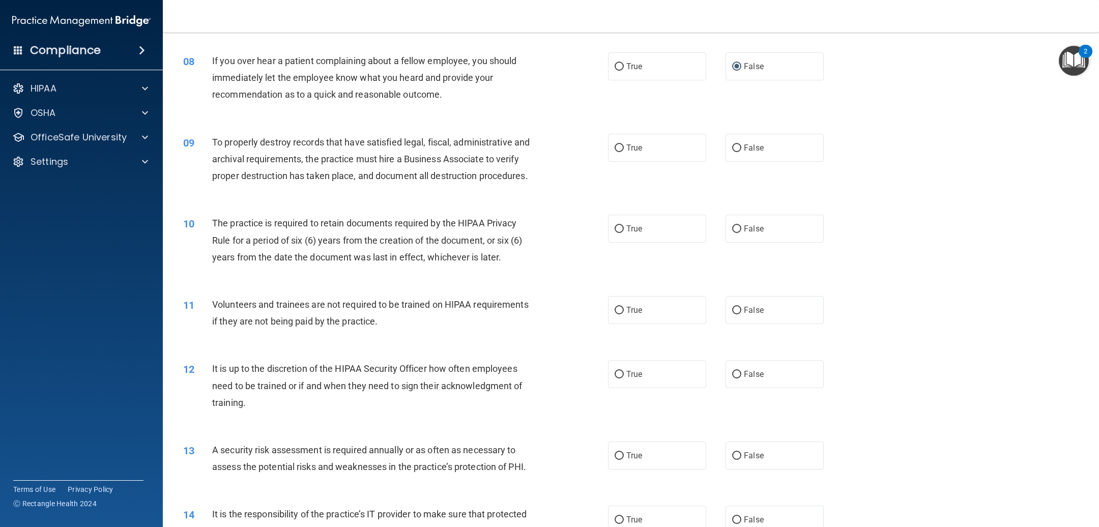
scroll to position [610, 0]
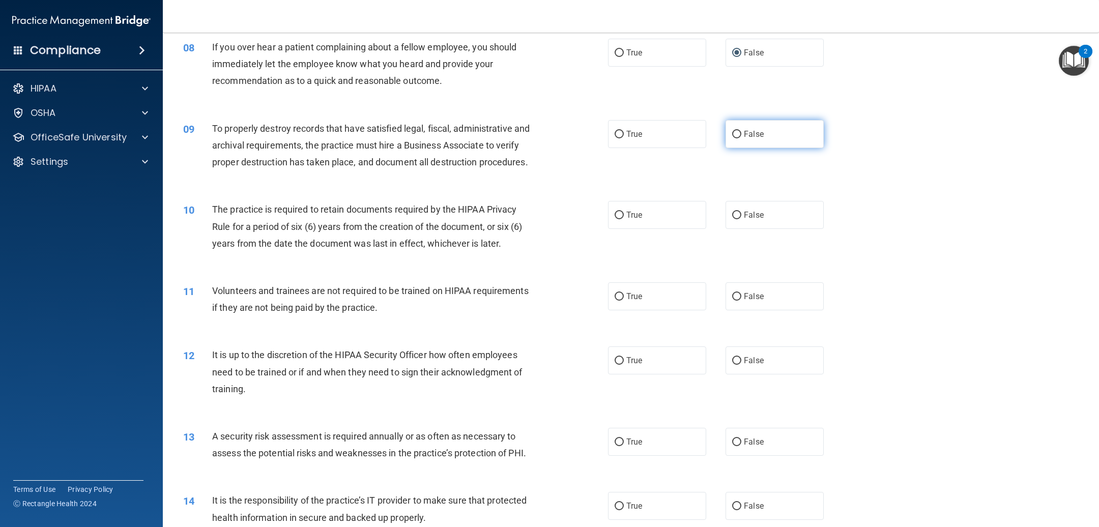
click at [732, 131] on input "False" at bounding box center [736, 135] width 9 height 8
radio input "true"
click at [608, 229] on label "True" at bounding box center [657, 215] width 98 height 28
click at [614, 219] on input "True" at bounding box center [618, 216] width 9 height 8
radio input "true"
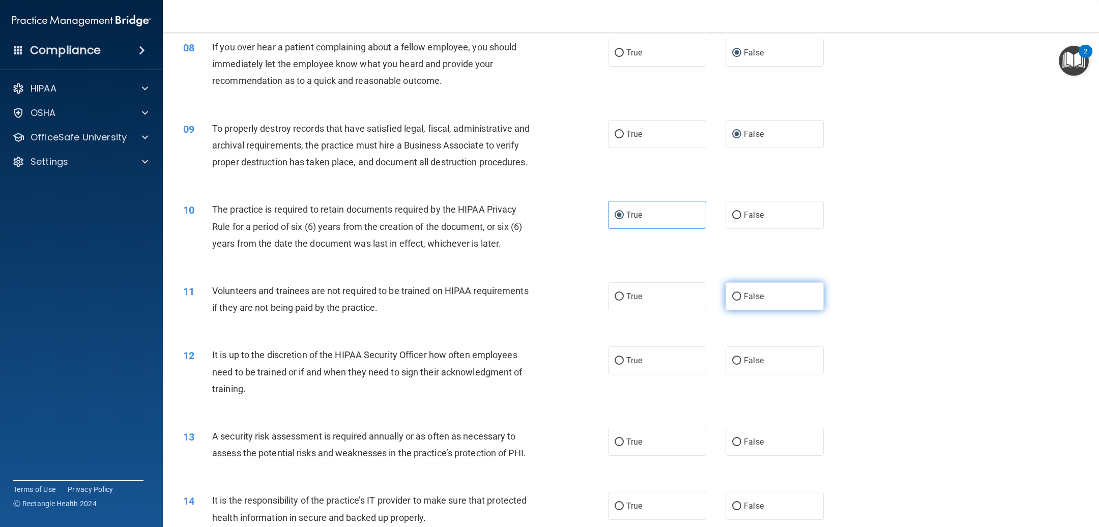
click at [732, 301] on input "False" at bounding box center [736, 297] width 9 height 8
radio input "true"
click at [732, 365] on input "False" at bounding box center [736, 361] width 9 height 8
radio input "true"
click at [614, 446] on input "True" at bounding box center [618, 442] width 9 height 8
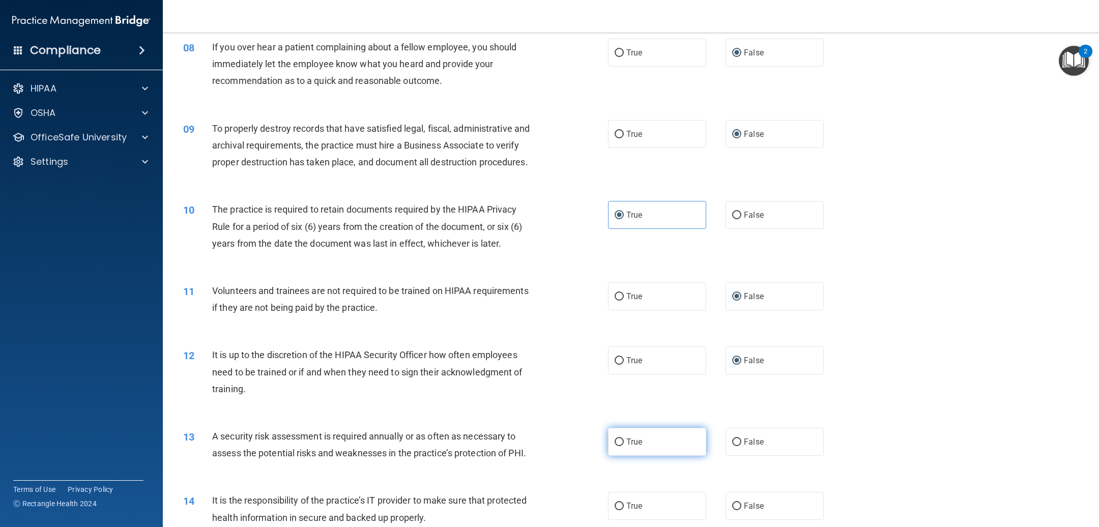
radio input "true"
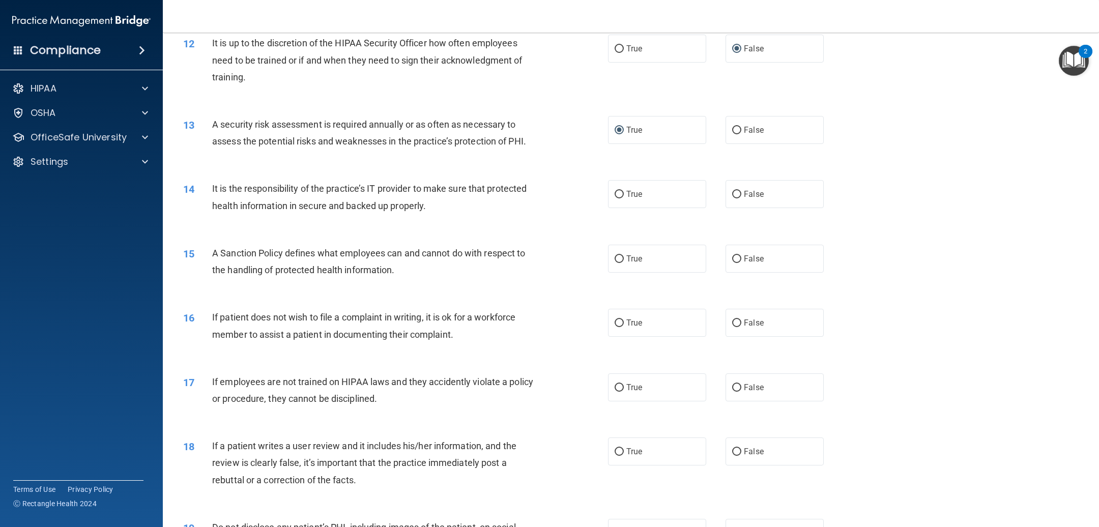
scroll to position [992, 0]
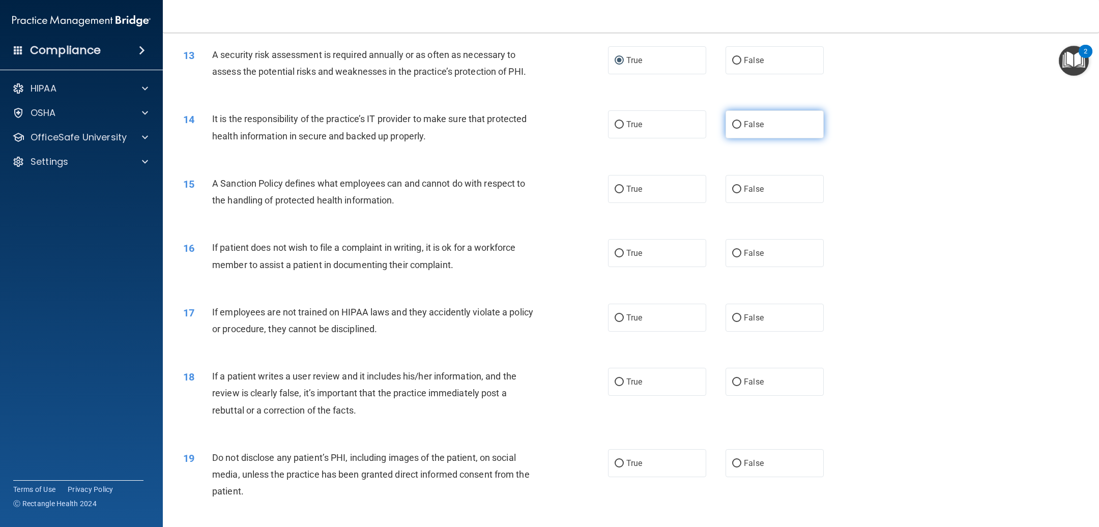
click at [732, 129] on input "False" at bounding box center [736, 125] width 9 height 8
radio input "true"
click at [732, 193] on input "False" at bounding box center [736, 190] width 9 height 8
radio input "true"
click at [615, 257] on input "True" at bounding box center [618, 254] width 9 height 8
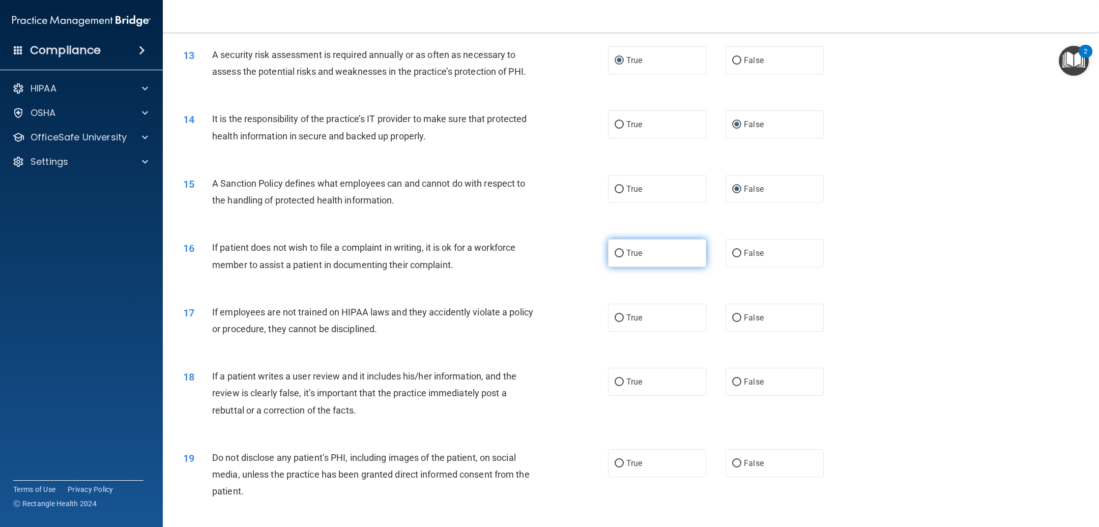
radio input "true"
click at [732, 322] on input "False" at bounding box center [736, 318] width 9 height 8
radio input "true"
click at [732, 386] on input "False" at bounding box center [736, 382] width 9 height 8
radio input "true"
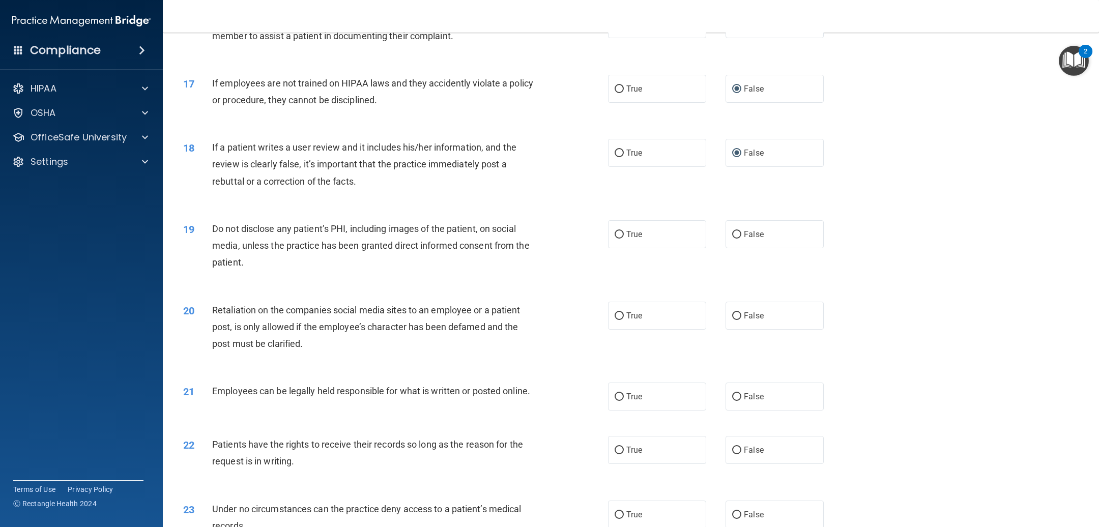
scroll to position [1297, 0]
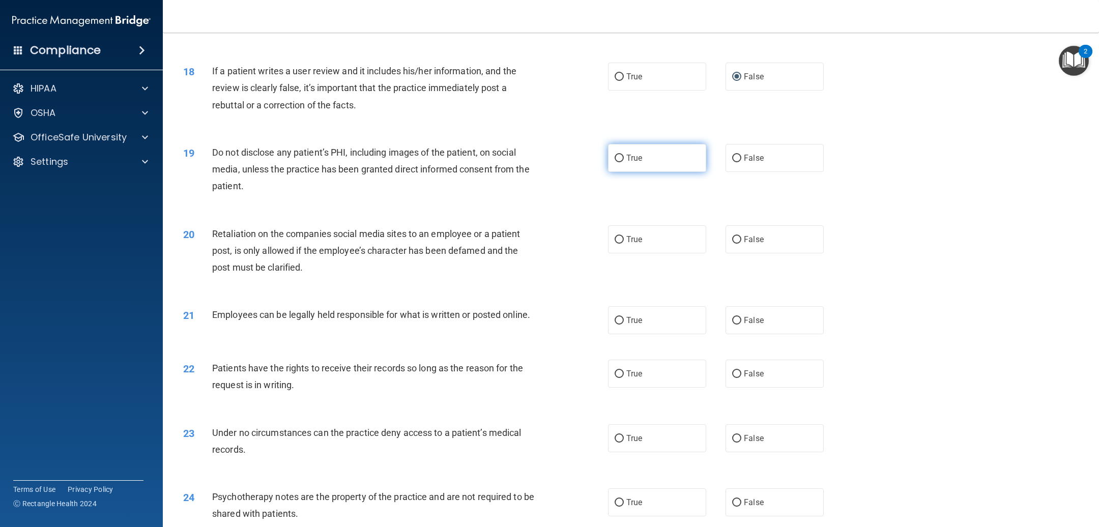
click at [614, 162] on input "True" at bounding box center [618, 159] width 9 height 8
radio input "true"
click at [728, 253] on label "False" at bounding box center [774, 239] width 98 height 28
click at [732, 244] on input "False" at bounding box center [736, 240] width 9 height 8
radio input "true"
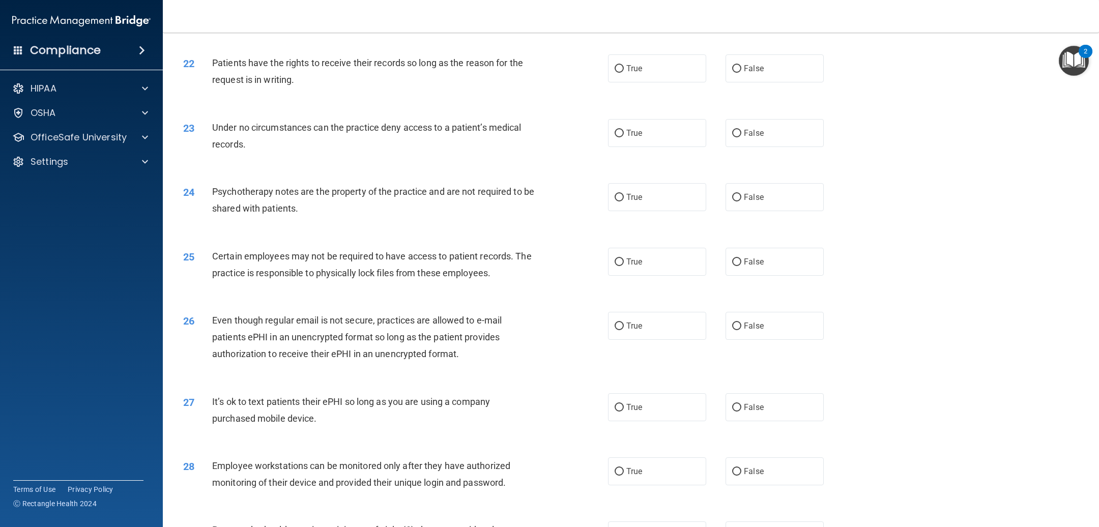
scroll to position [1526, 0]
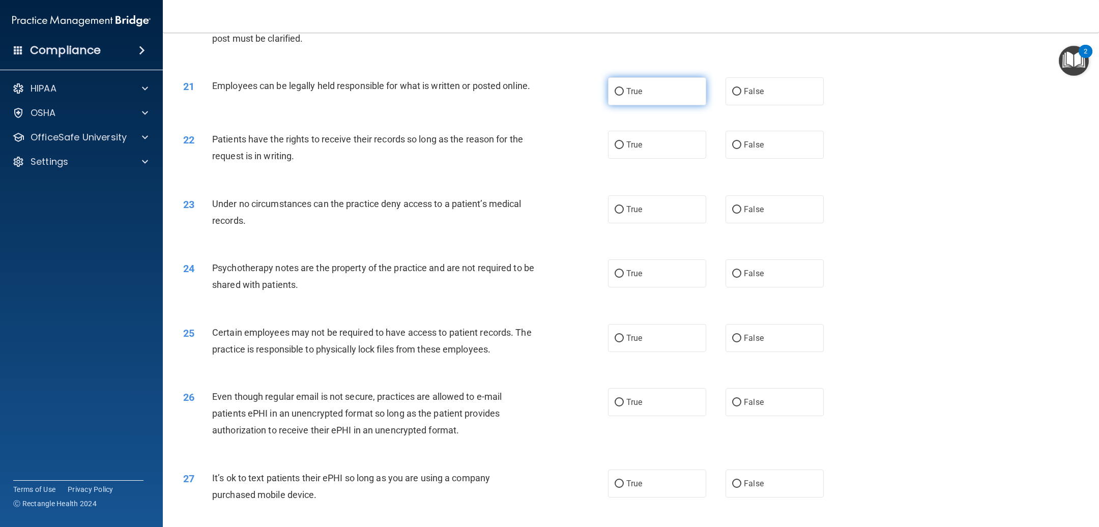
click at [614, 96] on input "True" at bounding box center [618, 92] width 9 height 8
radio input "true"
click at [732, 149] on input "False" at bounding box center [736, 145] width 9 height 8
radio input "true"
click at [725, 223] on label "False" at bounding box center [774, 209] width 98 height 28
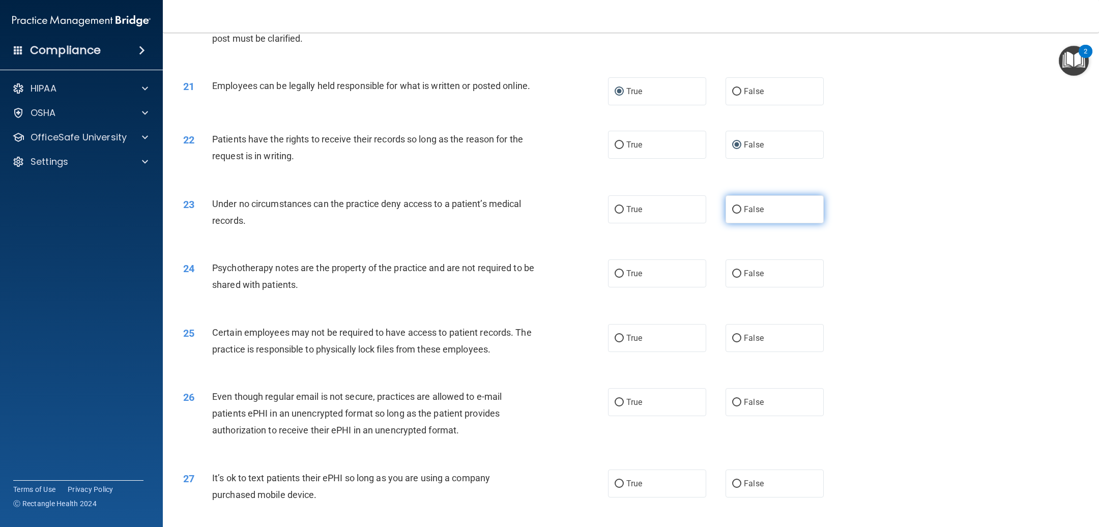
click at [732, 214] on input "False" at bounding box center [736, 210] width 9 height 8
radio input "true"
click at [614, 278] on input "True" at bounding box center [618, 274] width 9 height 8
radio input "true"
click at [614, 342] on input "True" at bounding box center [618, 339] width 9 height 8
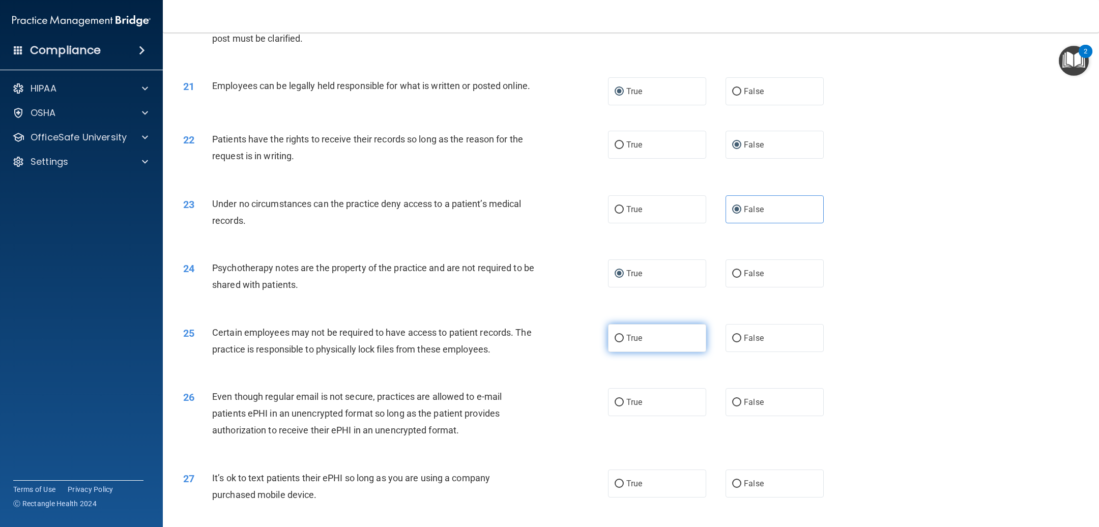
radio input "true"
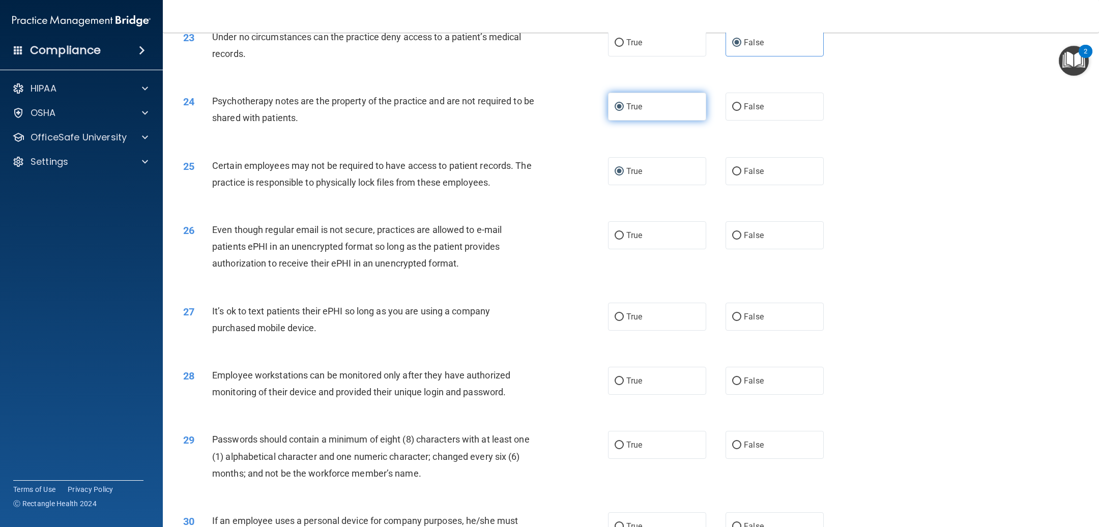
scroll to position [1755, 0]
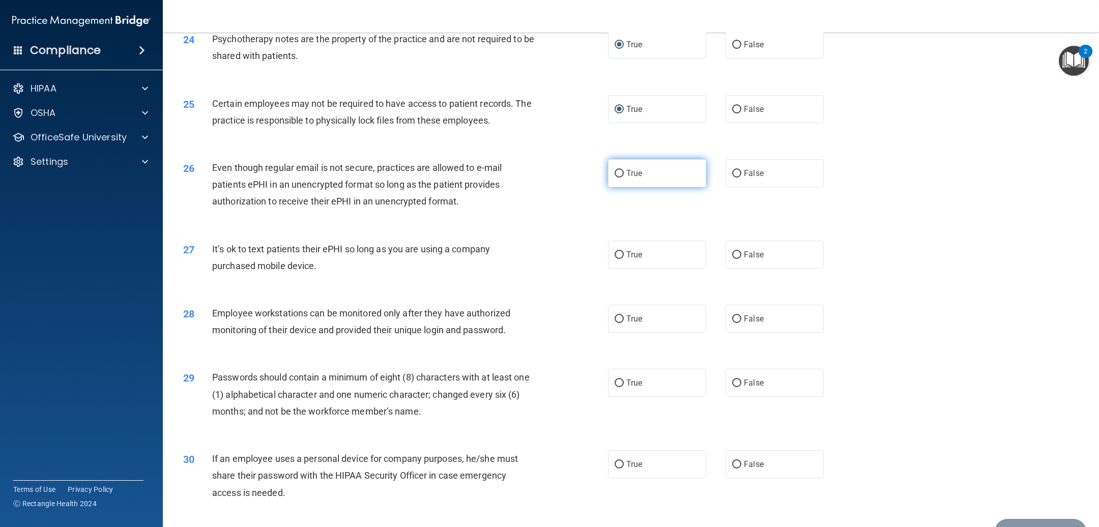
click at [614, 178] on input "True" at bounding box center [618, 174] width 9 height 8
radio input "true"
click at [727, 269] on label "False" at bounding box center [774, 255] width 98 height 28
click at [732, 259] on input "False" at bounding box center [736, 255] width 9 height 8
radio input "true"
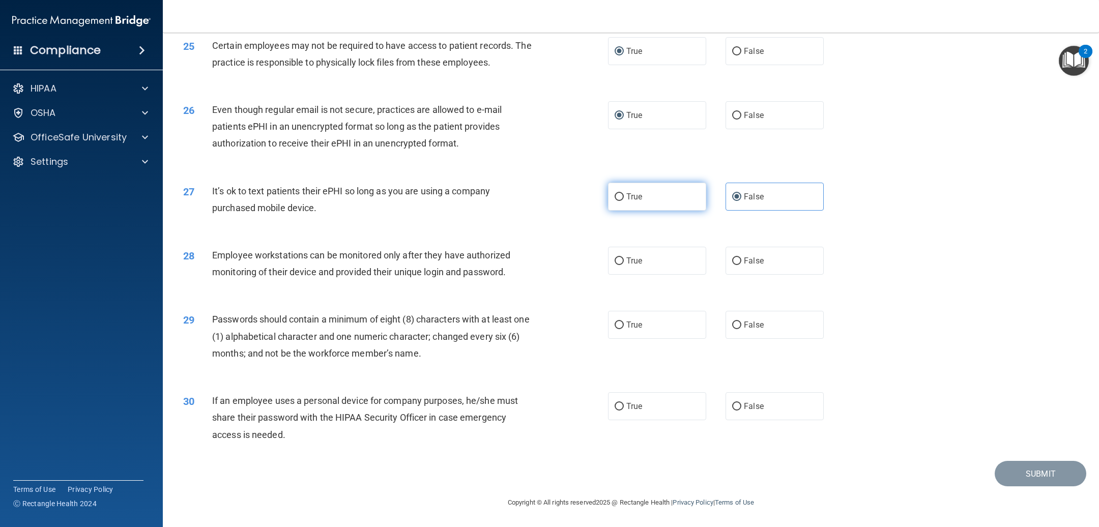
scroll to position [1839, 0]
click at [734, 265] on label "False" at bounding box center [774, 261] width 98 height 28
click at [734, 265] on input "False" at bounding box center [736, 261] width 9 height 8
radio input "true"
click at [614, 327] on input "True" at bounding box center [618, 325] width 9 height 8
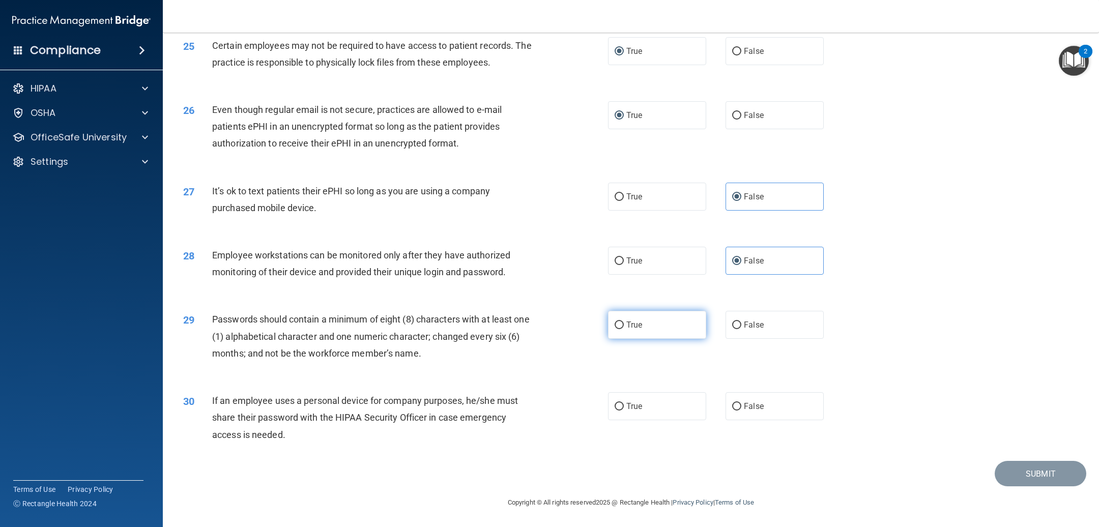
radio input "true"
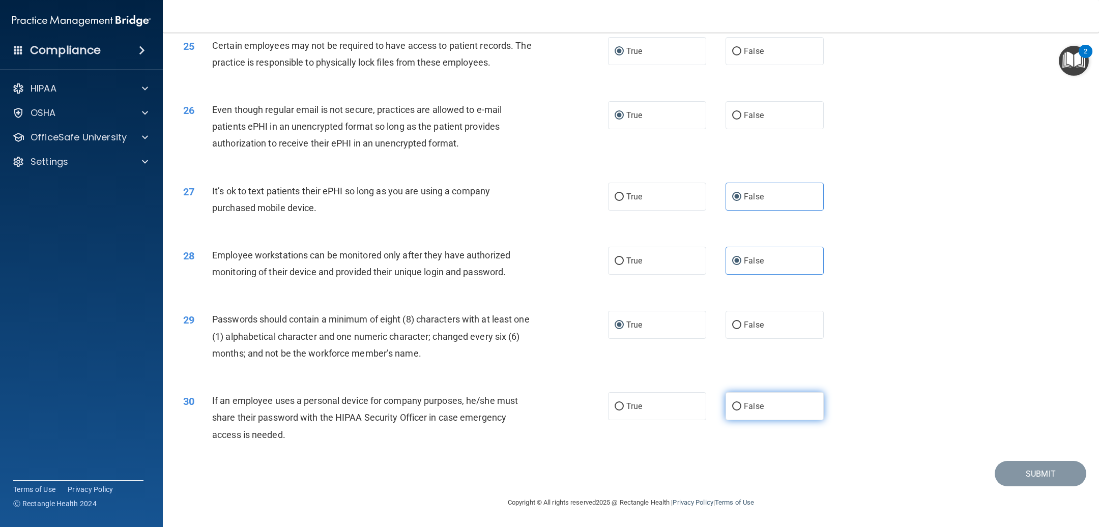
click at [732, 409] on input "False" at bounding box center [736, 407] width 9 height 8
radio input "true"
click at [1027, 473] on button "Submit" at bounding box center [1040, 474] width 92 height 26
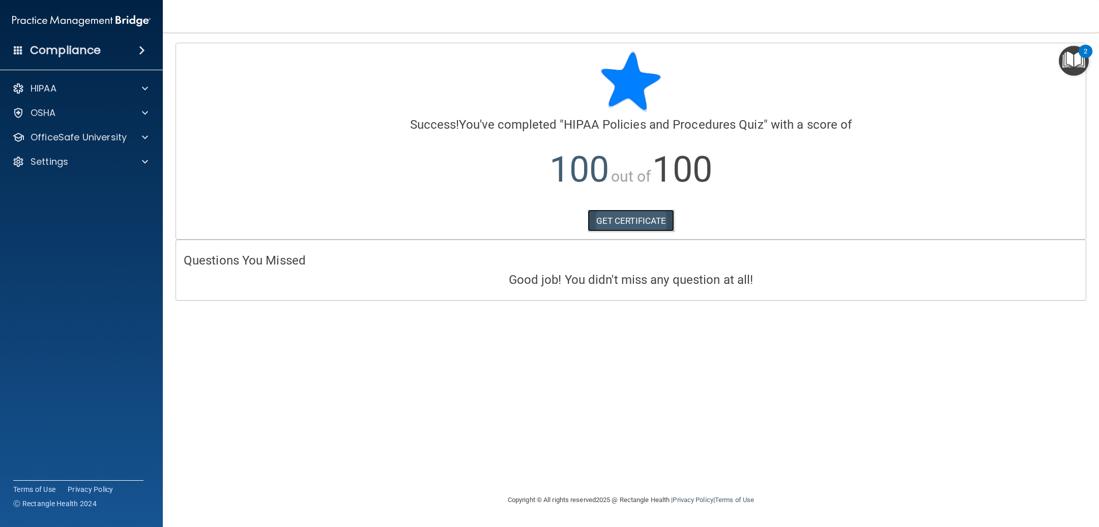
click at [606, 224] on link "GET CERTIFICATE" at bounding box center [630, 221] width 87 height 22
click at [72, 87] on div "HIPAA" at bounding box center [68, 88] width 126 height 12
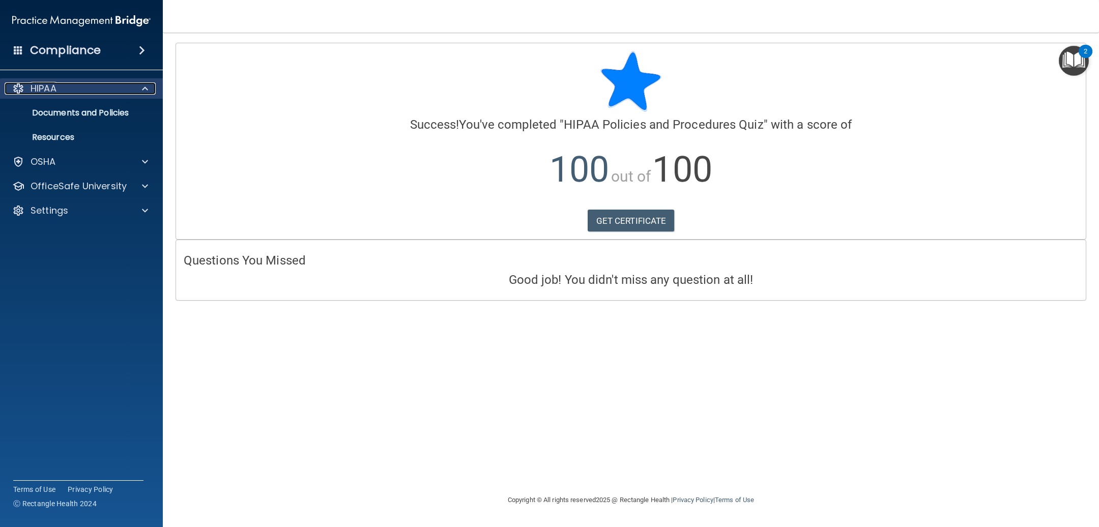
click at [72, 87] on div "HIPAA" at bounding box center [68, 88] width 126 height 12
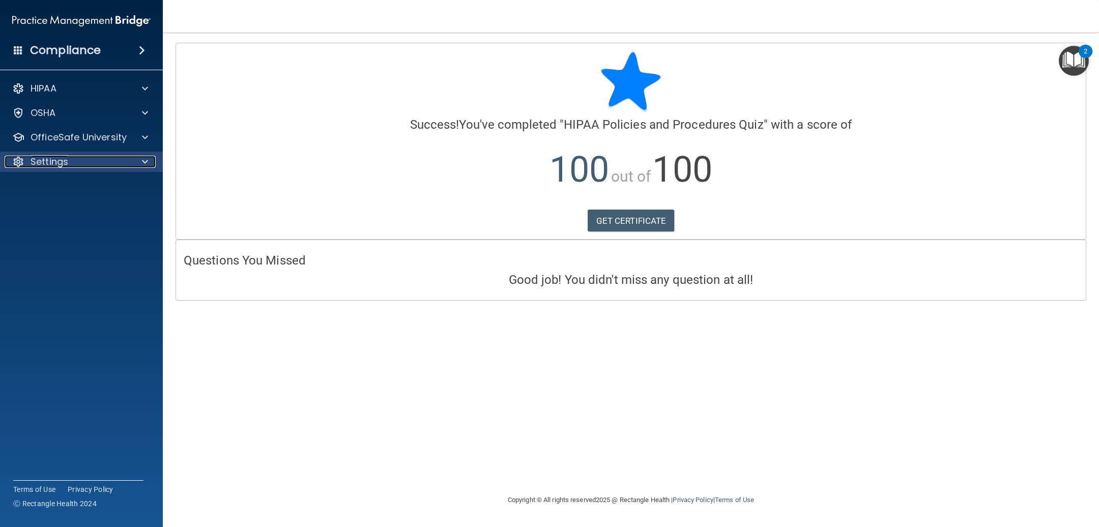
click at [55, 162] on p "Settings" at bounding box center [50, 162] width 38 height 12
click at [49, 142] on p "OfficeSafe University" at bounding box center [79, 137] width 96 height 12
click at [50, 159] on p "HIPAA Training" at bounding box center [49, 162] width 84 height 10
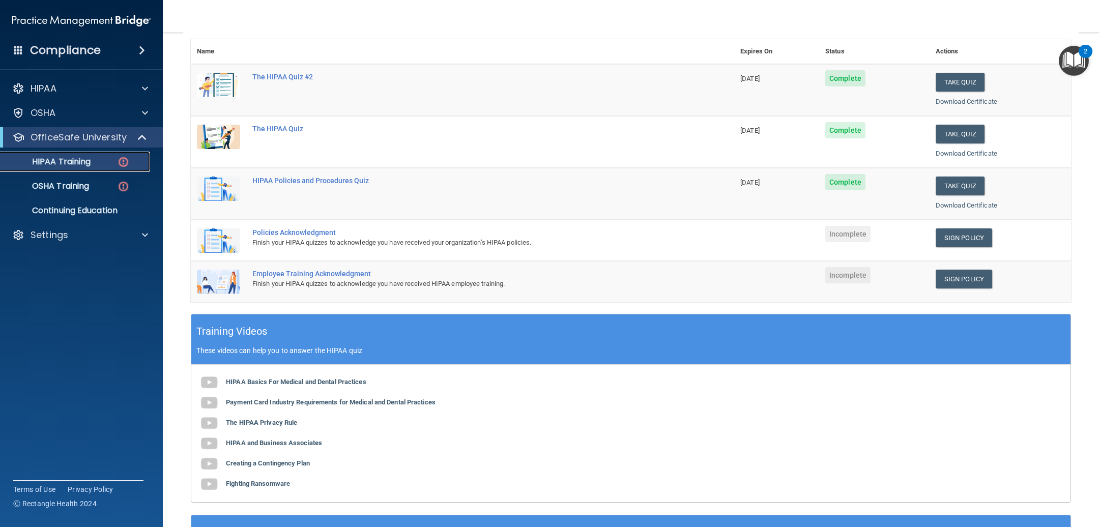
scroll to position [153, 0]
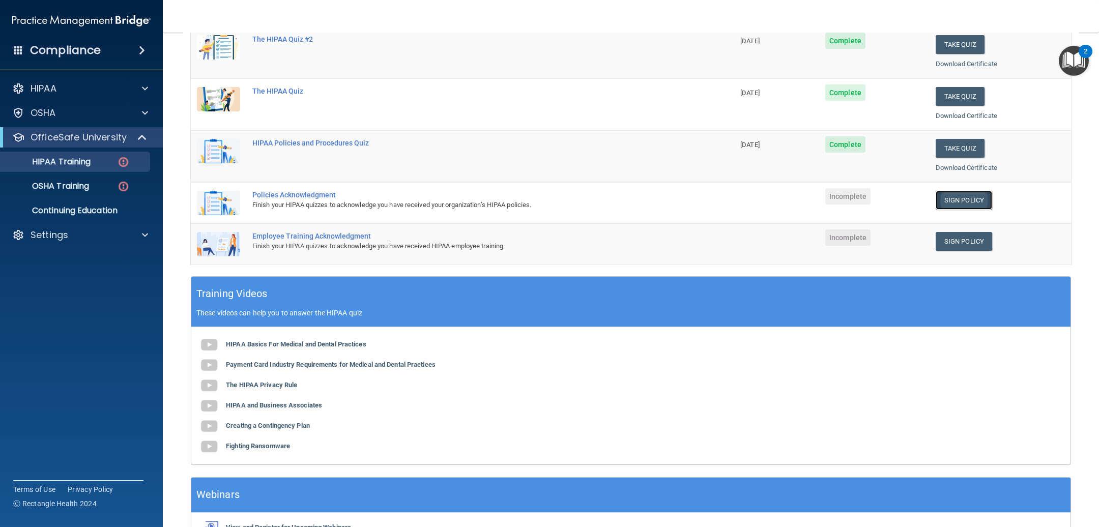
click at [965, 201] on link "Sign Policy" at bounding box center [963, 200] width 56 height 19
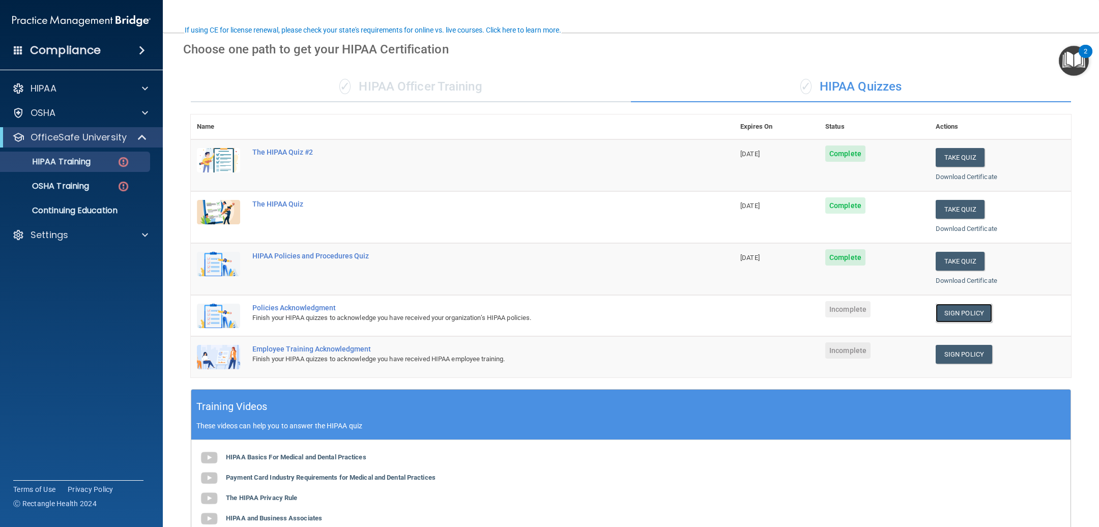
scroll to position [76, 0]
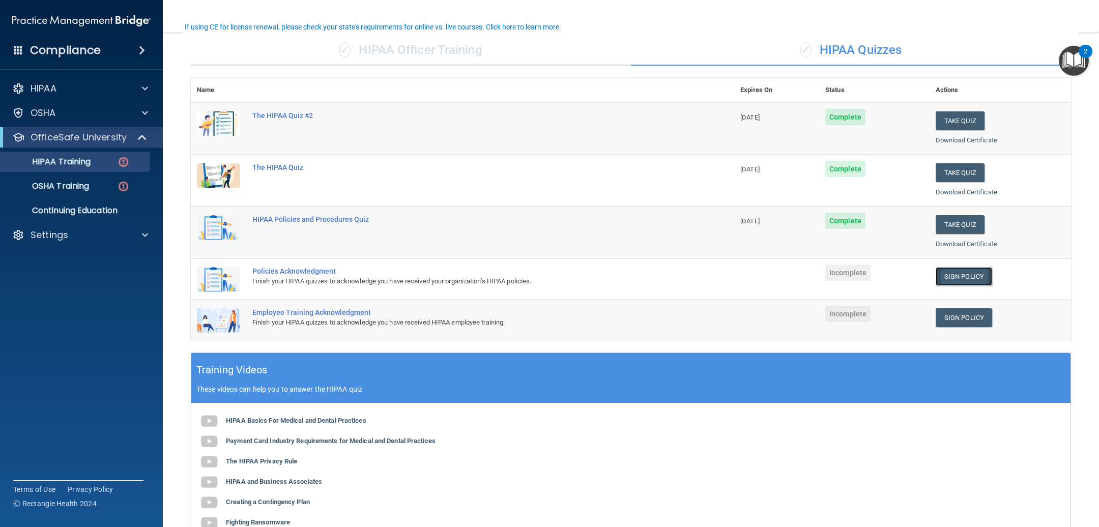
click at [940, 280] on link "Sign Policy" at bounding box center [963, 276] width 56 height 19
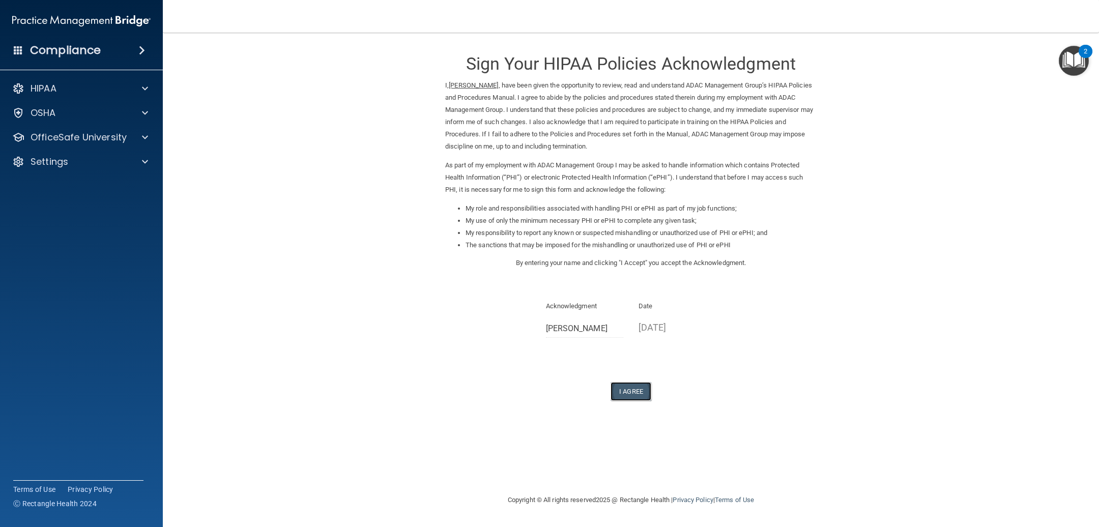
click at [643, 393] on button "I Agree" at bounding box center [630, 391] width 41 height 19
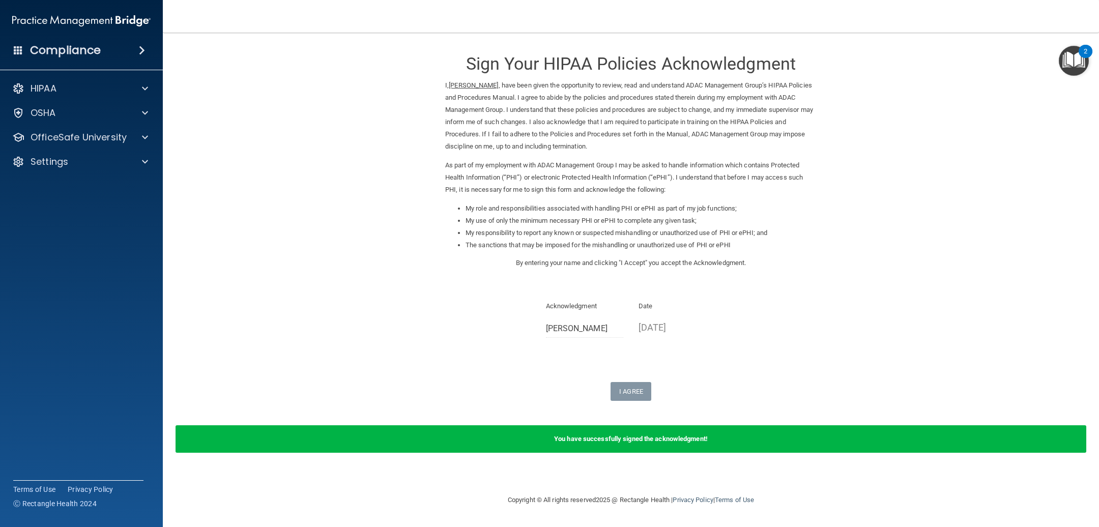
click at [461, 53] on div "Sign Your HIPAA Policies Acknowledgment I, [PERSON_NAME] , have been given the …" at bounding box center [630, 159] width 371 height 233
click at [400, 75] on form "Sign Your HIPAA Policies Acknowledgment I, [PERSON_NAME] , have been given the …" at bounding box center [630, 254] width 895 height 422
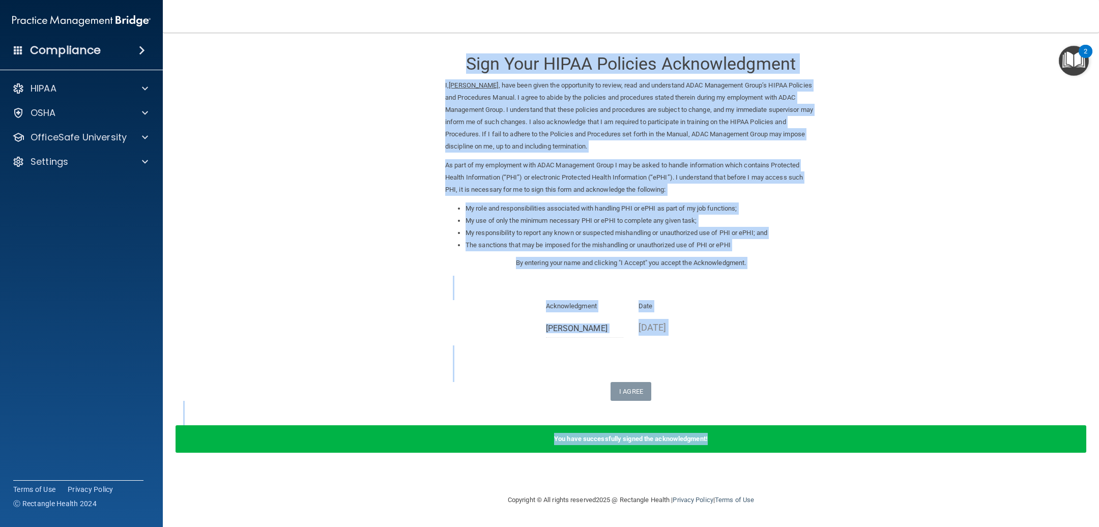
drag, startPoint x: 467, startPoint y: 60, endPoint x: 879, endPoint y: 454, distance: 569.8
click at [879, 454] on form "Sign Your HIPAA Policies Acknowledgment I, Monte Lunsford , have been given the…" at bounding box center [630, 254] width 895 height 422
copy form "Sign Your HIPAA Policies Acknowledgment I, Monte Lunsford , have been given the…"
click at [68, 91] on div "HIPAA" at bounding box center [68, 88] width 126 height 12
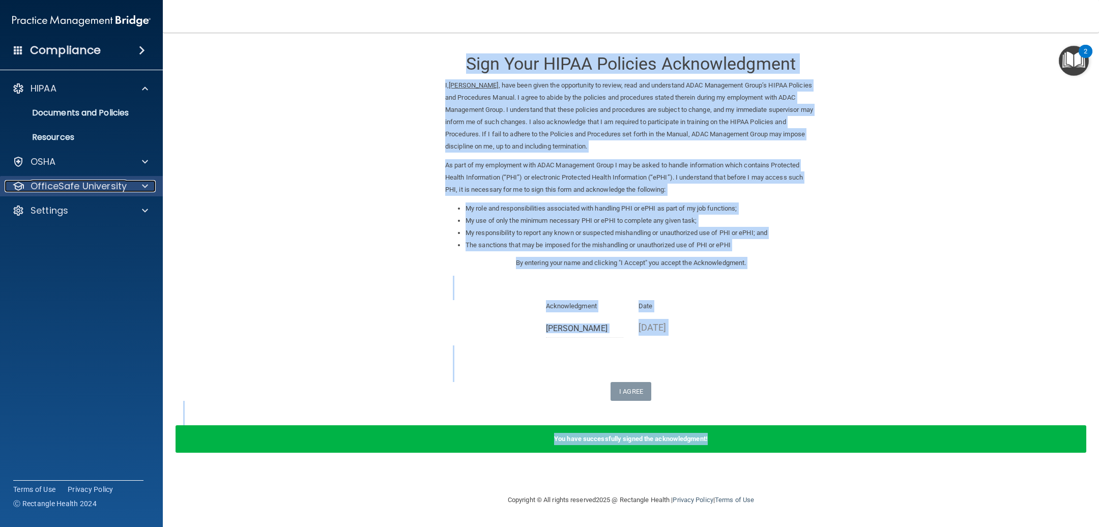
click at [91, 188] on p "OfficeSafe University" at bounding box center [79, 186] width 96 height 12
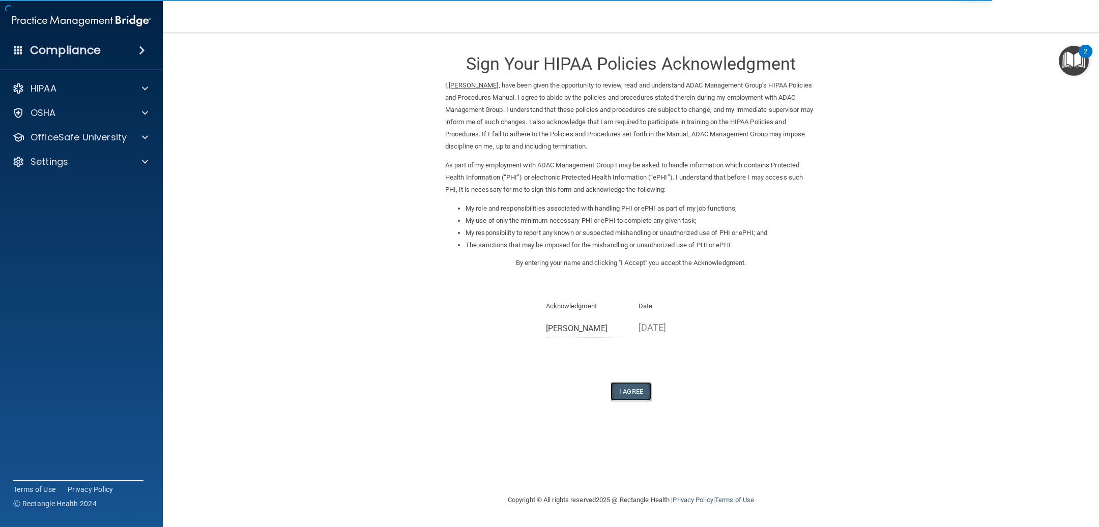
click at [638, 394] on button "I Agree" at bounding box center [630, 391] width 41 height 19
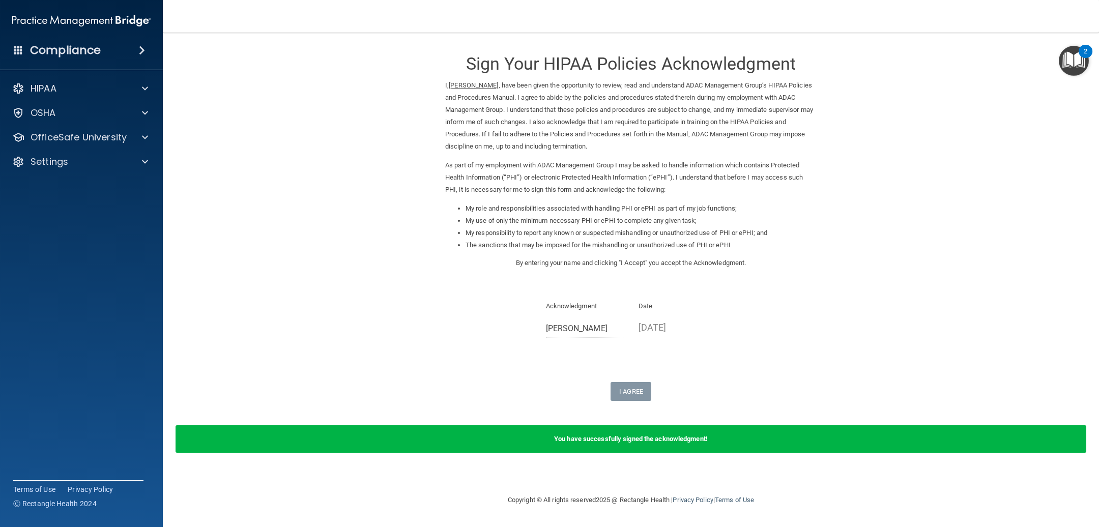
click at [569, 446] on div "You have successfully signed the acknowledgment!" at bounding box center [630, 438] width 910 height 27
click at [614, 406] on form "Sign Your HIPAA Policies Acknowledgment I, [PERSON_NAME] , have been given the …" at bounding box center [630, 254] width 895 height 422
click at [67, 86] on div "HIPAA" at bounding box center [68, 88] width 126 height 12
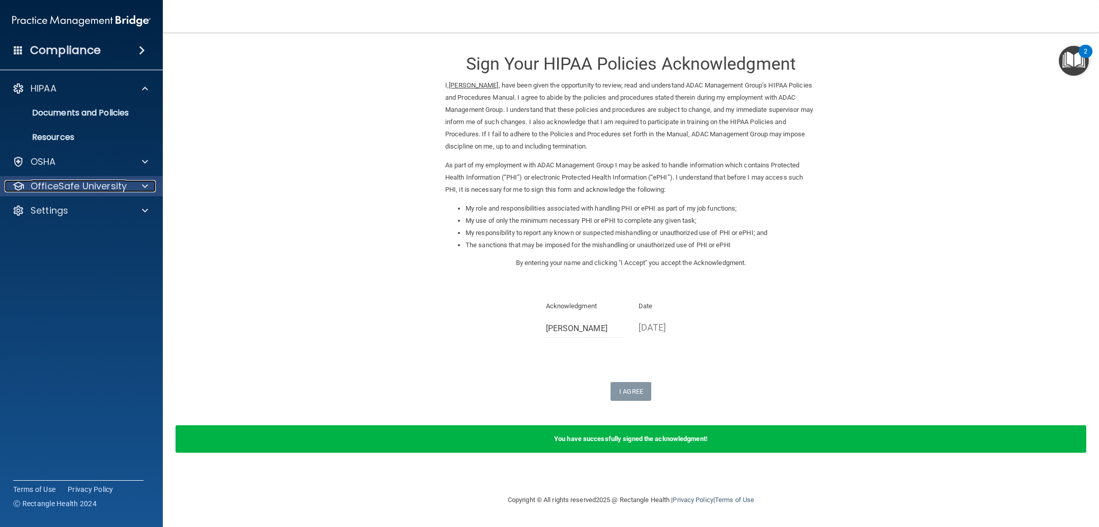
click at [148, 183] on div at bounding box center [143, 186] width 25 height 12
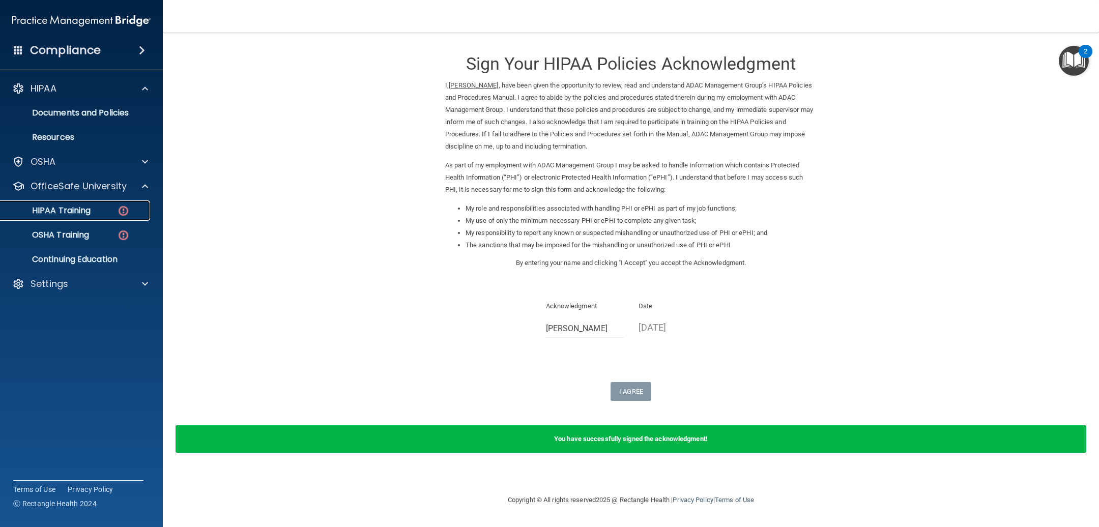
click at [51, 206] on p "HIPAA Training" at bounding box center [49, 210] width 84 height 10
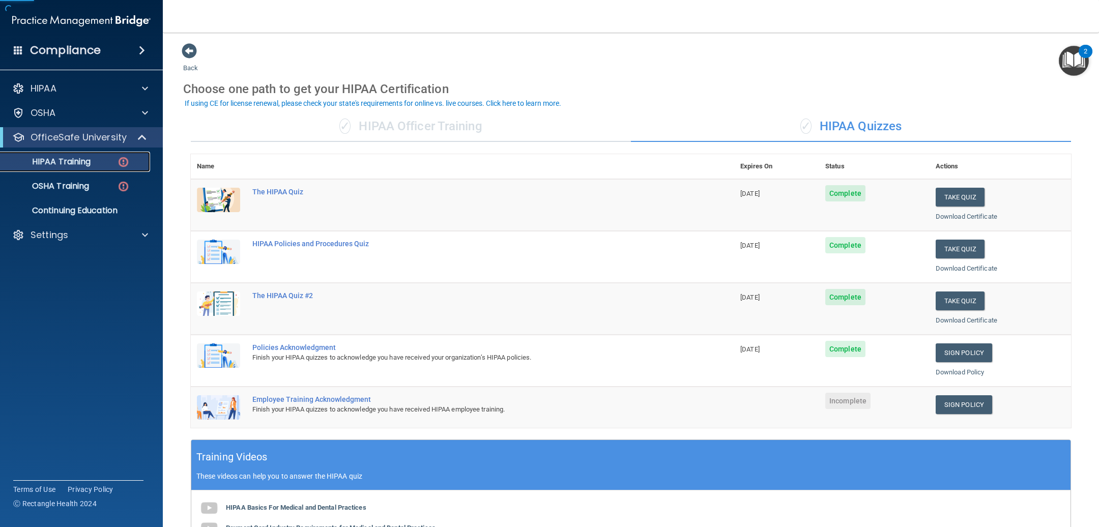
scroll to position [76, 0]
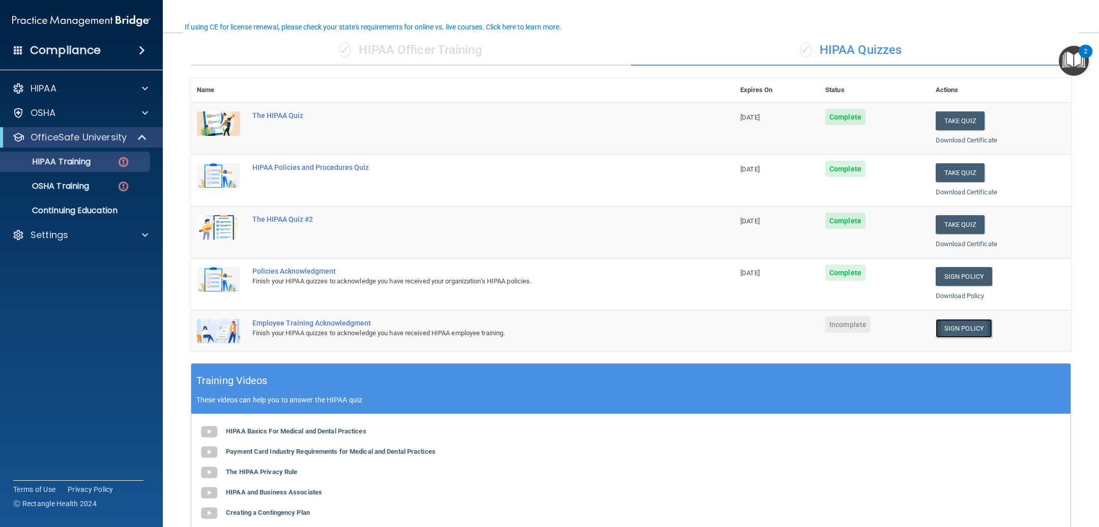
click at [960, 330] on link "Sign Policy" at bounding box center [963, 328] width 56 height 19
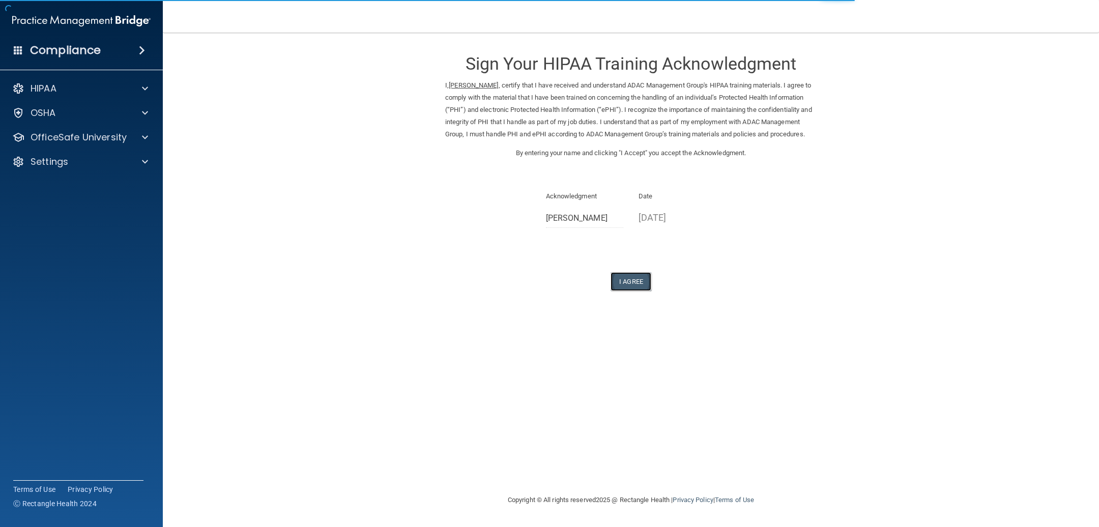
click at [635, 291] on button "I Agree" at bounding box center [630, 281] width 41 height 19
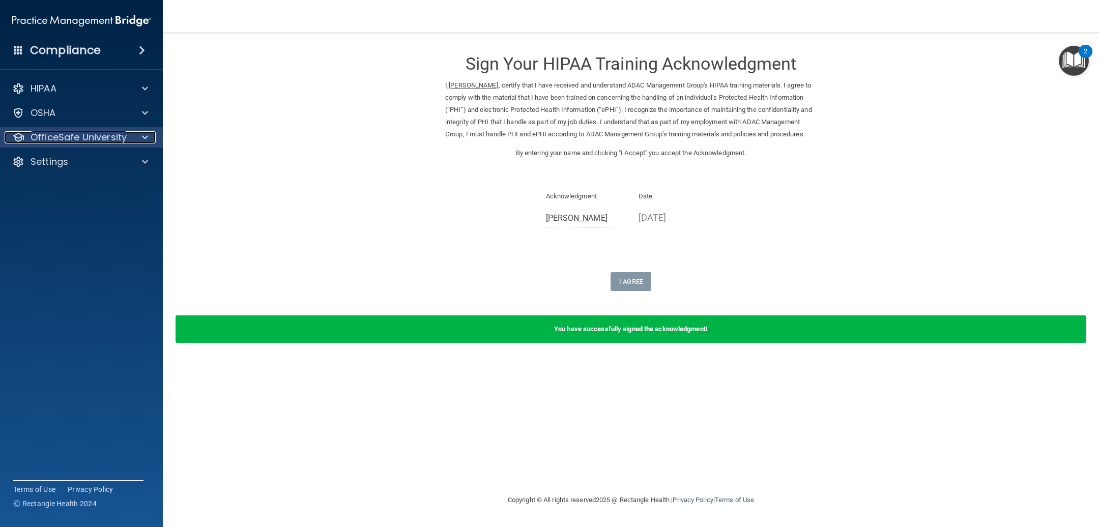
click at [62, 142] on p "OfficeSafe University" at bounding box center [79, 137] width 96 height 12
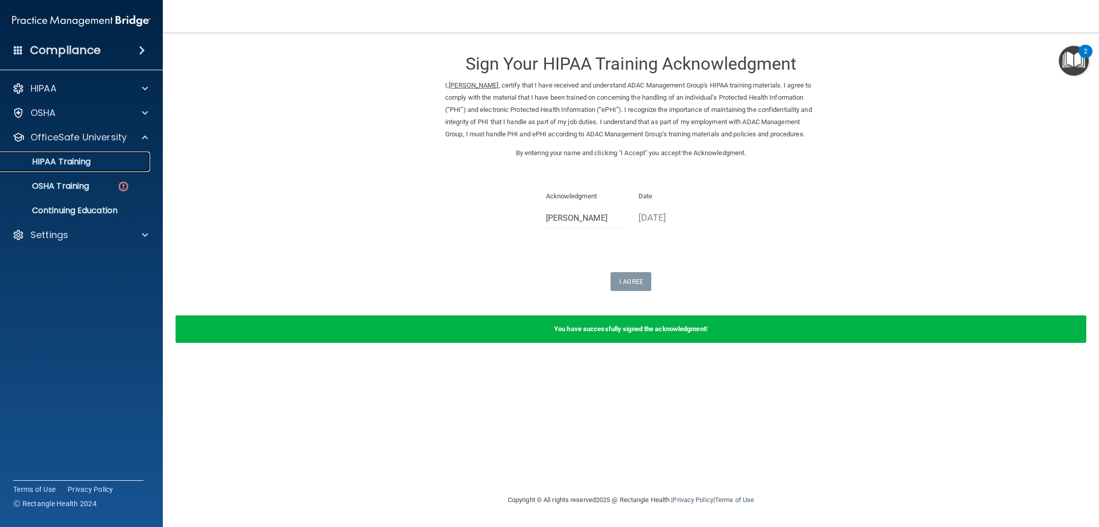
click at [44, 165] on p "HIPAA Training" at bounding box center [49, 162] width 84 height 10
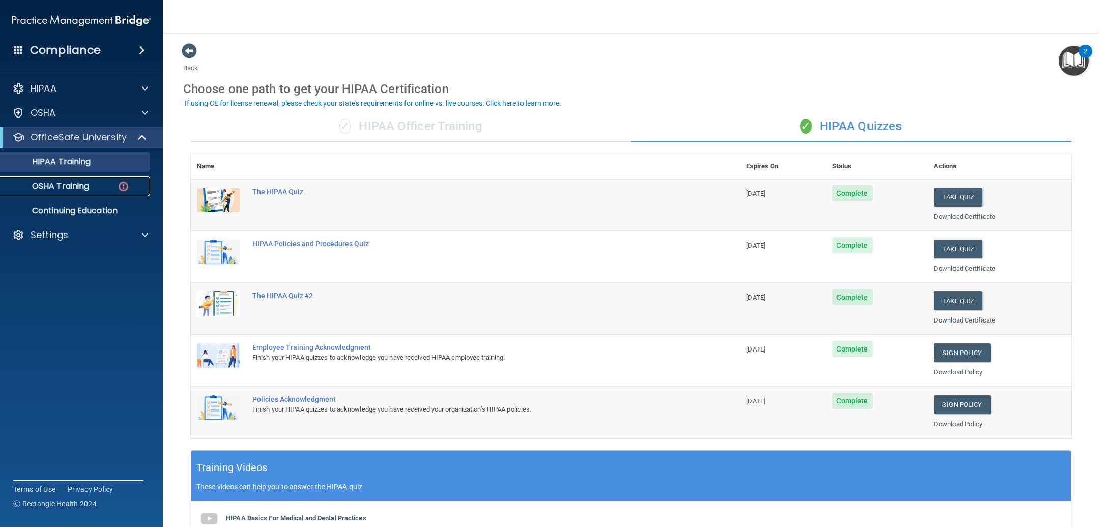
click at [49, 185] on p "OSHA Training" at bounding box center [48, 186] width 82 height 10
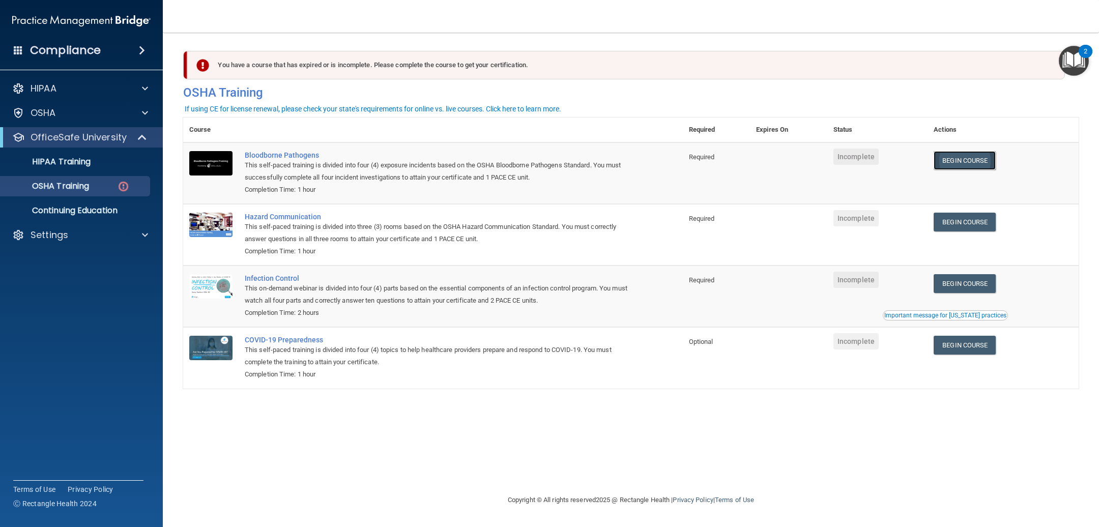
click at [975, 160] on link "Begin Course" at bounding box center [964, 160] width 62 height 19
click at [966, 162] on link "Begin Course" at bounding box center [964, 160] width 62 height 19
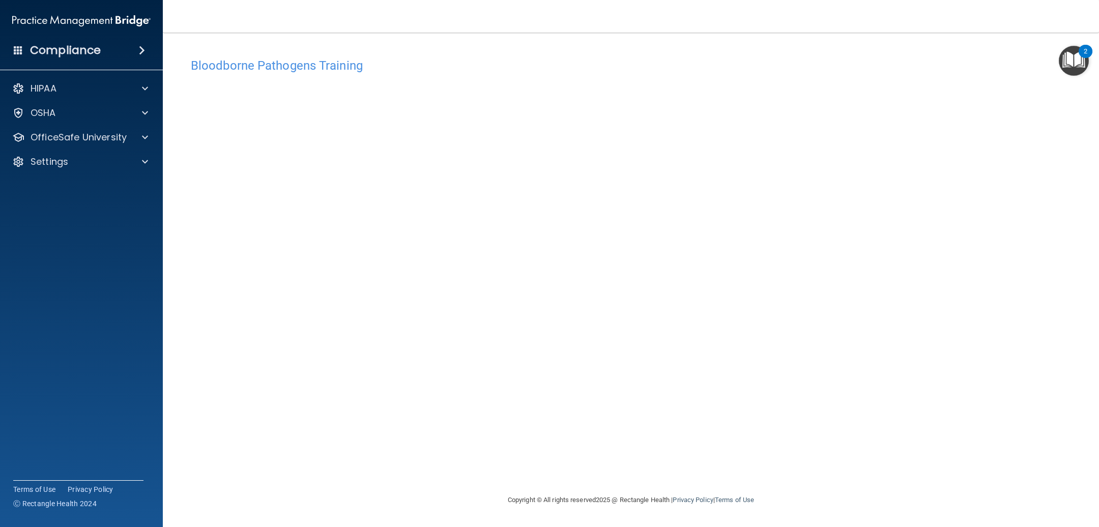
click at [566, 482] on div "Bloodborne Pathogens Training This course doesn’t expire until . Are you sure y…" at bounding box center [630, 273] width 895 height 441
click at [1064, 62] on img "Open Resource Center, 2 new notifications" at bounding box center [1073, 61] width 30 height 30
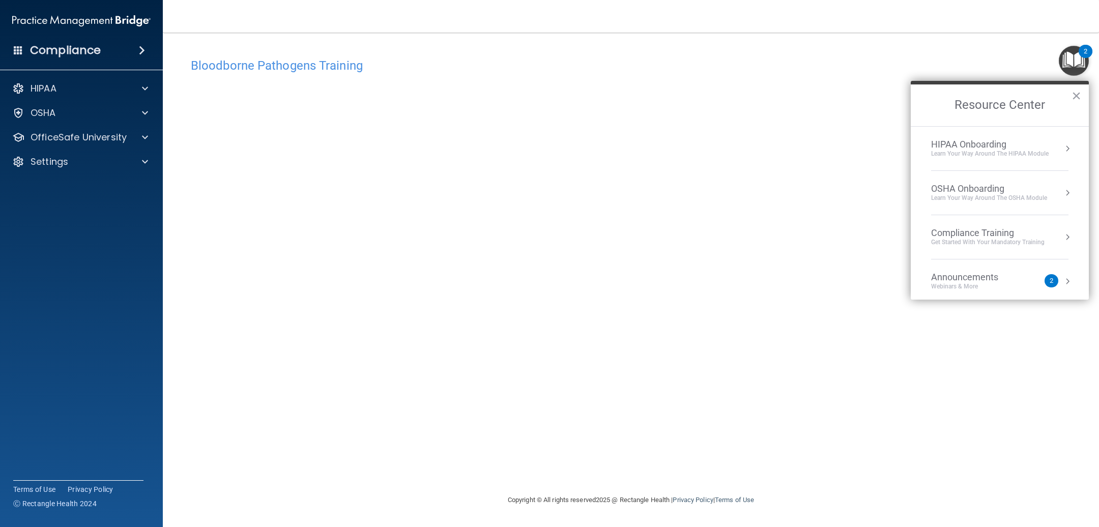
click at [873, 55] on div "Bloodborne Pathogens Training" at bounding box center [630, 65] width 895 height 25
click at [580, 76] on div "Bloodborne Pathogens Training" at bounding box center [630, 65] width 895 height 25
click at [1073, 98] on button "×" at bounding box center [1076, 95] width 10 height 16
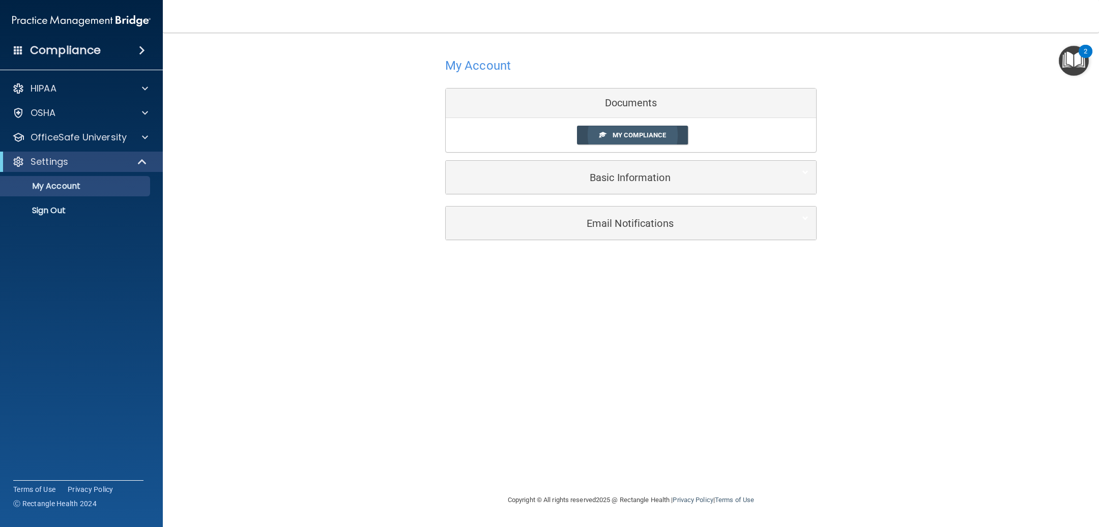
click at [623, 136] on span "My Compliance" at bounding box center [638, 135] width 53 height 8
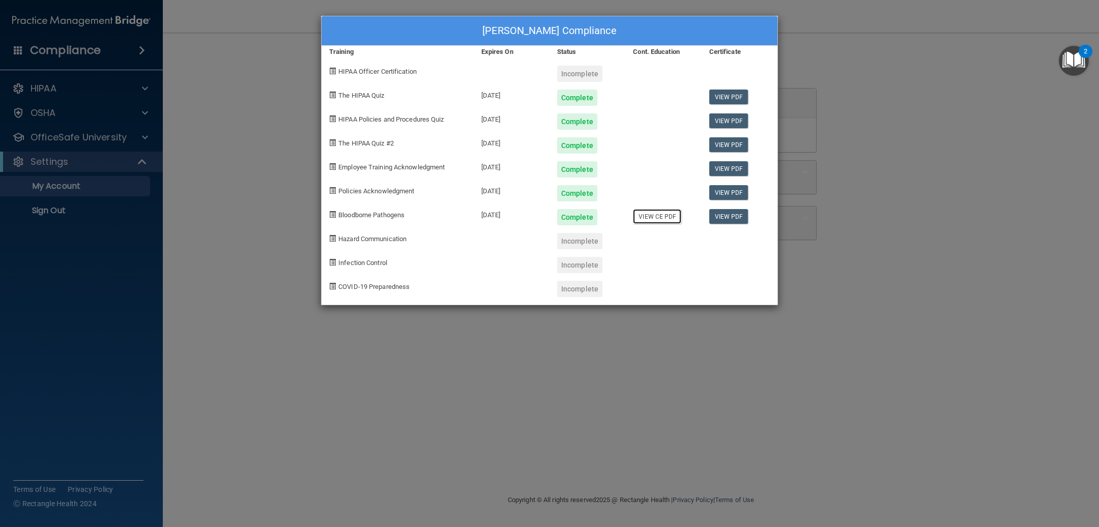
click at [650, 220] on link "View CE PDF" at bounding box center [657, 216] width 48 height 15
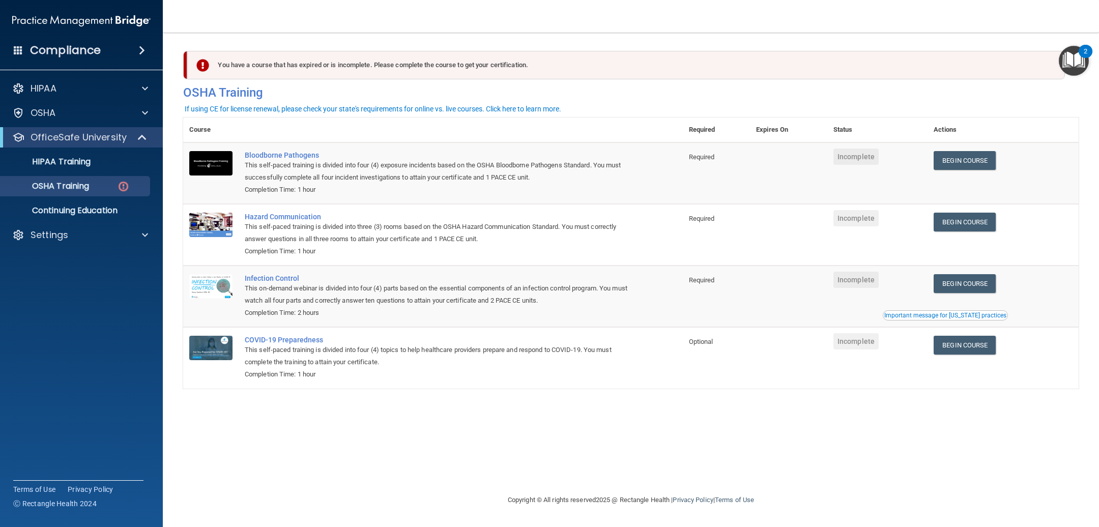
click at [282, 159] on div "This self-paced training is divided into four (4) exposure incidents based on t…" at bounding box center [438, 171] width 387 height 24
click at [256, 156] on div "Bloodborne Pathogens" at bounding box center [438, 155] width 387 height 8
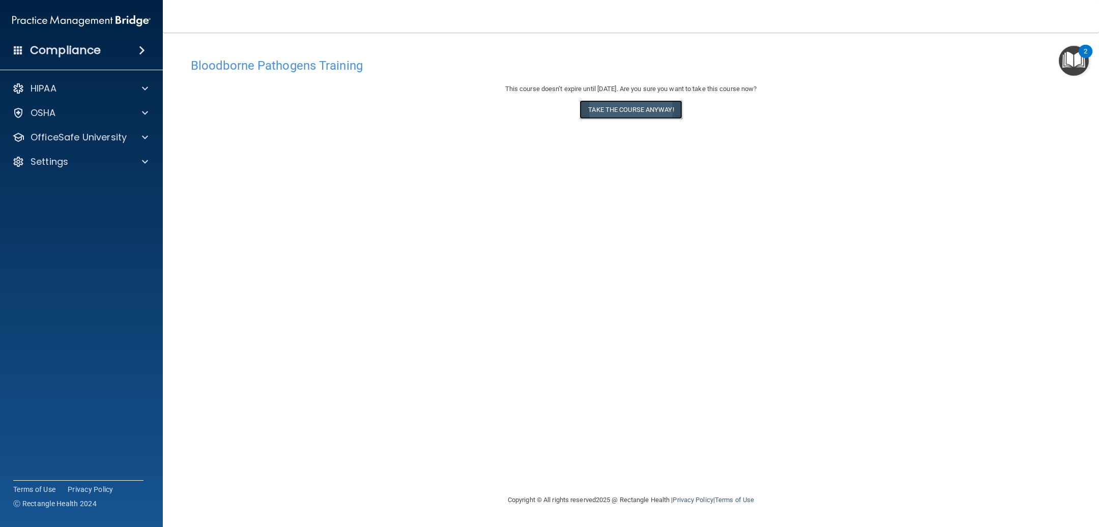
click at [639, 113] on button "Take the course anyway!" at bounding box center [630, 109] width 102 height 19
click at [1066, 60] on img "Open Resource Center, 2 new notifications" at bounding box center [1073, 61] width 30 height 30
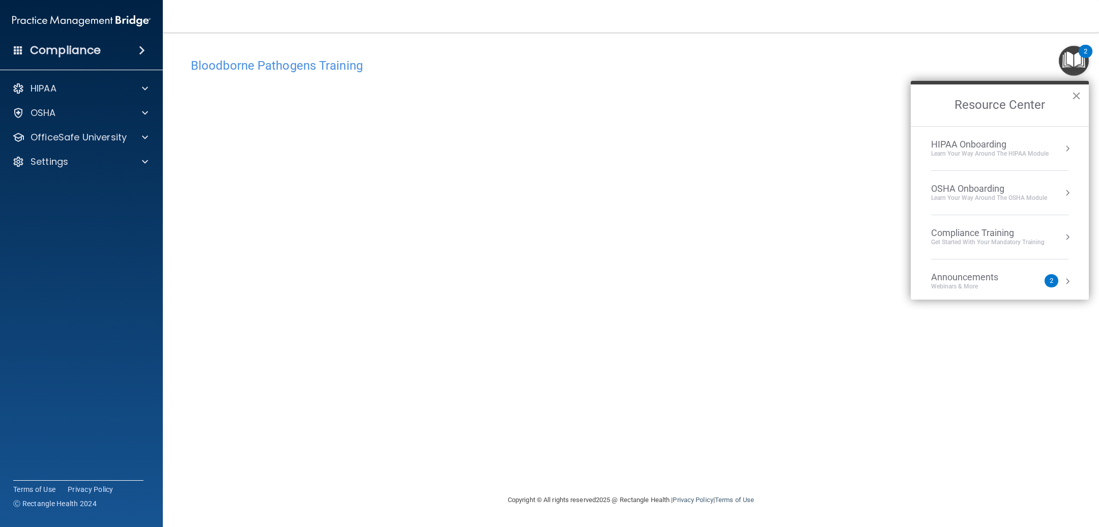
click at [1076, 98] on button "×" at bounding box center [1076, 95] width 10 height 16
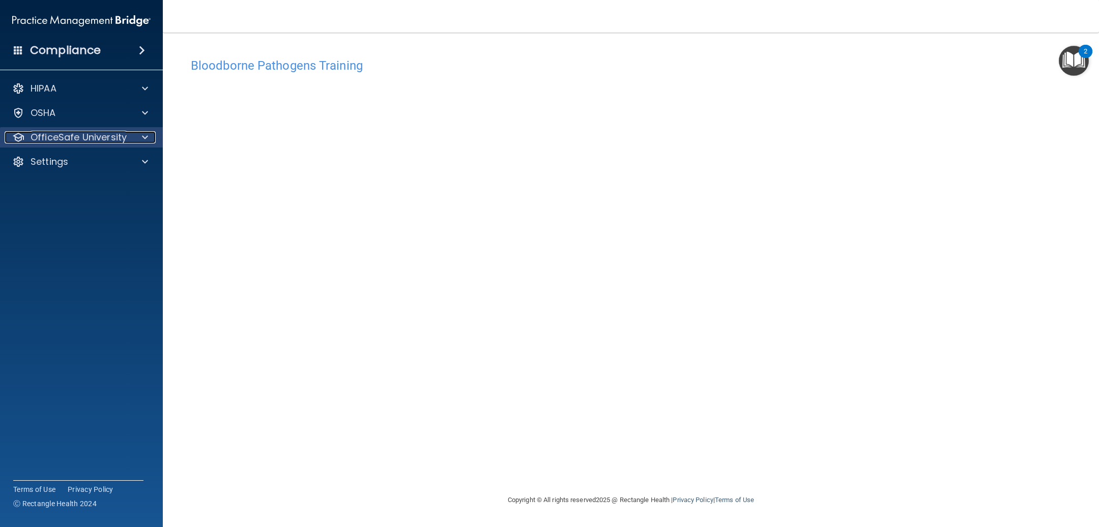
click at [80, 139] on p "OfficeSafe University" at bounding box center [79, 137] width 96 height 12
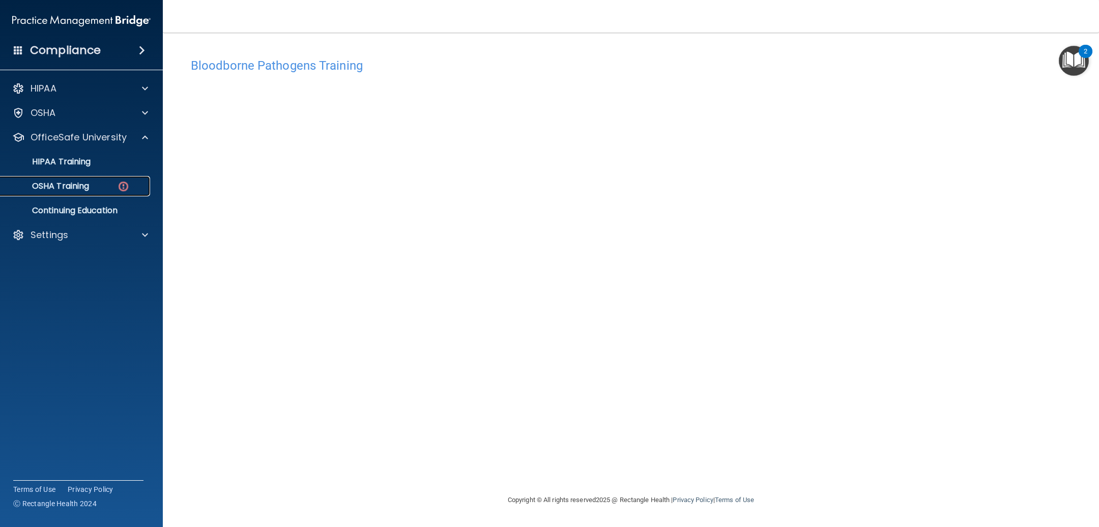
click at [71, 192] on link "OSHA Training" at bounding box center [70, 186] width 160 height 20
